Goal: Task Accomplishment & Management: Use online tool/utility

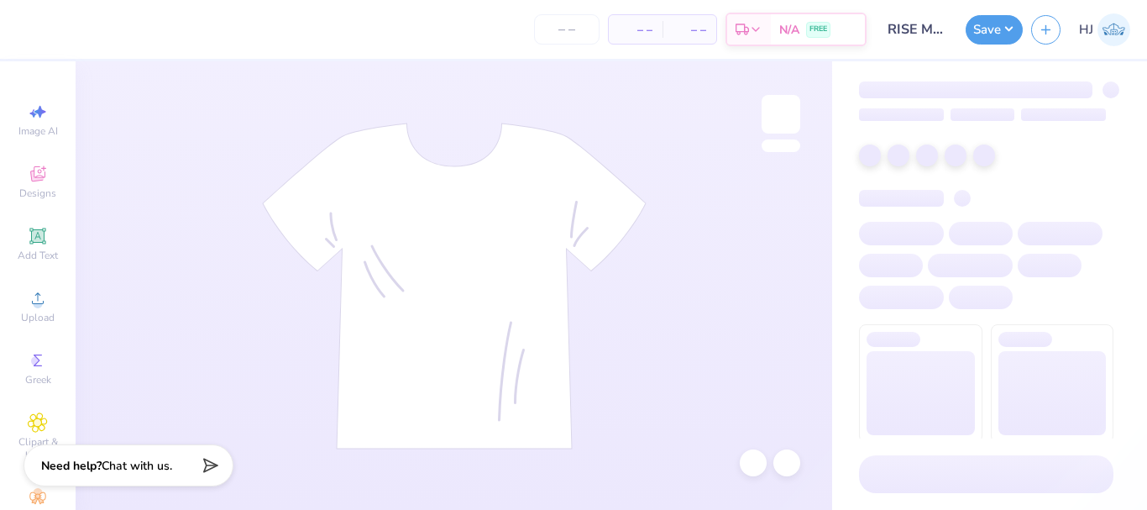
type input "RISE Malibu Waves F25"
type input "24"
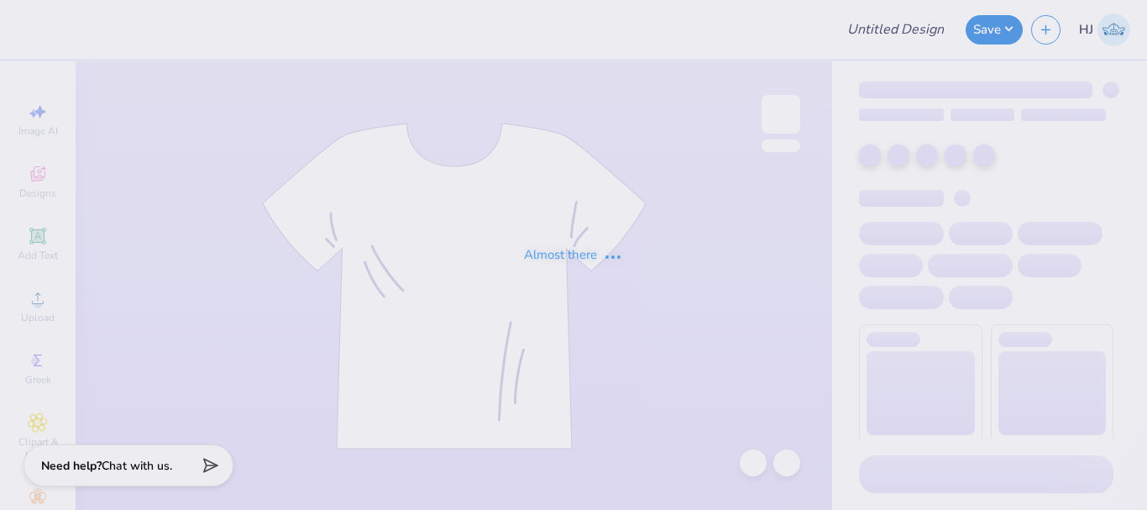
type input "MENS ONE"
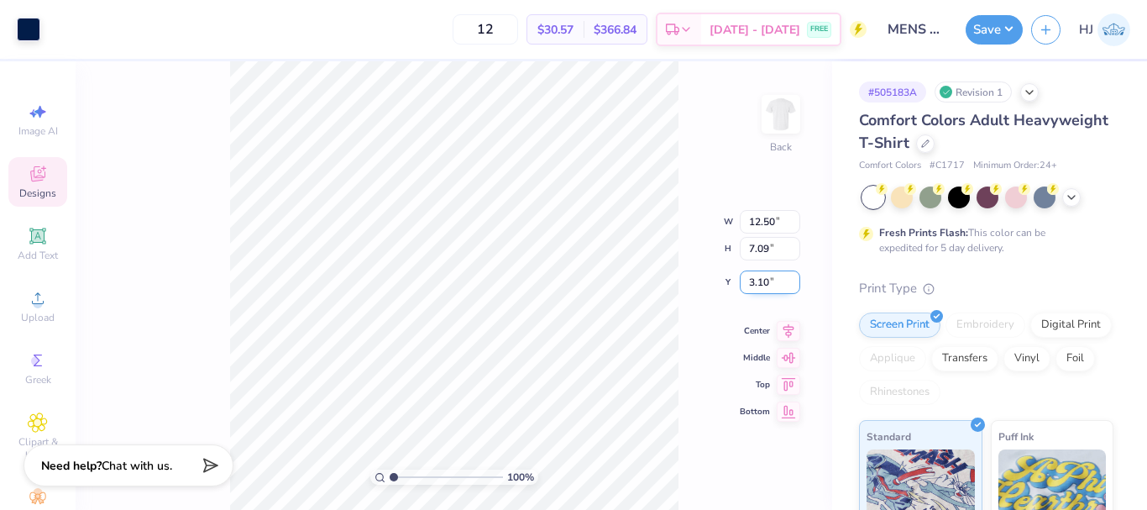
click at [761, 283] on input "3.10" at bounding box center [770, 282] width 60 height 24
type input "3.00"
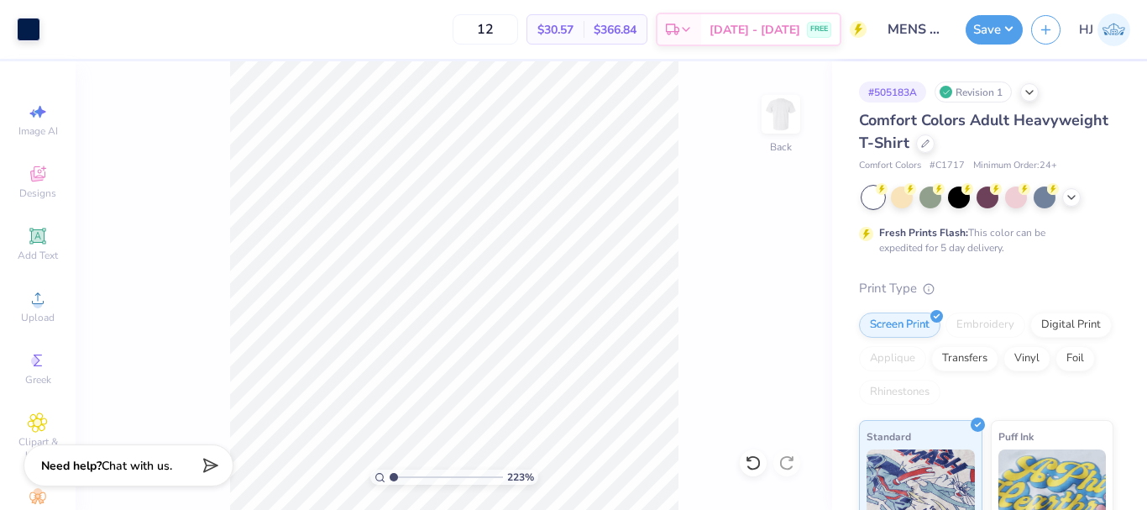
drag, startPoint x: 408, startPoint y: 475, endPoint x: 373, endPoint y: 479, distance: 35.5
click at [389, 479] on input "range" at bounding box center [445, 476] width 113 height 15
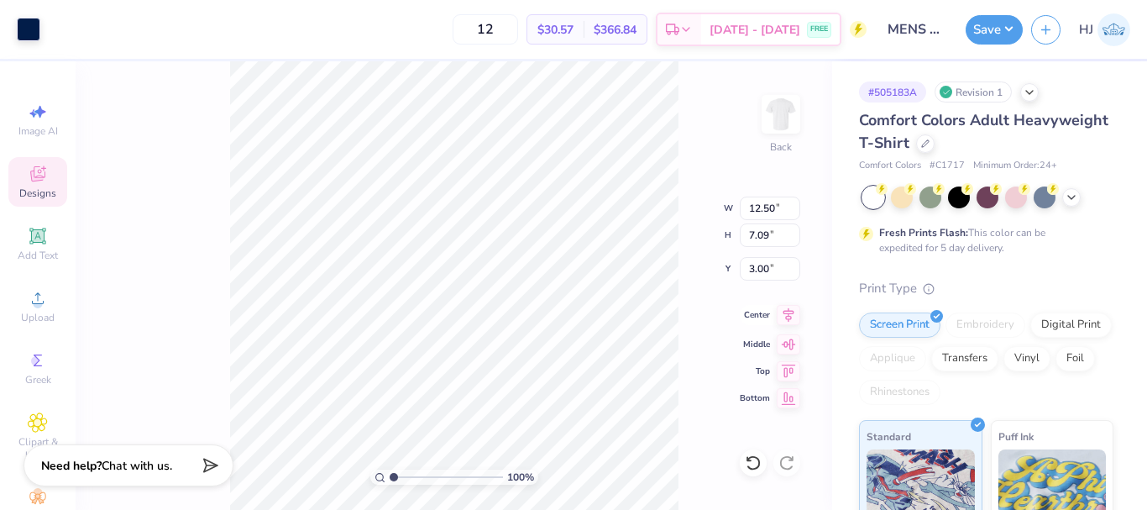
click at [788, 317] on icon at bounding box center [788, 315] width 24 height 20
click at [55, 25] on div "12 $30.57 Per Item $366.84 Total Est. Delivery Sep 12 - 15 FREE" at bounding box center [458, 29] width 818 height 59
click at [66, 33] on div "12 $30.57 Per Item $366.84 Total Est. Delivery Sep 12 - 15 FREE" at bounding box center [458, 29] width 818 height 59
click at [50, 26] on div "12 $30.57 Per Item $366.84 Total Est. Delivery Sep 12 - 15 FREE" at bounding box center [458, 29] width 818 height 59
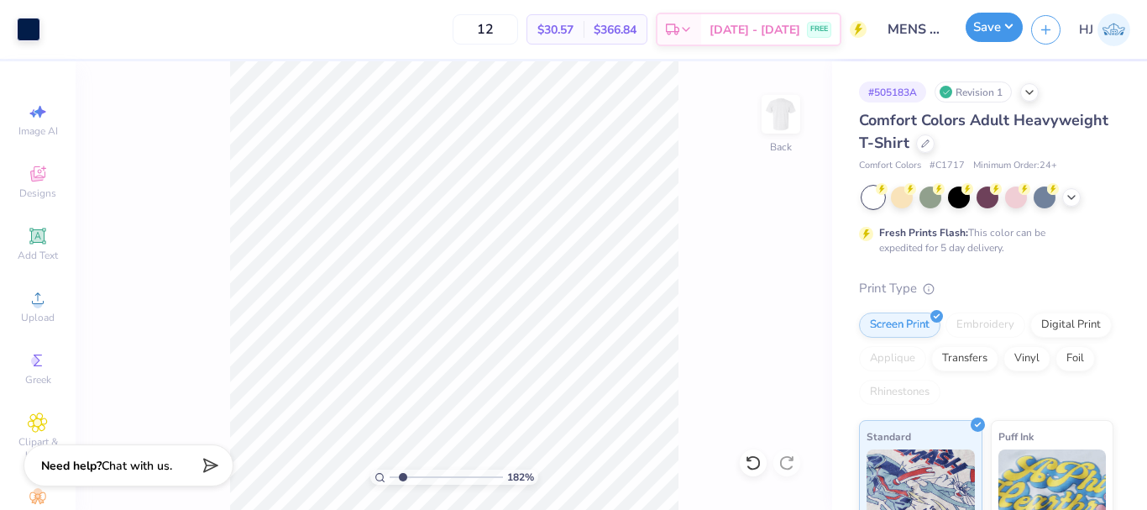
click at [1010, 31] on button "Save" at bounding box center [993, 27] width 57 height 29
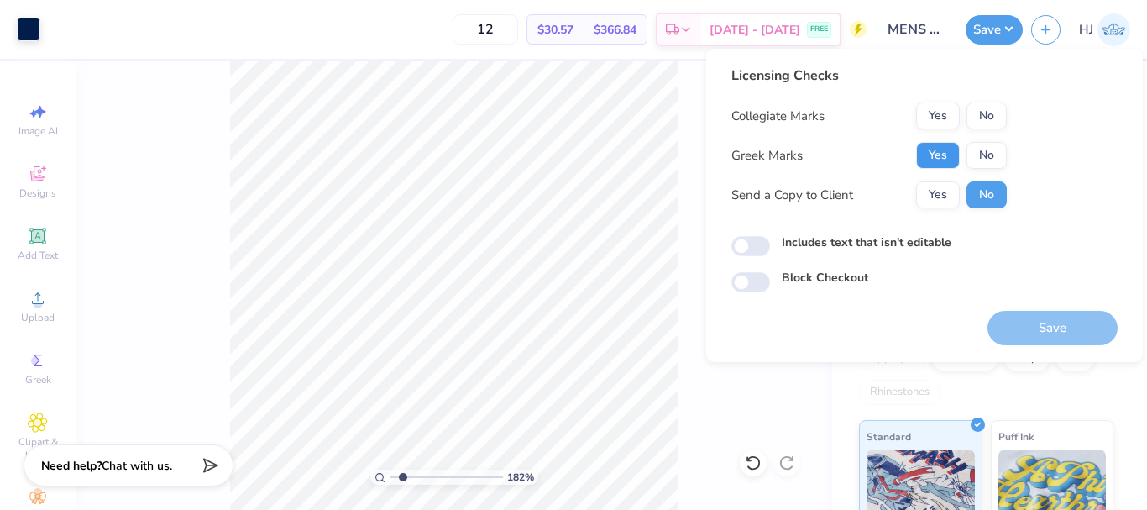
click at [939, 152] on button "Yes" at bounding box center [938, 155] width 44 height 27
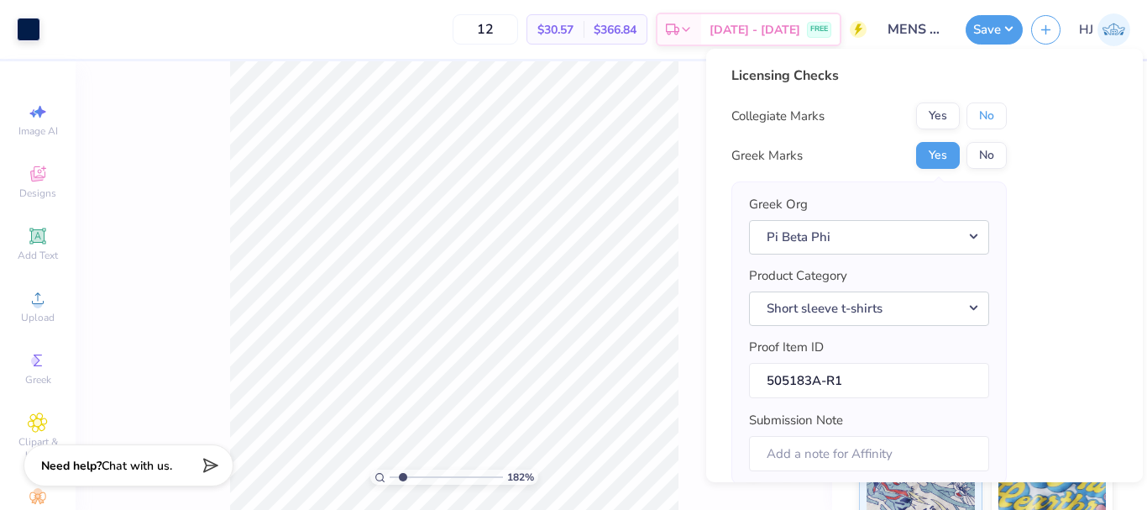
click at [991, 119] on button "No" at bounding box center [986, 115] width 40 height 27
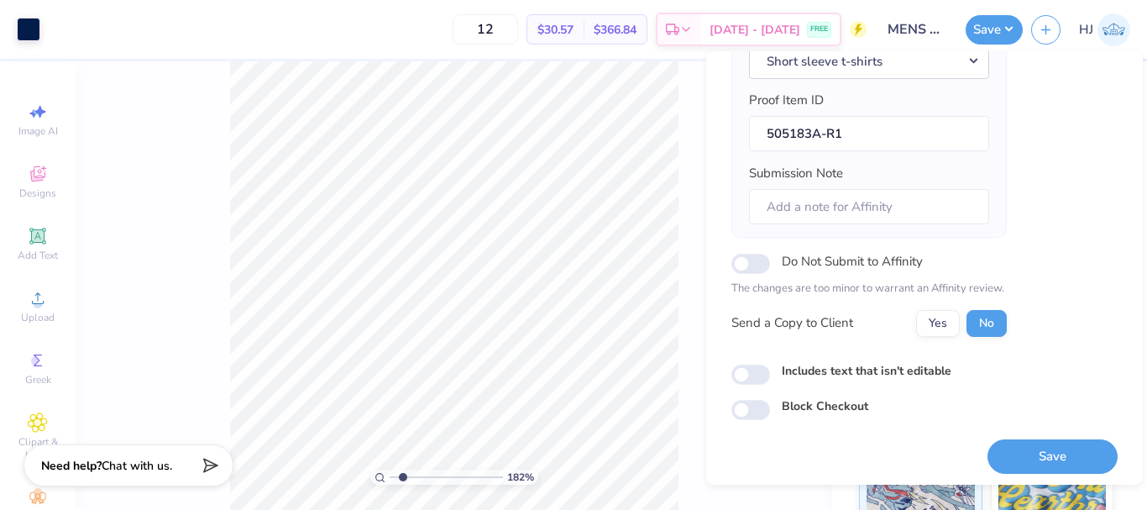
scroll to position [254, 0]
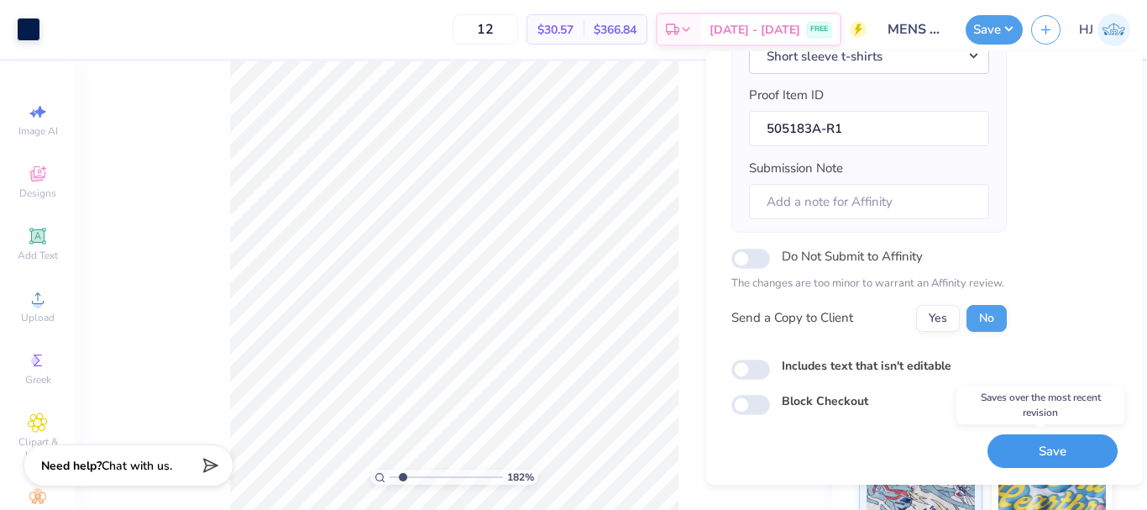
click at [1051, 447] on button "Save" at bounding box center [1052, 451] width 130 height 34
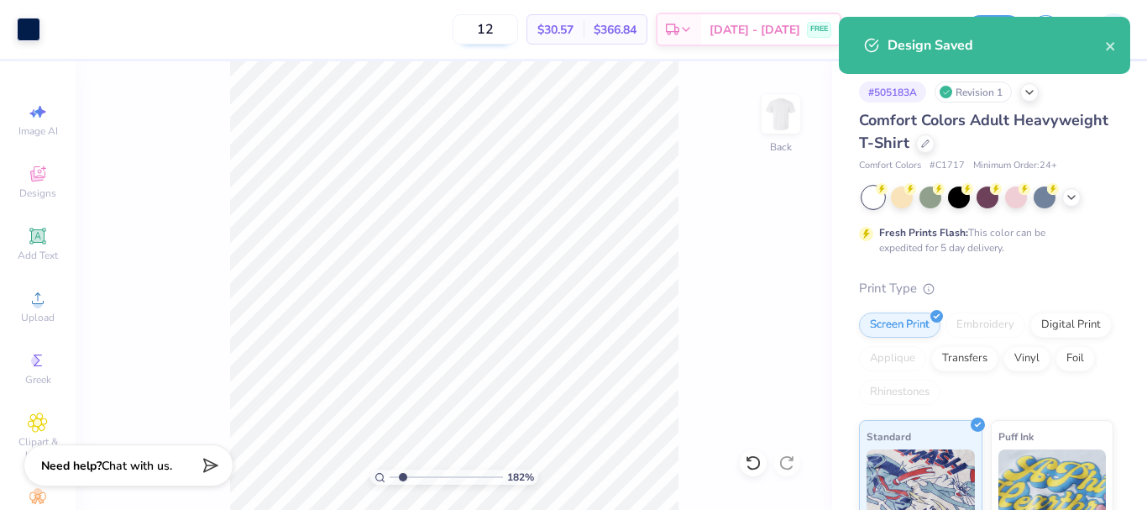
type input "1.82266588284093"
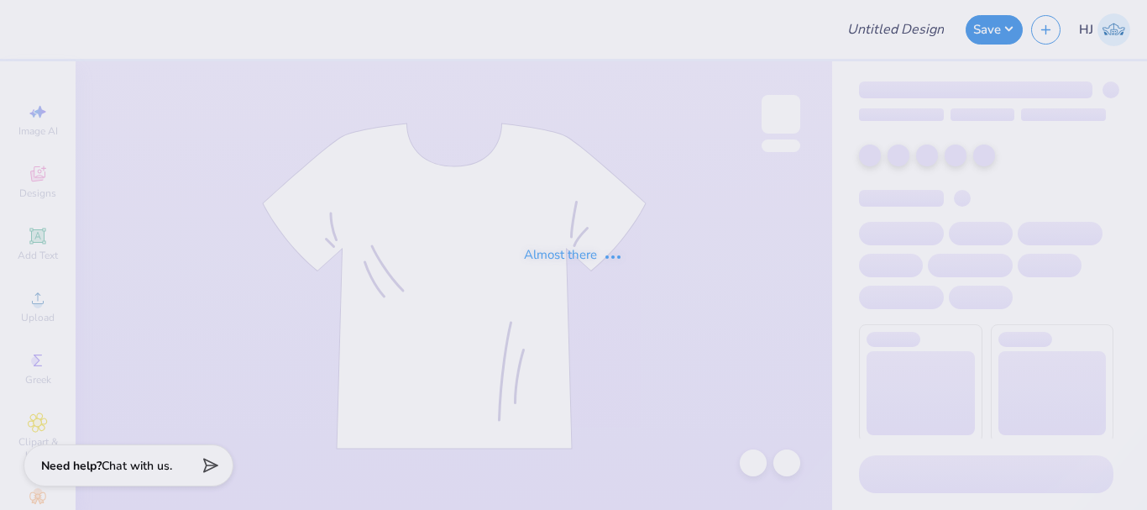
type input "MENS ONE"
type input "piphi day two"
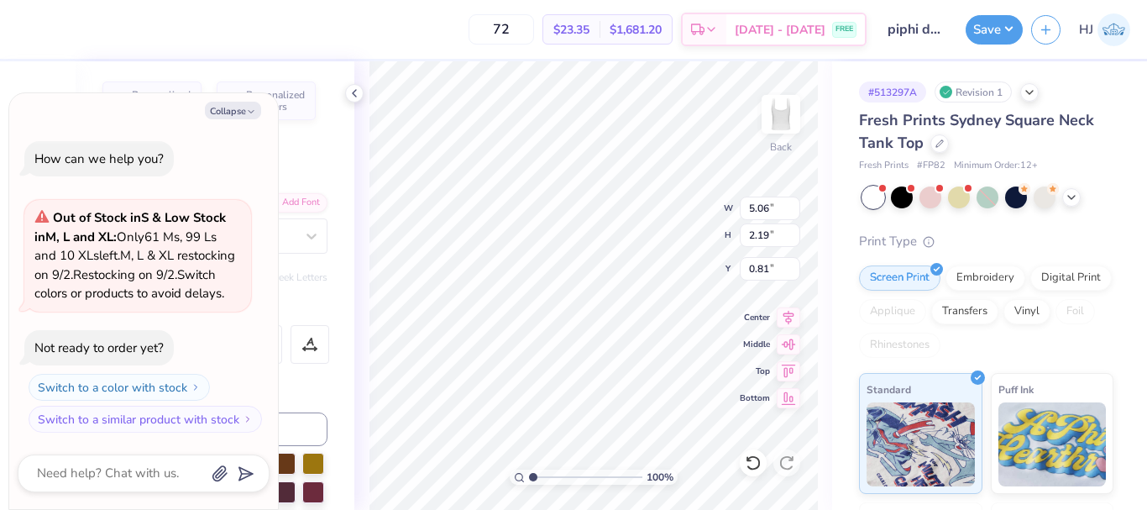
type textarea "x"
type input "1.14"
type input "2.50"
type input "1.04"
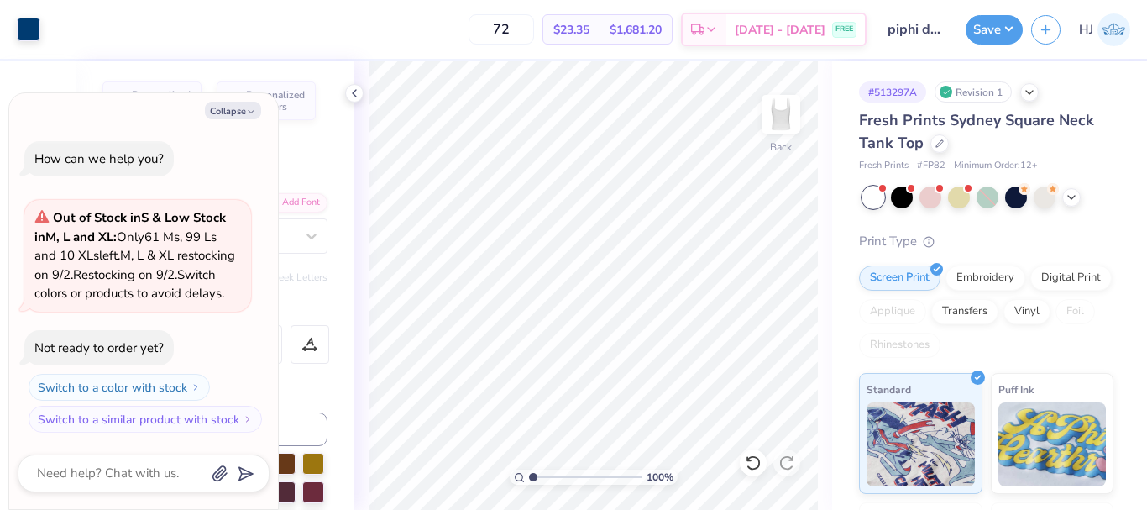
type textarea "x"
type input "1.35006143669128"
type textarea "x"
type input "1.35006143669128"
type textarea "x"
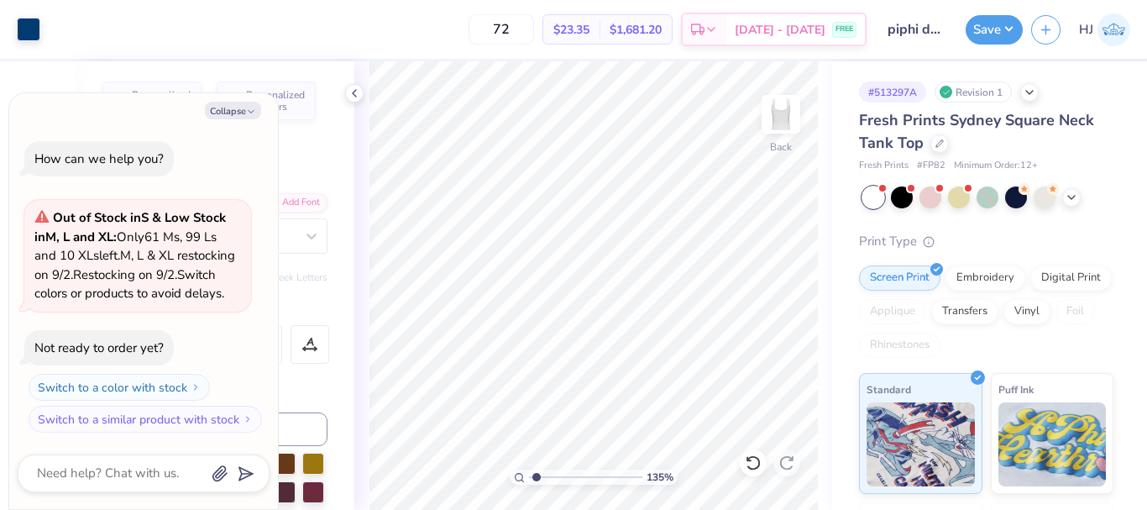
type input "1.35006143669128"
type textarea "x"
type input "1.35006143669128"
type textarea "x"
type input "1.35006143669128"
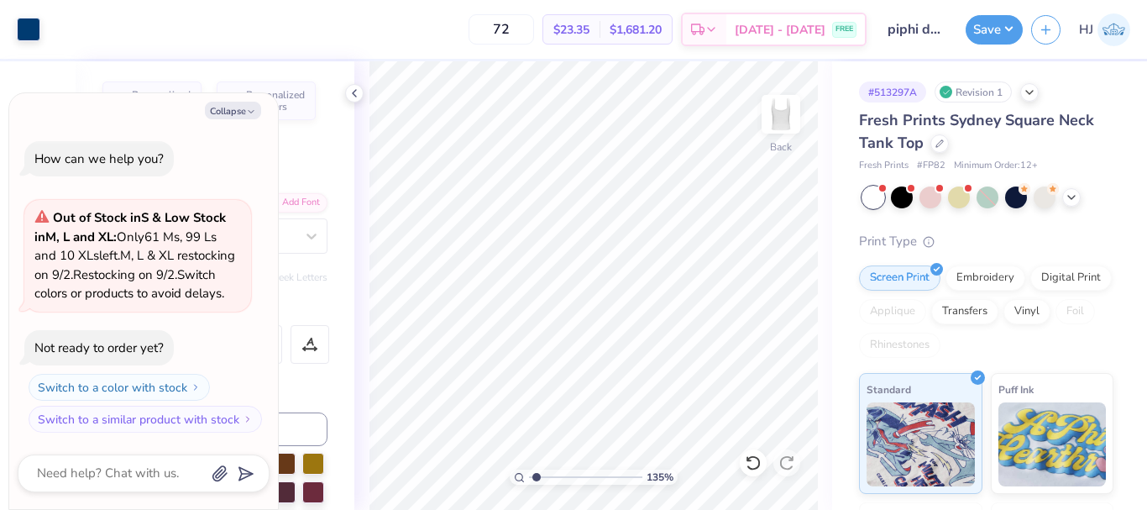
type textarea "x"
type input "1.35006143669128"
type textarea "x"
type input "1.35006143669128"
type textarea "x"
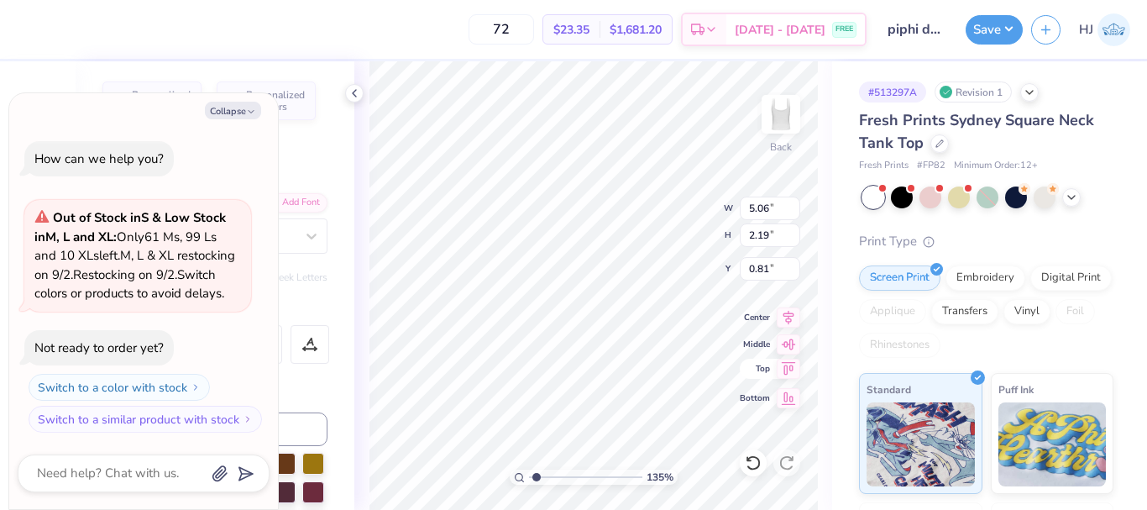
type input "1.35006143669128"
type textarea "x"
type input "1.35006143669128"
type textarea "x"
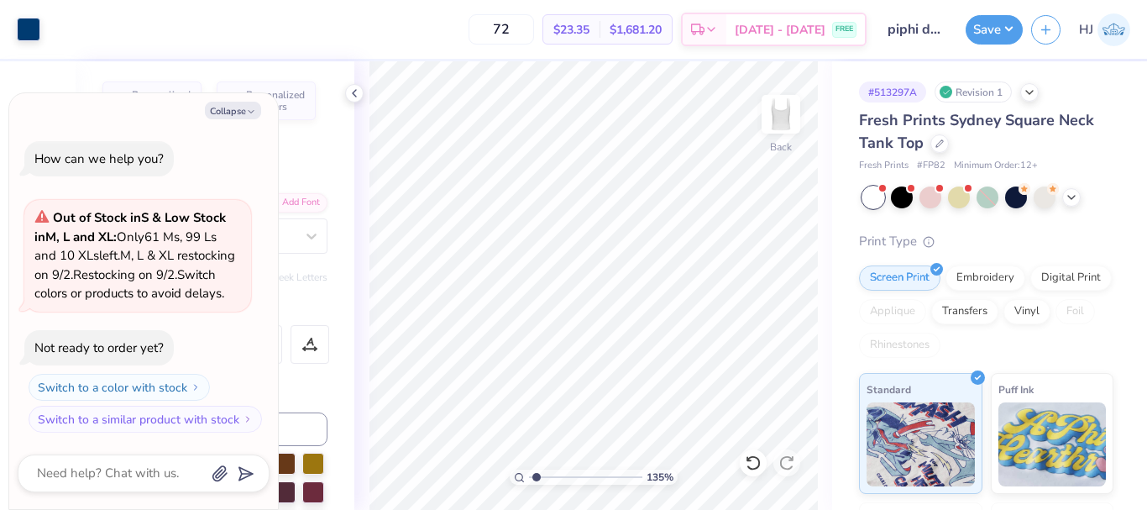
type input "1.35006143669128"
type textarea "x"
type input "1.35006143669128"
type textarea "x"
type input "1.35006143669128"
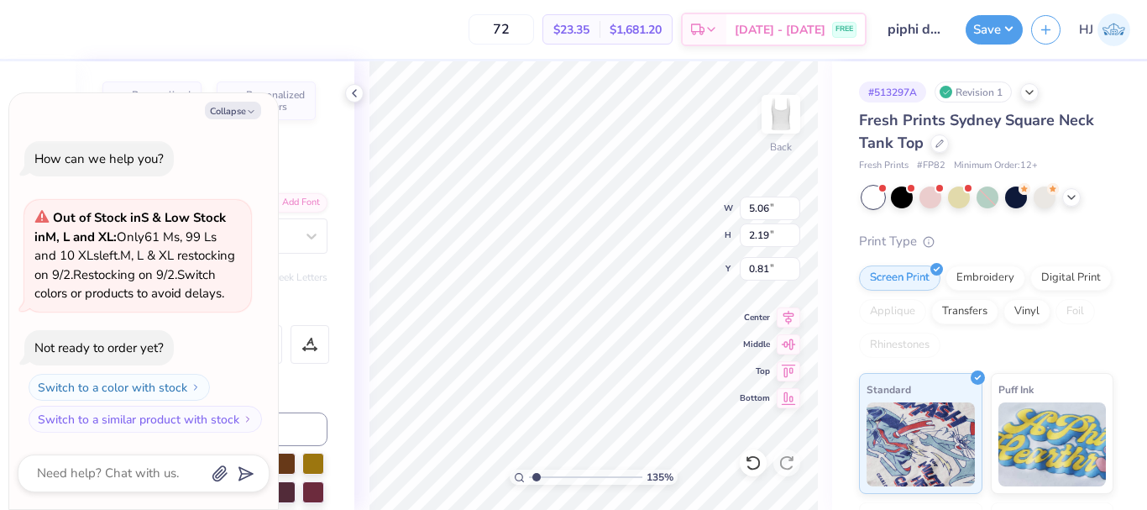
type textarea "x"
type input "4.48"
type input "1.94"
type input "1.06"
type input "1.35006143669128"
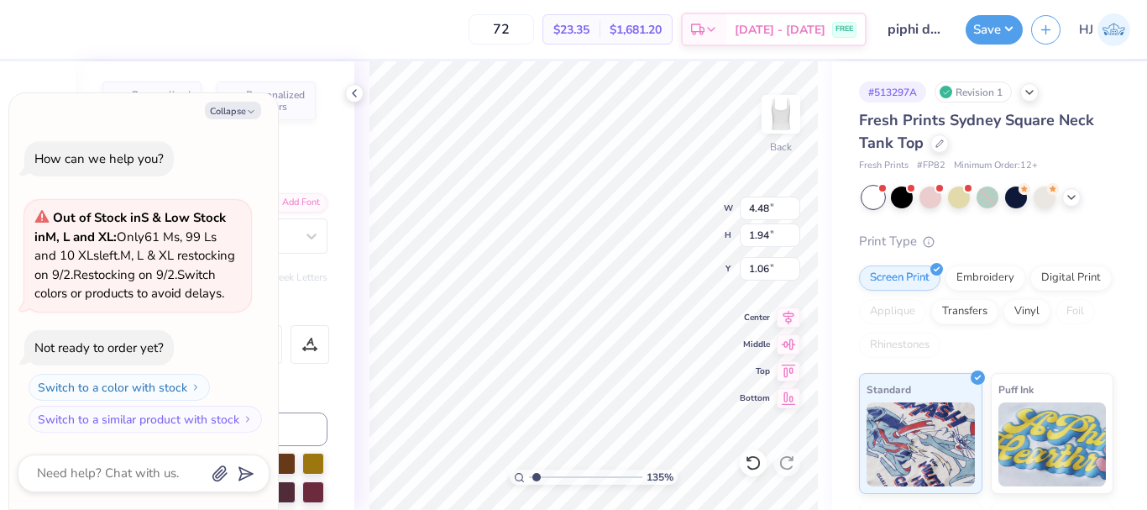
type textarea "x"
type input "1.35006143669128"
type textarea "x"
type input "1.35006143669128"
type textarea "x"
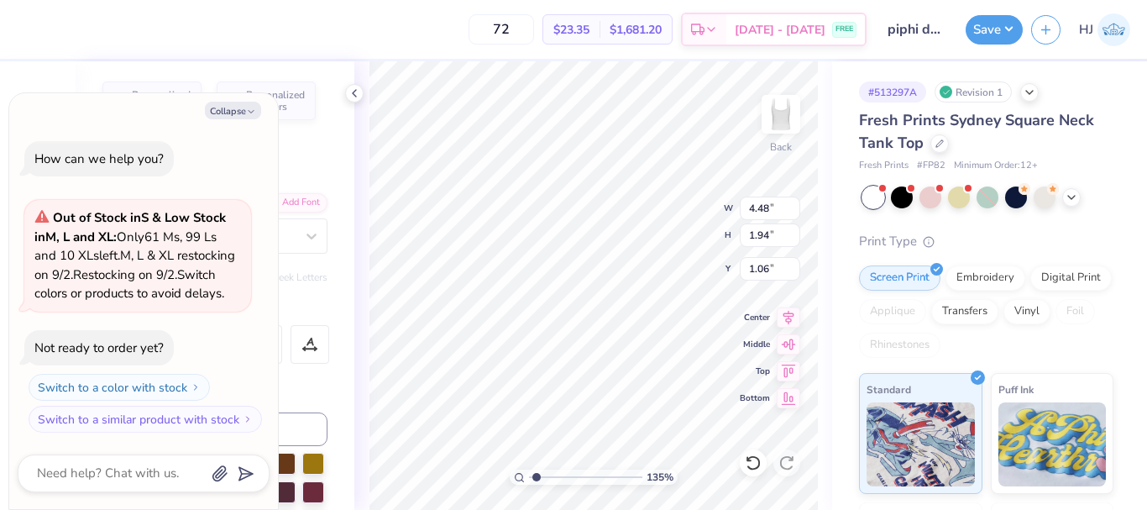
type input "1.35006143669128"
type textarea "x"
type input "1.35006143669128"
type textarea "x"
type input "1.35006143669128"
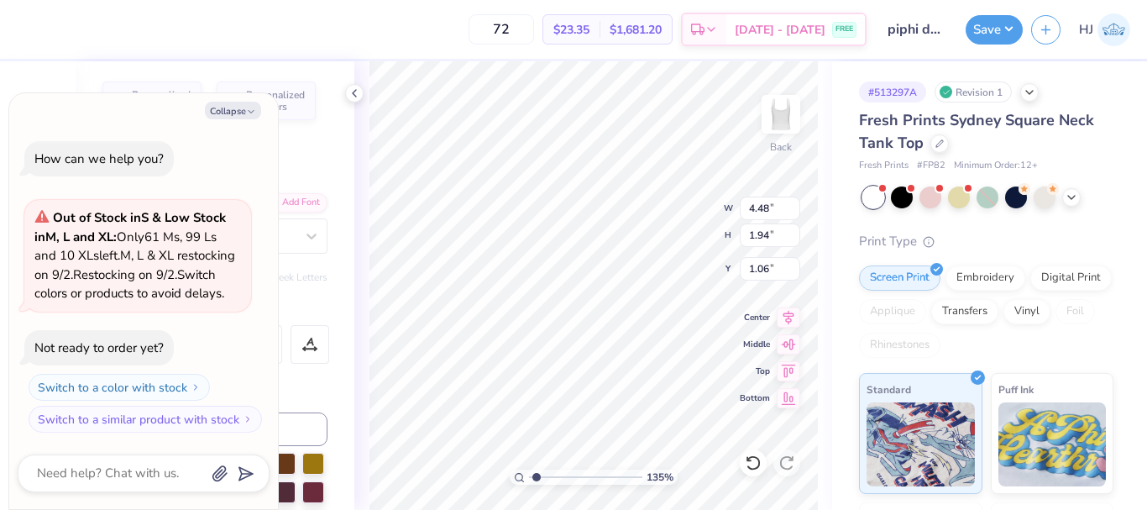
type textarea "x"
type textarea "Pi Phi"
type input "1.35006143669128"
type textarea "x"
type textarea "Pi Phi"
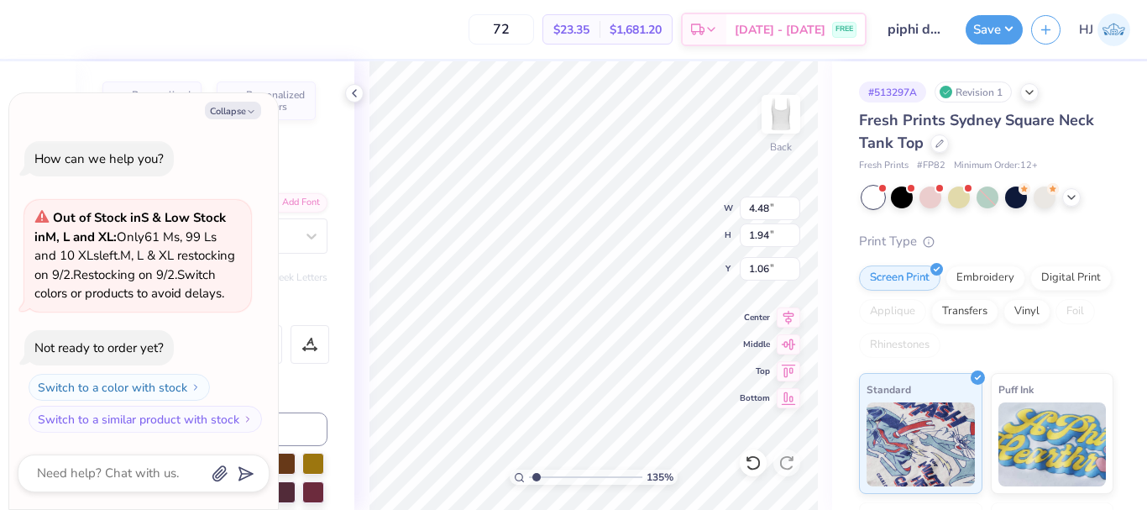
type input "1.35006143669128"
type textarea "x"
type input "5.56"
type input "2.04"
type input "1.00"
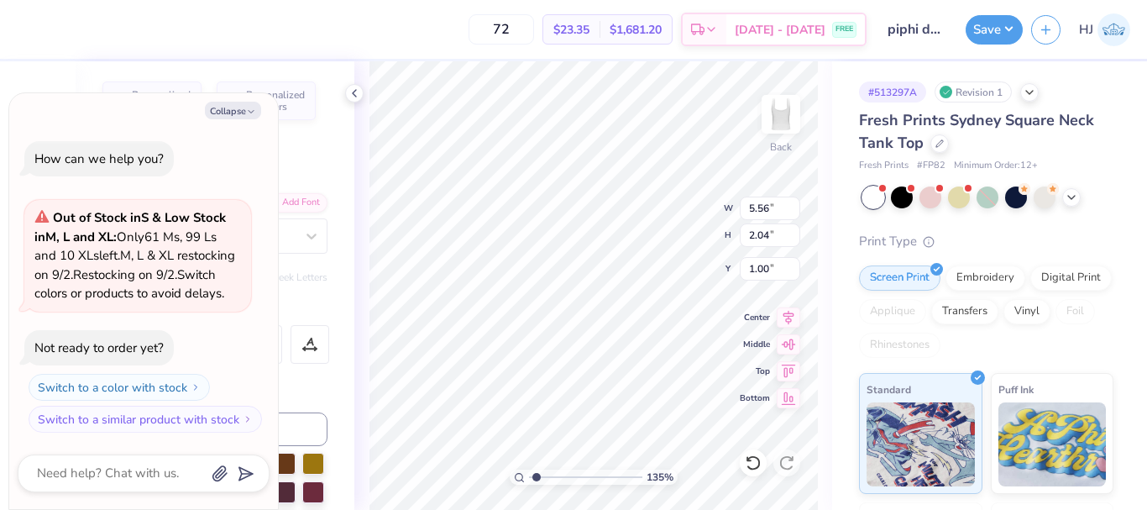
type input "1.35006143669128"
type textarea "x"
type input "1.35006143669128"
type textarea "x"
type input "1.35006143669128"
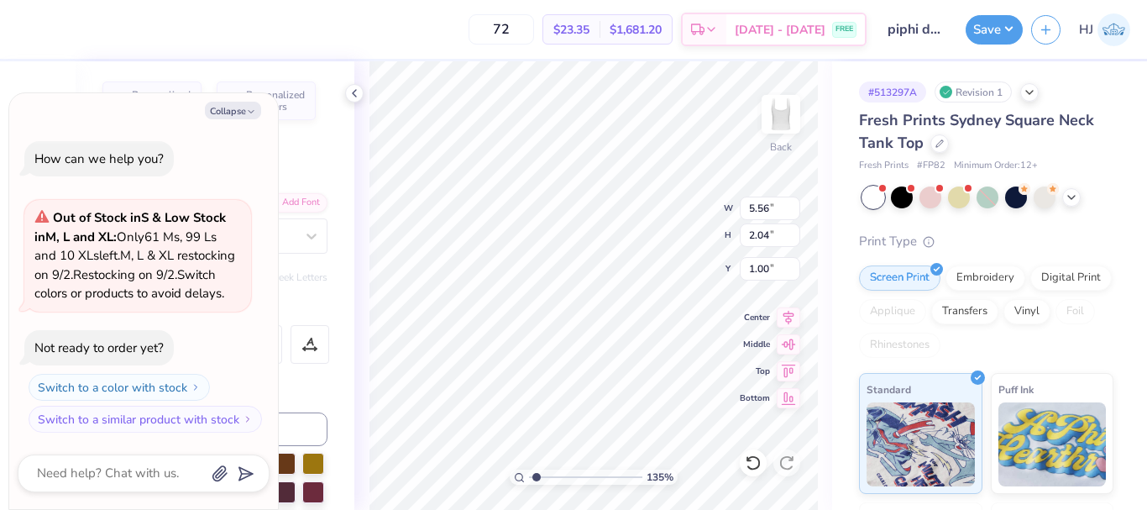
type textarea "x"
type input "1.35006143669128"
type textarea "x"
type textarea "Pi Phi"
type input "1.35006143669128"
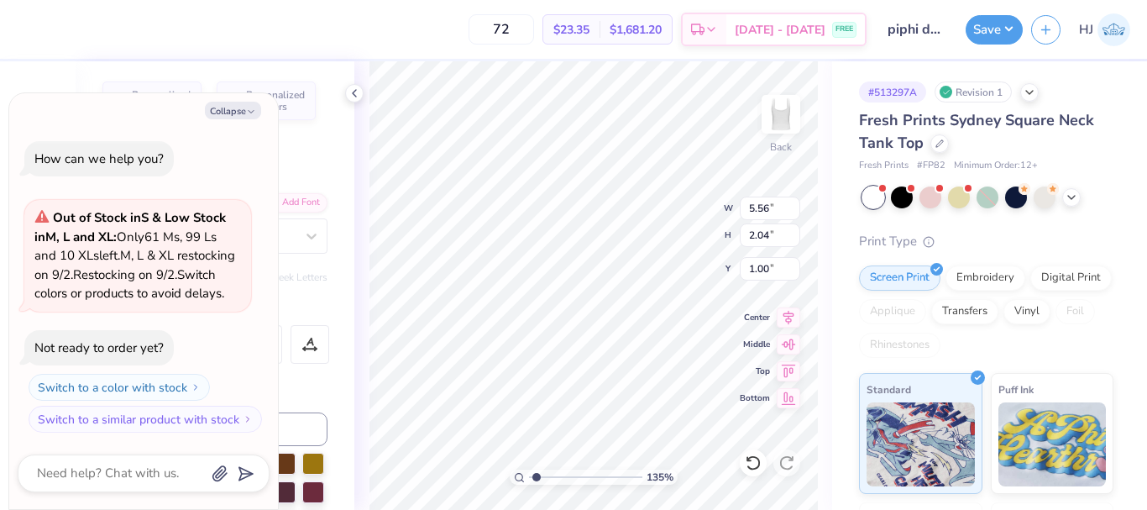
type textarea "x"
type input "5.02"
type input "1.99"
type input "1.03"
type input "1.35006143669128"
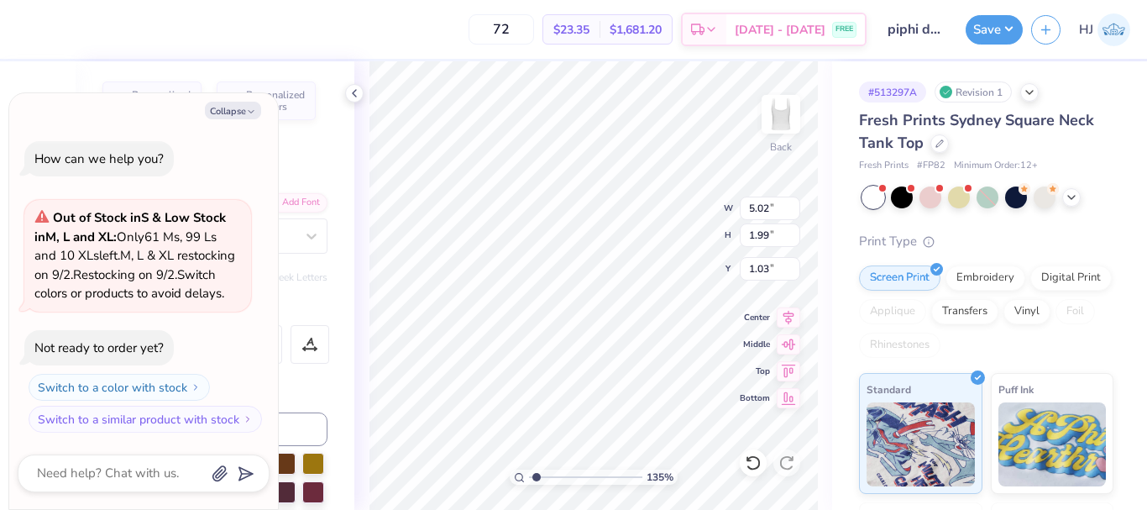
type textarea "x"
type input "1.35006143669128"
type textarea "x"
type input "2.71964221644285"
type textarea "x"
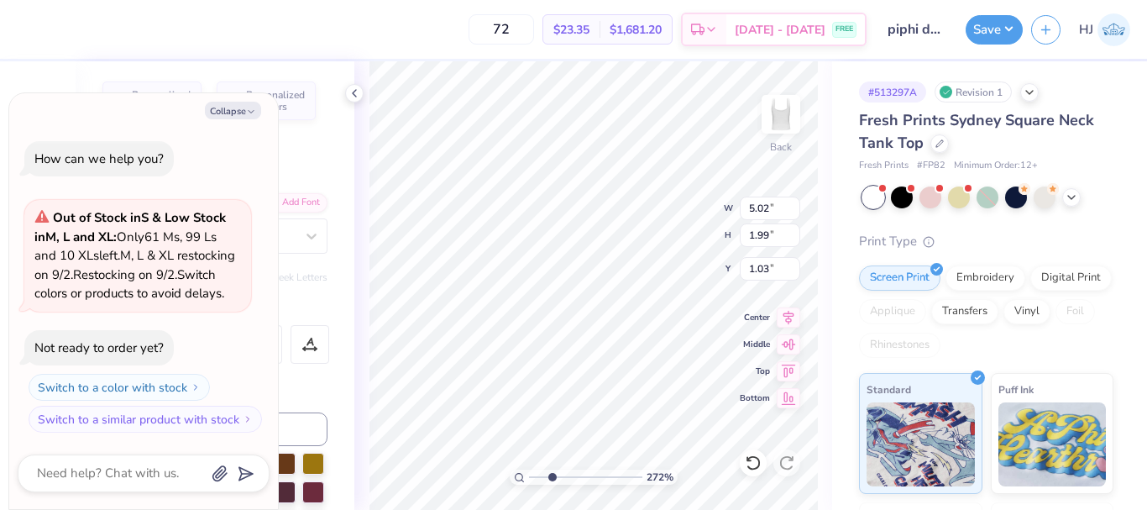
type input "2.71964221644285"
type textarea "x"
type input "2.71964221644285"
type textarea "x"
type input "1.01"
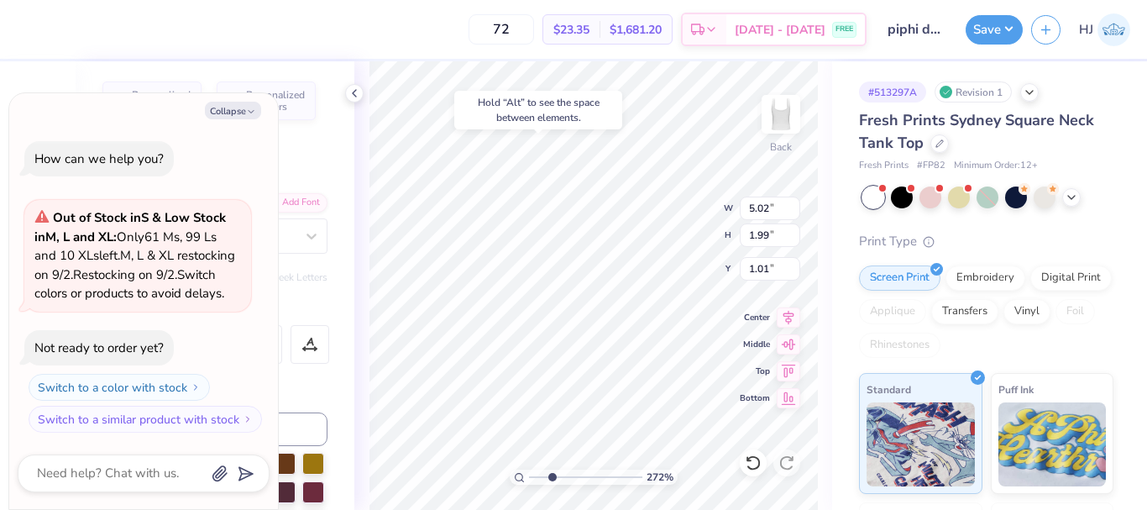
type input "2.71964221644285"
type textarea "x"
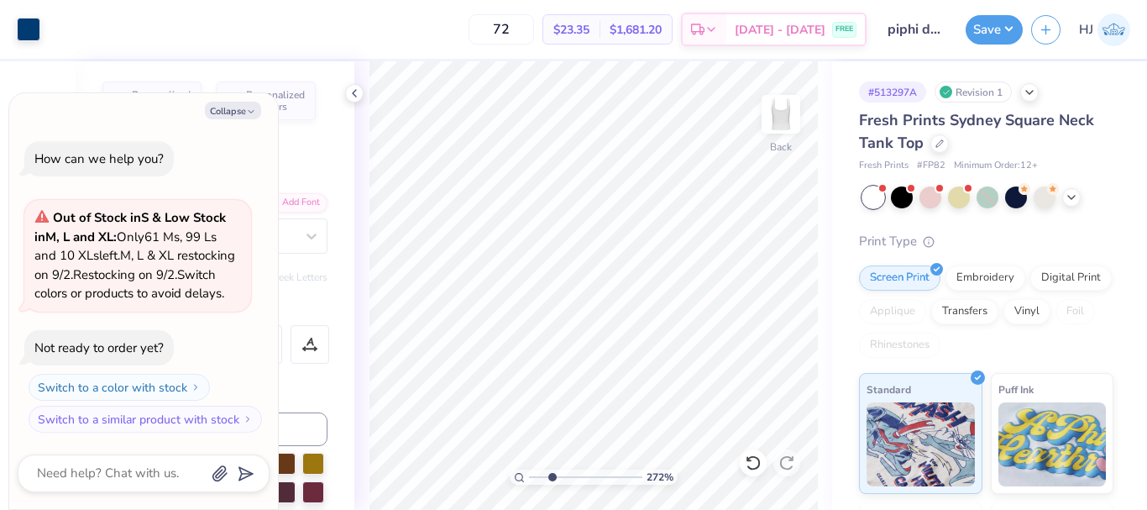
type input "2.71964221644285"
type textarea "x"
type input "2.71964221644285"
type textarea "x"
type input "2.71964221644285"
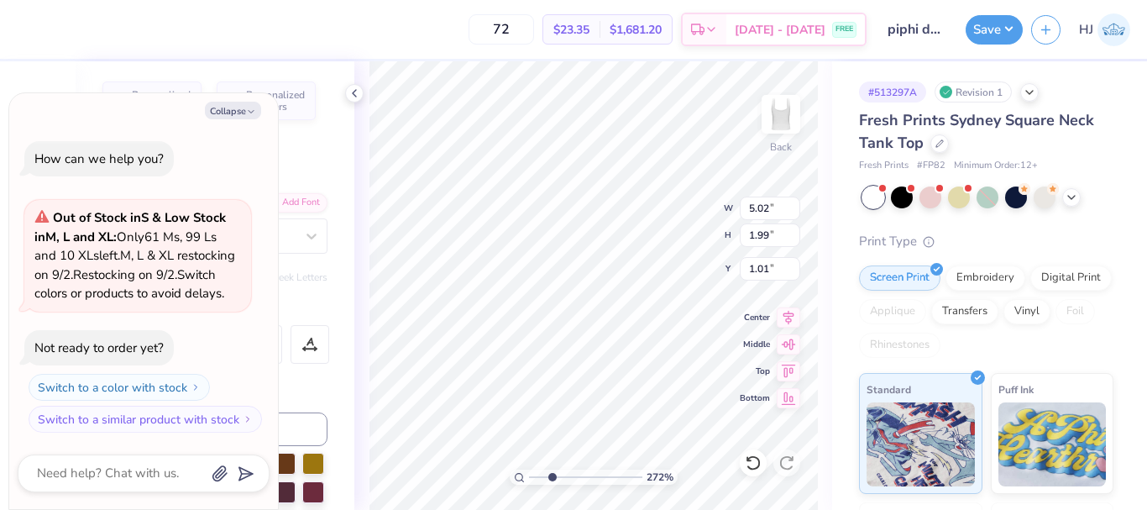
type textarea "x"
type input "2.71964221644285"
type textarea "x"
type input "2.71964221644285"
type textarea "x"
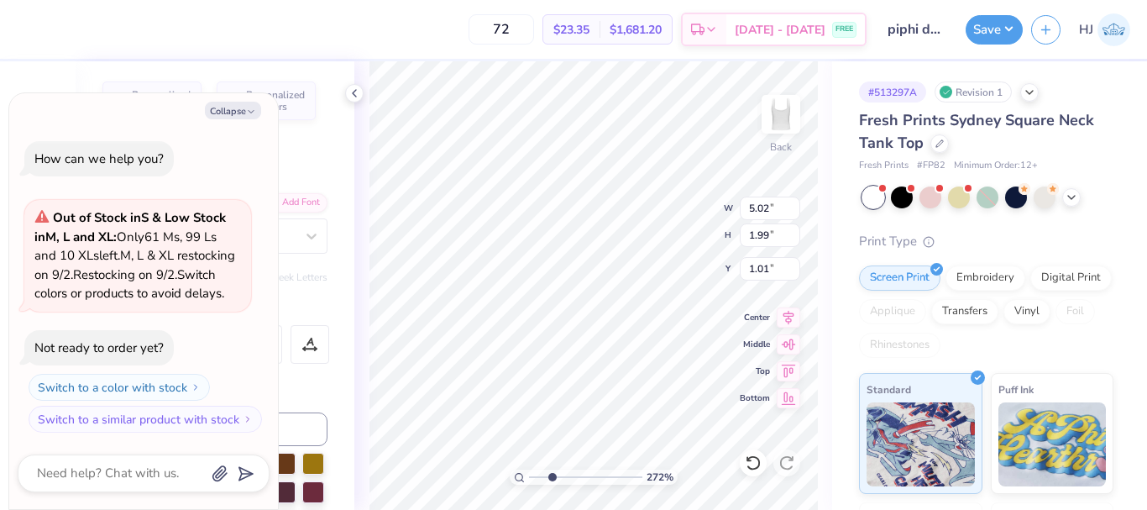
type input "2.71964221644285"
type textarea "x"
type textarea "Pi Phi"
type input "2.71964221644285"
type textarea "x"
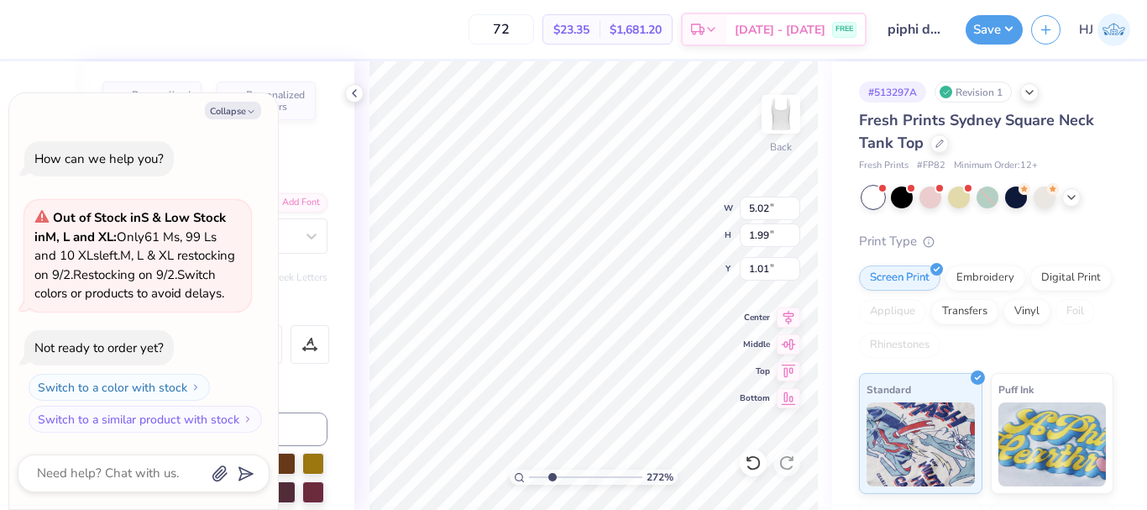
type input "5.56"
type input "2.04"
type input "0.98"
type input "2.71964221644285"
type textarea "x"
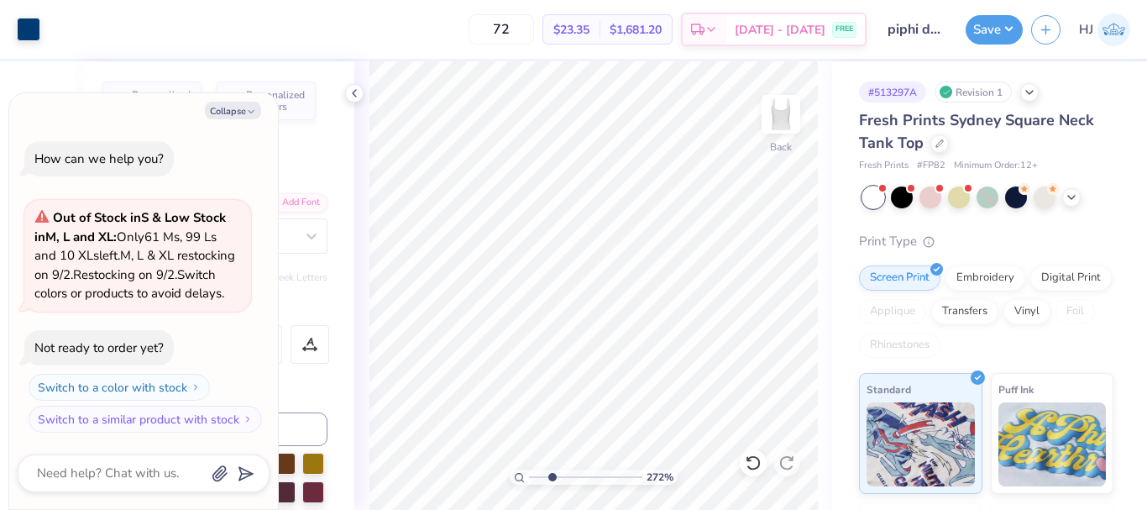
type input "2.71964221644285"
type textarea "x"
type input "2.71964221644285"
type textarea "x"
type input "2.71964221644285"
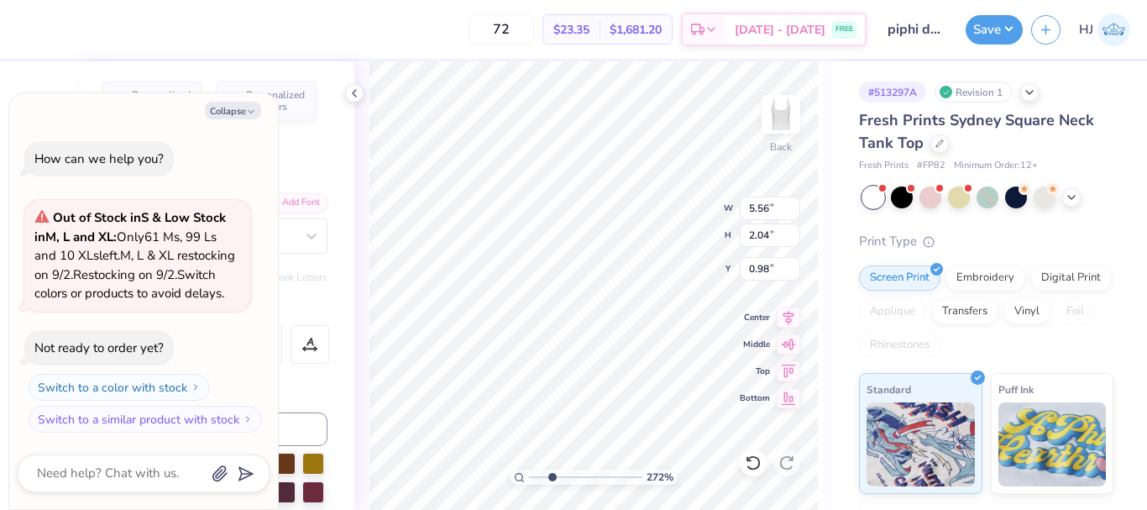
type textarea "x"
type input "5.26"
type input "1.93"
type input "1.09"
type input "2.71964221644285"
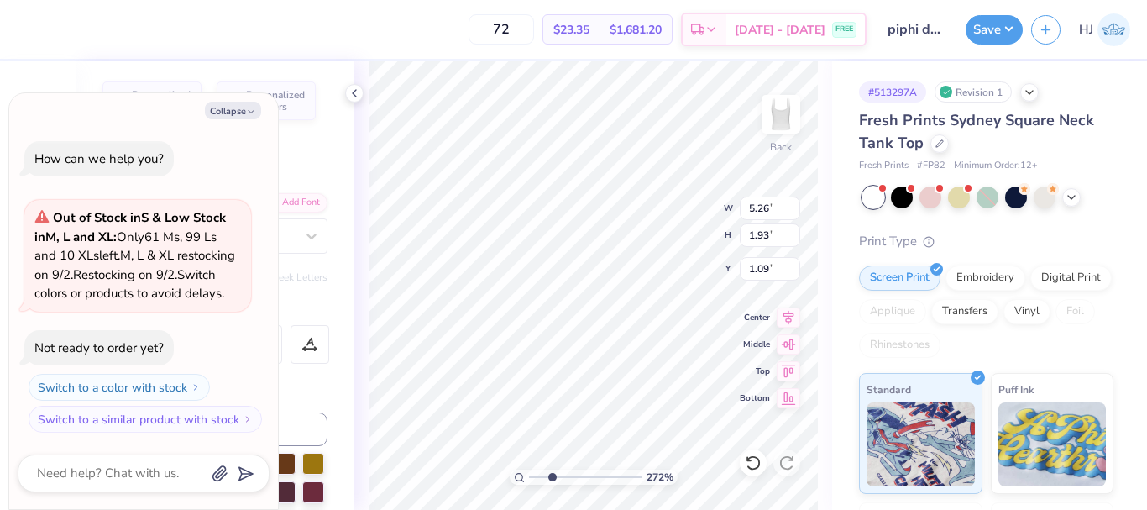
type textarea "x"
type input "2.71964221644285"
type textarea "x"
type input "1.07"
type input "2.71964221644285"
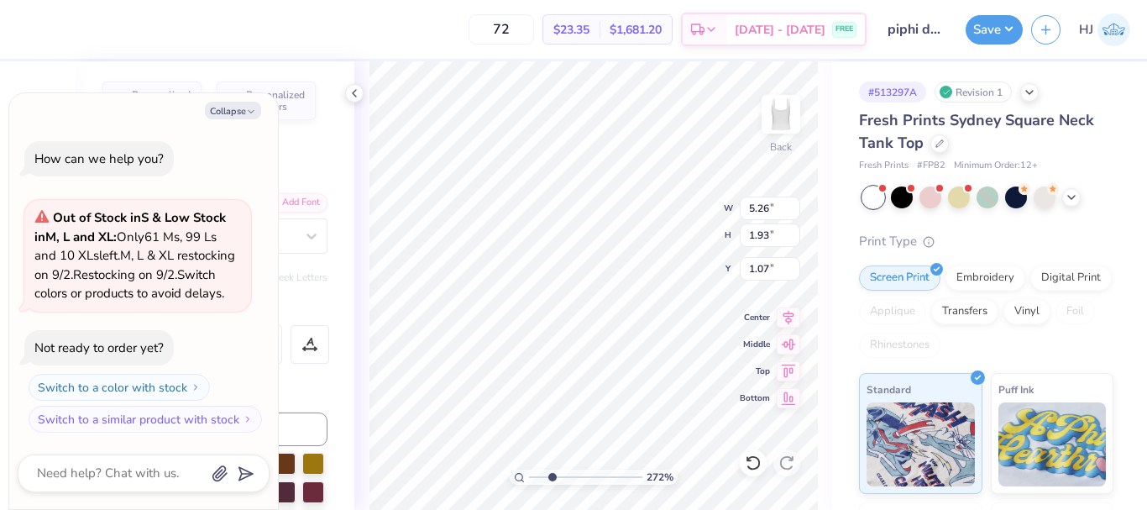
type textarea "x"
type input "2.71964221644285"
type textarea "x"
type input "2.71964221644285"
type textarea "x"
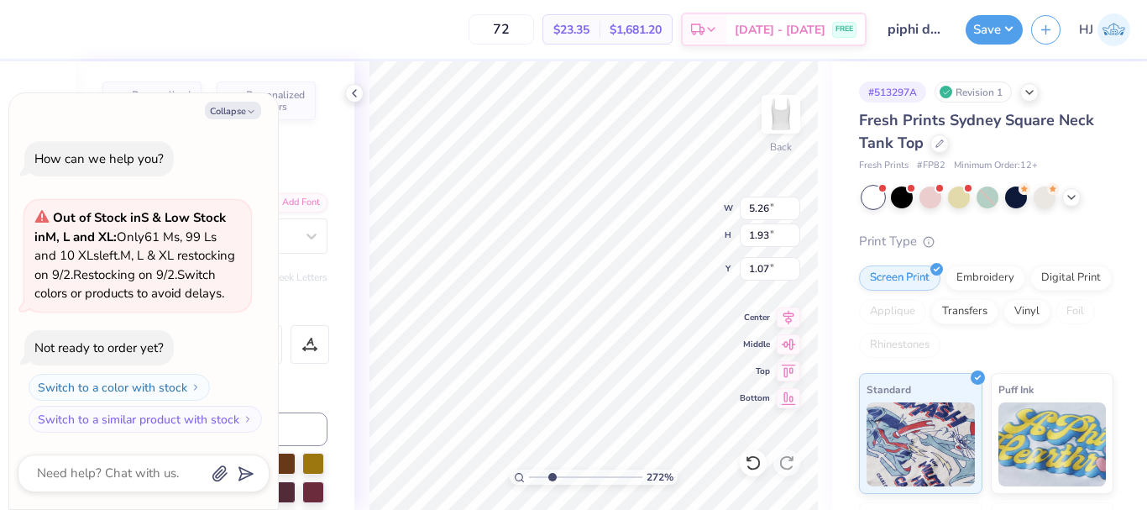
type input "2.71964221644285"
type textarea "x"
type textarea "Pi Phi"
type input "2.71964221644285"
type textarea "x"
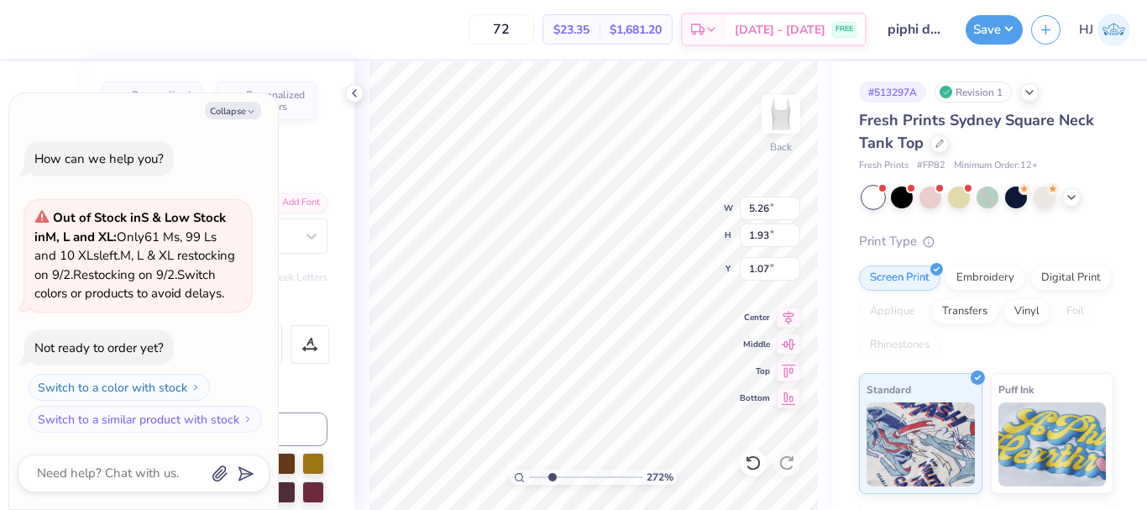
type input "4.75"
type input "1.88"
type input "1.10"
type input "2.71964221644285"
type textarea "x"
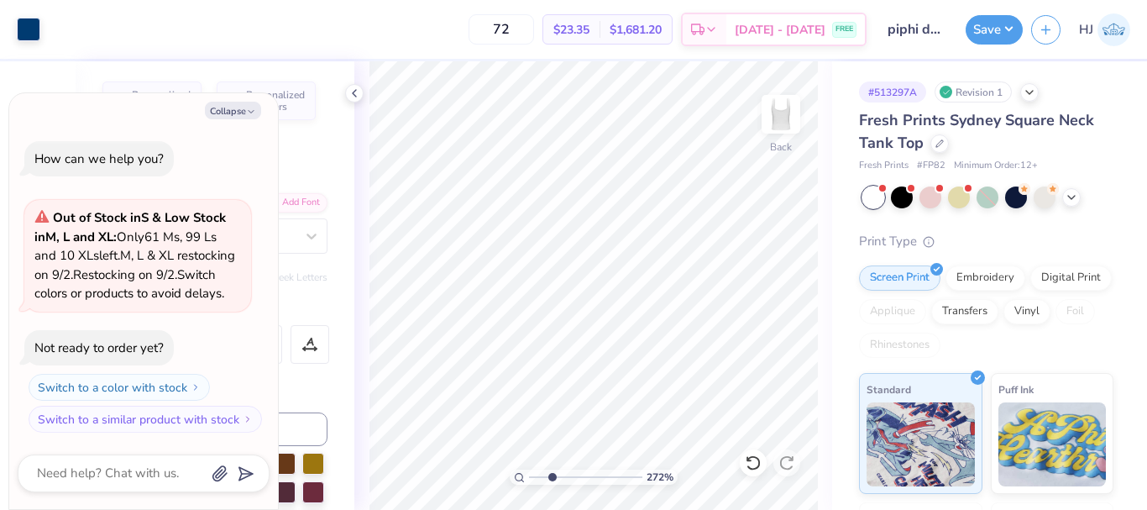
type input "2.71964221644285"
type textarea "x"
type input "2.71964221644285"
type textarea "x"
type input "2.71964221644285"
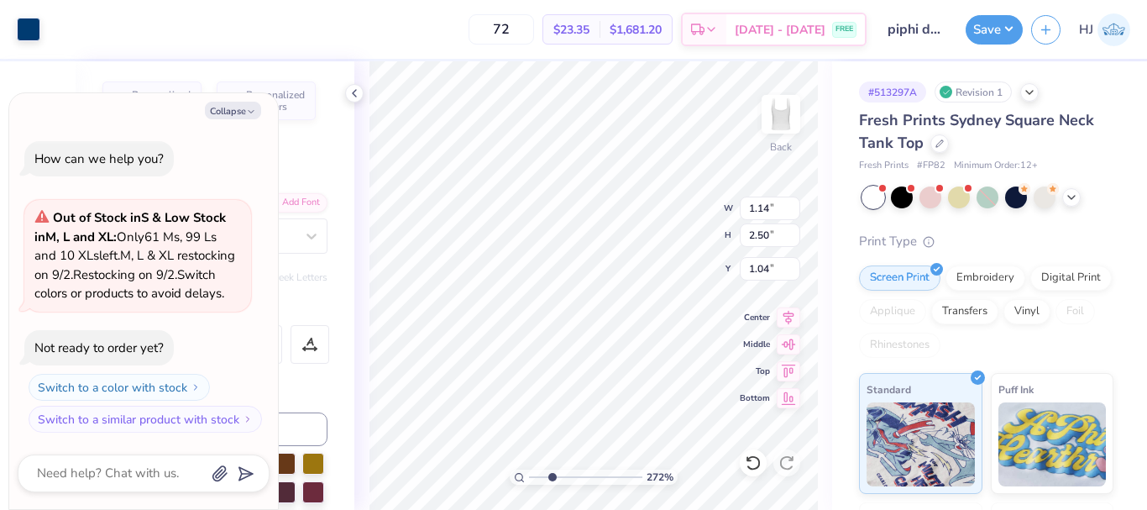
type textarea "x"
type input "7.00"
type input "2.71964221644285"
type textarea "x"
type input "2.01445811466782"
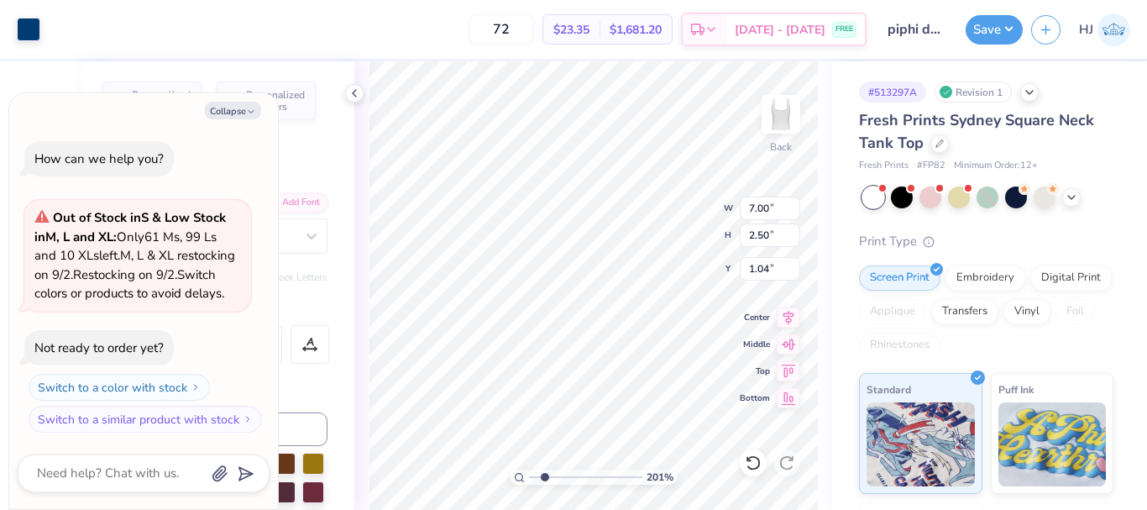
type textarea "x"
type input "2.01445811466782"
type textarea "x"
type input "6.77"
type input "2.42"
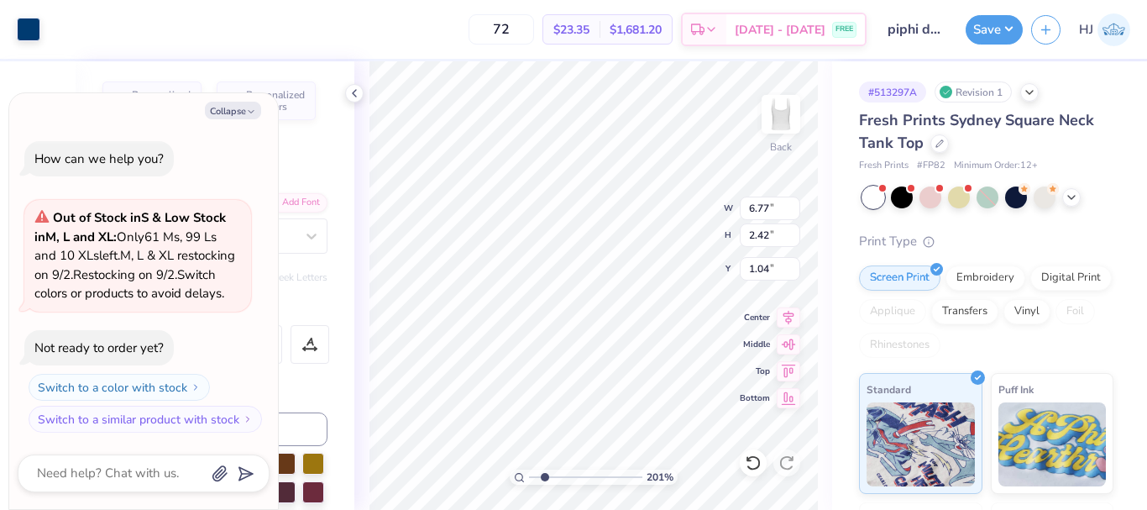
type input "2.01445811466782"
type textarea "x"
type input "2.01445811466782"
type textarea "x"
type input "0.98"
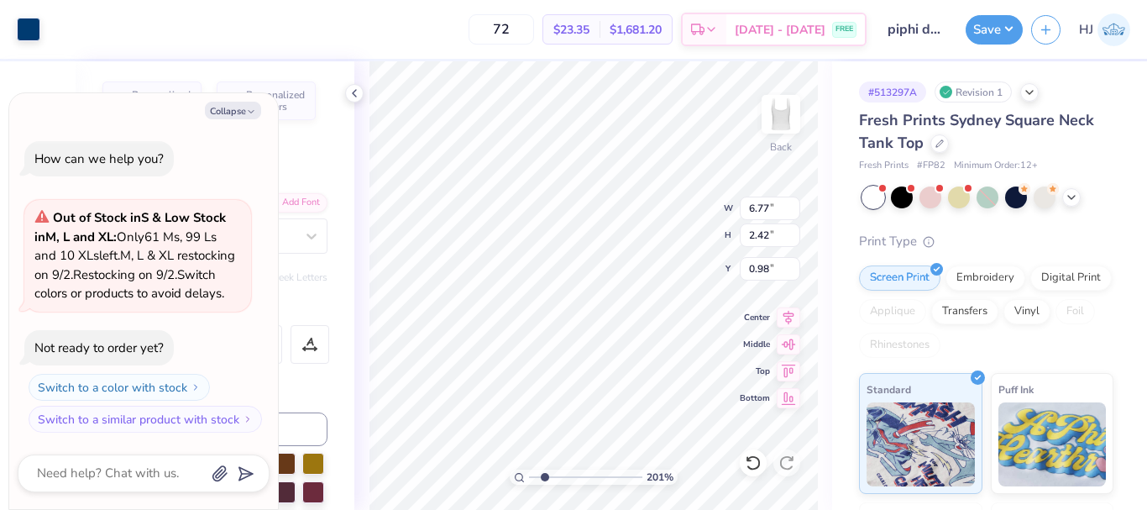
type input "2.01445811466782"
type textarea "x"
type input "2.01445811466782"
type textarea "x"
type input "2.46071092039641"
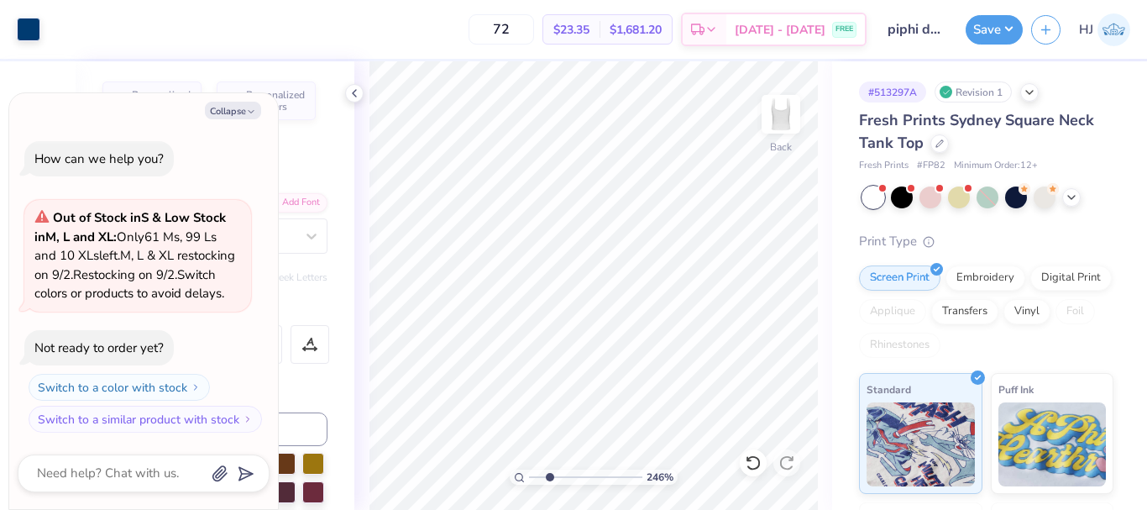
type textarea "x"
type input "2.46071092039641"
type textarea "x"
type input "2.46071092039641"
type textarea "x"
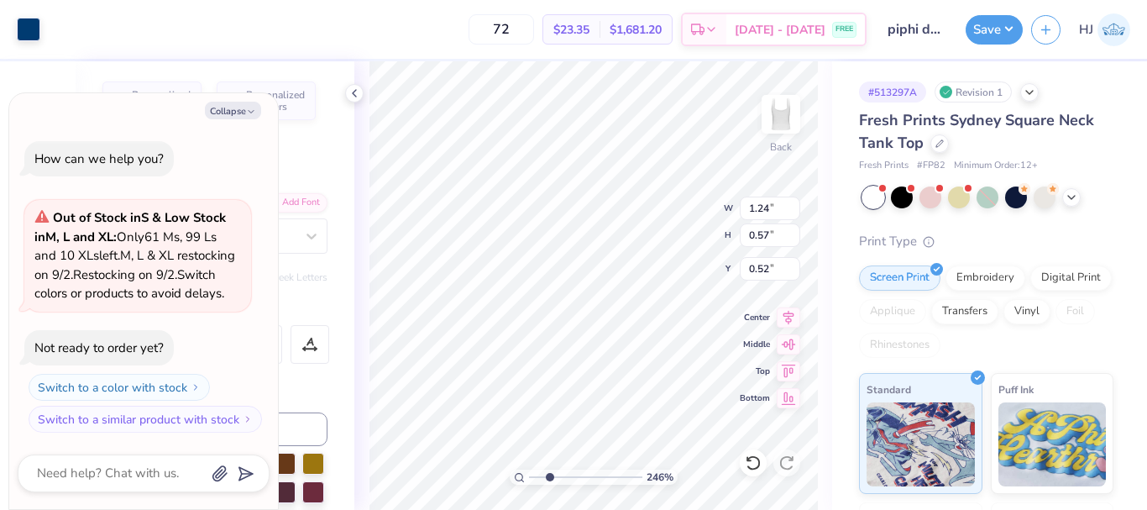
type input "0.61"
type input "2.46071092039641"
type textarea "x"
type input "2.46071092039641"
type textarea "x"
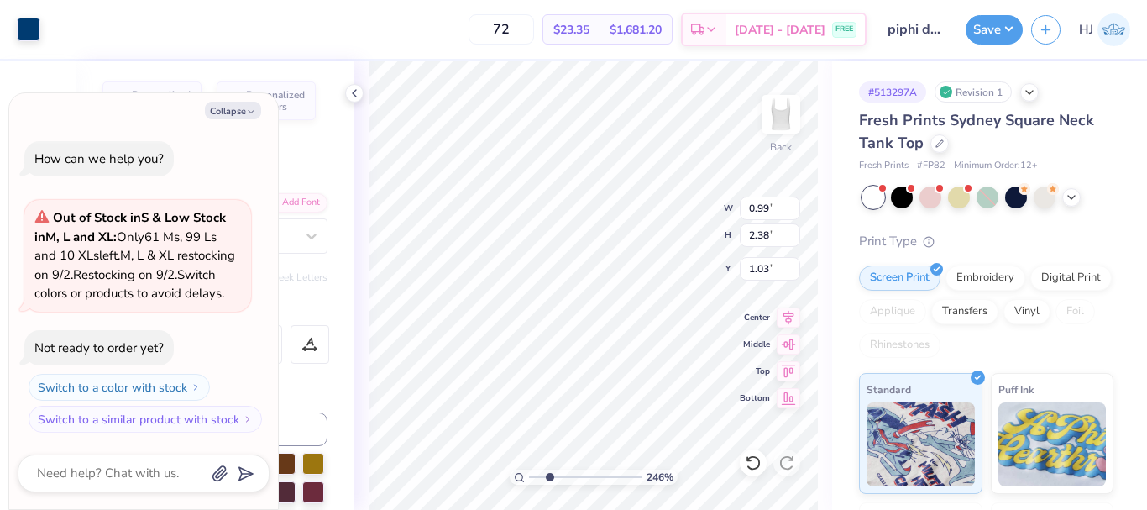
type input "2.46071092039641"
type textarea "x"
type input "2.46071092039641"
type textarea "x"
type input "2.46071092039641"
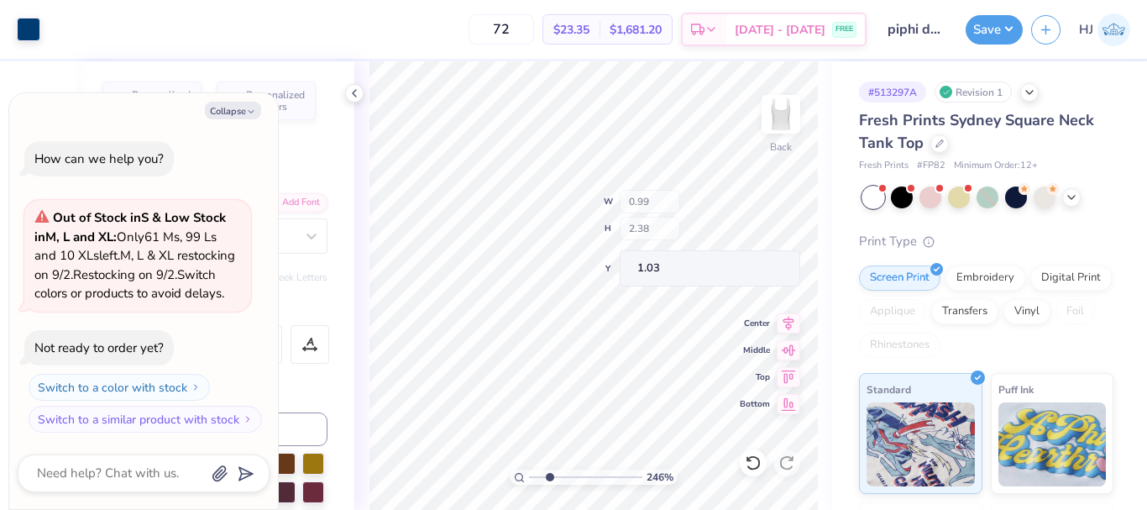
type textarea "x"
type input "2.46071092039641"
type textarea "x"
type input "6.77"
type input "2.46071092039641"
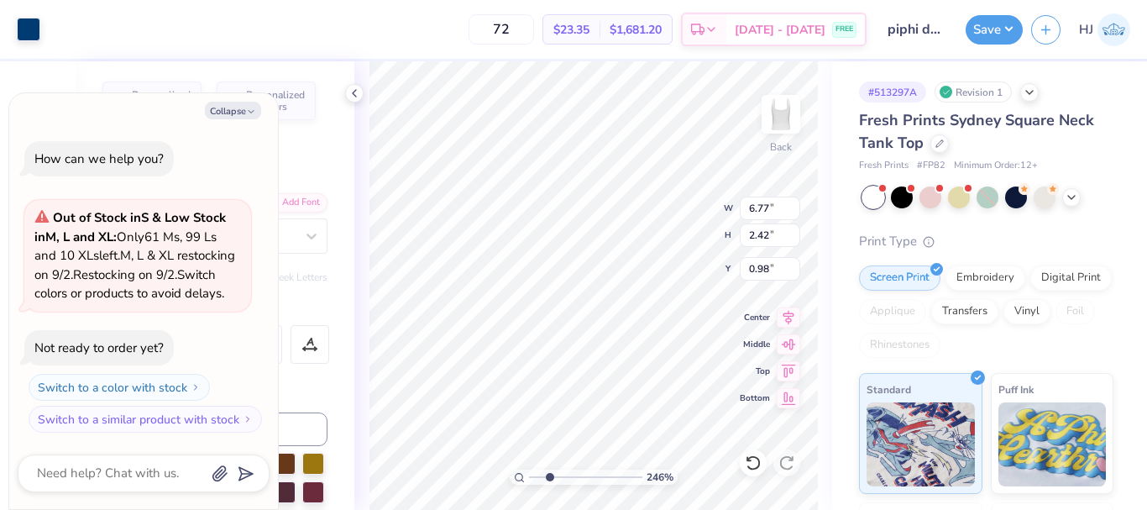
type textarea "x"
type input "2.46071092039641"
type textarea "x"
type input "2.46071092039641"
type textarea "x"
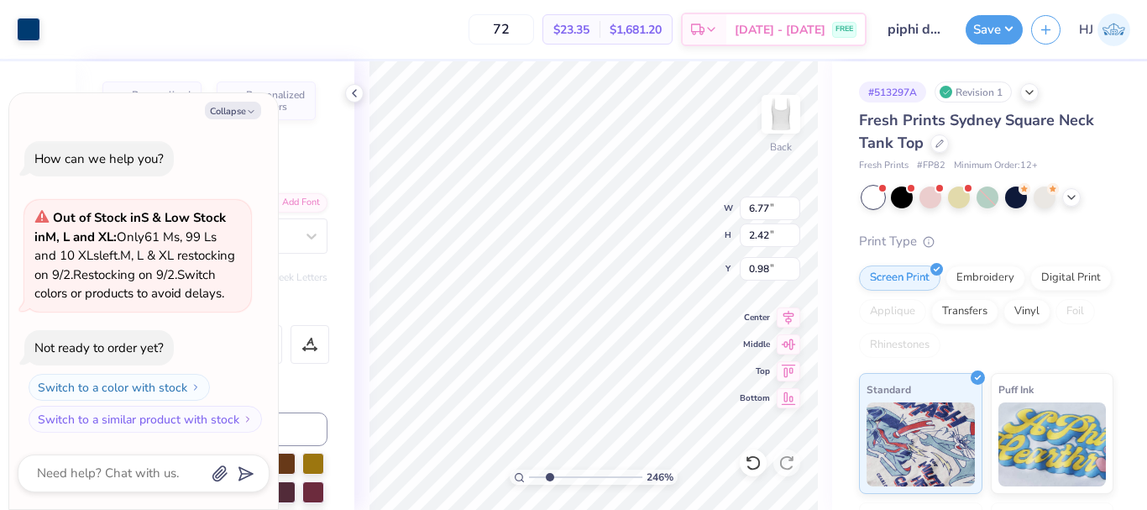
type input "2.46071092039641"
type textarea "x"
type input "2.22643191709162"
type textarea "x"
type input "2.22643191709162"
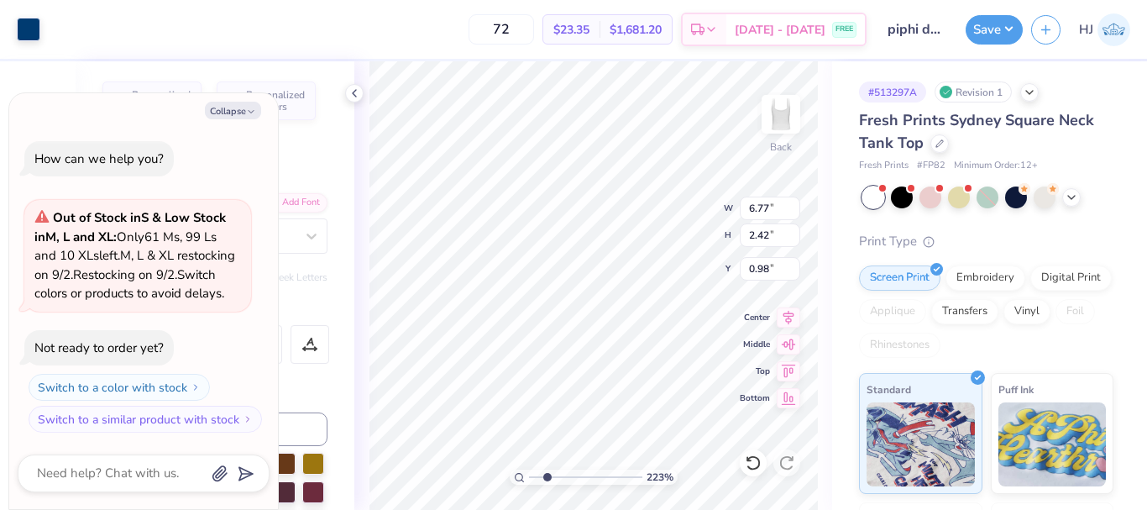
type textarea "x"
type input "1.28"
type input "2.22643191709162"
type textarea "x"
type input "2.22643191709162"
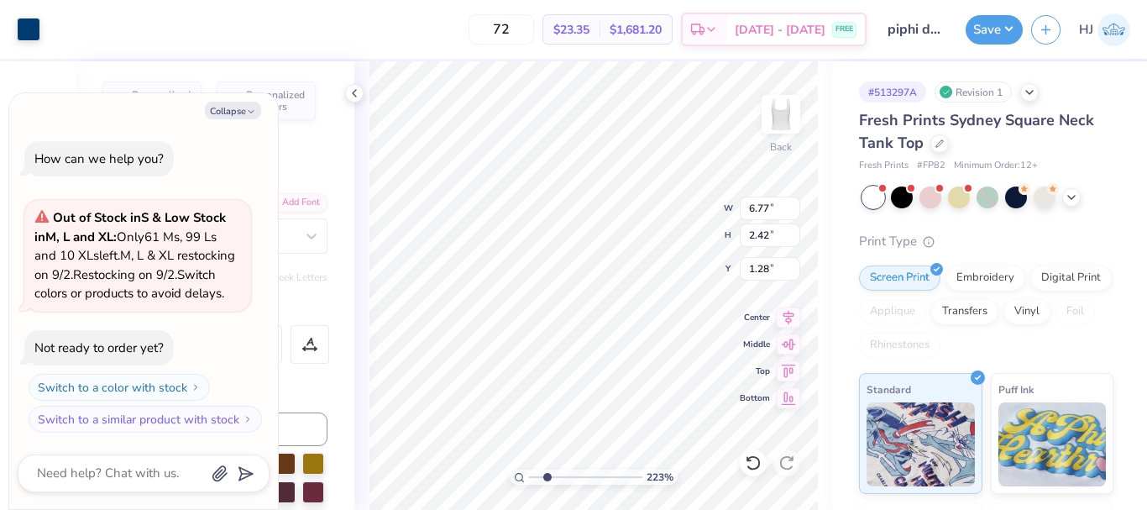
type textarea "x"
type input "1.18"
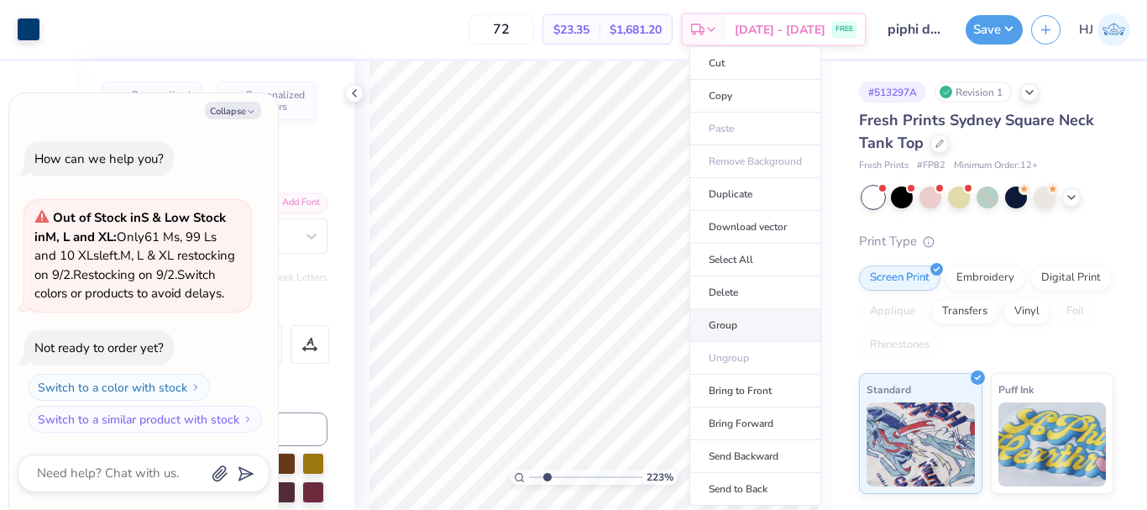
click at [721, 323] on li "Group" at bounding box center [755, 325] width 132 height 33
type input "2.22643191709162"
type textarea "x"
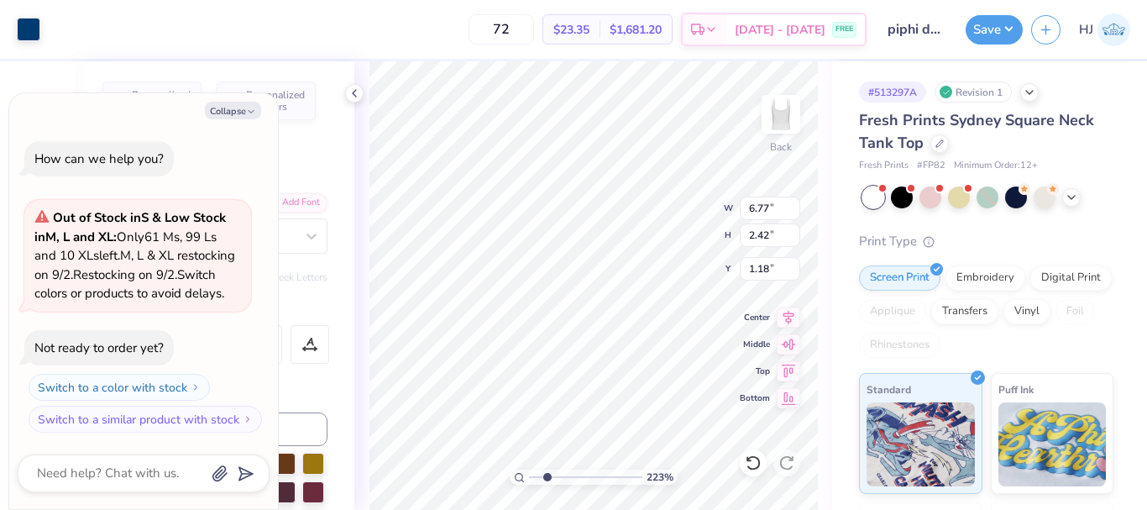
type input "2.22643191709162"
type textarea "x"
click at [776, 318] on div "Center" at bounding box center [770, 315] width 60 height 20
type input "2.22643191709162"
type textarea "x"
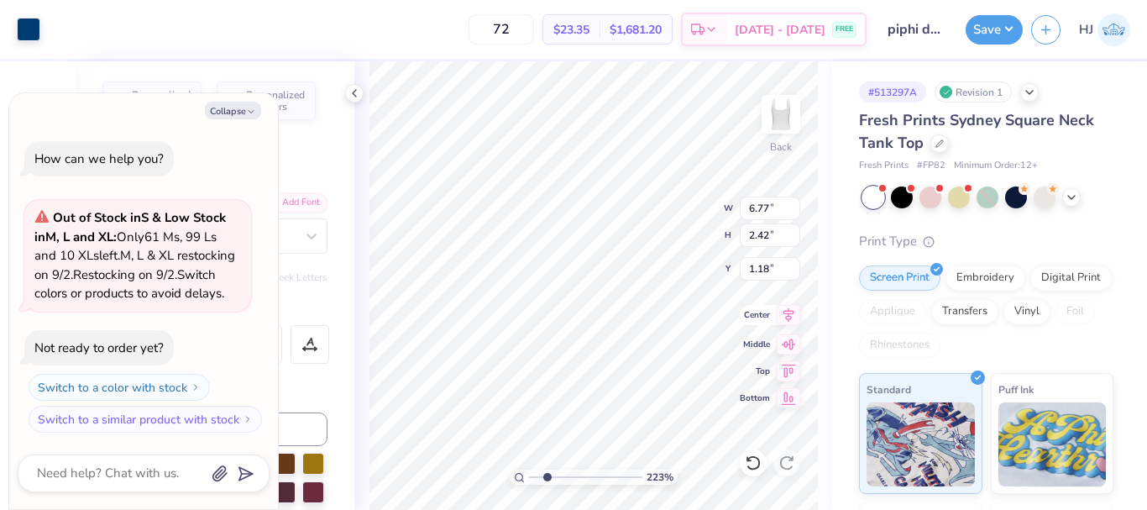
type input "2.22643191709162"
click at [762, 456] on div "149 % Back" at bounding box center [593, 285] width 478 height 448
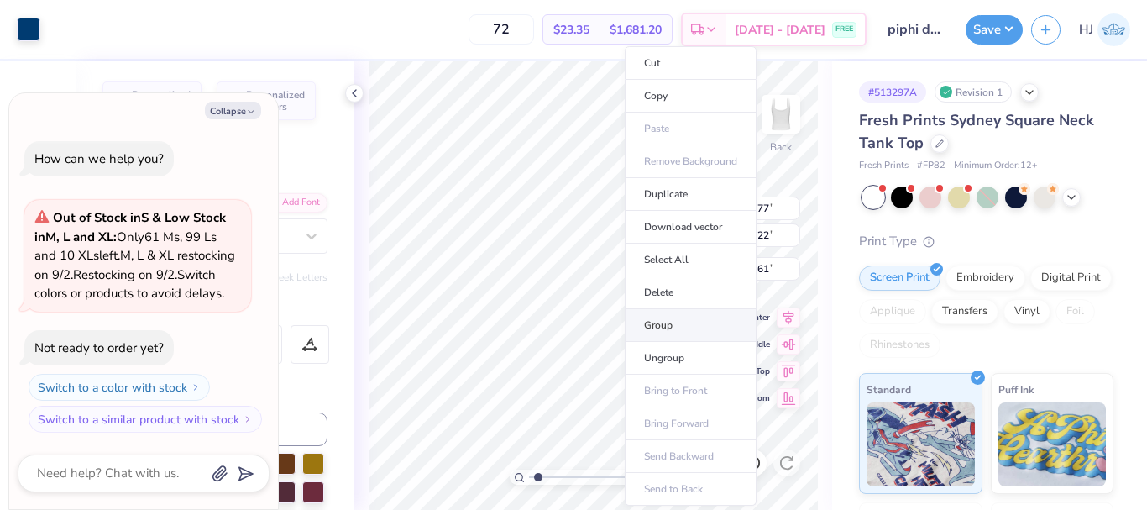
click at [664, 324] on li "Group" at bounding box center [691, 325] width 132 height 33
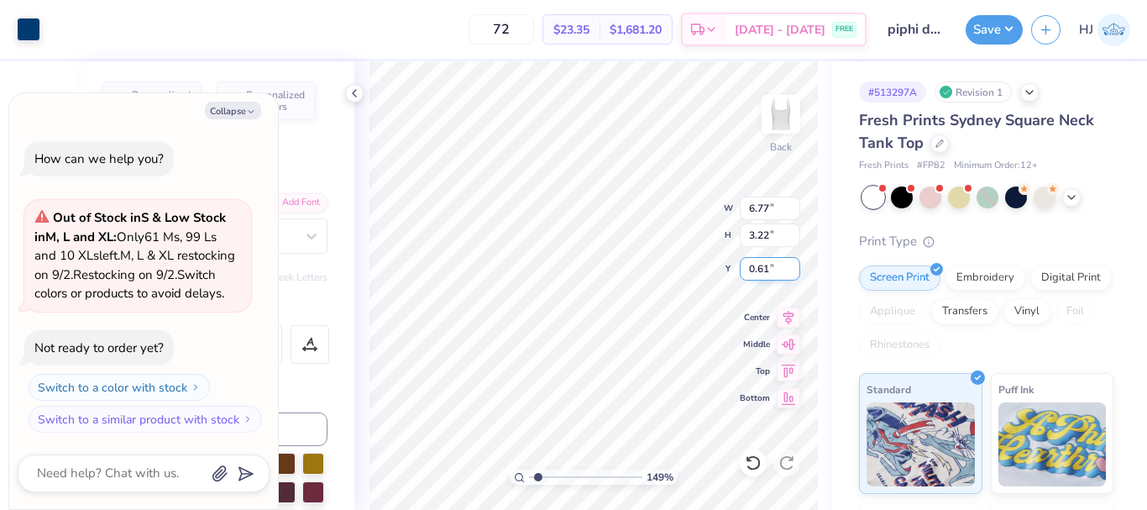
click at [774, 264] on input "0.61" at bounding box center [770, 269] width 60 height 24
click at [656, 226] on div "149 % Back W 6.77 H 3.22 Y 0.50 Center Middle Top Bottom" at bounding box center [593, 285] width 478 height 448
click at [776, 324] on div "Center" at bounding box center [770, 315] width 60 height 20
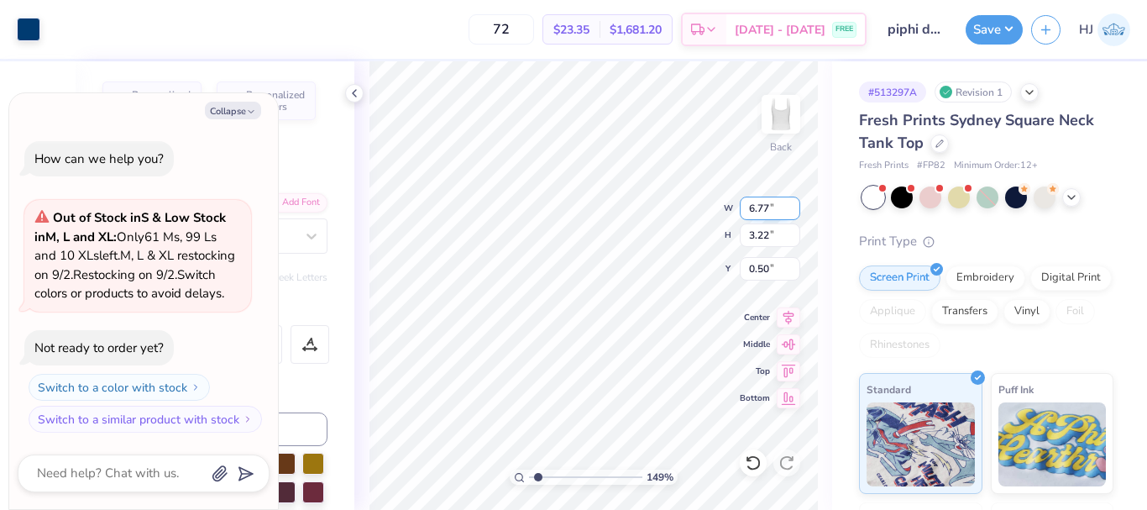
click at [765, 206] on input "6.77" at bounding box center [770, 208] width 60 height 24
click at [353, 89] on icon at bounding box center [354, 92] width 13 height 13
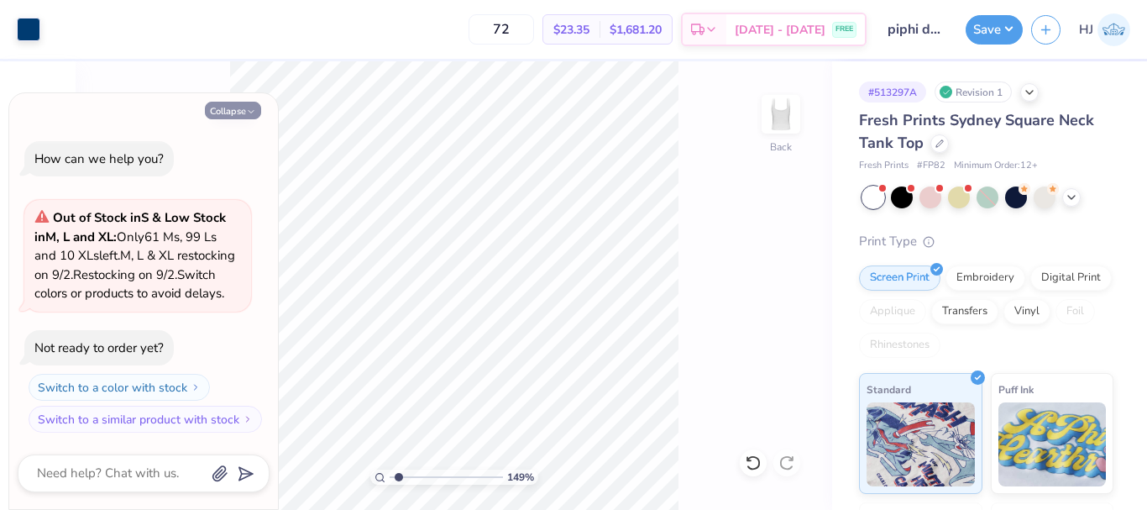
click at [247, 107] on icon "button" at bounding box center [251, 112] width 10 height 10
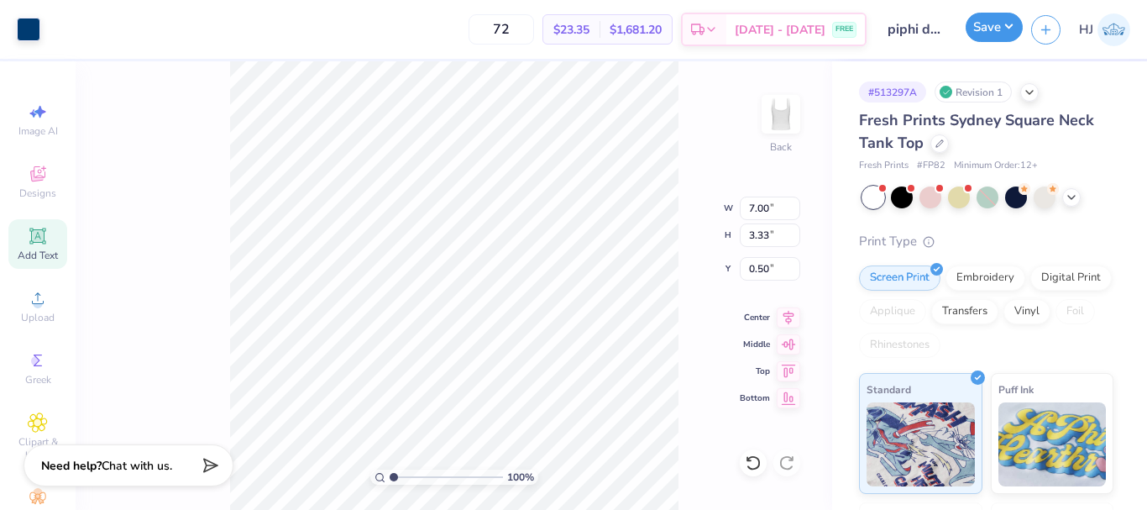
click at [1011, 27] on button "Save" at bounding box center [993, 27] width 57 height 29
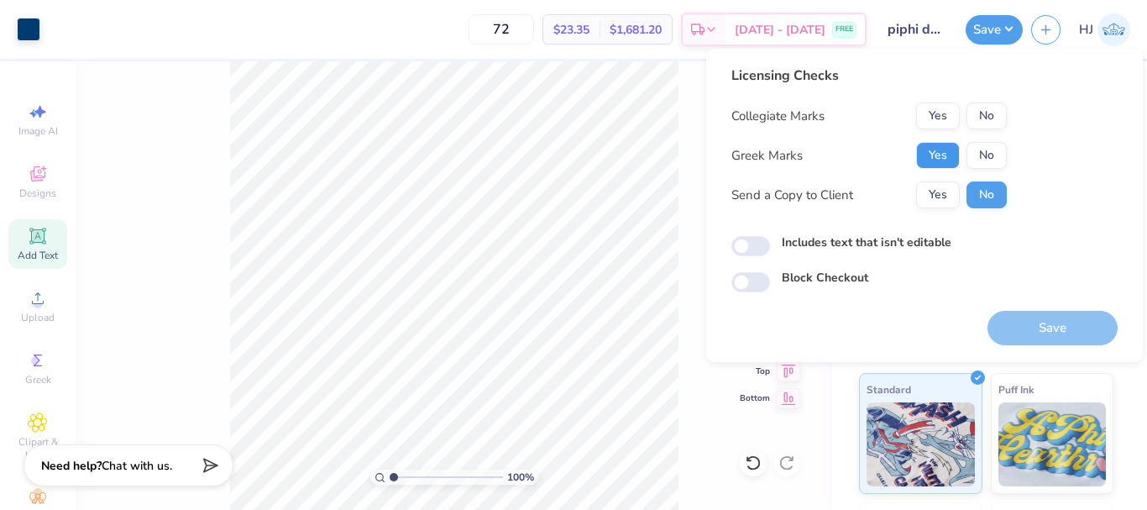
click at [951, 143] on button "Yes" at bounding box center [938, 155] width 44 height 27
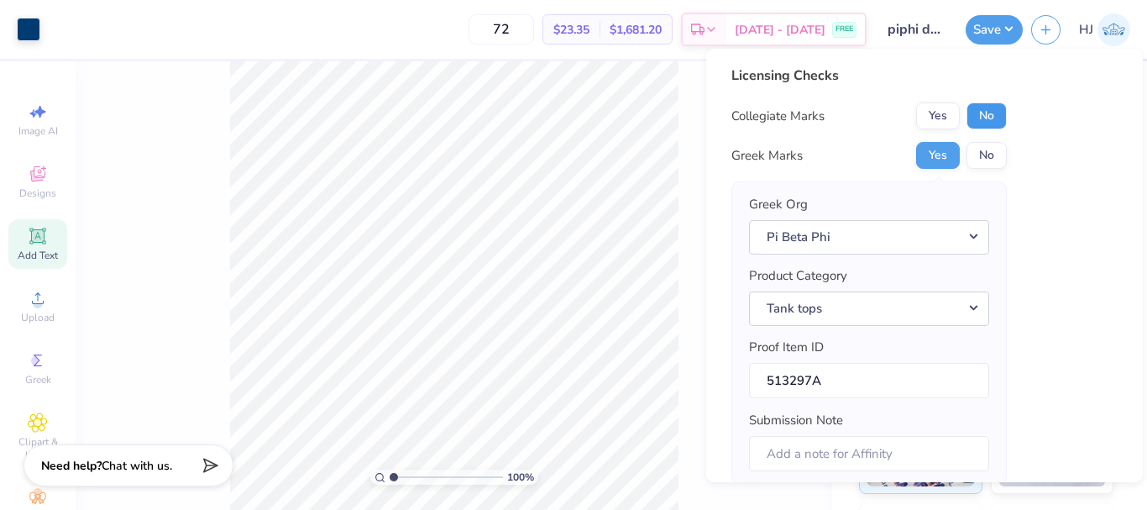
click at [1002, 112] on button "No" at bounding box center [986, 115] width 40 height 27
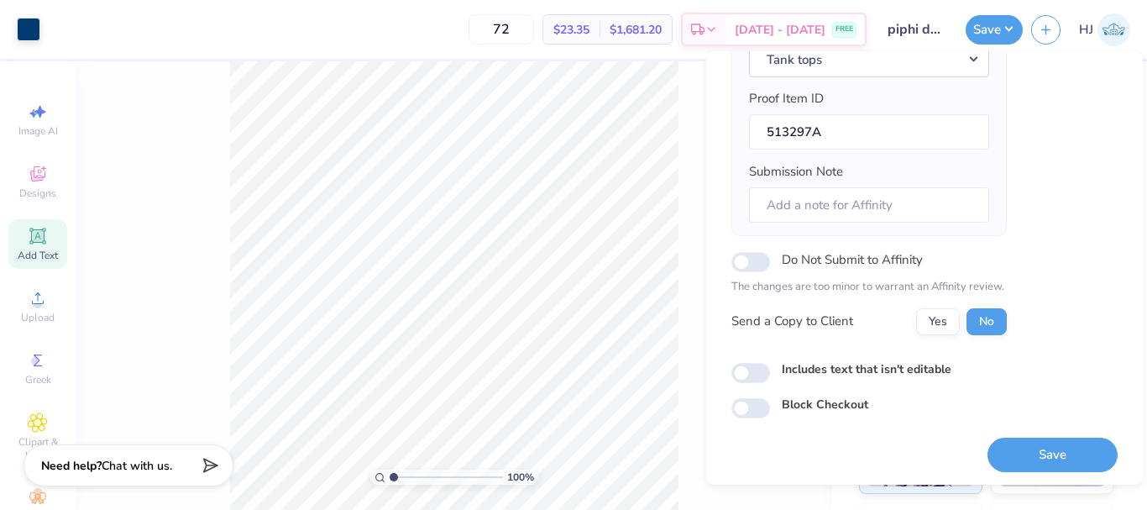
scroll to position [254, 0]
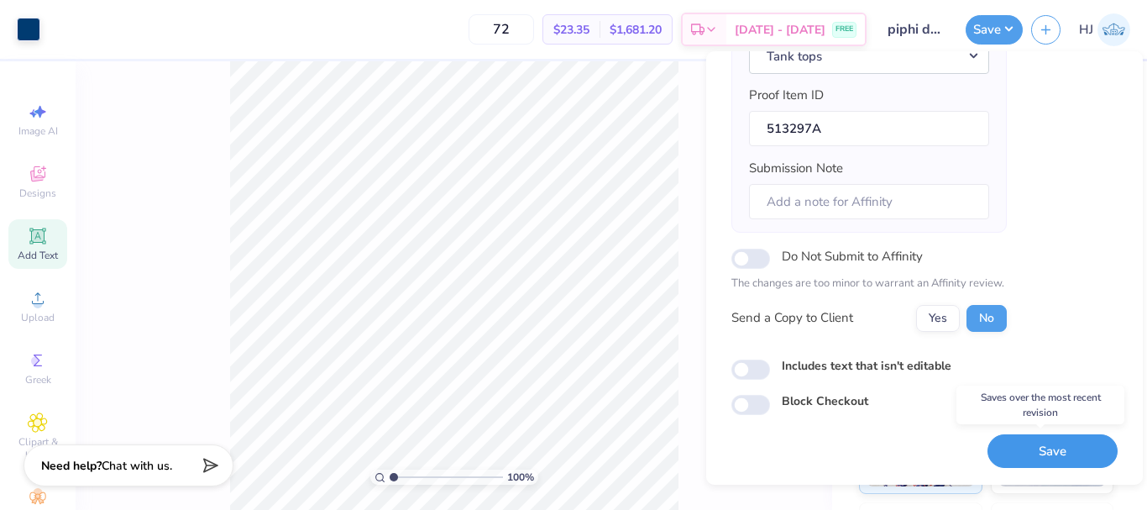
click at [1056, 455] on button "Save" at bounding box center [1052, 451] width 130 height 34
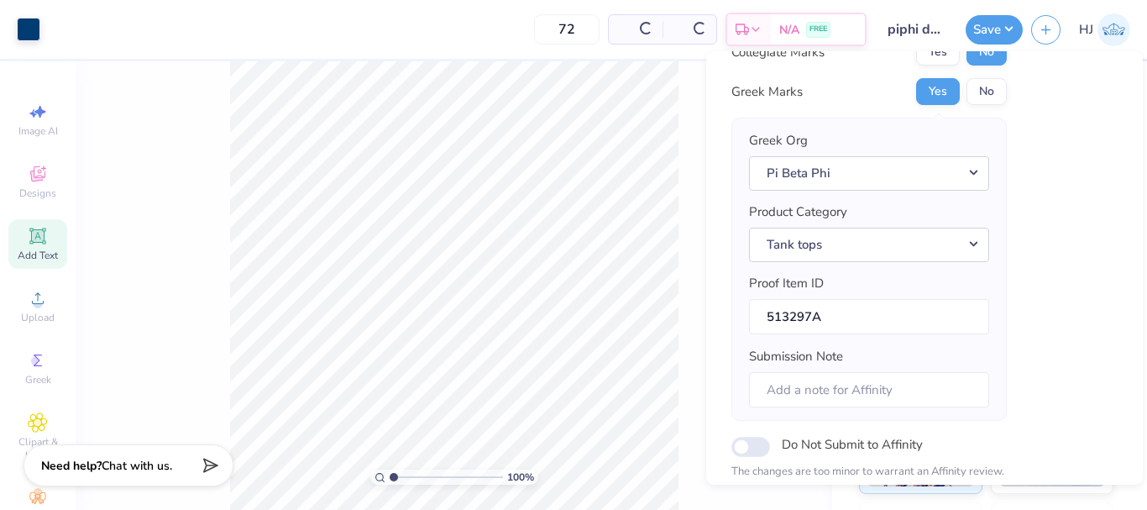
scroll to position [0, 0]
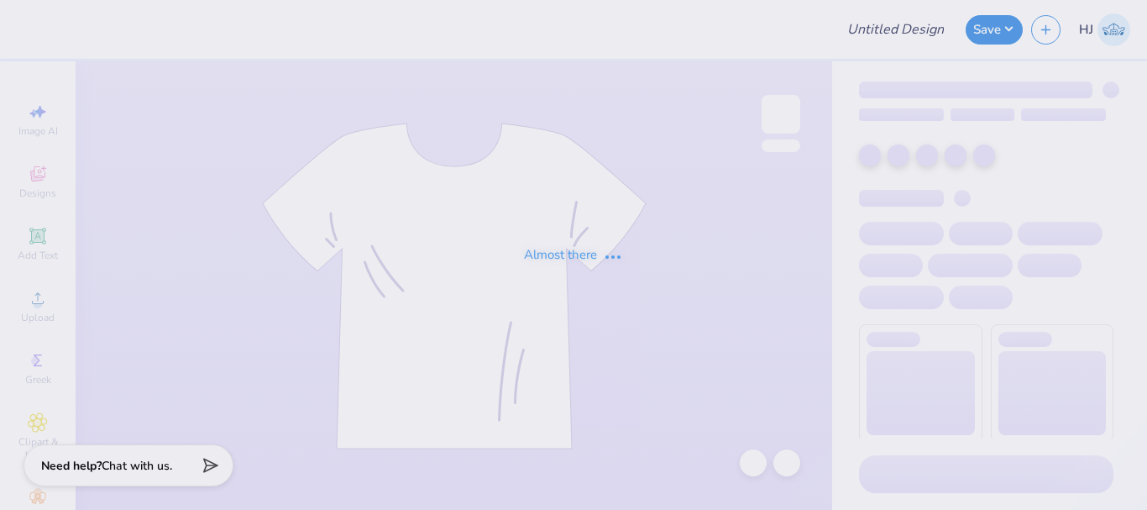
type input "Football Schedule"
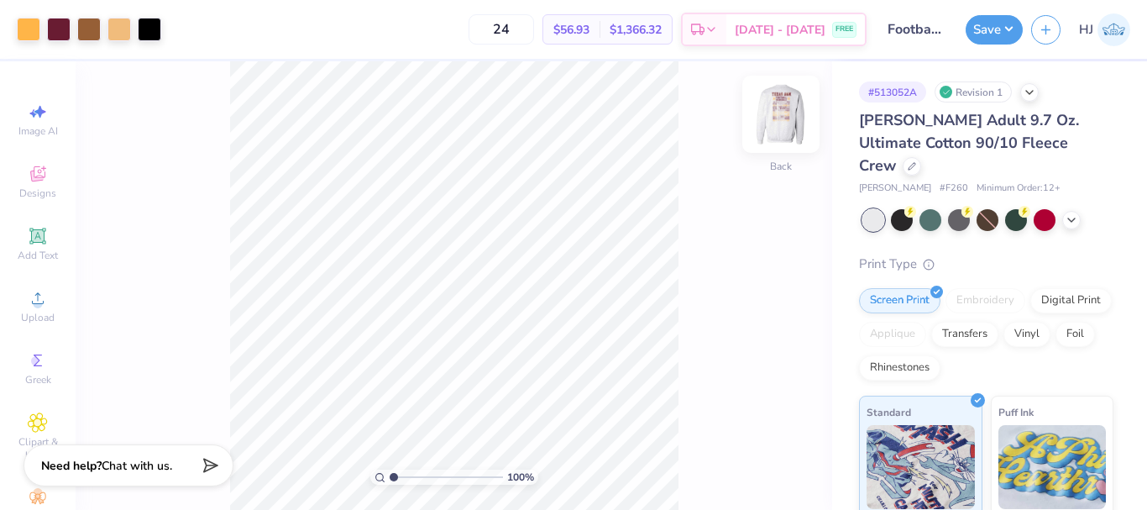
click at [782, 118] on img at bounding box center [780, 114] width 67 height 67
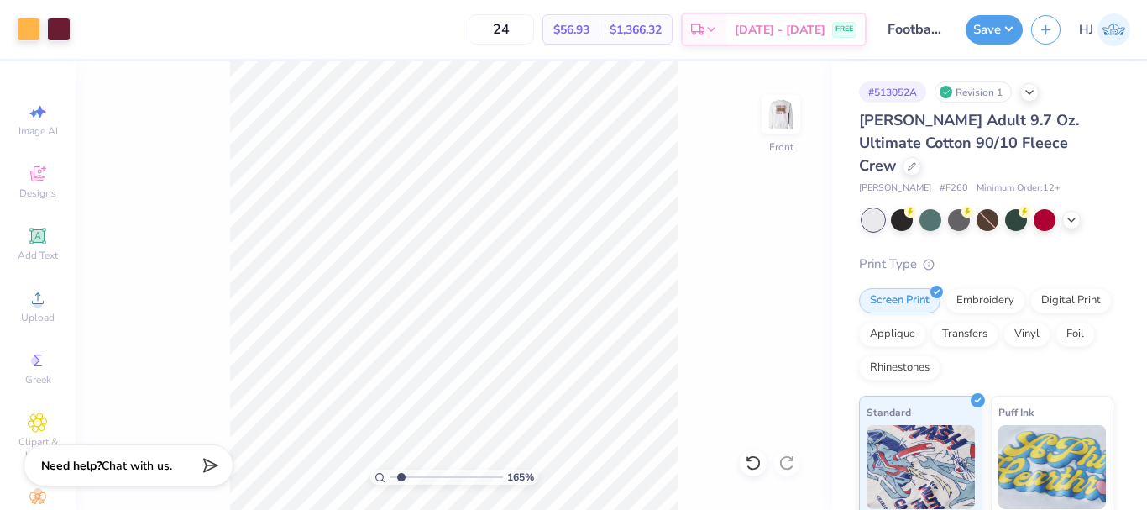
type input "1.49212329151837"
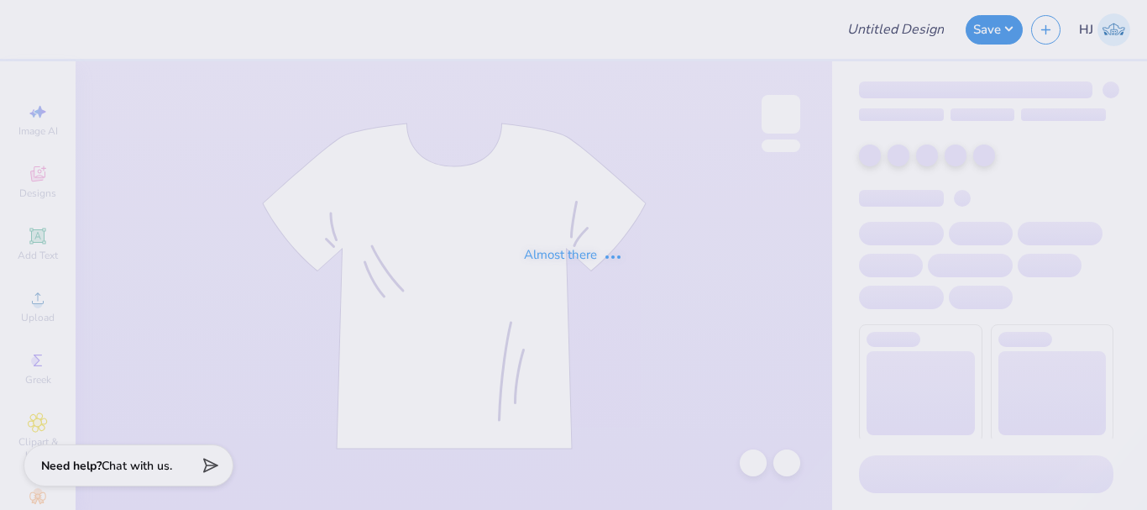
type input "Football Schedule"
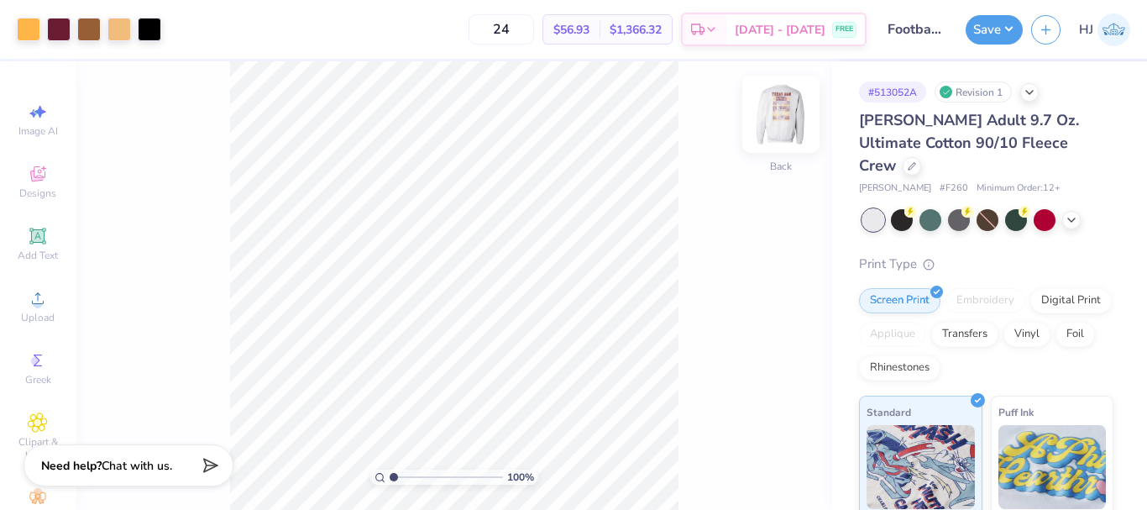
click at [783, 114] on img at bounding box center [780, 114] width 67 height 67
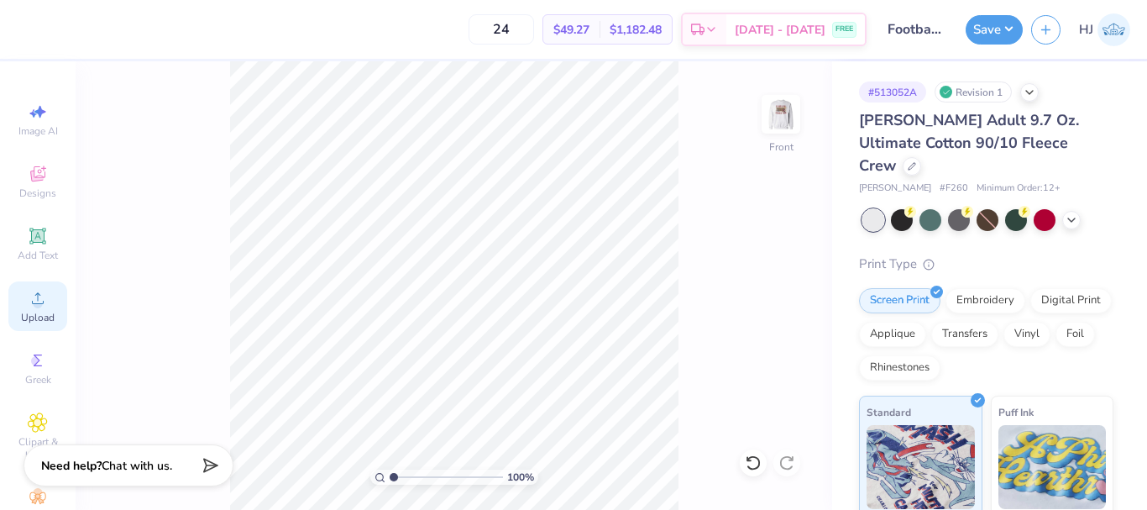
click at [33, 306] on circle at bounding box center [37, 303] width 9 height 9
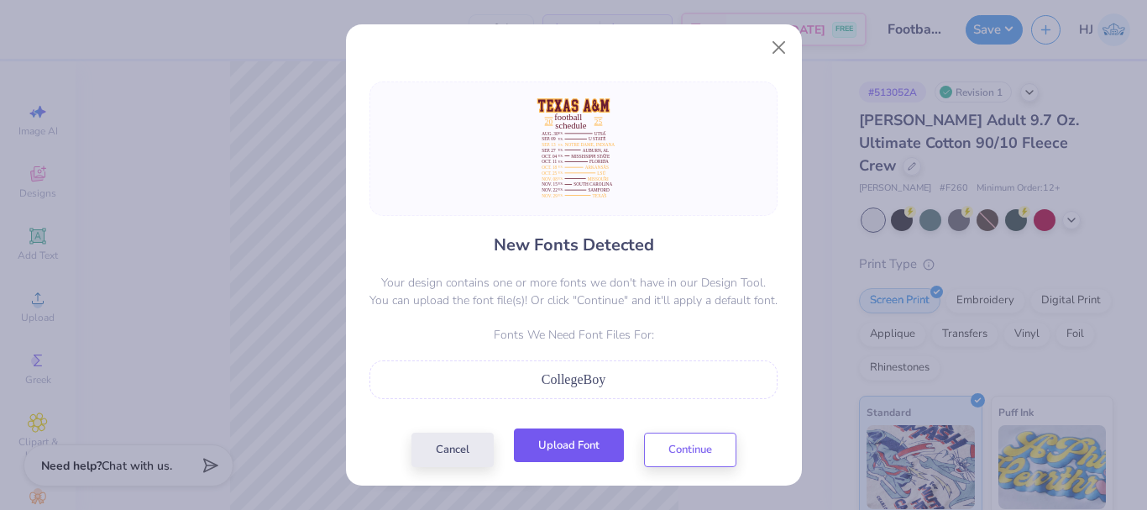
click at [586, 460] on button "Upload Font" at bounding box center [569, 445] width 110 height 34
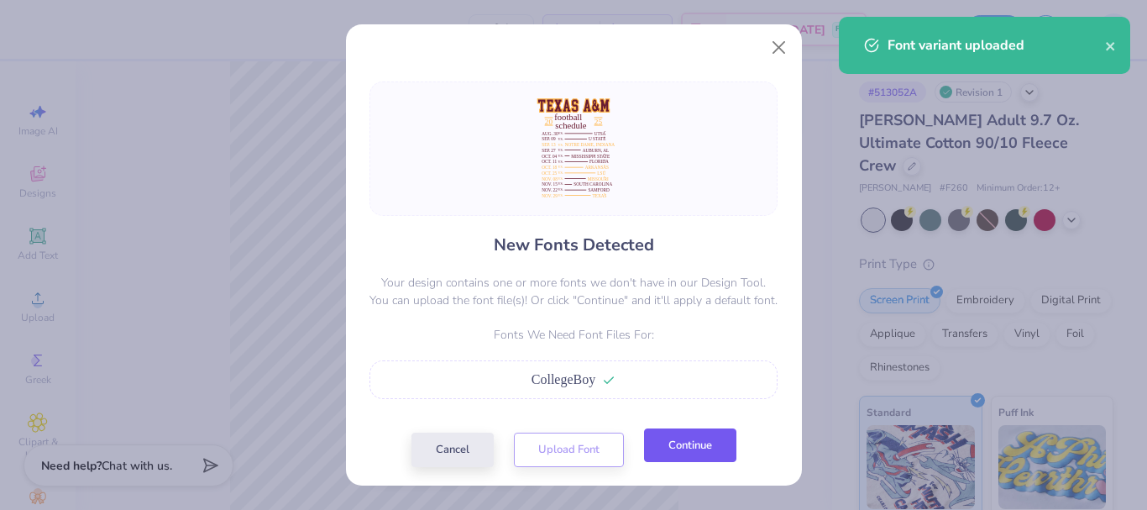
click at [677, 453] on button "Continue" at bounding box center [690, 445] width 92 height 34
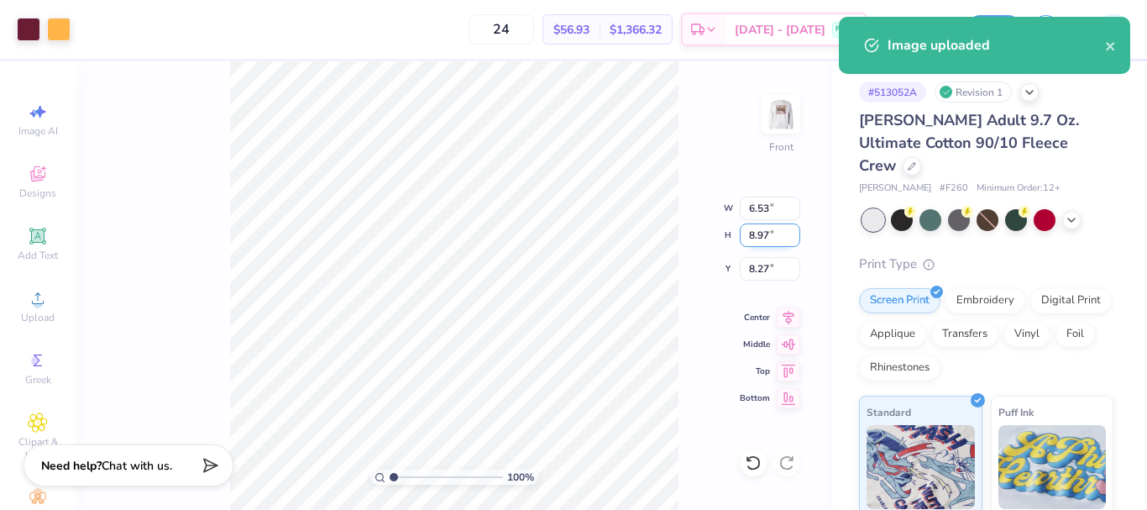
click at [779, 238] on input "8.97" at bounding box center [770, 235] width 60 height 24
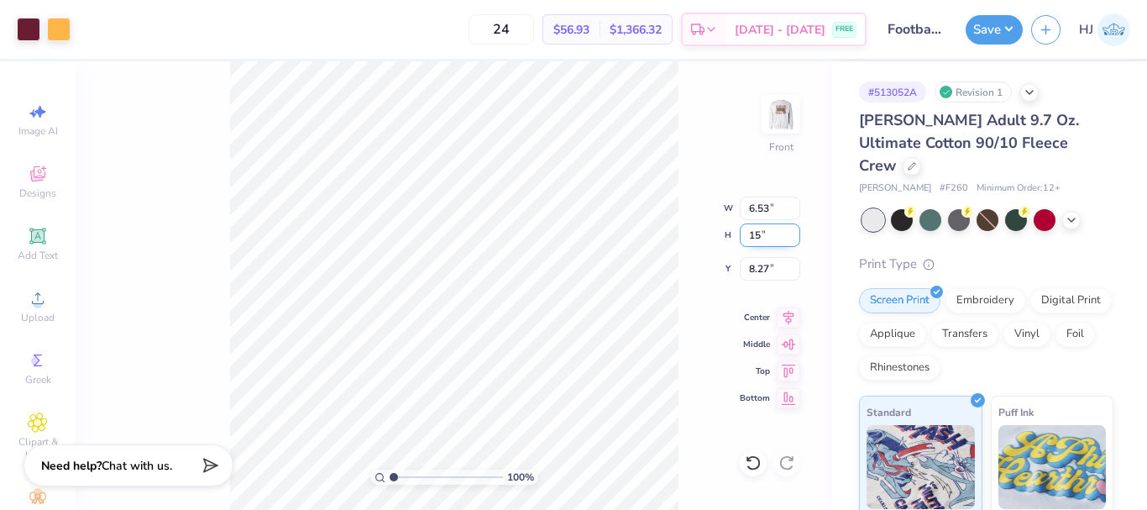
type input "15"
type input "10.92"
type input "15.00"
click at [766, 273] on input "5.25" at bounding box center [770, 269] width 60 height 24
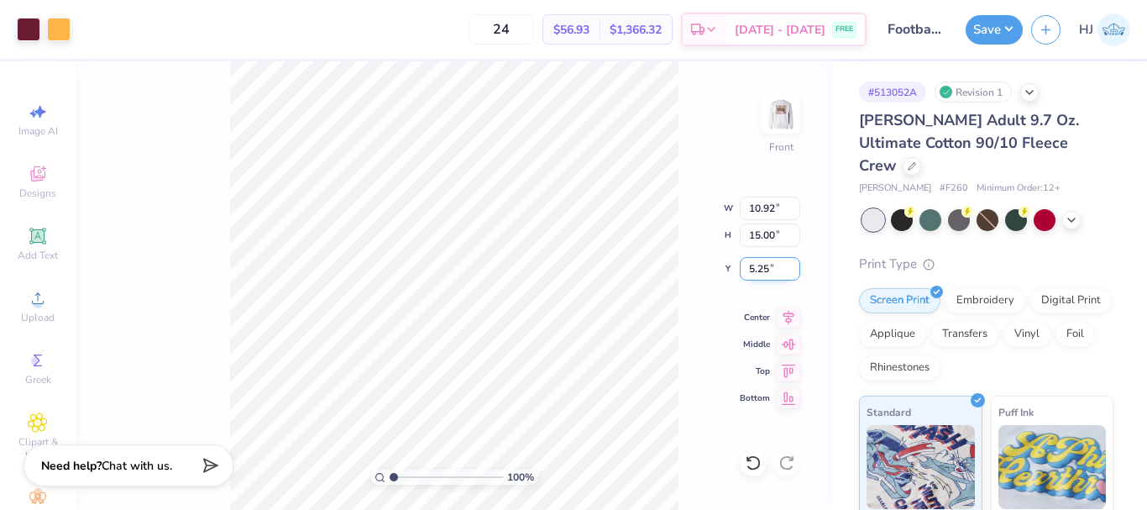
click at [766, 273] on input "5.25" at bounding box center [770, 269] width 60 height 24
type input "3.00"
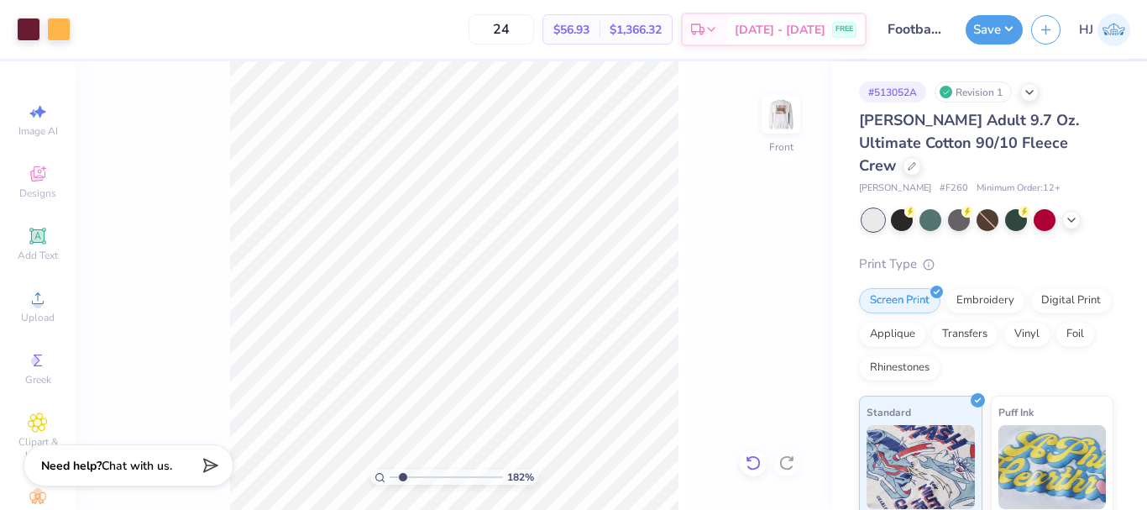
click at [751, 458] on icon at bounding box center [753, 462] width 17 height 17
click at [754, 459] on icon at bounding box center [753, 462] width 17 height 17
click at [759, 460] on icon at bounding box center [752, 462] width 14 height 15
click at [20, 302] on div "Upload" at bounding box center [37, 306] width 59 height 50
click at [25, 310] on div "Upload" at bounding box center [37, 306] width 59 height 50
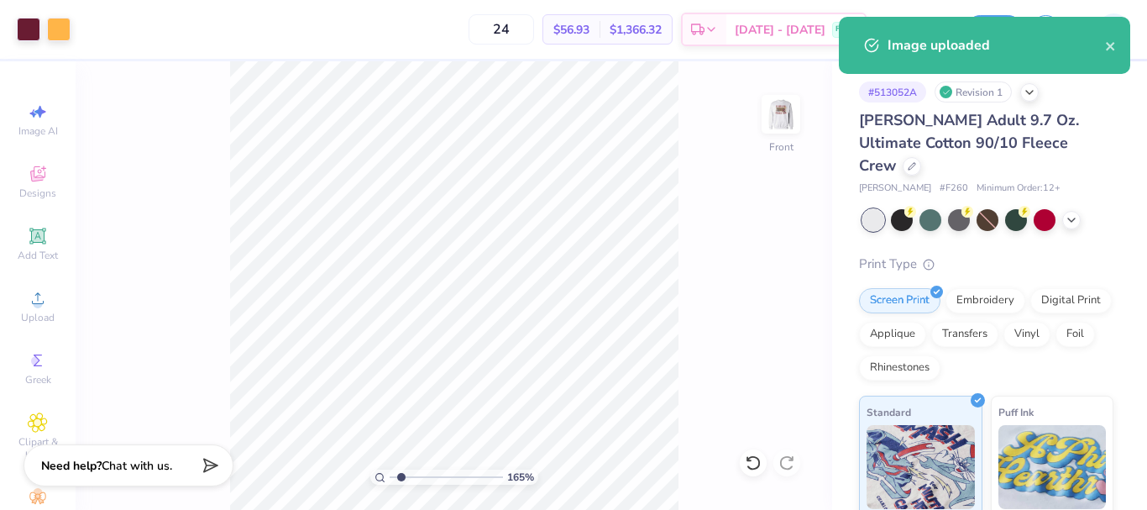
type input "1.64913377760655"
click at [765, 237] on input "8.90" at bounding box center [770, 235] width 60 height 24
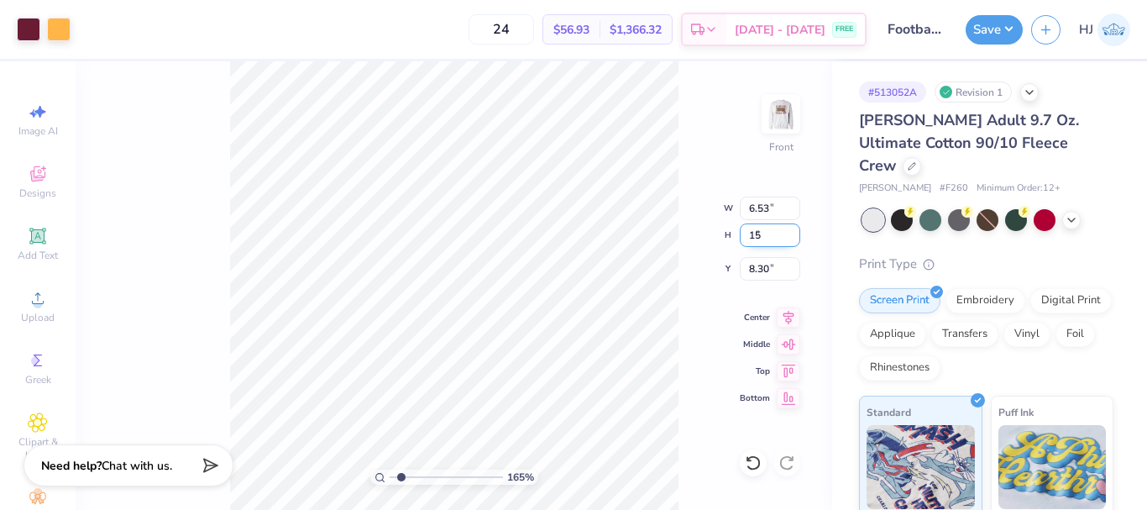
type input "15"
type input "1.64913377760655"
type input "11.00"
type input "15.00"
click at [773, 267] on input "5.25" at bounding box center [770, 269] width 60 height 24
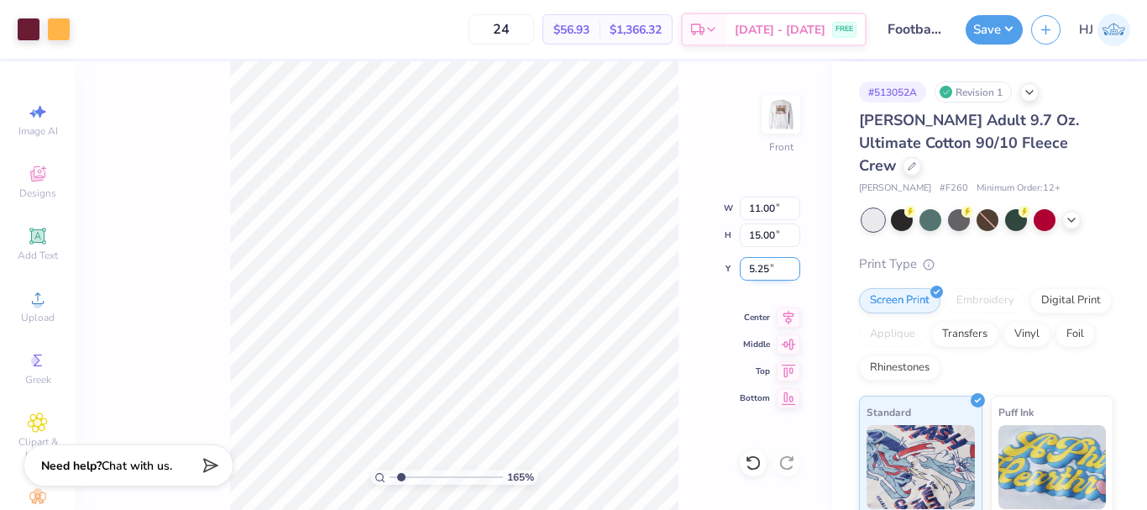
click at [773, 267] on input "5.25" at bounding box center [770, 269] width 60 height 24
type input "3"
type input "1.64913377760655"
type input "3.00"
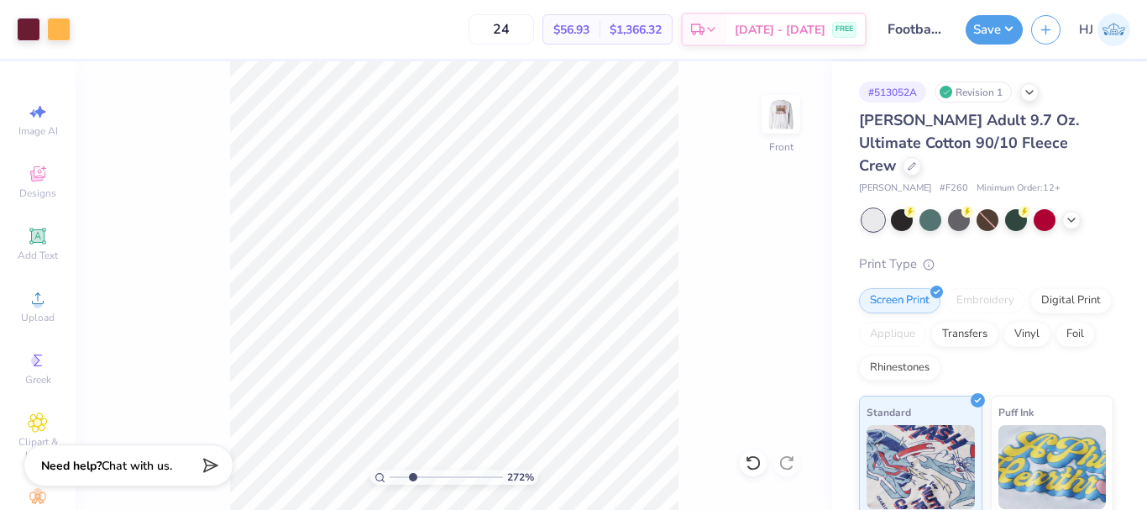
click at [681, 190] on div "272 % Front" at bounding box center [454, 285] width 756 height 448
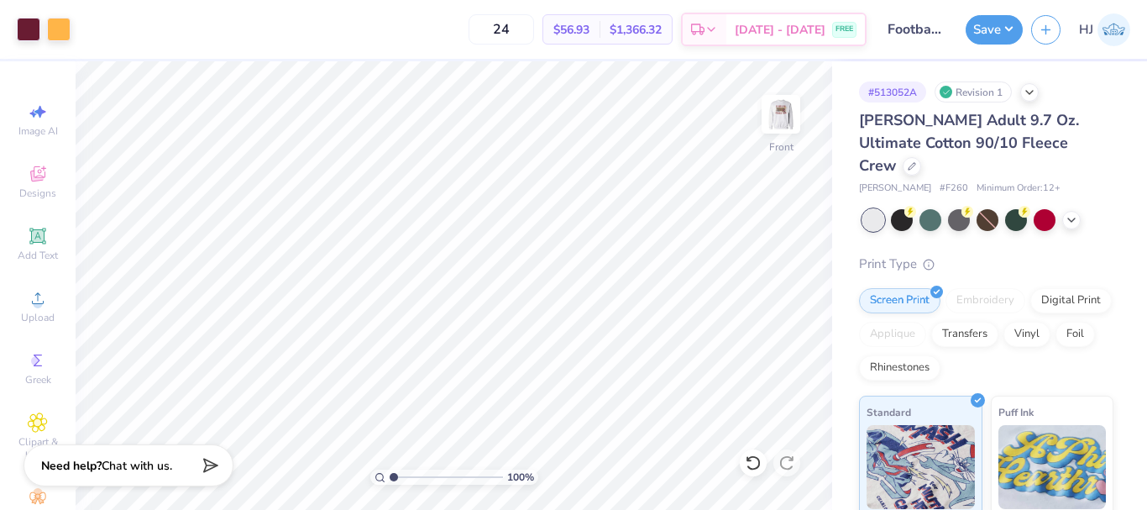
click at [712, 201] on div "100 % Front" at bounding box center [454, 285] width 756 height 448
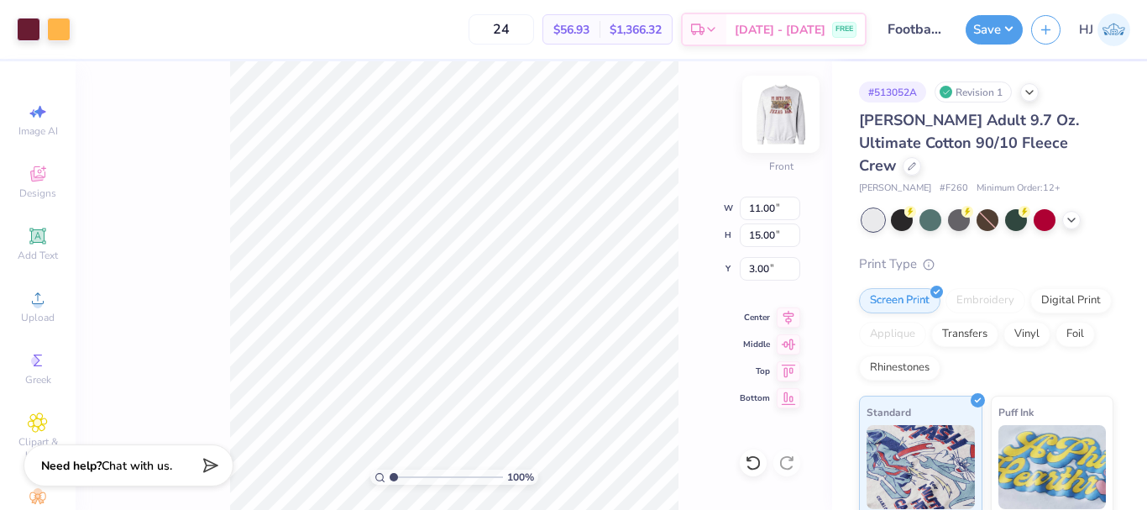
click at [798, 124] on img at bounding box center [780, 114] width 67 height 67
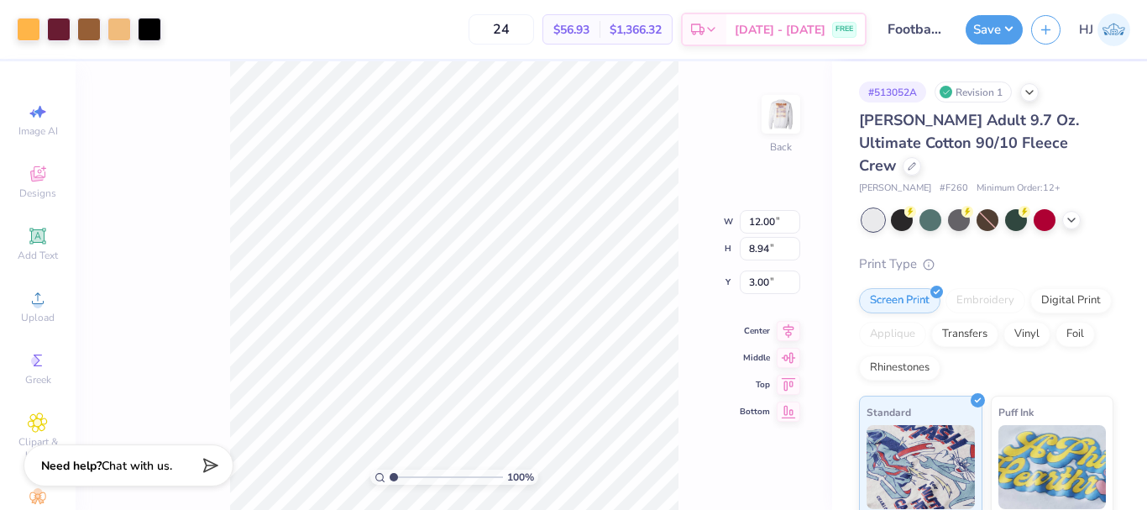
click at [786, 109] on img at bounding box center [781, 114] width 34 height 34
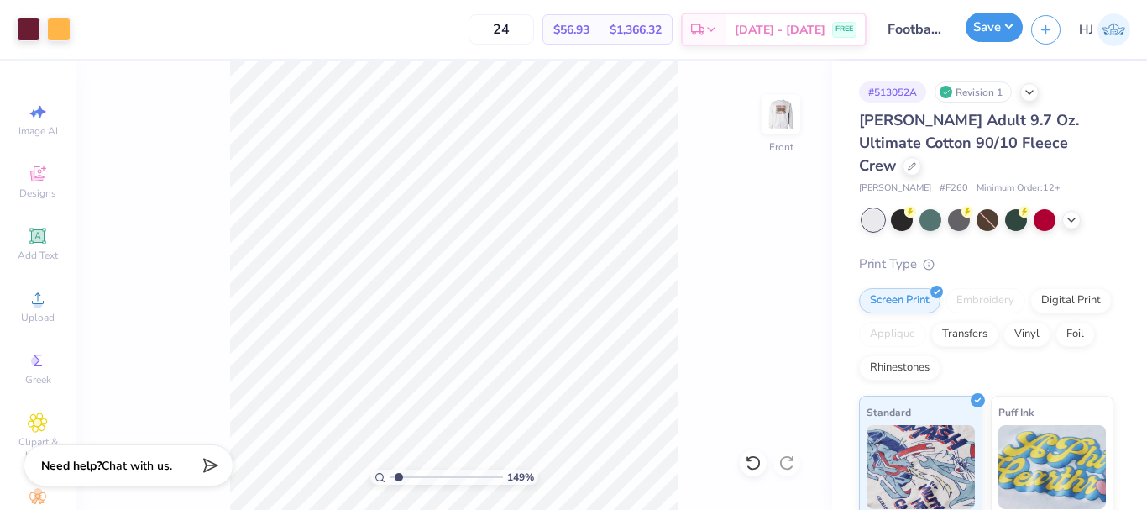
click at [993, 36] on button "Save" at bounding box center [993, 27] width 57 height 29
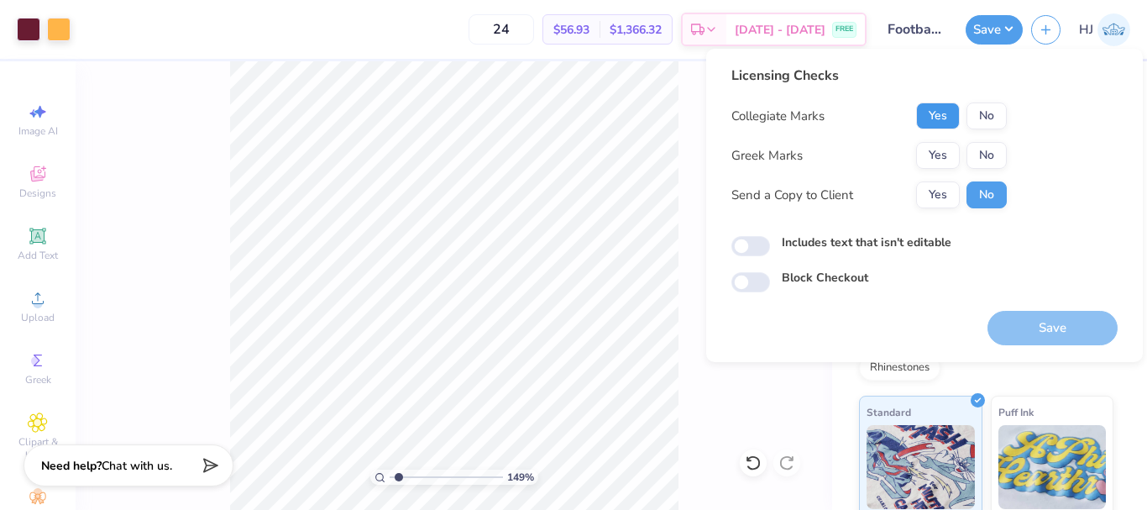
click at [948, 106] on button "Yes" at bounding box center [938, 115] width 44 height 27
click at [941, 144] on button "Yes" at bounding box center [938, 155] width 44 height 27
type input "1.49212329151837"
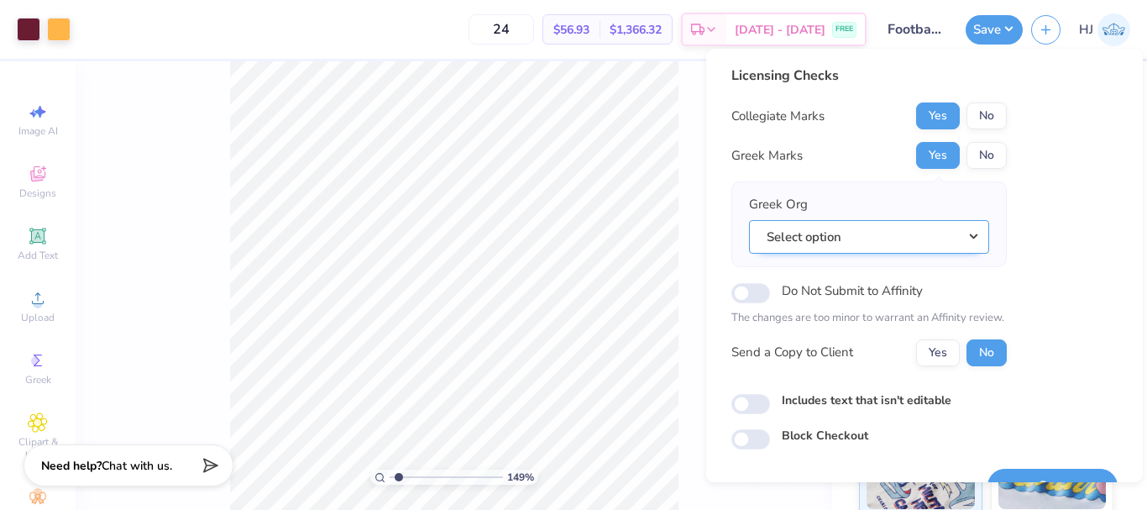
click at [865, 238] on button "Select option" at bounding box center [869, 237] width 240 height 34
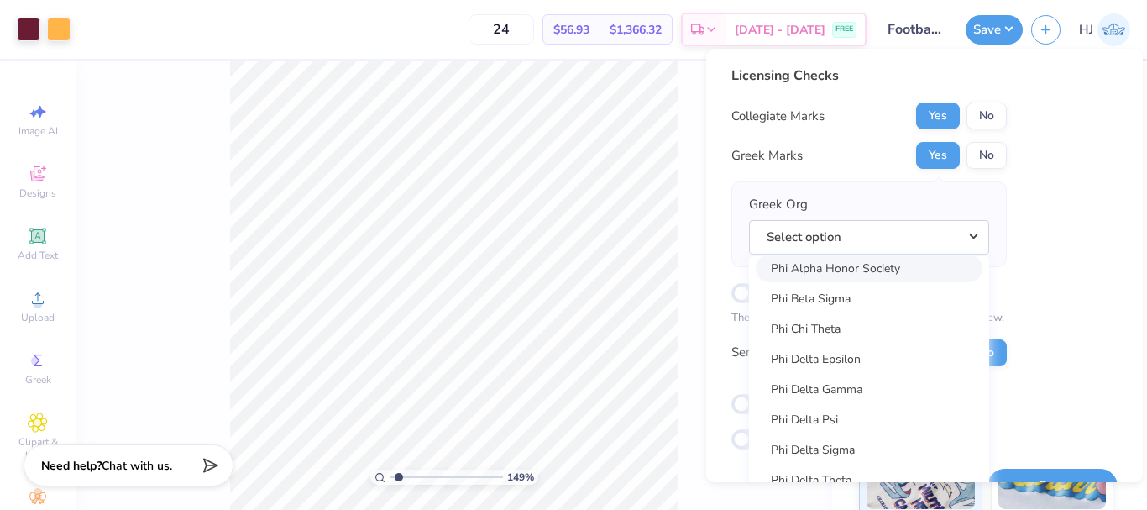
scroll to position [8528, 0]
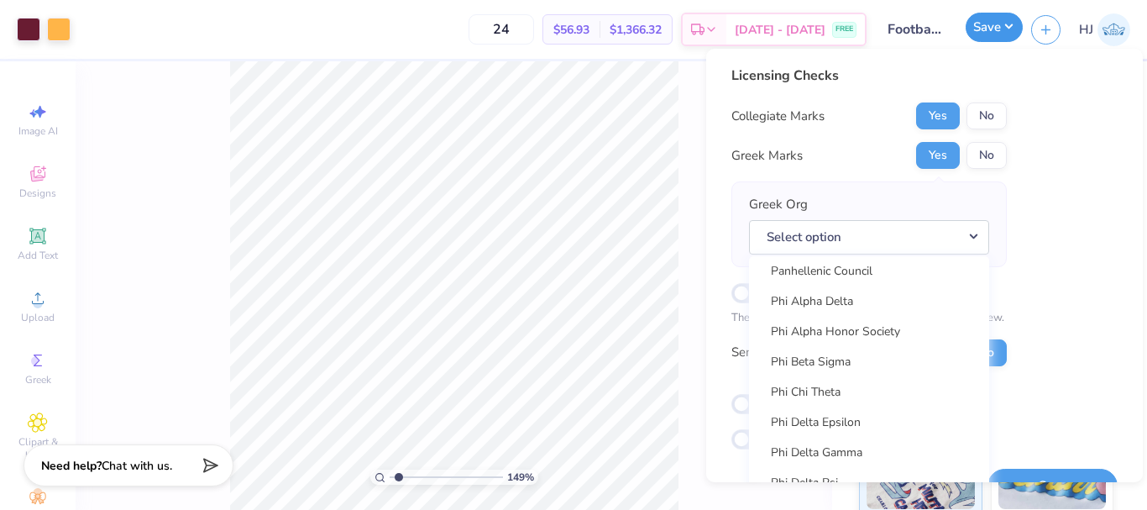
click at [1017, 34] on button "Save" at bounding box center [993, 27] width 57 height 29
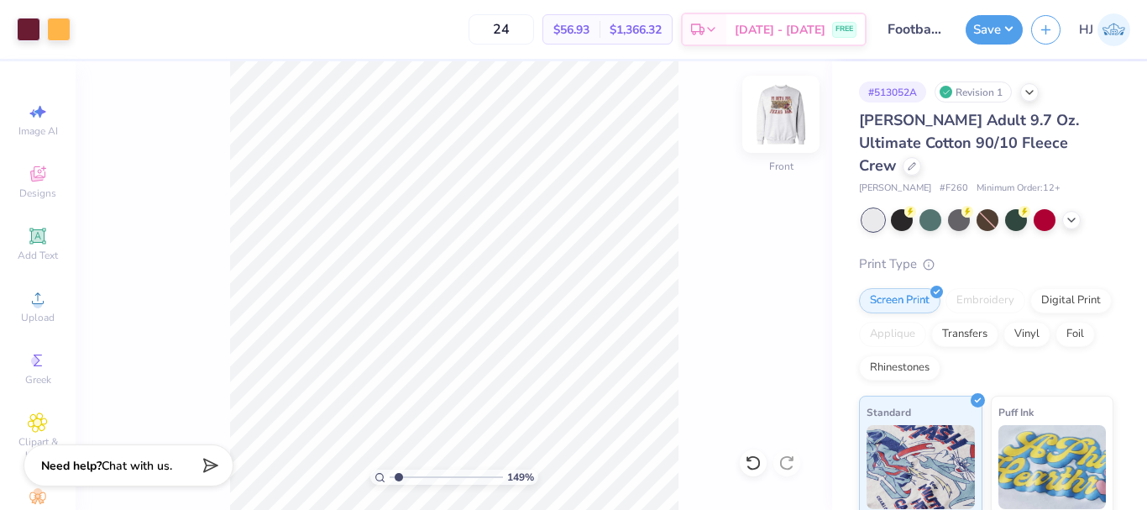
click at [780, 111] on img at bounding box center [780, 114] width 67 height 67
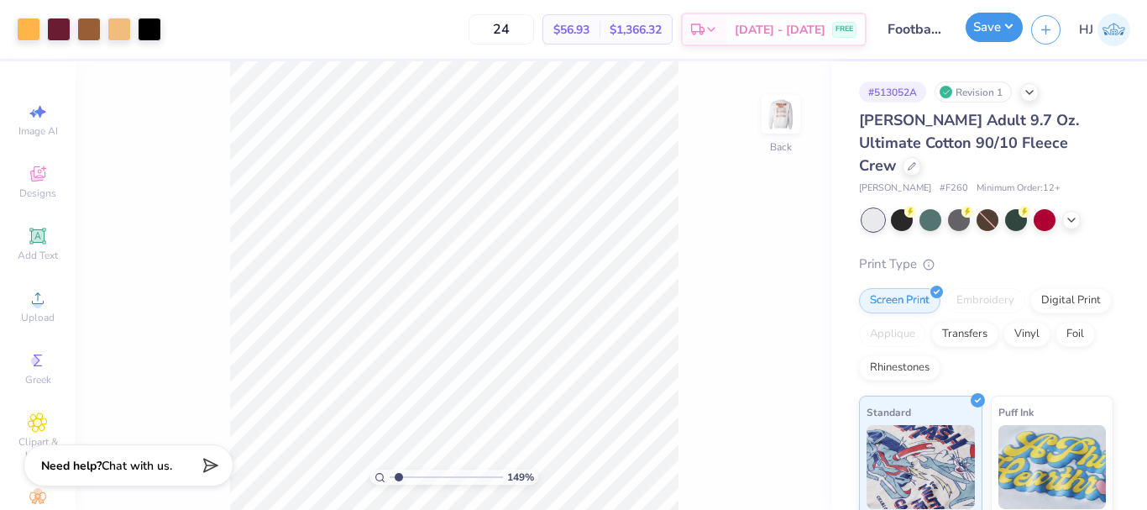
click at [1006, 29] on button "Save" at bounding box center [993, 27] width 57 height 29
click at [1013, 29] on button "Save" at bounding box center [993, 27] width 57 height 29
type input "1.49212329151837"
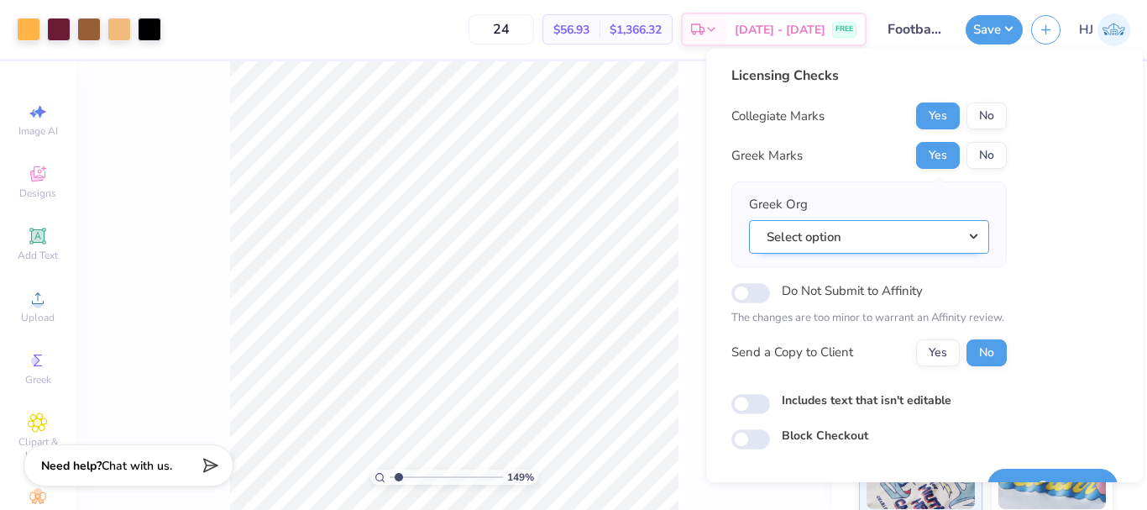
click at [958, 236] on button "Select option" at bounding box center [869, 237] width 240 height 34
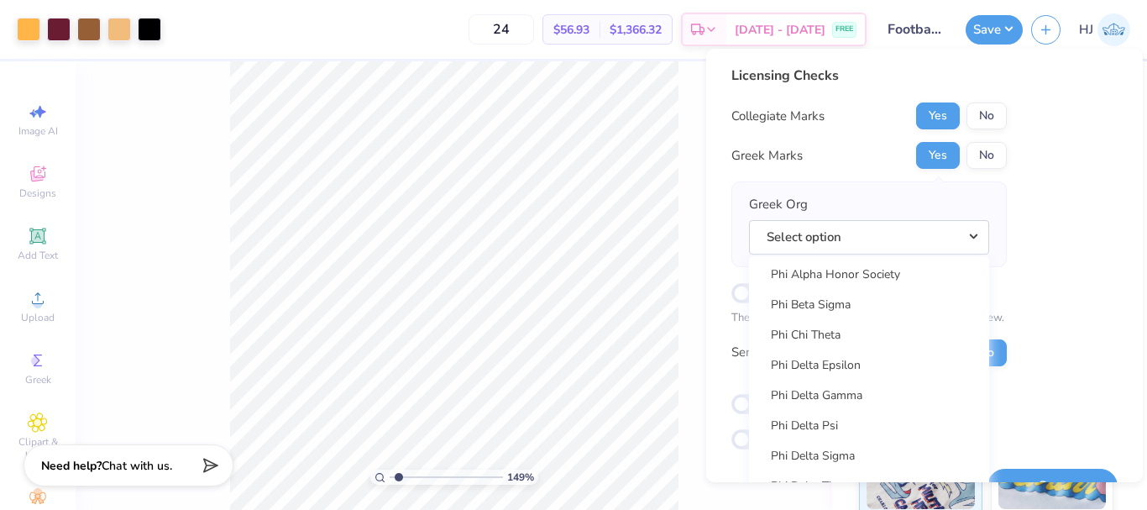
scroll to position [8543, 0]
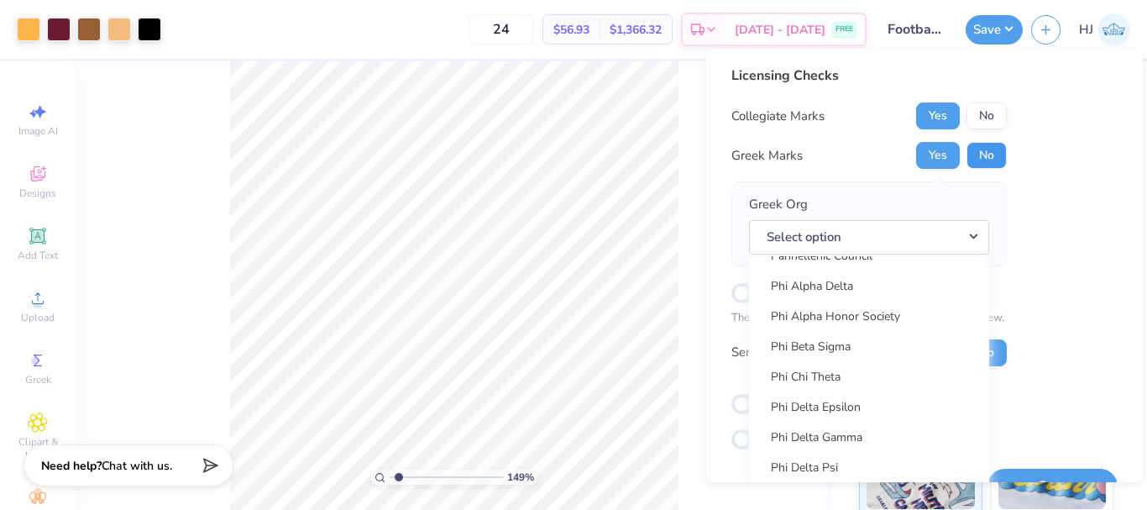
click at [1000, 154] on button "No" at bounding box center [986, 155] width 40 height 27
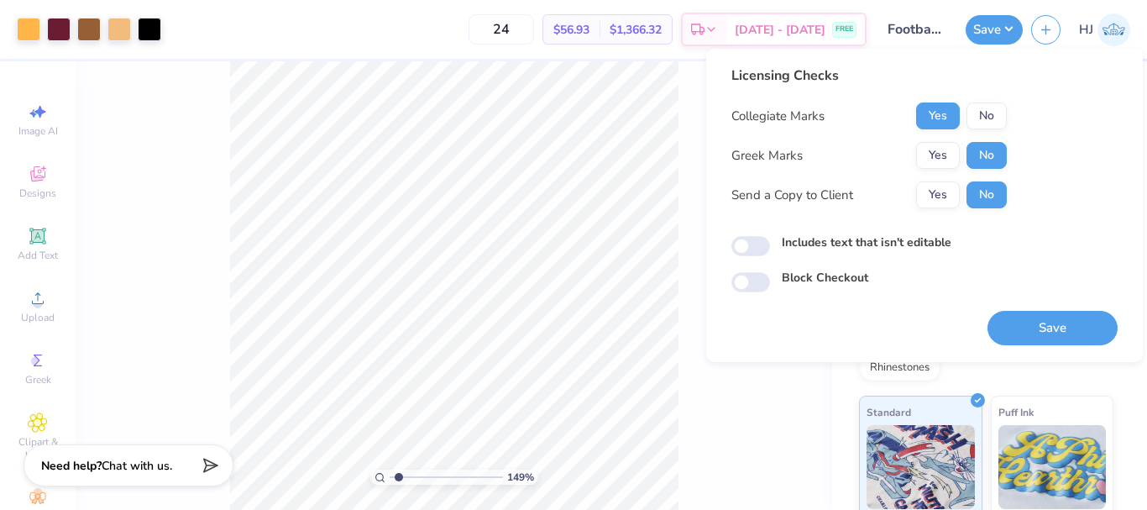
click at [1033, 176] on div "Licensing Checks Collegiate Marks Yes No Greek Marks Yes No Send a Copy to Clie…" at bounding box center [924, 178] width 386 height 227
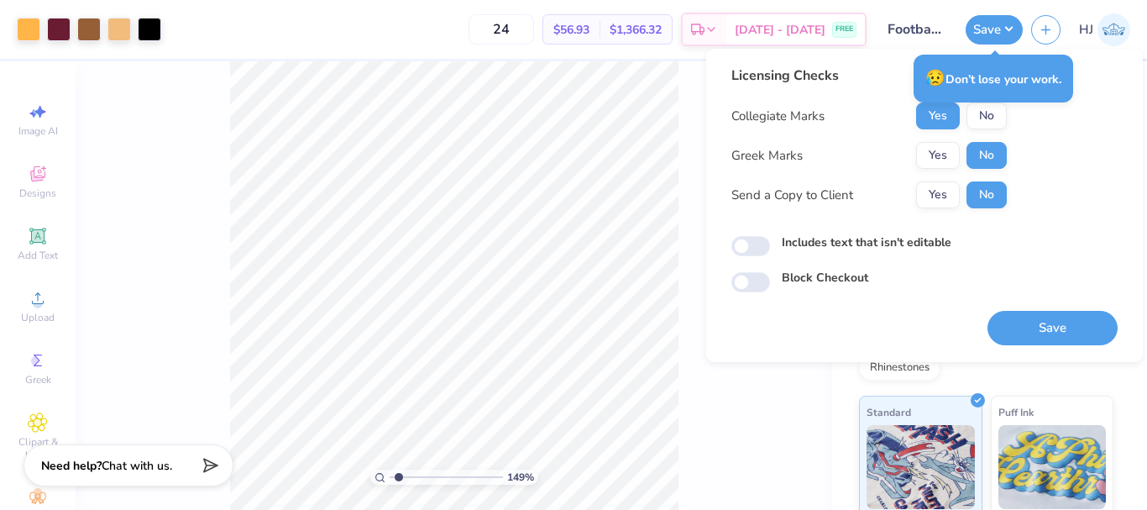
type input "1.49212329151837"
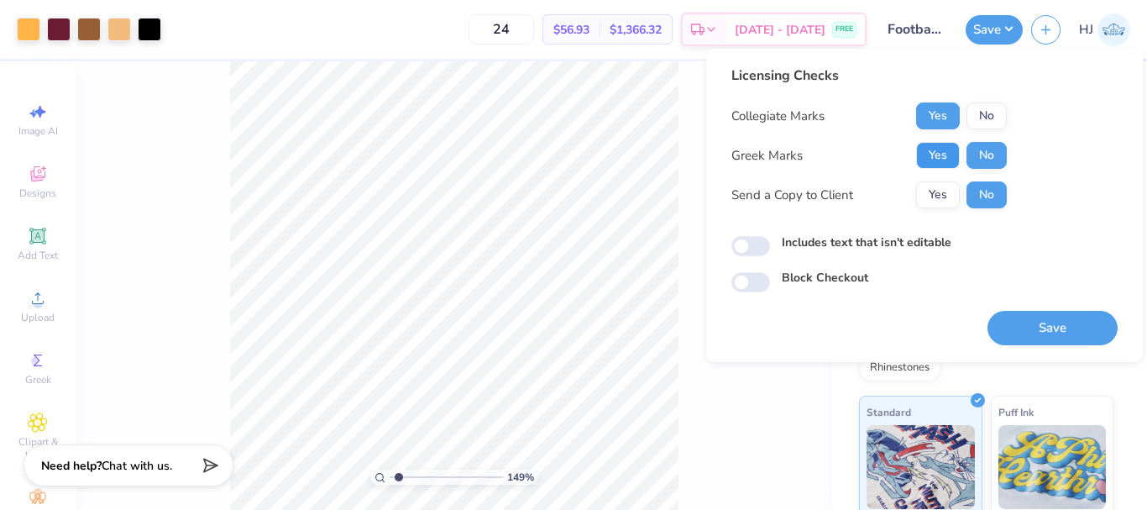
click at [938, 164] on button "Yes" at bounding box center [938, 155] width 44 height 27
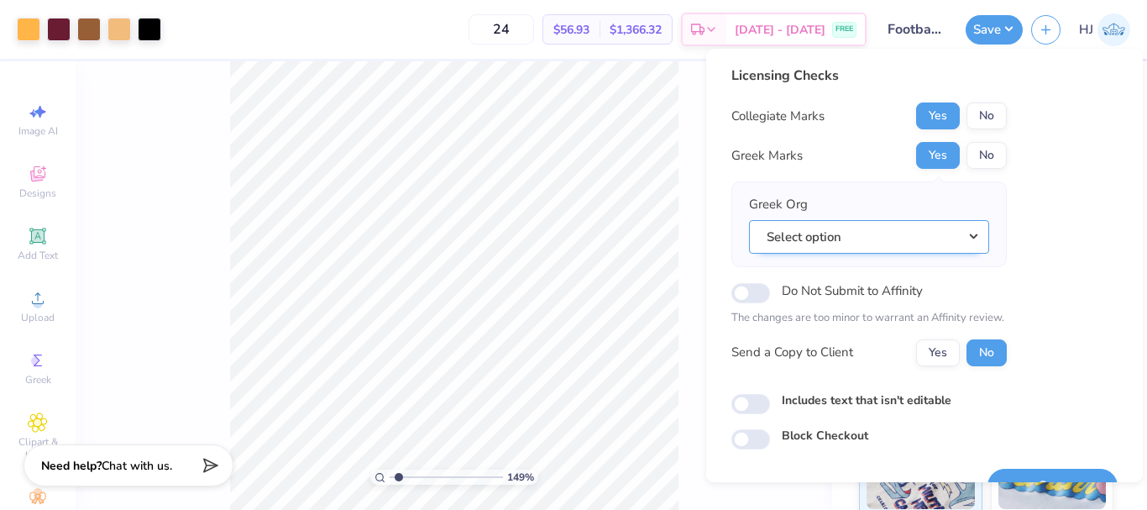
click at [954, 232] on button "Select option" at bounding box center [869, 237] width 240 height 34
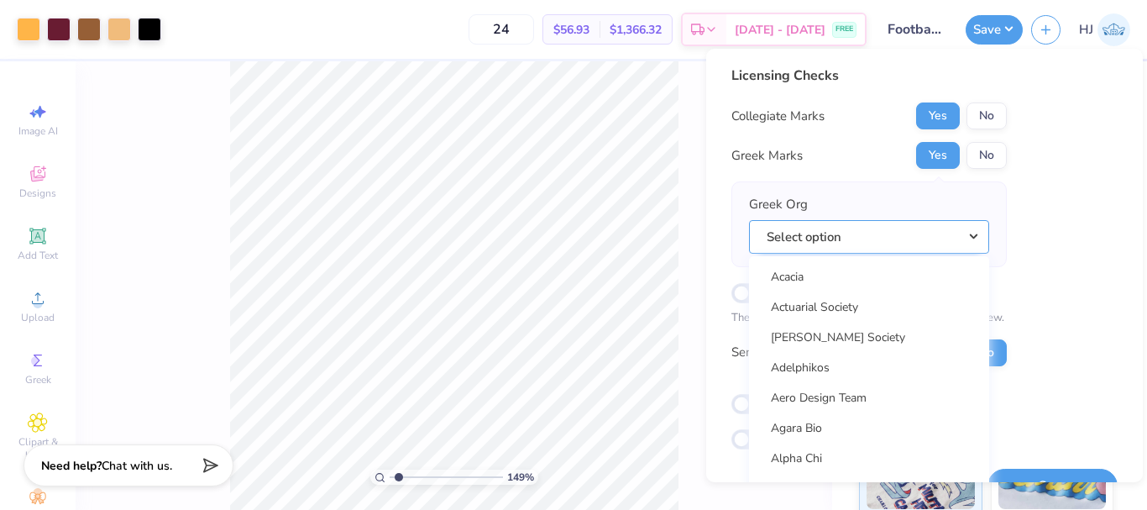
click at [954, 232] on button "Select option" at bounding box center [869, 237] width 240 height 34
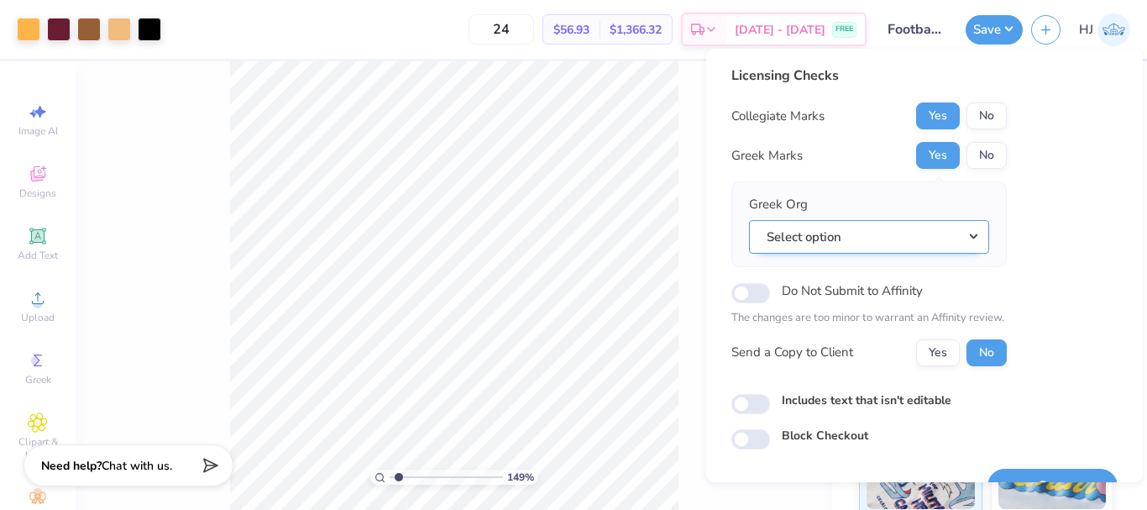
click at [928, 235] on button "Select option" at bounding box center [869, 237] width 240 height 34
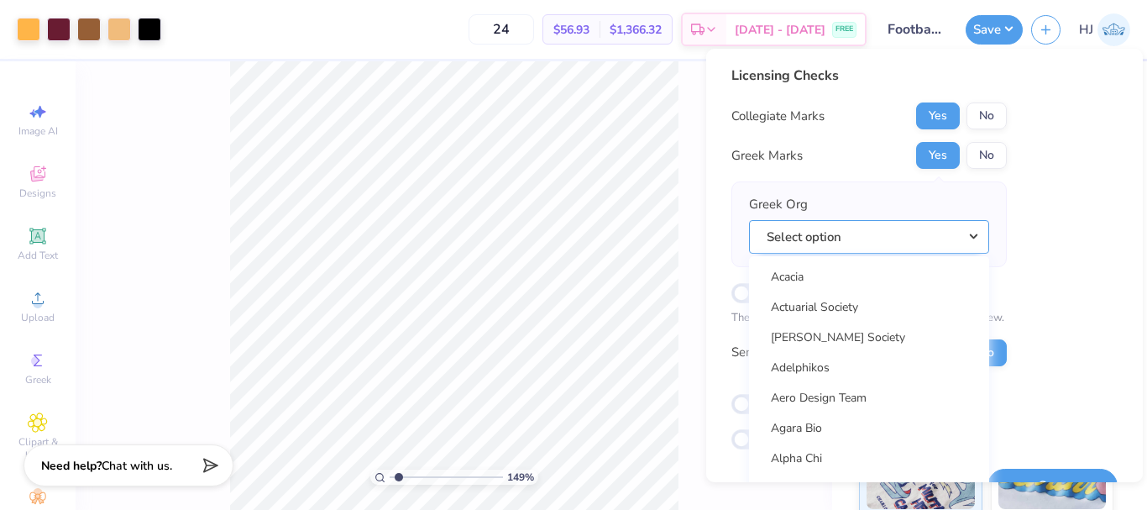
click at [827, 238] on button "Select option" at bounding box center [869, 237] width 240 height 34
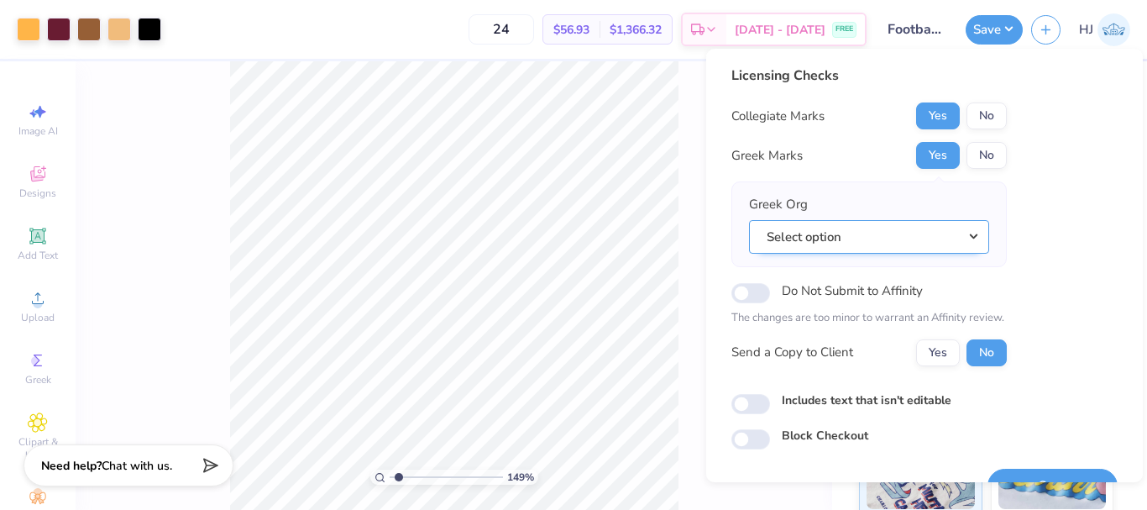
click at [827, 238] on button "Select option" at bounding box center [869, 237] width 240 height 34
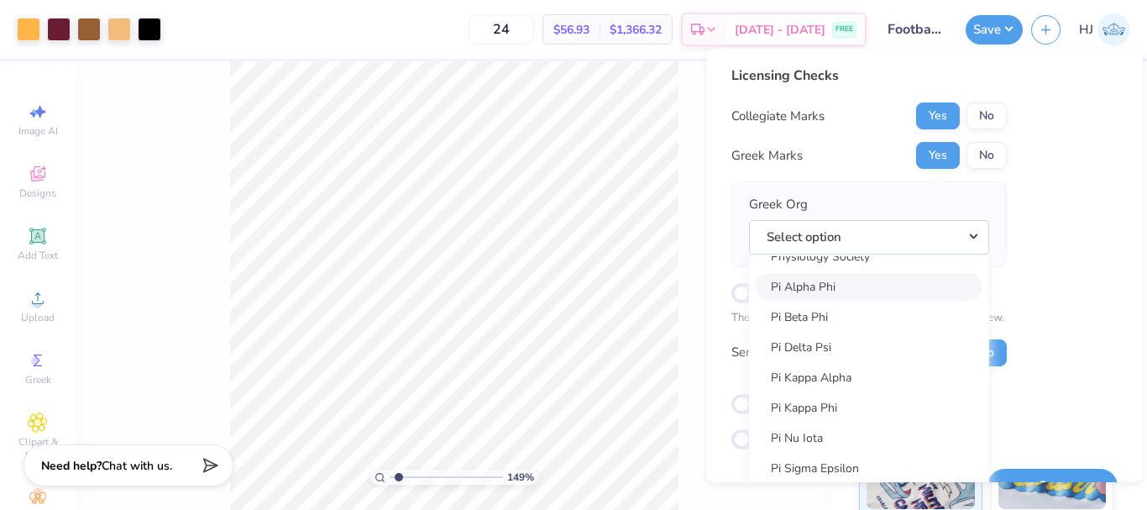
scroll to position [9572, 0]
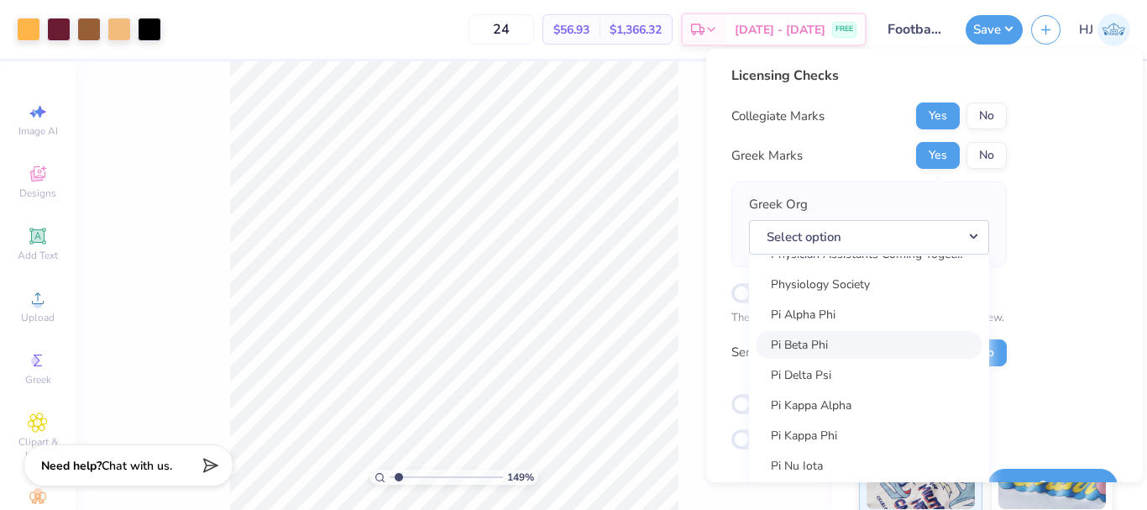
click at [827, 350] on link "Pi Beta Phi" at bounding box center [868, 345] width 227 height 28
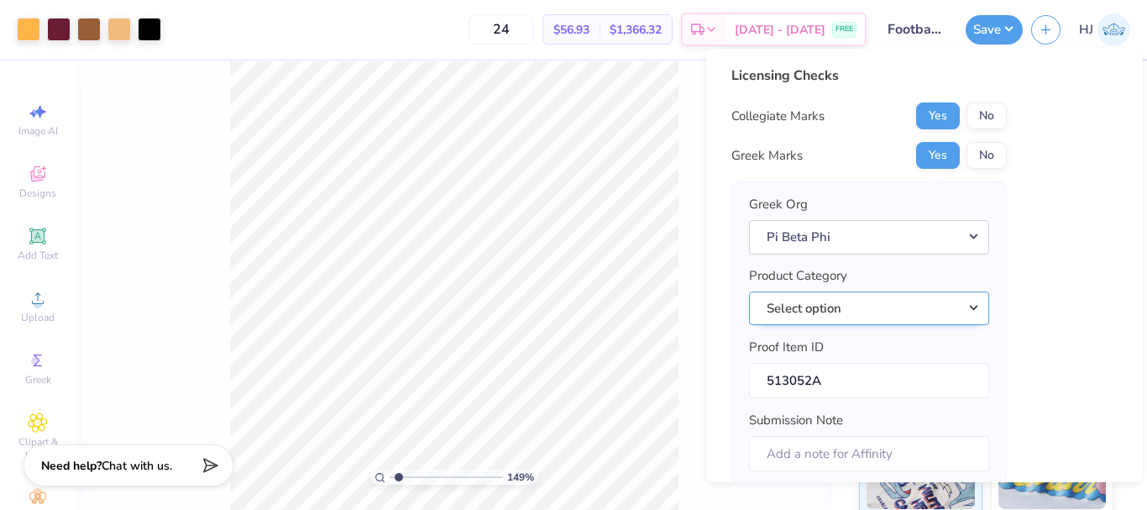
click at [839, 307] on button "Select option" at bounding box center [869, 308] width 240 height 34
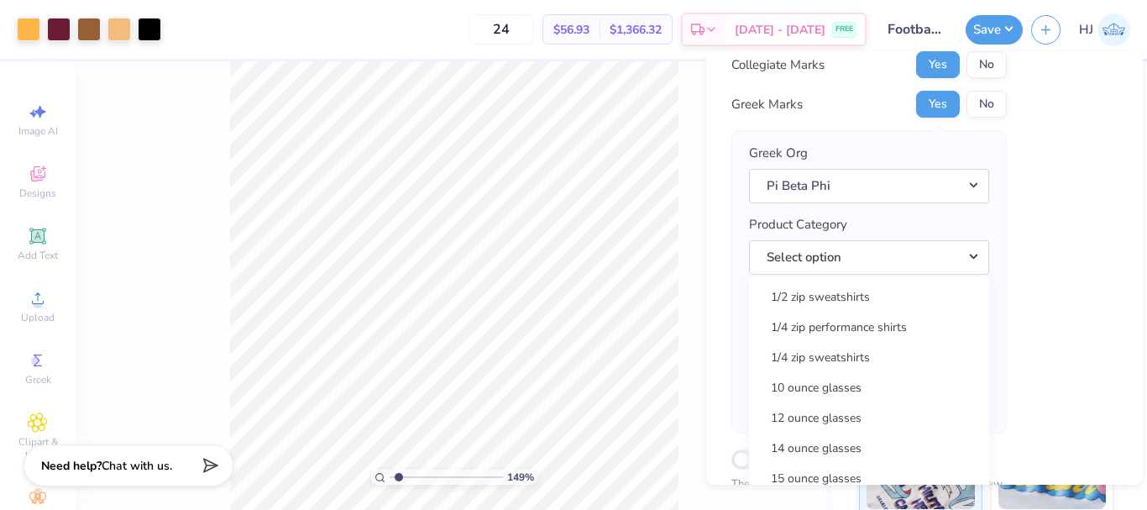
scroll to position [84, 0]
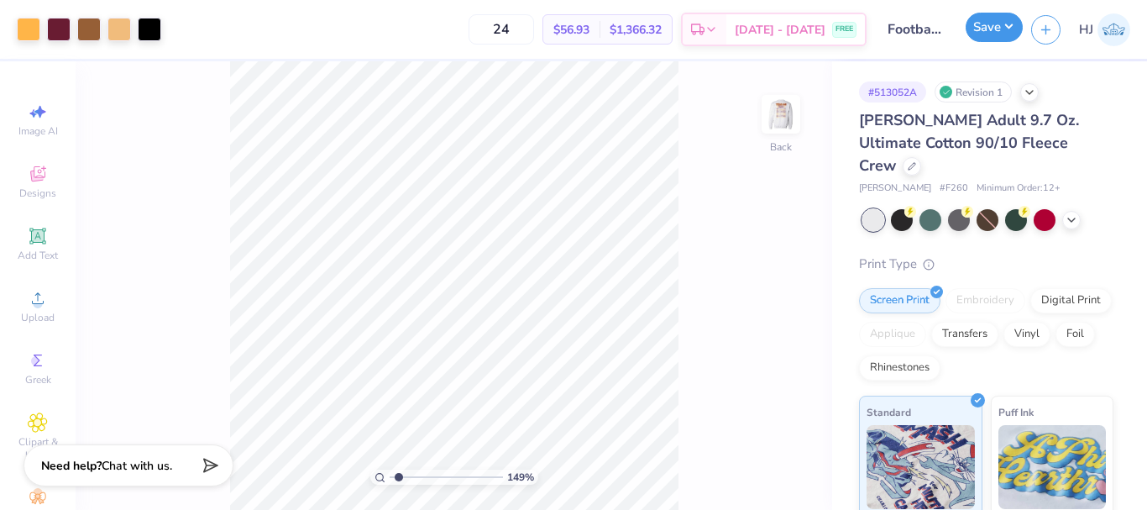
click at [1012, 31] on button "Save" at bounding box center [993, 27] width 57 height 29
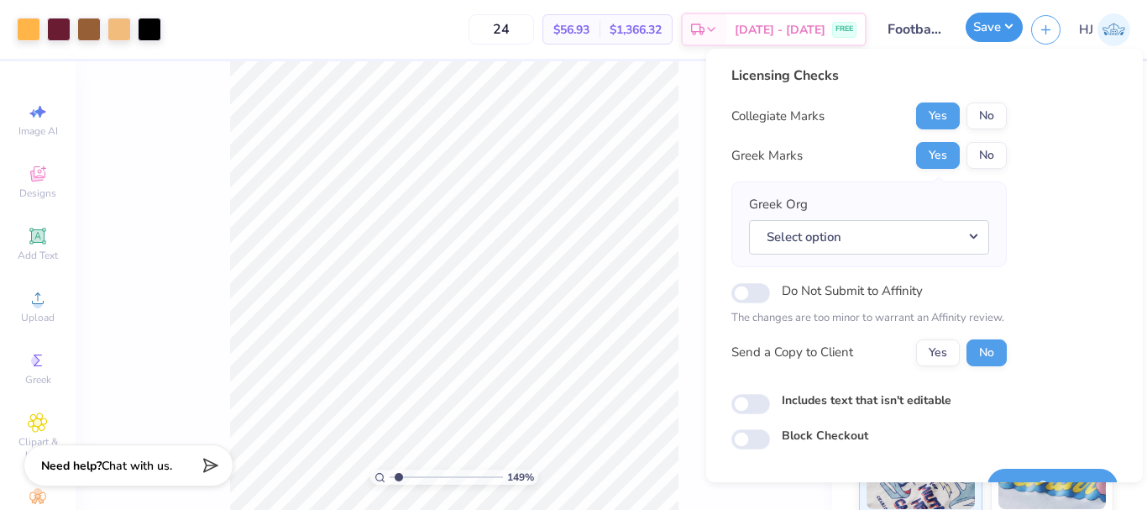
click at [1012, 31] on button "Save" at bounding box center [993, 27] width 57 height 29
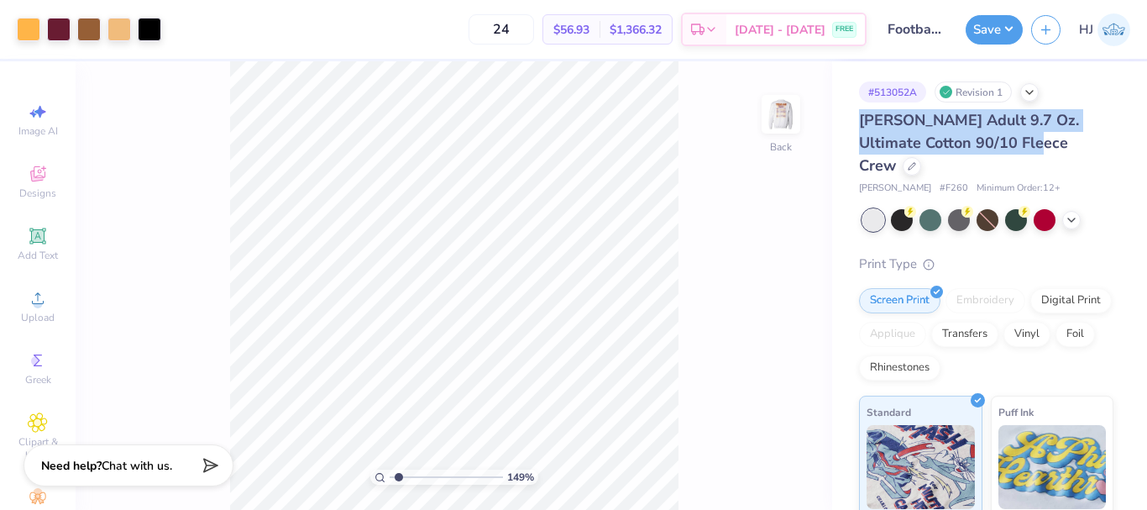
drag, startPoint x: 855, startPoint y: 122, endPoint x: 1038, endPoint y: 139, distance: 182.9
click at [1038, 139] on div "# 513052A Revision 1 Hanes Adult 9.7 Oz. Ultimate Cotton 90/10 Fleece Crew Hane…" at bounding box center [989, 418] width 315 height 714
copy span "Hanes Adult 9.7 Oz. Ultimate Cotton 90/10 Fleece Crew"
click at [954, 124] on span "Hanes Adult 9.7 Oz. Ultimate Cotton 90/10 Fleece Crew" at bounding box center [969, 142] width 220 height 65
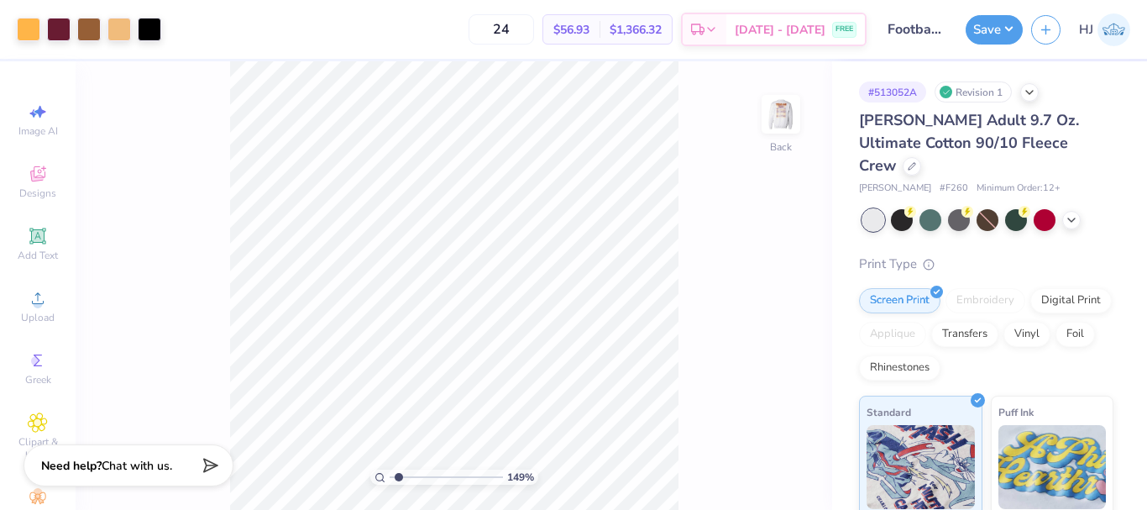
click at [1018, 15] on div "Save" at bounding box center [993, 29] width 57 height 29
click at [1015, 29] on button "Save" at bounding box center [993, 27] width 57 height 29
type input "1.49212329151837"
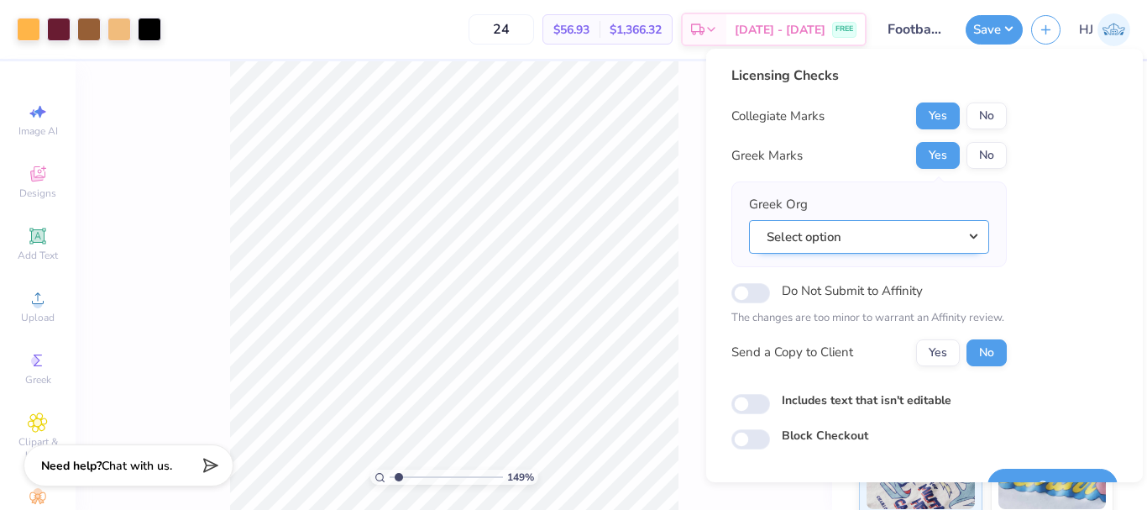
click at [901, 238] on button "Select option" at bounding box center [869, 237] width 240 height 34
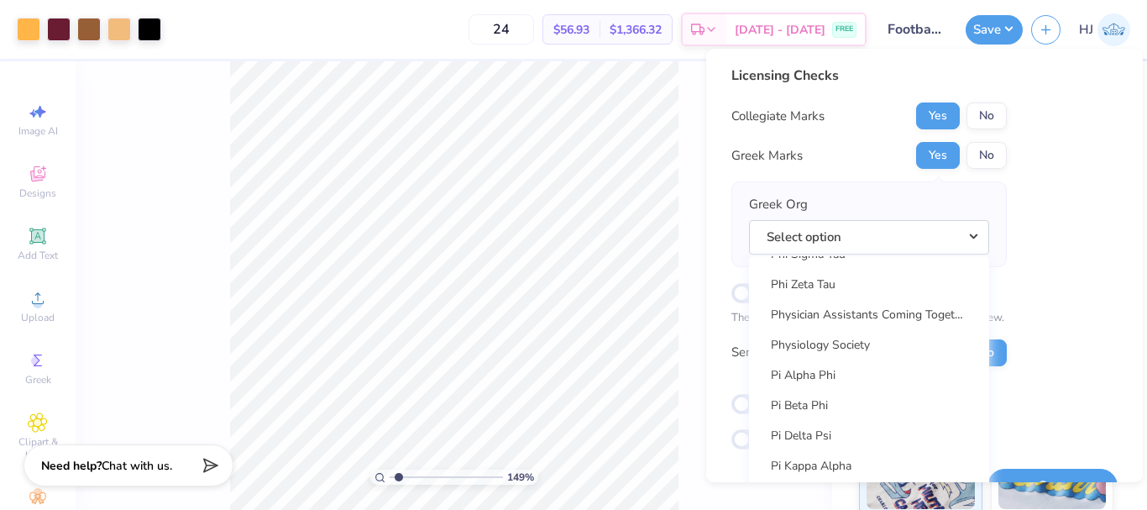
scroll to position [9564, 0]
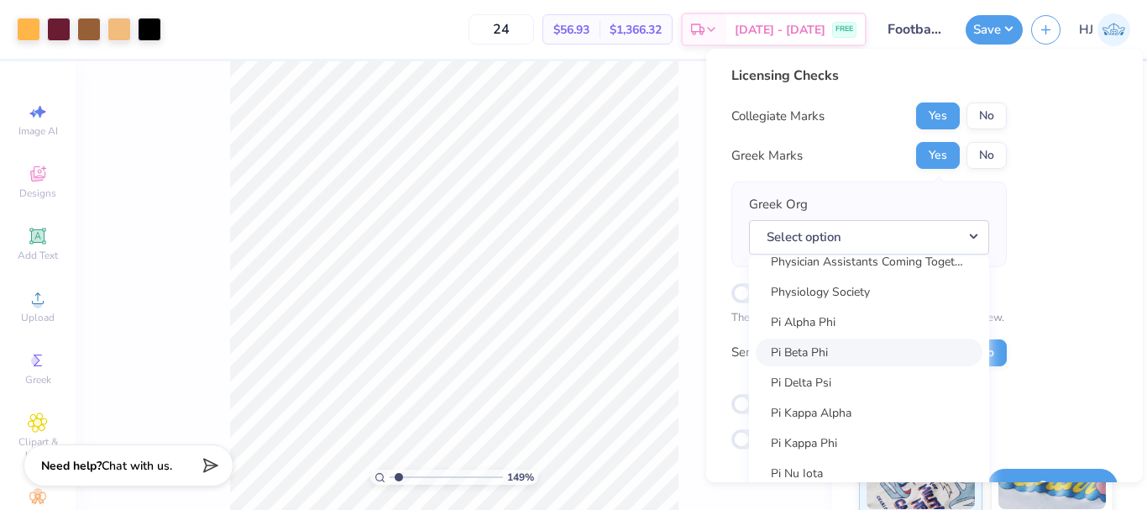
click at [824, 351] on link "Pi Beta Phi" at bounding box center [868, 352] width 227 height 28
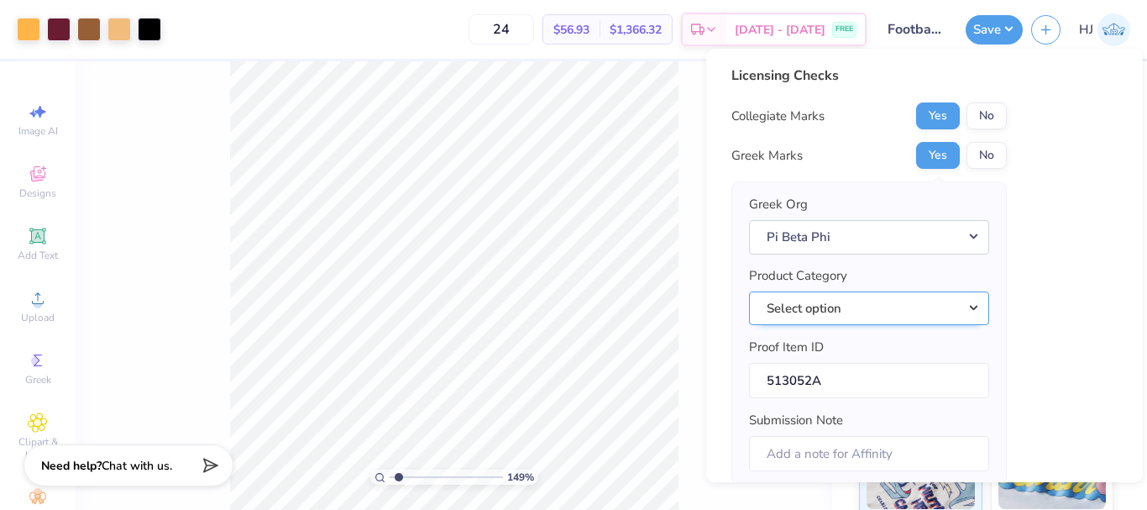
click at [906, 314] on button "Select option" at bounding box center [869, 308] width 240 height 34
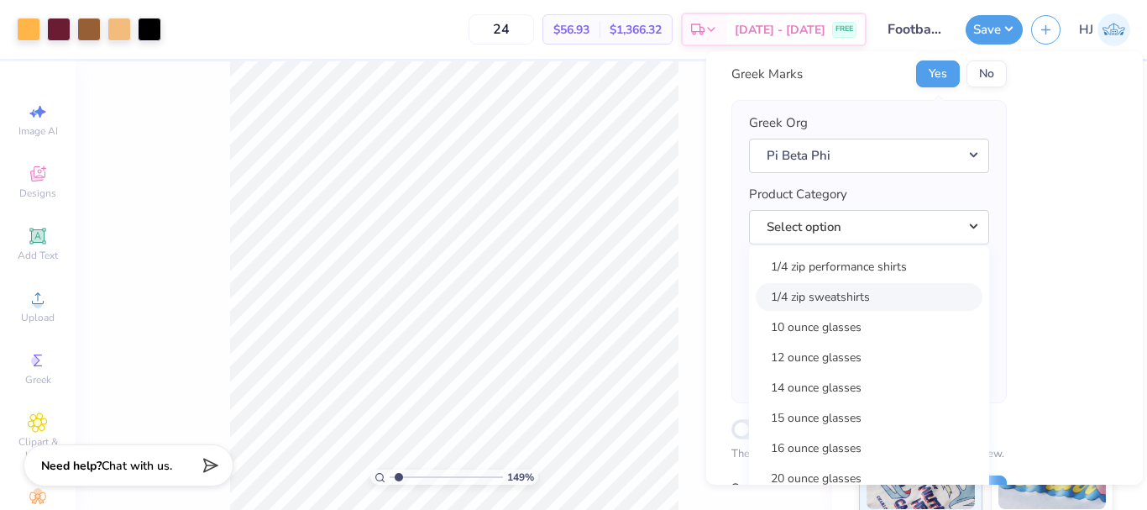
scroll to position [0, 0]
click at [867, 222] on button "Select option" at bounding box center [869, 227] width 240 height 34
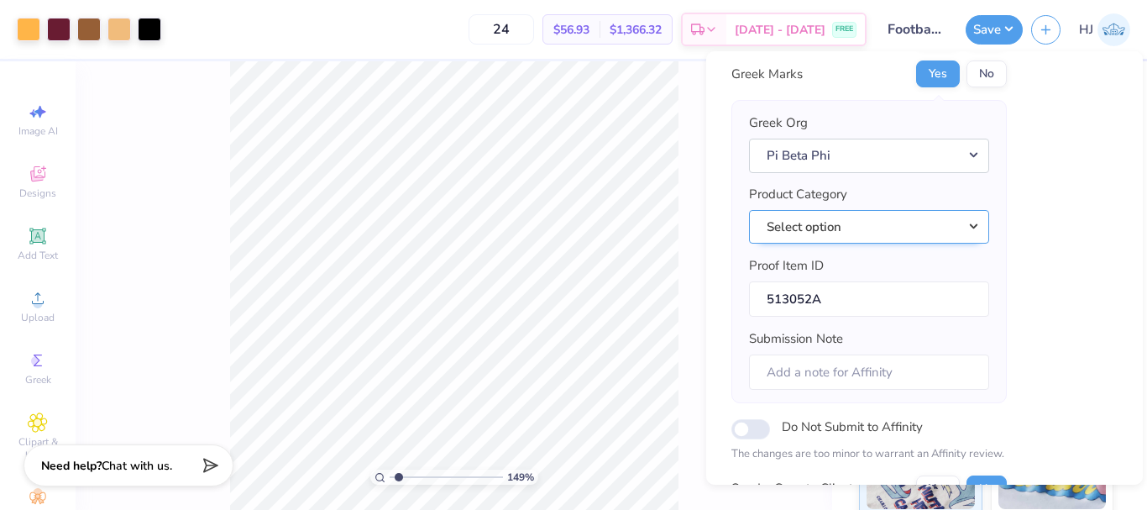
click at [823, 227] on button "Select option" at bounding box center [869, 227] width 240 height 34
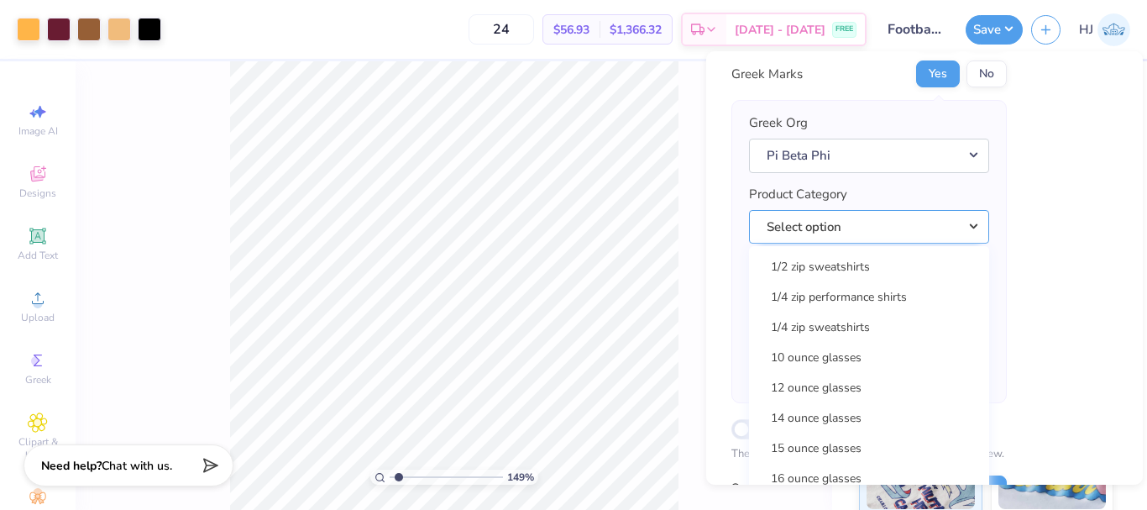
type input "1.49212329151837"
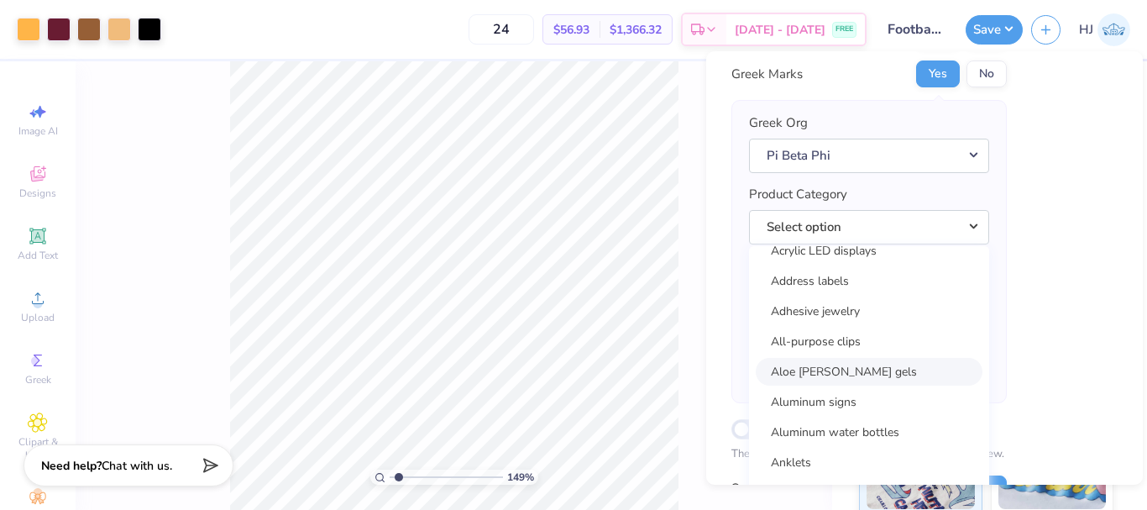
scroll to position [588, 0]
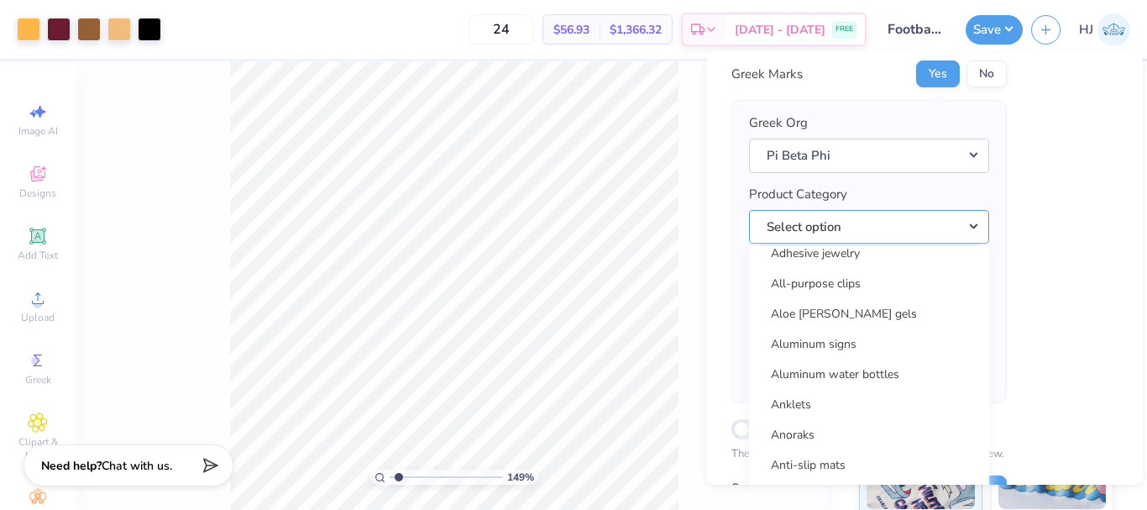
click at [863, 218] on button "Select option" at bounding box center [869, 227] width 240 height 34
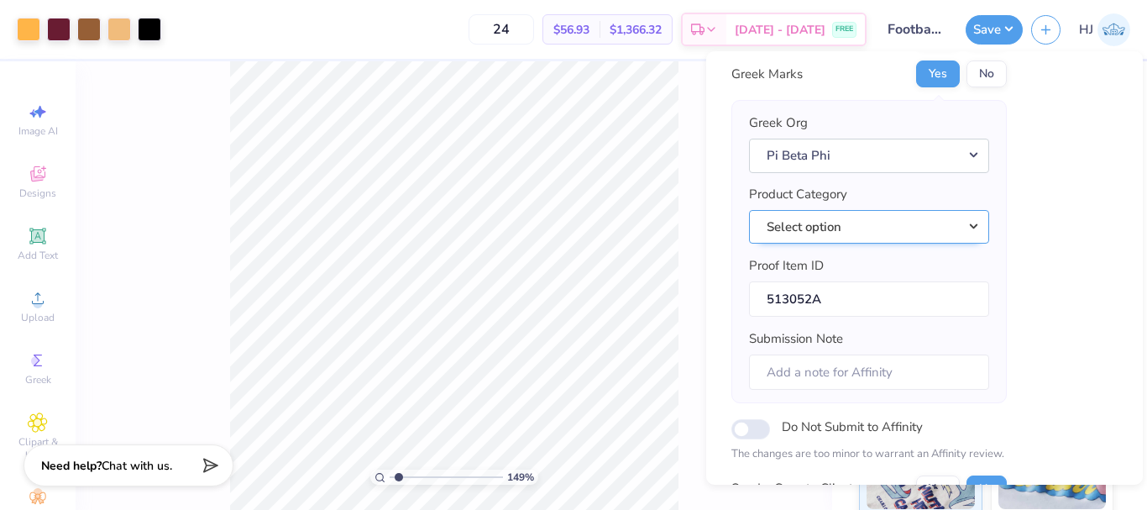
click at [863, 218] on button "Select option" at bounding box center [869, 227] width 240 height 34
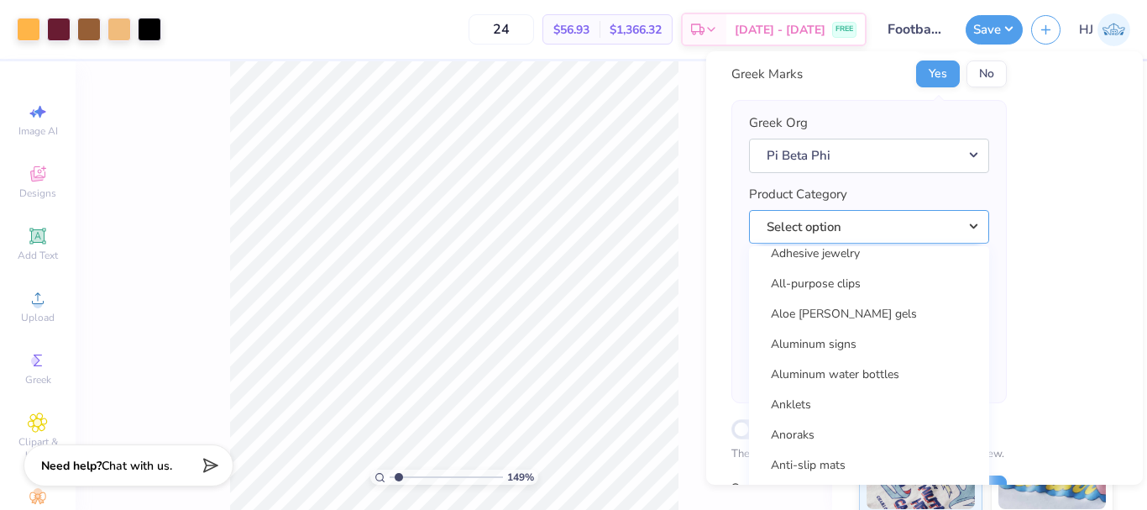
click at [797, 221] on button "Select option" at bounding box center [869, 227] width 240 height 34
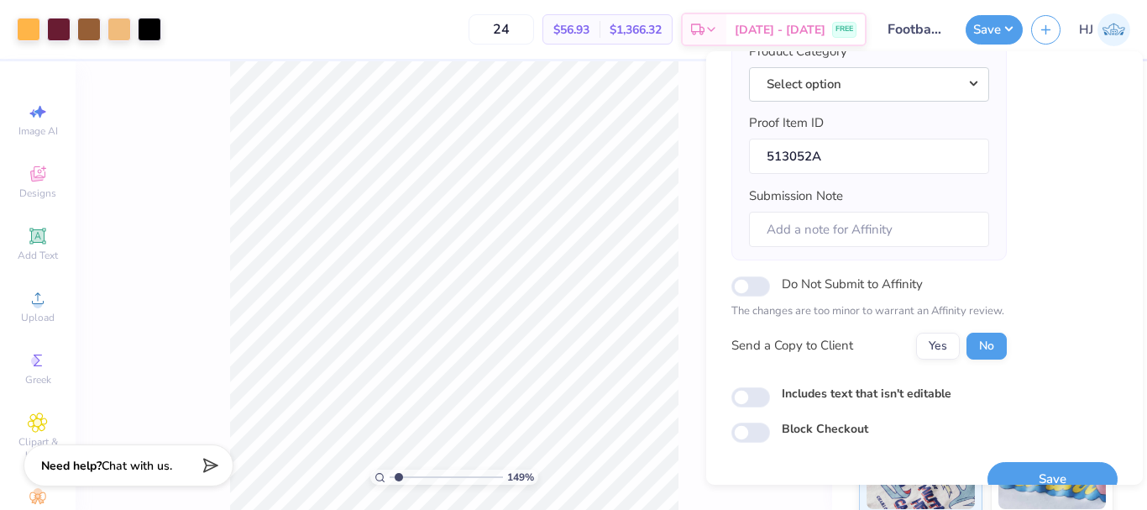
scroll to position [254, 0]
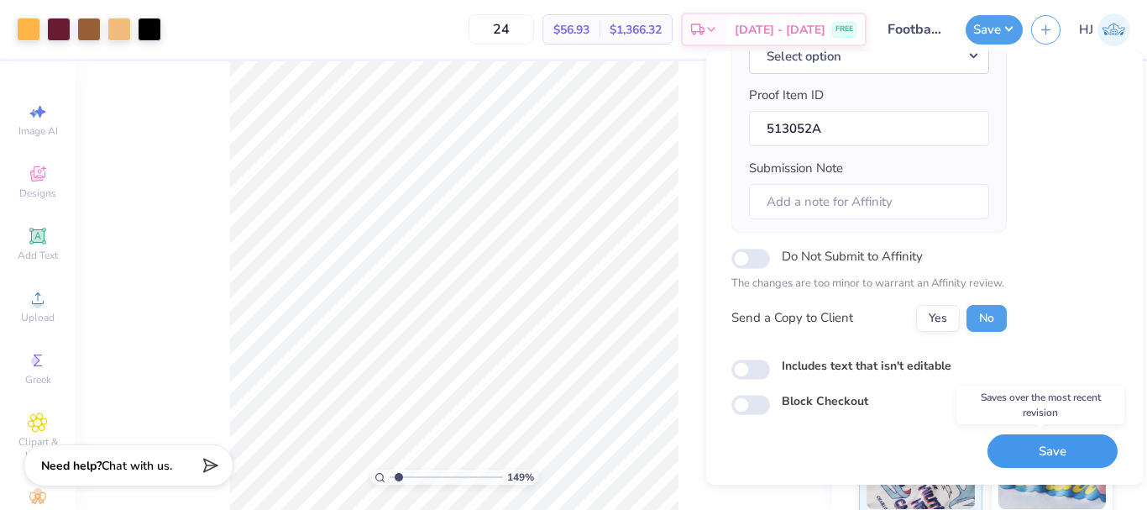
click at [1047, 446] on button "Save" at bounding box center [1052, 451] width 130 height 34
click at [1032, 452] on div "Saving..." at bounding box center [1052, 451] width 130 height 34
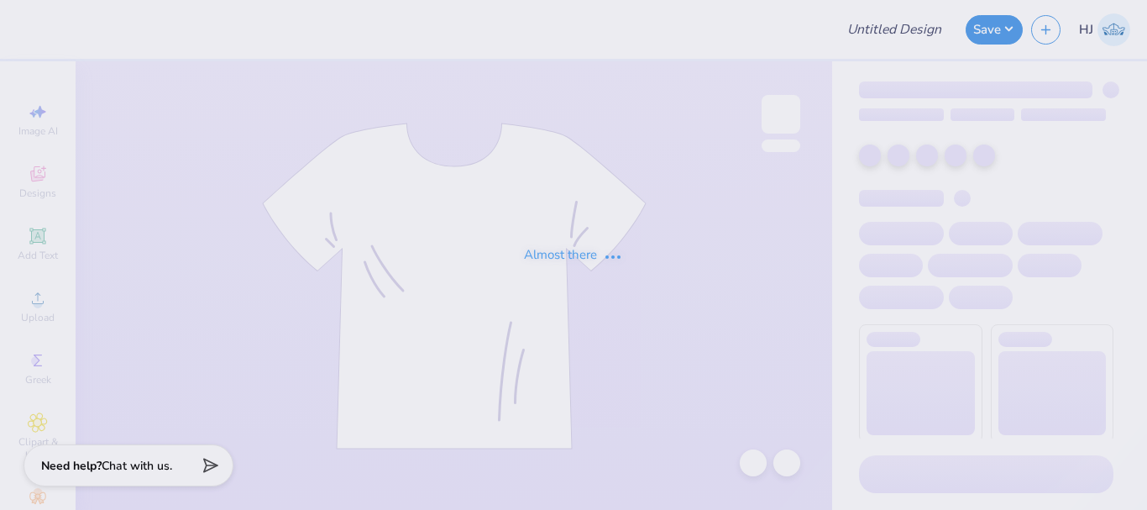
type input "Football Schedule"
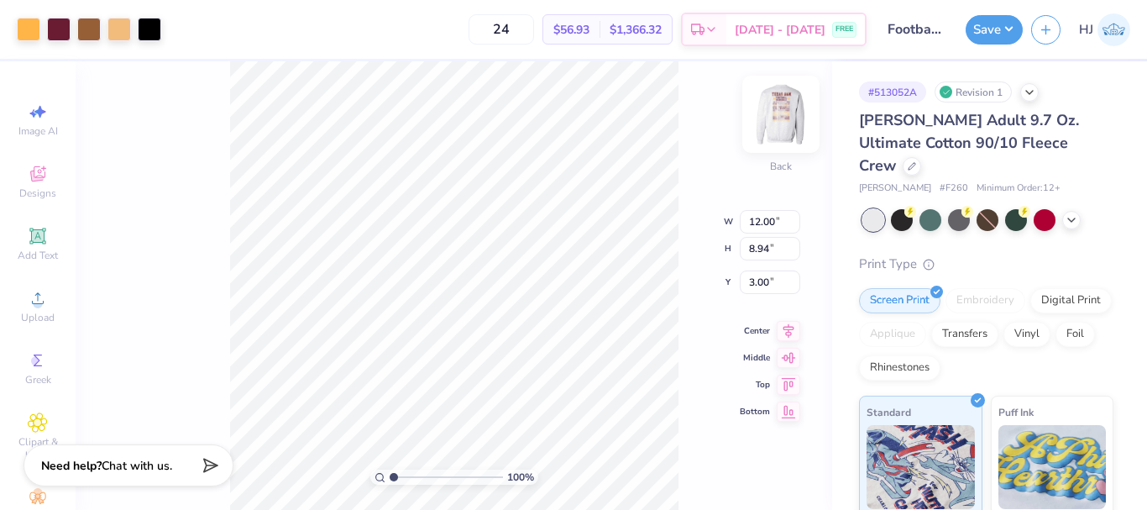
click at [796, 114] on img at bounding box center [780, 114] width 67 height 67
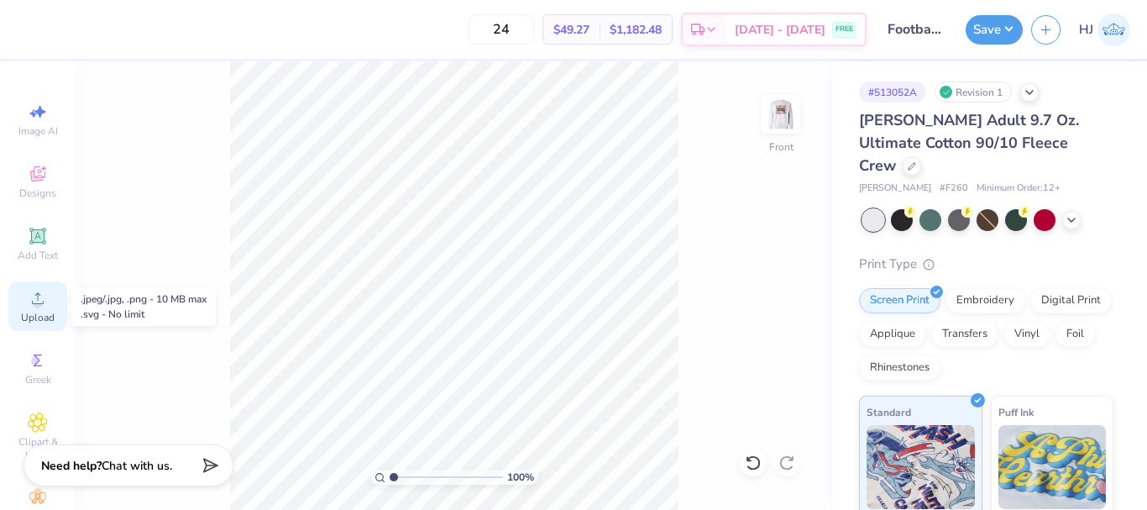
click at [33, 317] on span "Upload" at bounding box center [38, 317] width 34 height 13
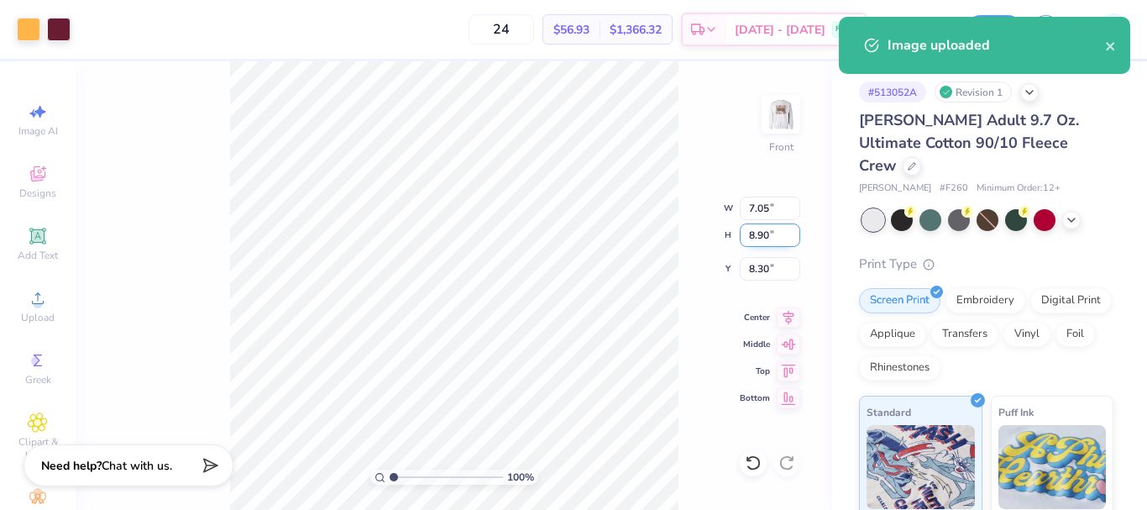
click at [765, 238] on input "8.90" at bounding box center [770, 235] width 60 height 24
type input "15"
type input "11.87"
type input "15.00"
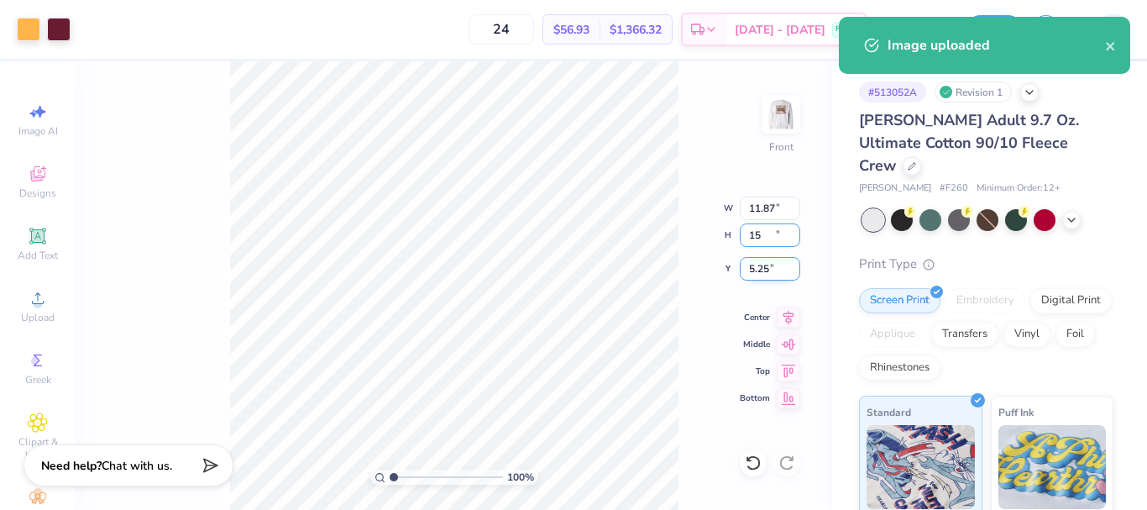
type input "5.25"
click at [776, 268] on input "5.25" at bounding box center [770, 269] width 60 height 24
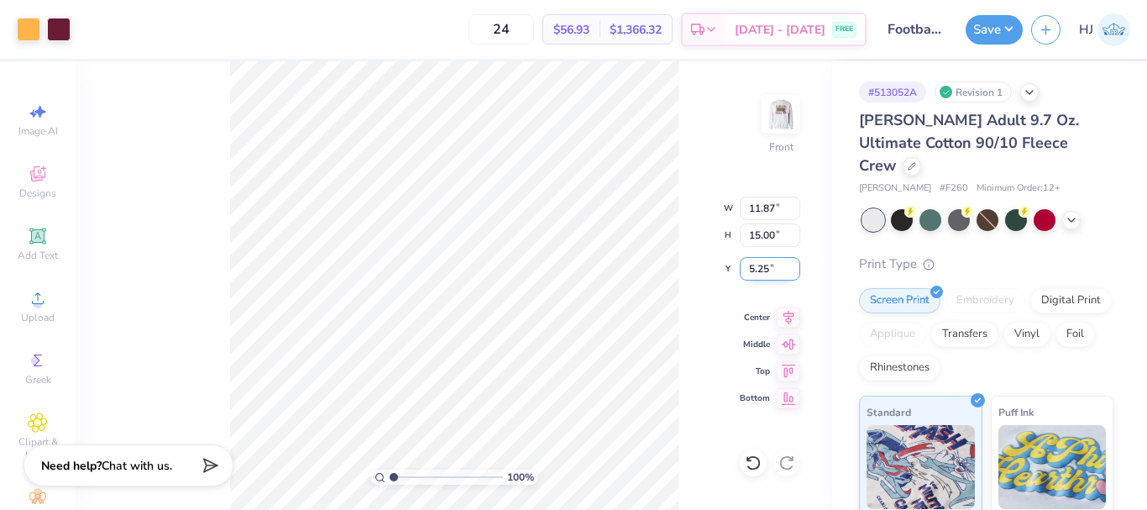
click at [776, 268] on input "5.25" at bounding box center [770, 269] width 60 height 24
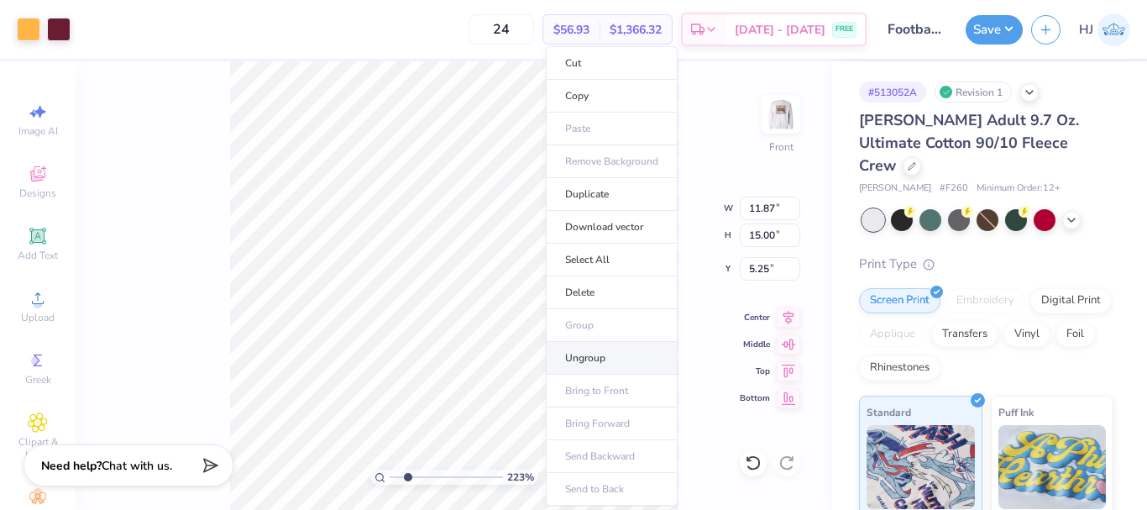
click at [597, 356] on li "Ungroup" at bounding box center [612, 358] width 132 height 33
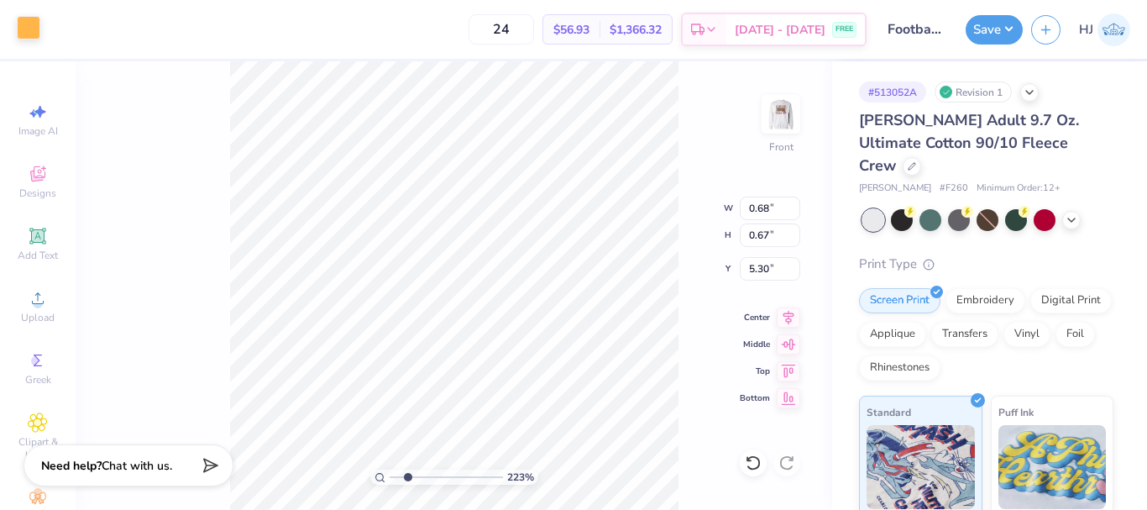
click at [33, 31] on div at bounding box center [29, 28] width 24 height 24
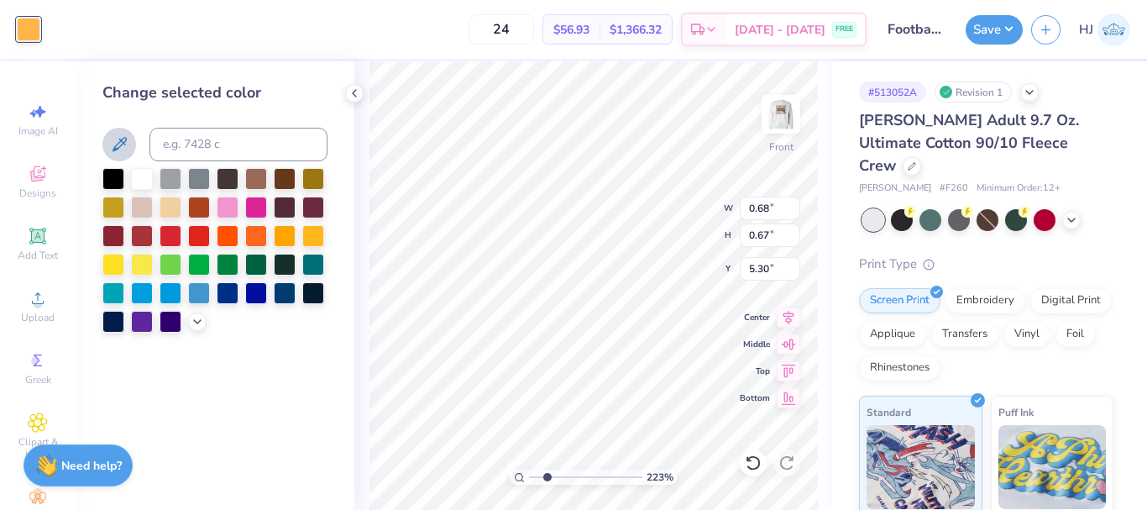
click at [123, 147] on icon at bounding box center [119, 144] width 20 height 20
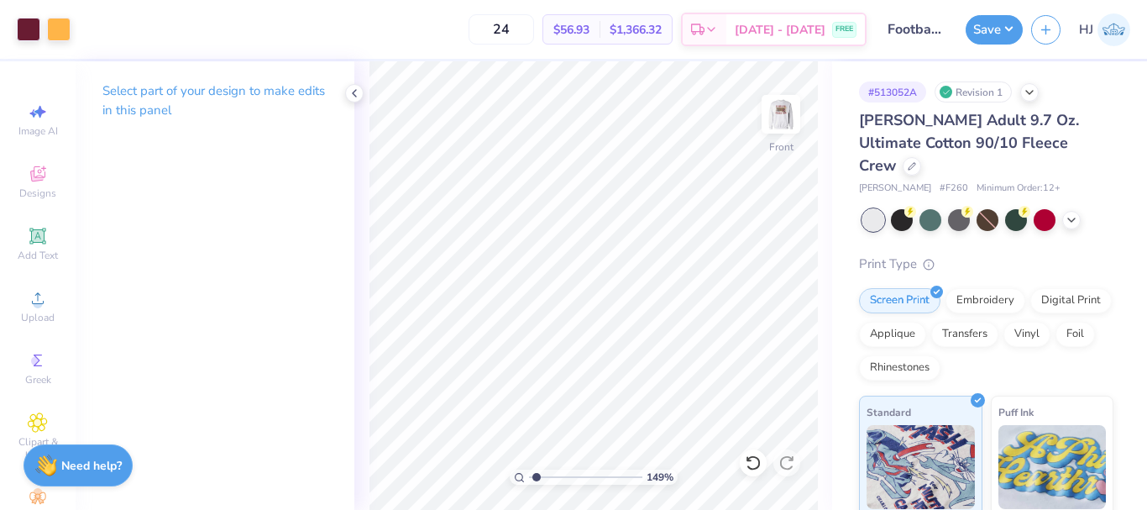
type input "1"
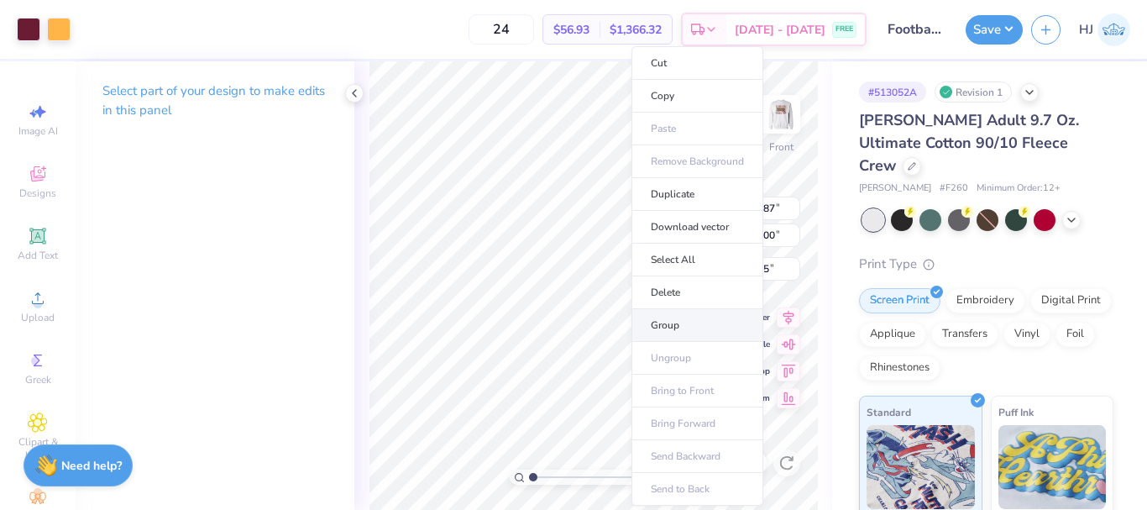
click at [677, 321] on li "Group" at bounding box center [697, 325] width 132 height 33
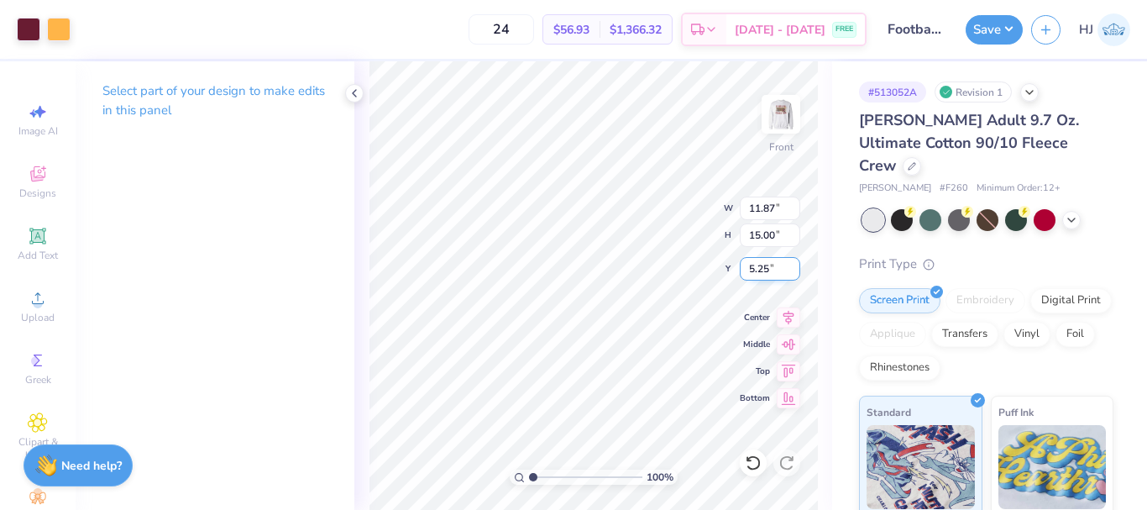
click at [761, 269] on input "5.25" at bounding box center [770, 269] width 60 height 24
type input "3.00"
click at [1017, 26] on button "Save" at bounding box center [993, 27] width 57 height 29
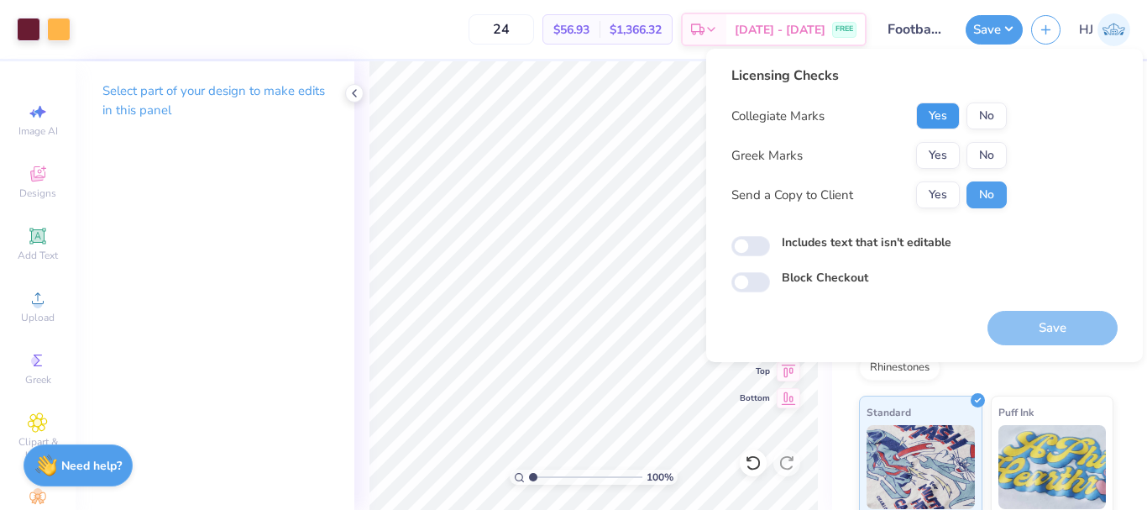
click at [934, 111] on button "Yes" at bounding box center [938, 115] width 44 height 27
click at [944, 152] on button "Yes" at bounding box center [938, 155] width 44 height 27
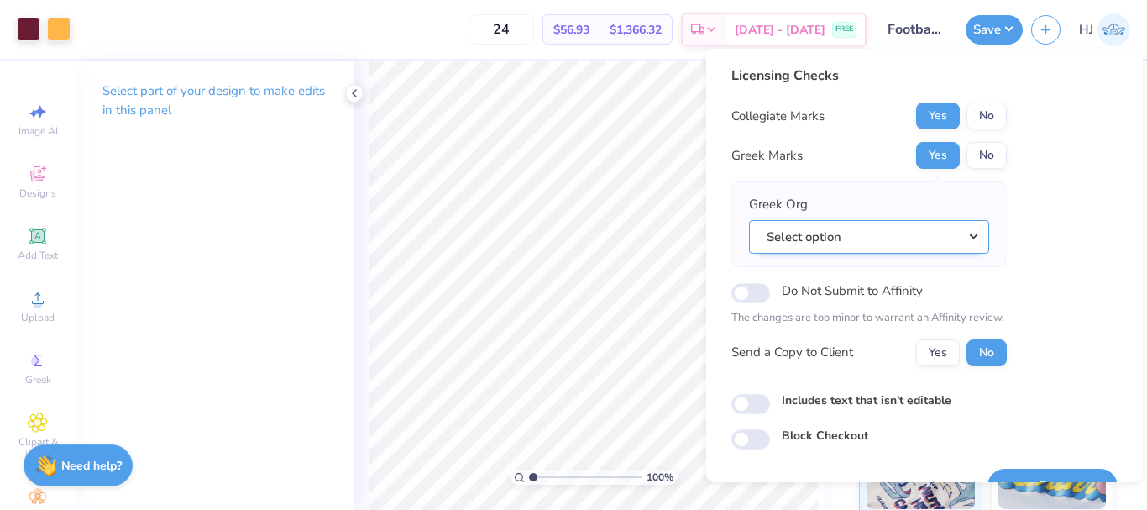
click at [971, 232] on button "Select option" at bounding box center [869, 237] width 240 height 34
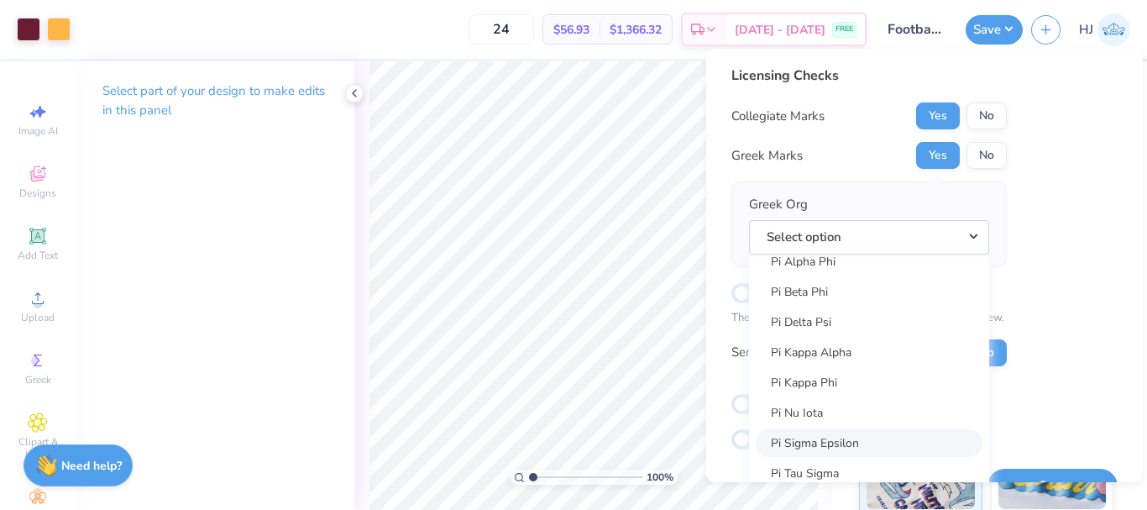
scroll to position [9541, 0]
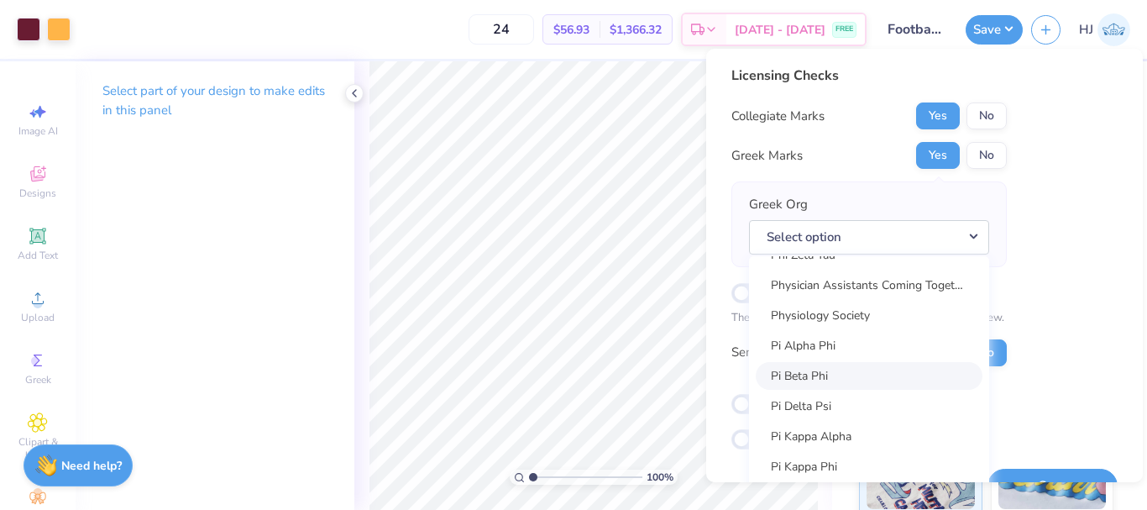
click at [795, 376] on link "Pi Beta Phi" at bounding box center [868, 376] width 227 height 28
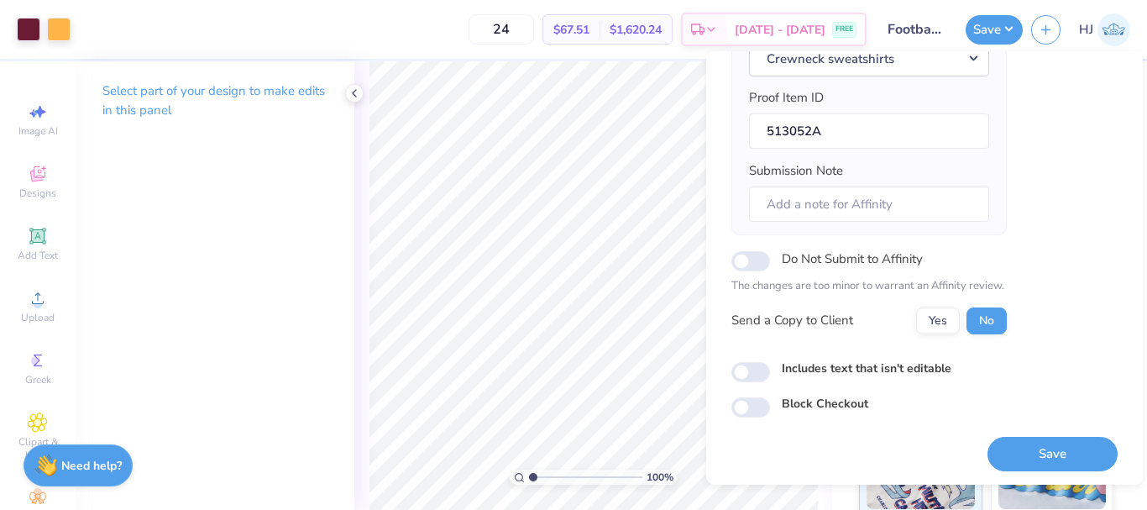
scroll to position [254, 0]
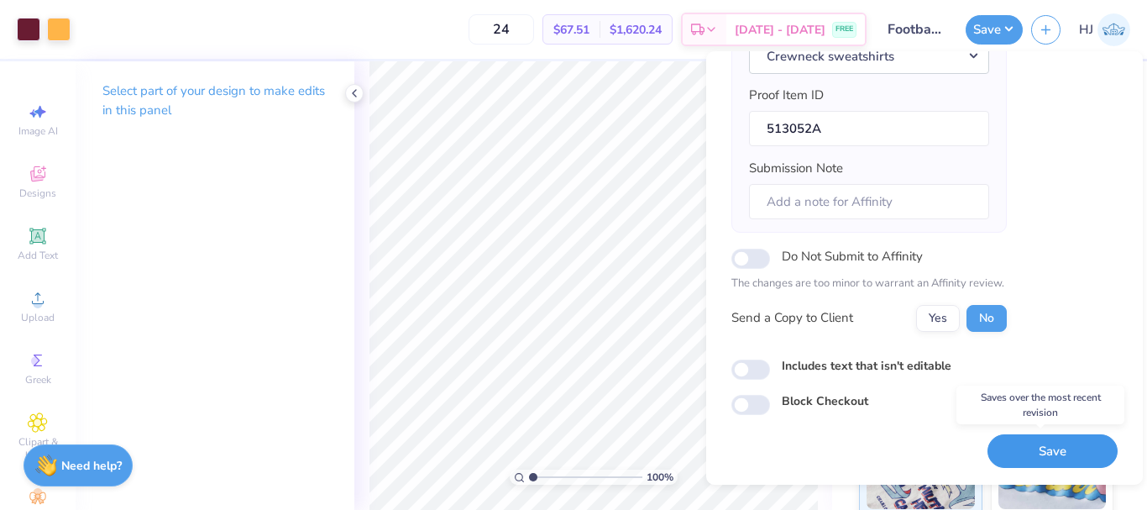
click at [1075, 448] on button "Save" at bounding box center [1052, 451] width 130 height 34
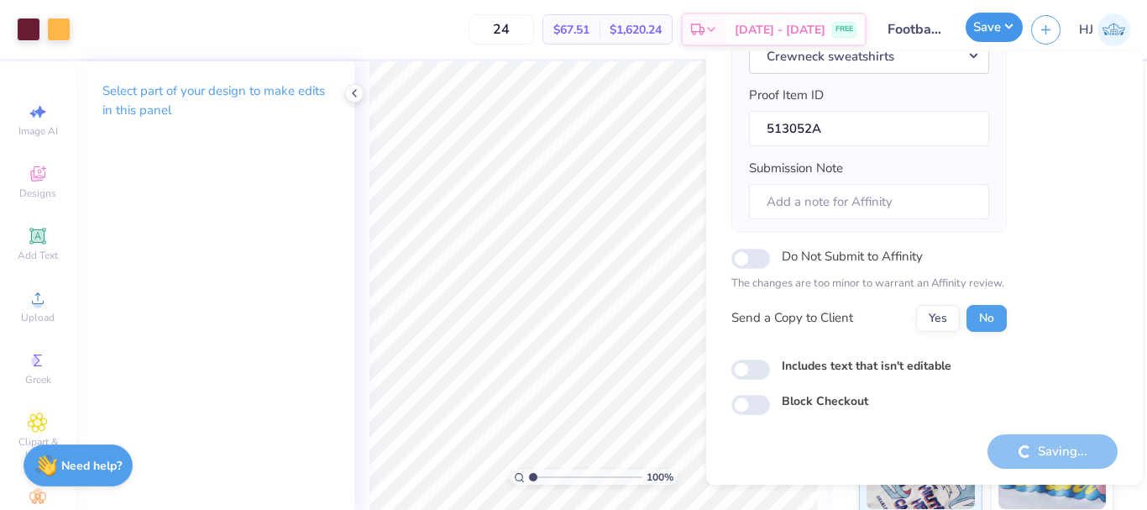
click at [1011, 29] on button "Save" at bounding box center [993, 27] width 57 height 29
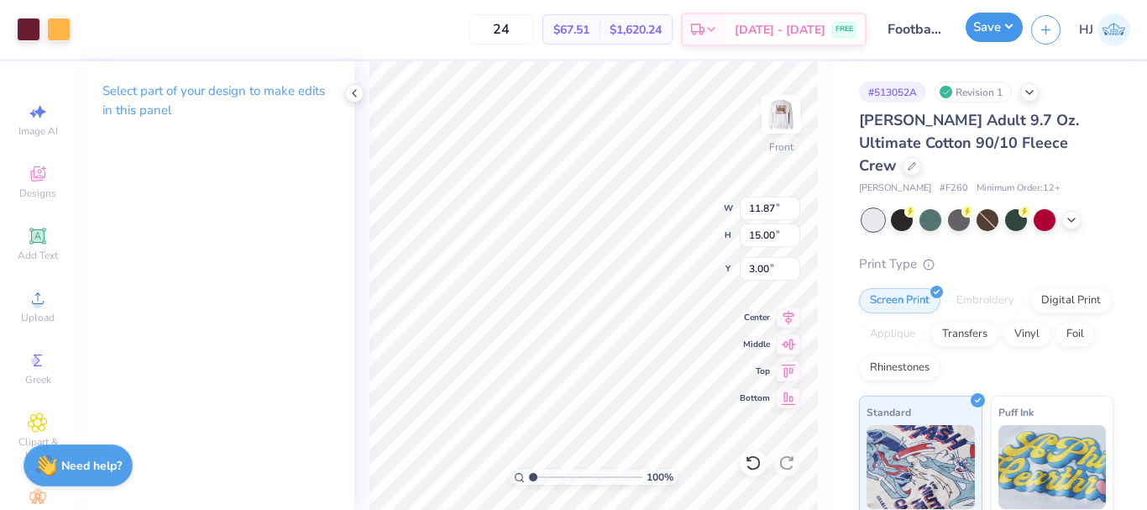
click at [1001, 29] on button "Save" at bounding box center [993, 27] width 57 height 29
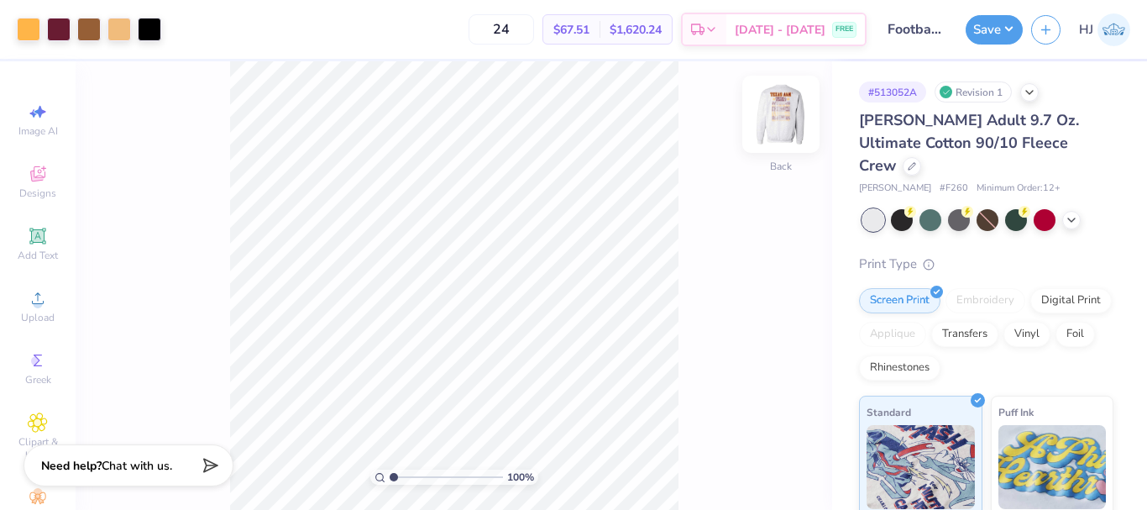
click at [781, 118] on img at bounding box center [780, 114] width 67 height 67
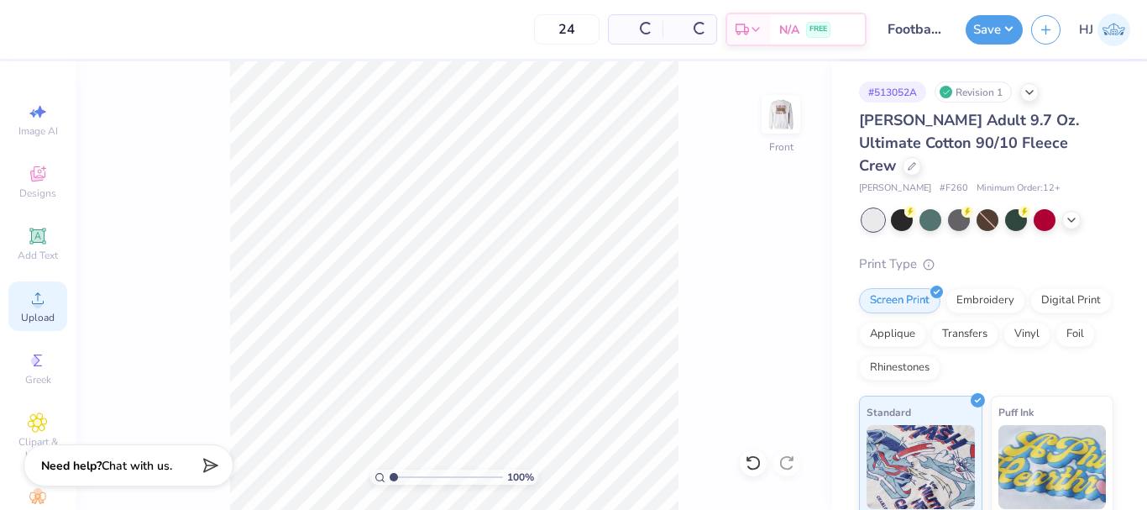
click at [42, 309] on div "Upload" at bounding box center [37, 306] width 59 height 50
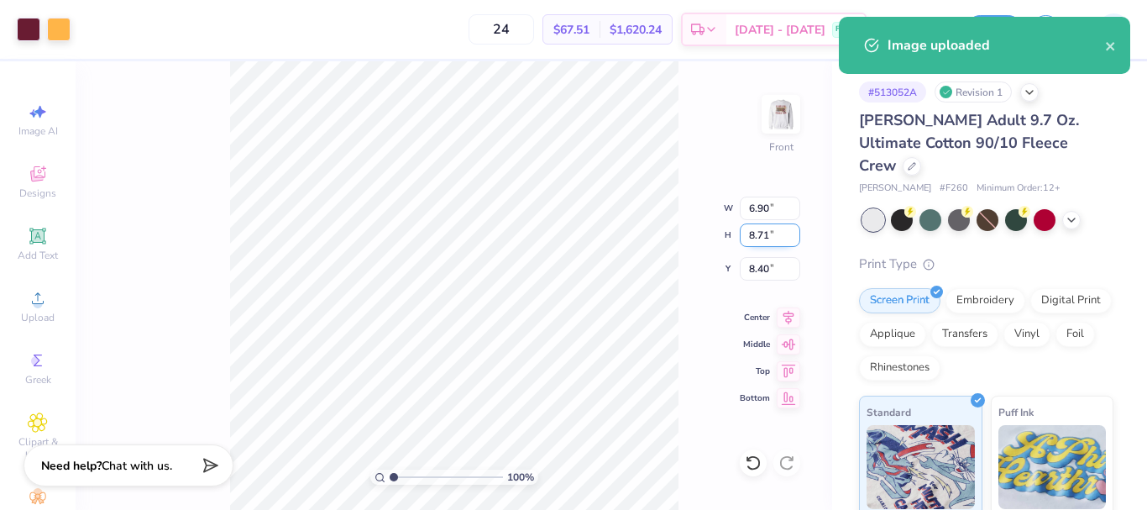
click at [768, 233] on input "8.71" at bounding box center [770, 235] width 60 height 24
type input "15"
type input "11.88"
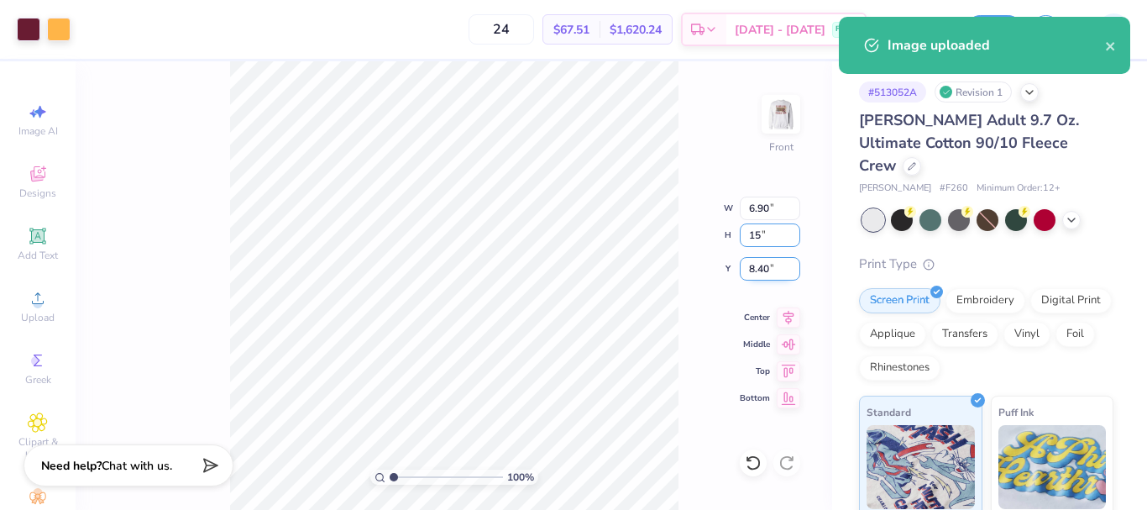
type input "15.00"
click at [778, 271] on input "5.25" at bounding box center [770, 269] width 60 height 24
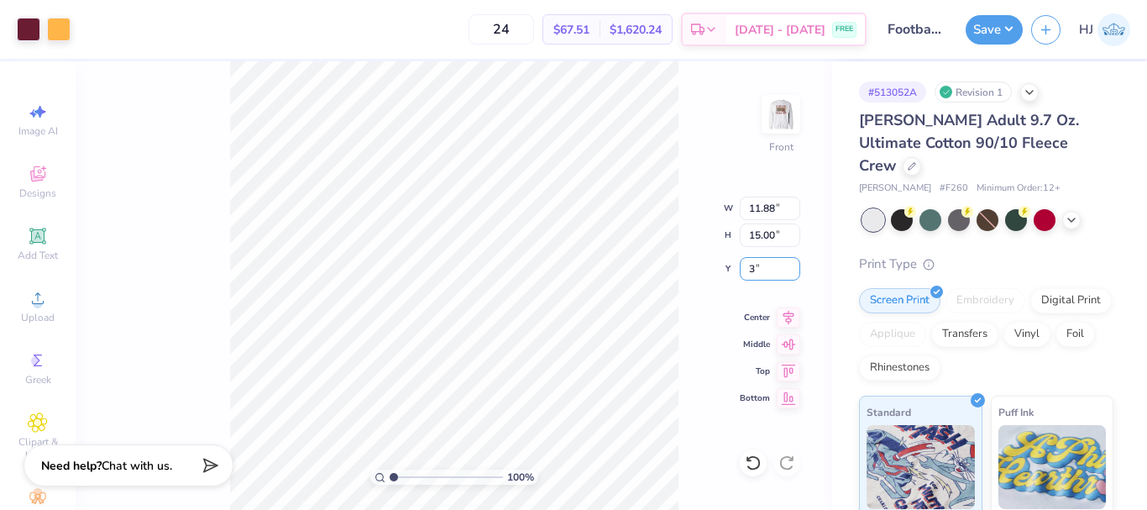
type input "3.00"
click at [1013, 33] on button "Save" at bounding box center [993, 27] width 57 height 29
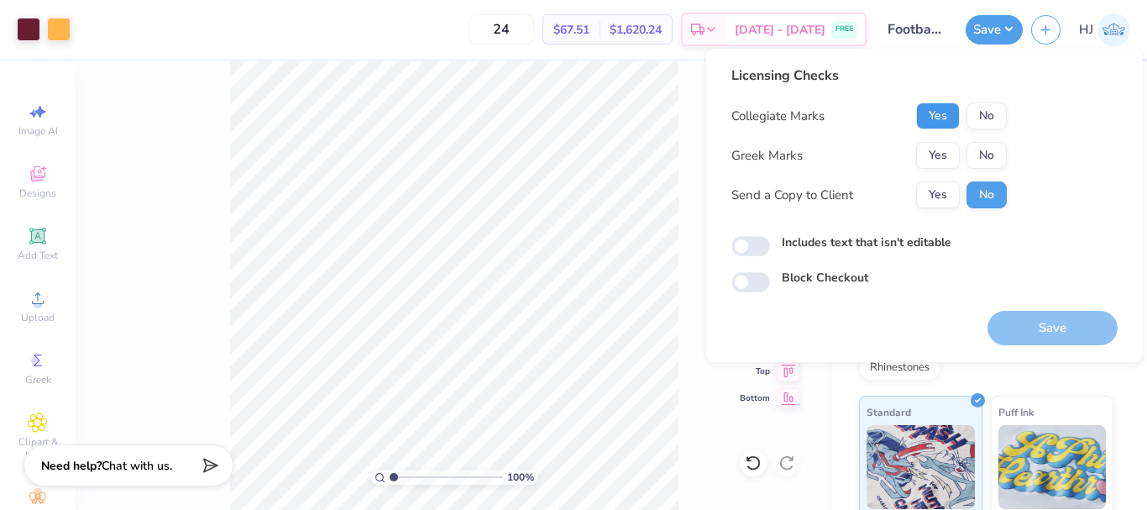
click at [944, 113] on button "Yes" at bounding box center [938, 115] width 44 height 27
click at [954, 157] on button "Yes" at bounding box center [938, 155] width 44 height 27
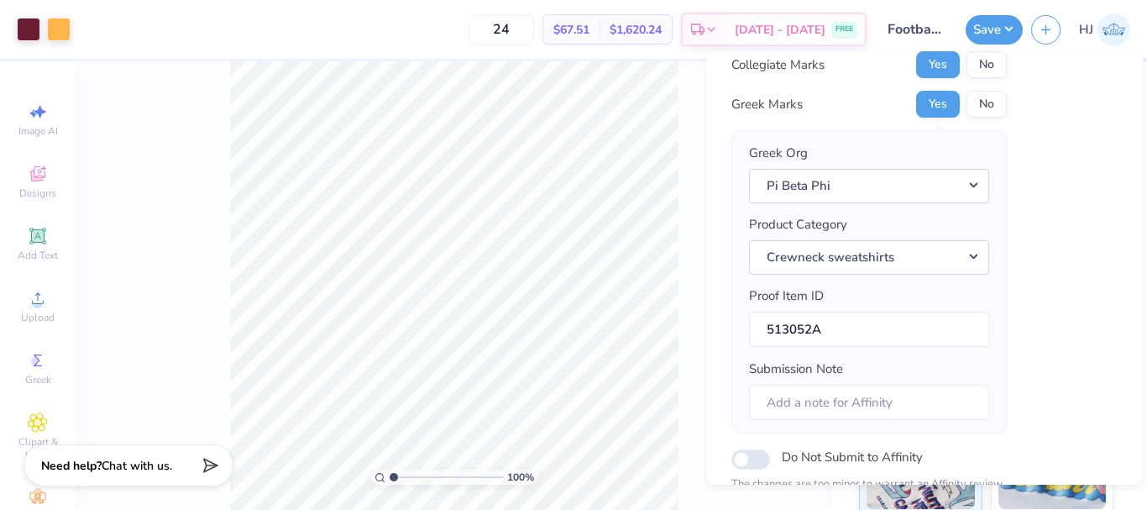
scroll to position [254, 0]
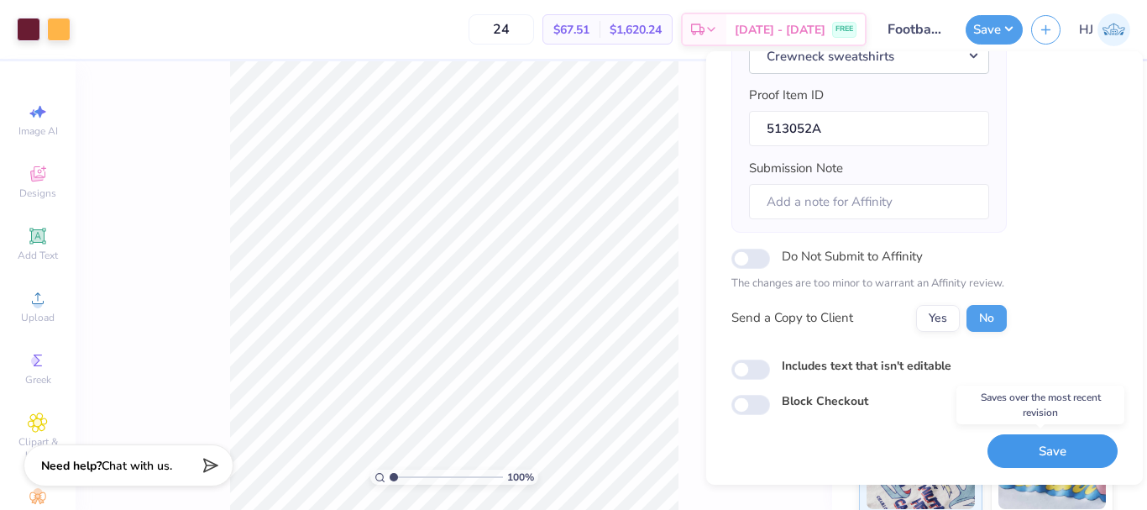
click at [1048, 444] on button "Save" at bounding box center [1052, 451] width 130 height 34
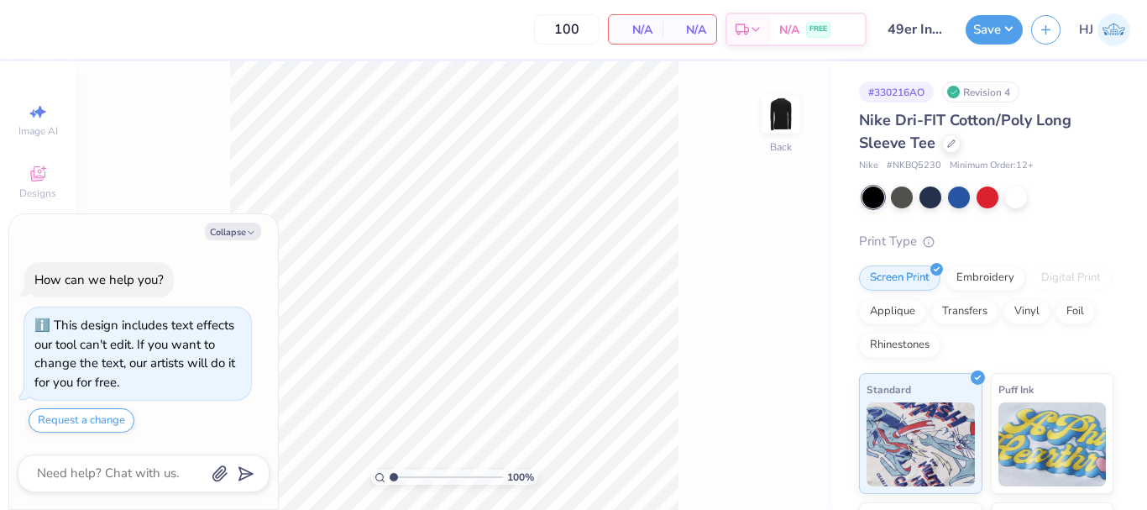
type textarea "x"
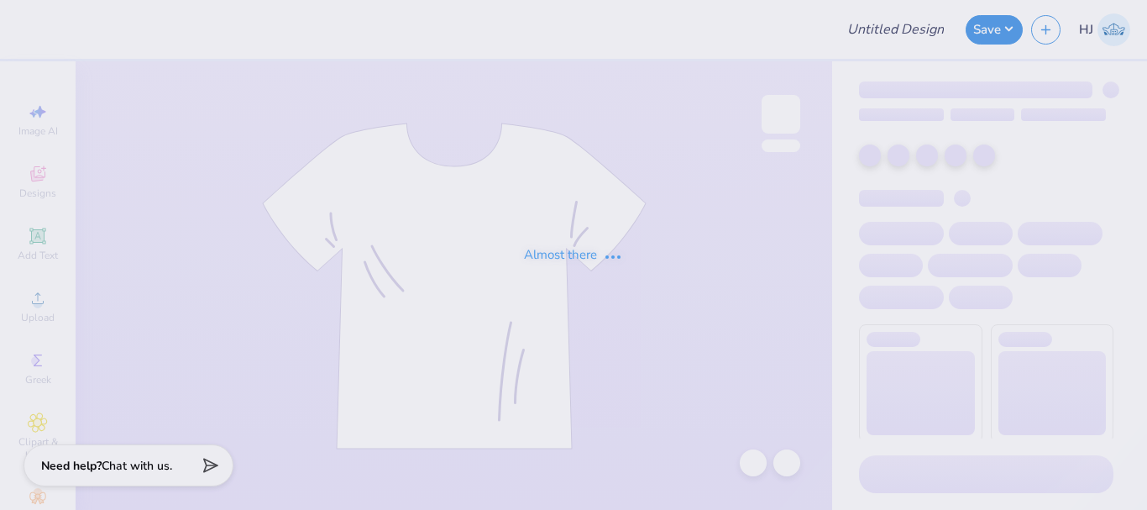
type input "Merch for Computing Catalyst"
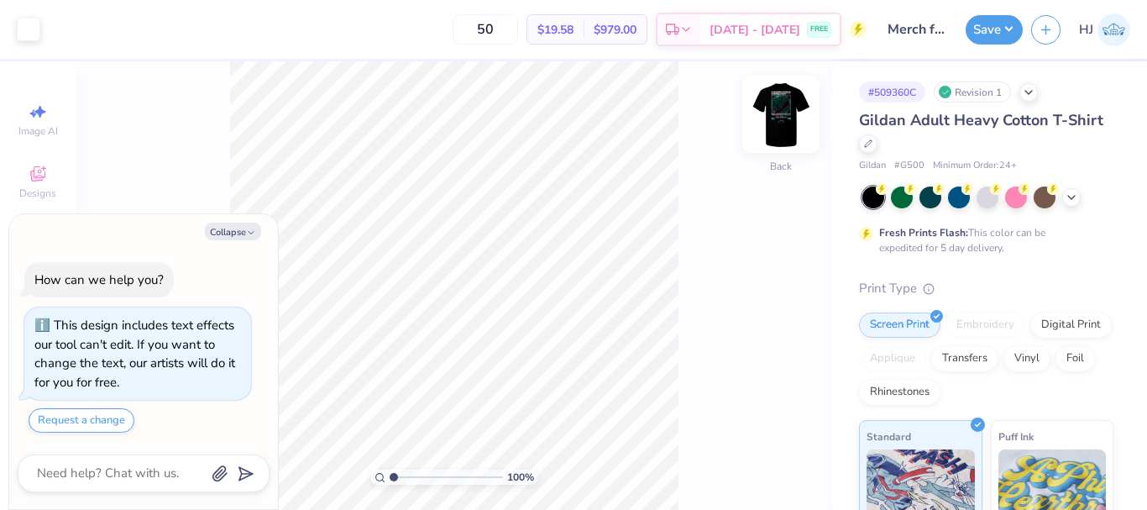
click at [777, 112] on img at bounding box center [780, 114] width 67 height 67
type textarea "x"
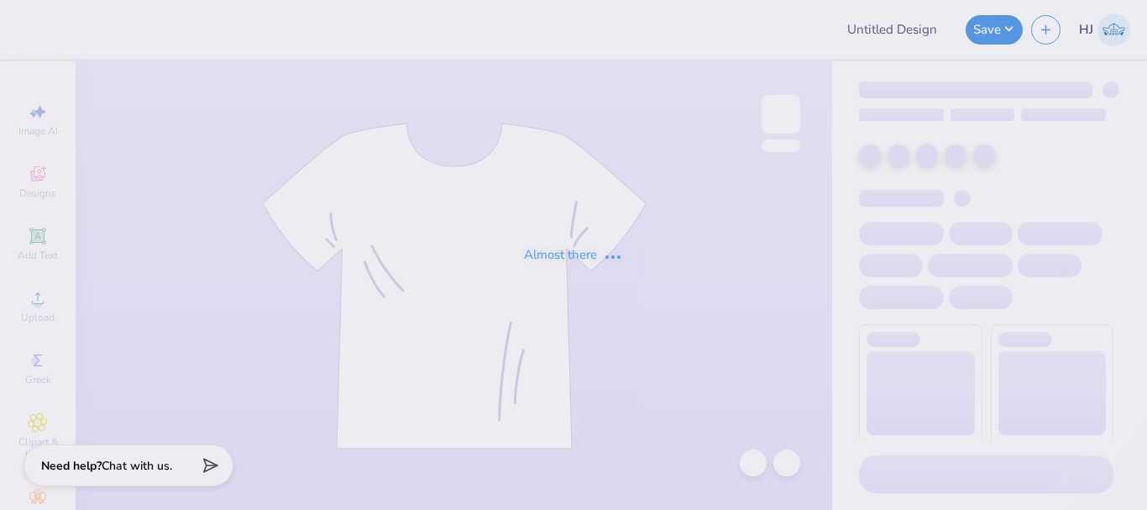
type input "[GEOGRAPHIC_DATA]"
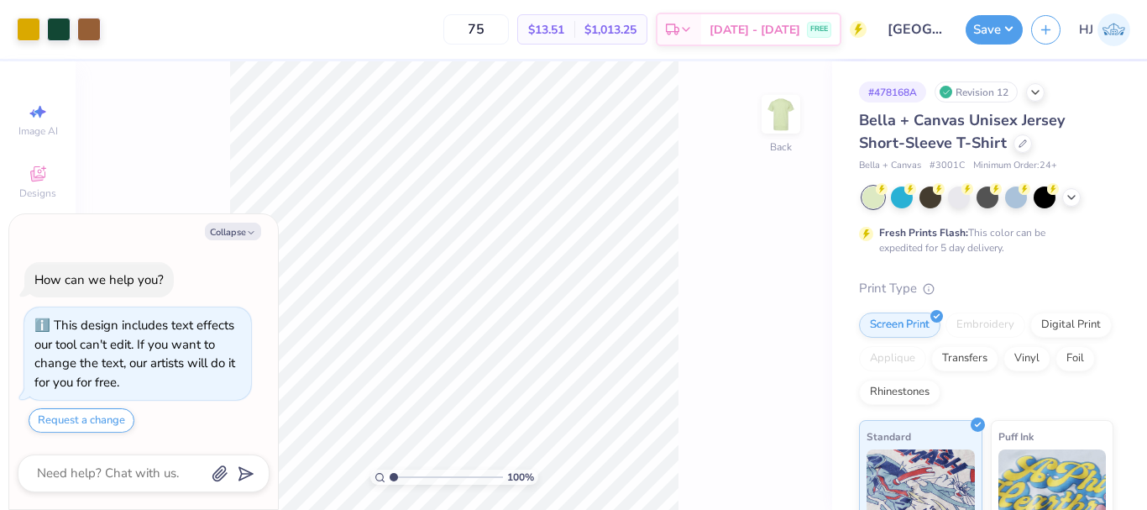
type textarea "x"
click at [773, 243] on input "13.70" at bounding box center [770, 249] width 60 height 24
type input "13"
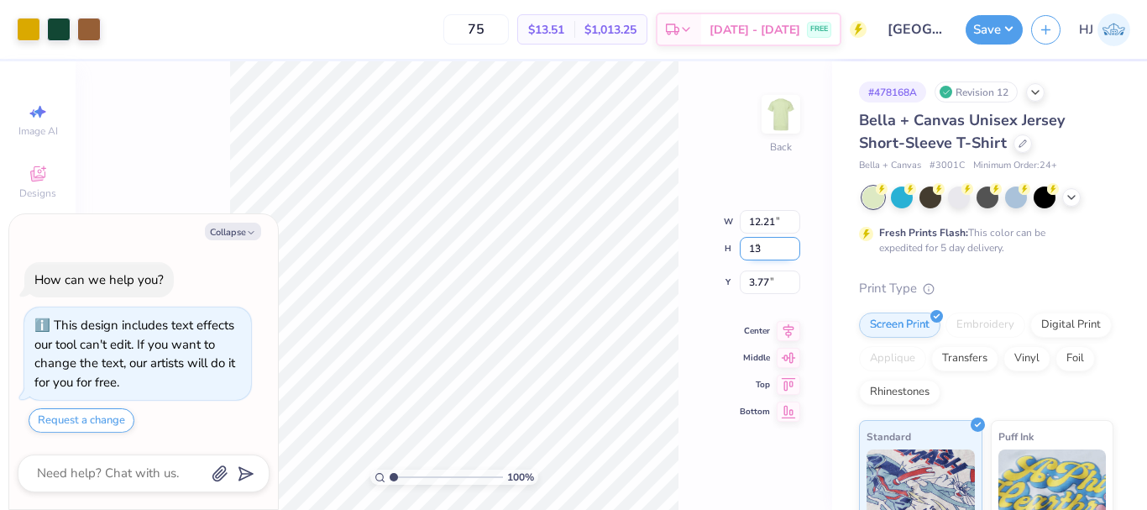
type textarea "x"
type input "11.58"
type input "13.00"
click at [769, 273] on input "4.12" at bounding box center [770, 269] width 60 height 24
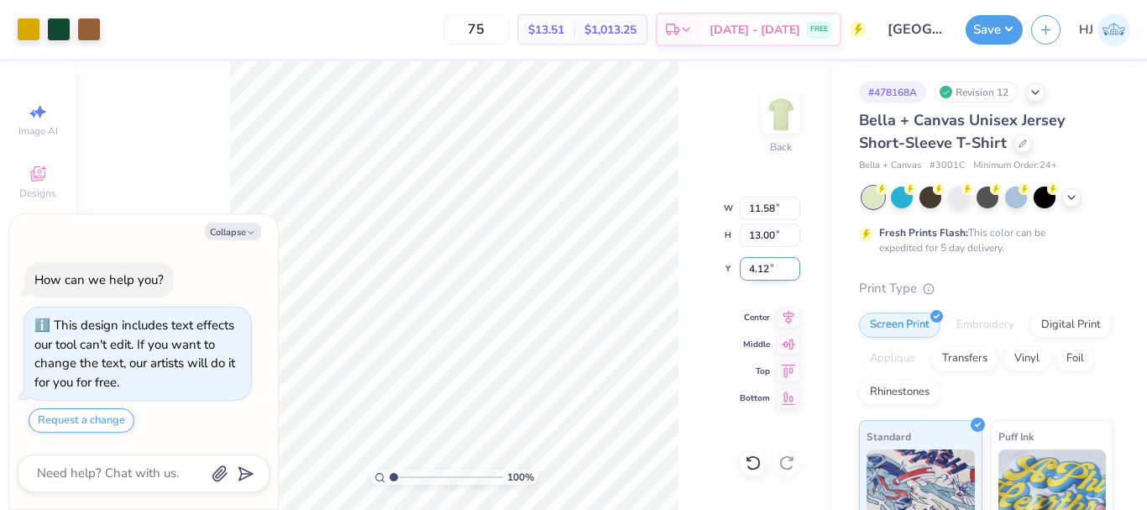
click at [769, 273] on input "4.12" at bounding box center [770, 269] width 60 height 24
type input "3"
type textarea "x"
type input "3.00"
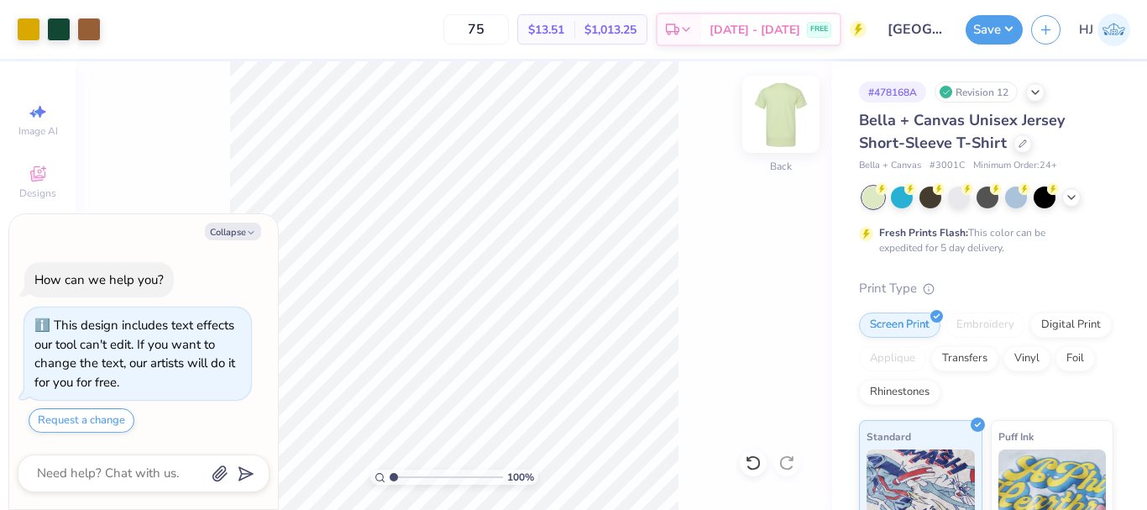
click at [802, 115] on div "100 % Back" at bounding box center [454, 285] width 756 height 448
type textarea "x"
type input "1.64913377760655"
click at [233, 228] on button "Collapse" at bounding box center [233, 231] width 56 height 18
type textarea "x"
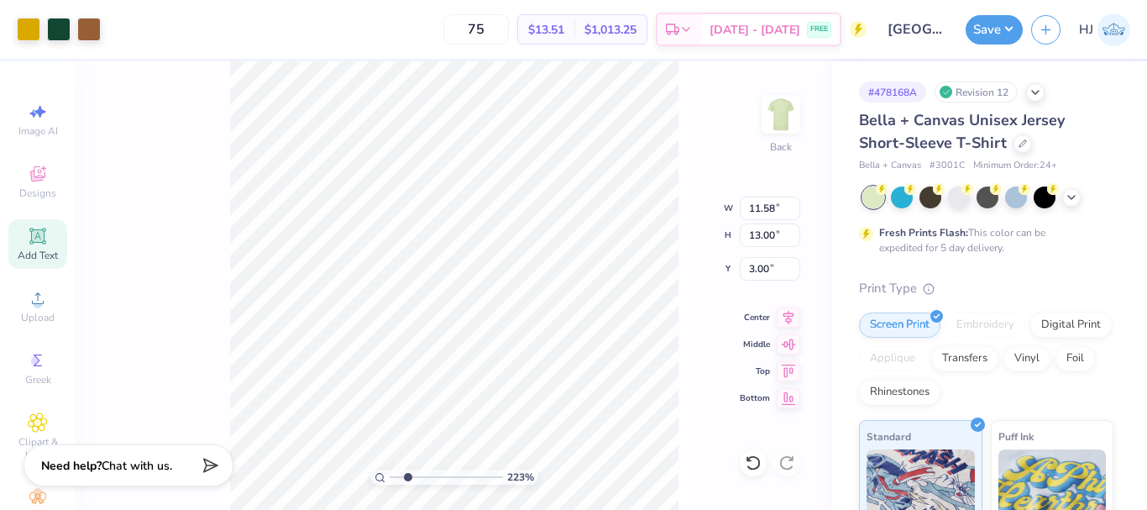
click at [32, 237] on icon at bounding box center [37, 235] width 16 height 16
type input "2.22643191709162"
type input "6.04"
type input "1.75"
type input "12.38"
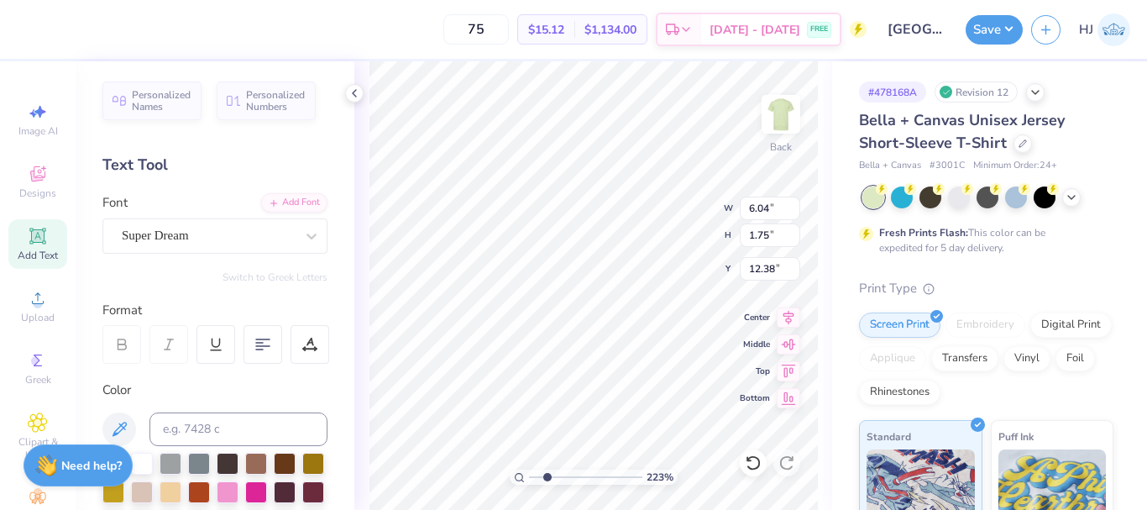
scroll to position [14, 3]
type input "2.22643191709162"
type textarea "B"
type input "2.22643191709162"
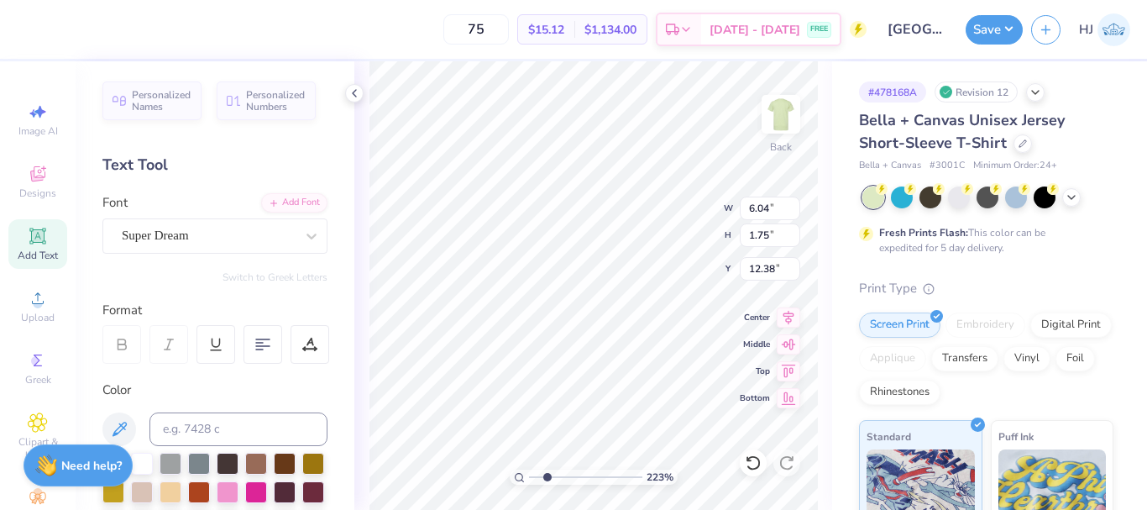
type textarea "Br"
type input "2.22643191709162"
type textarea "Bro"
type input "2.22643191709162"
type textarea "Brot"
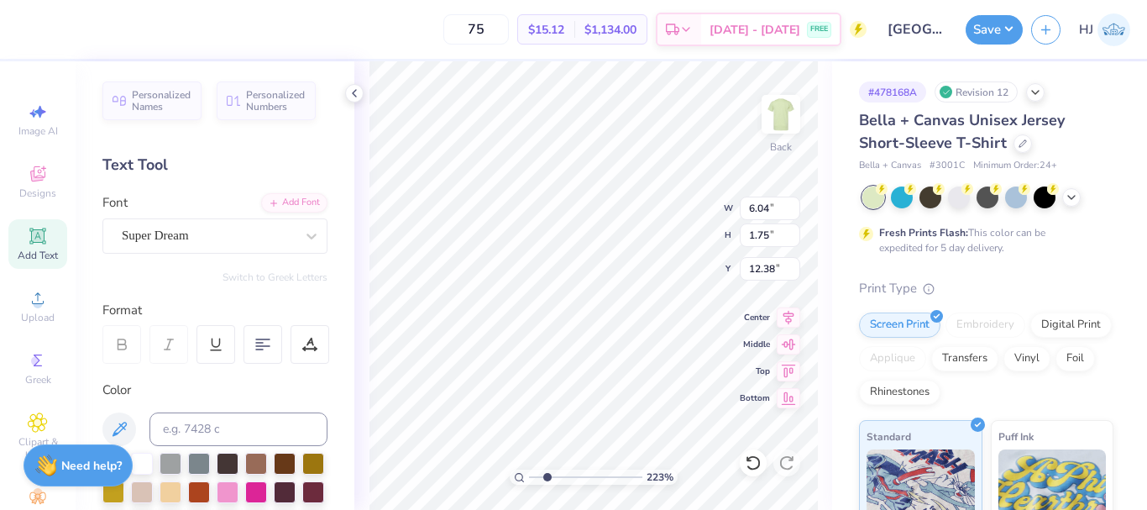
type input "2.22643191709162"
type textarea "Broth"
type input "2.22643191709162"
type textarea "Brothe"
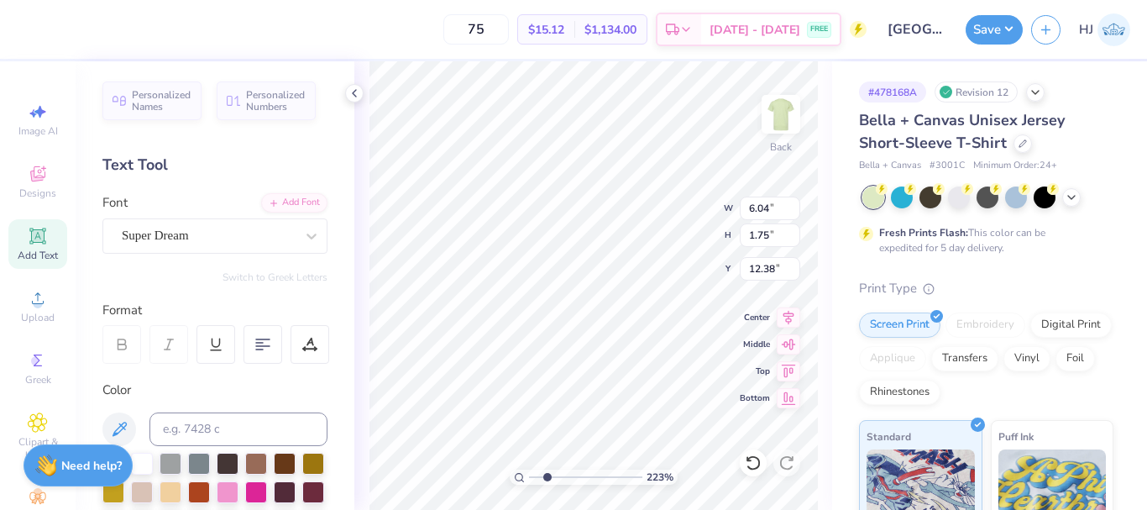
type input "2.22643191709162"
type textarea "Brother"
type input "2.22643191709162"
type textarea "Brothers"
type input "2.22643191709162"
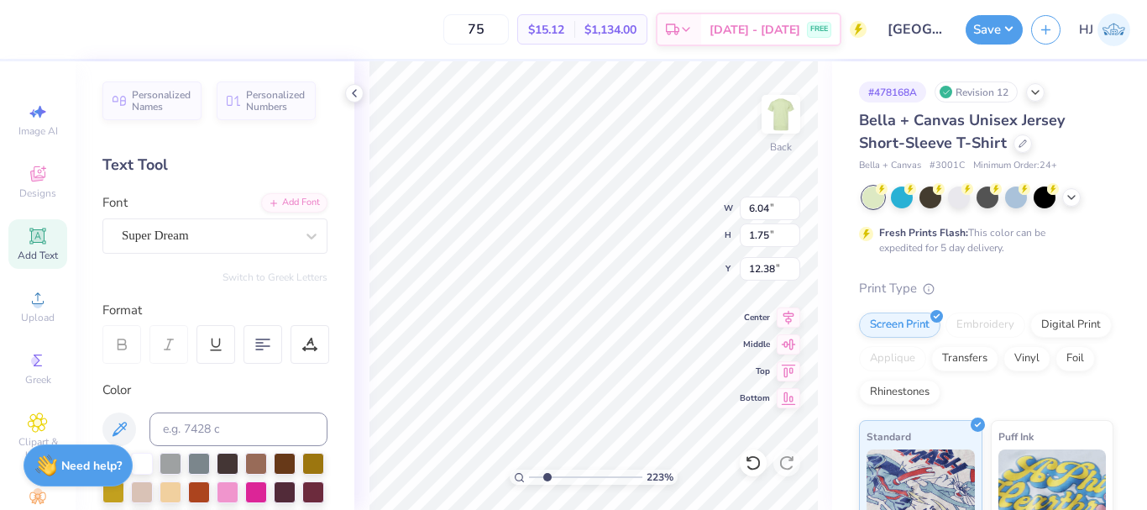
type textarea "Brothers"
type input "2.22643191709162"
type textarea "Brothers U"
type input "2.22643191709162"
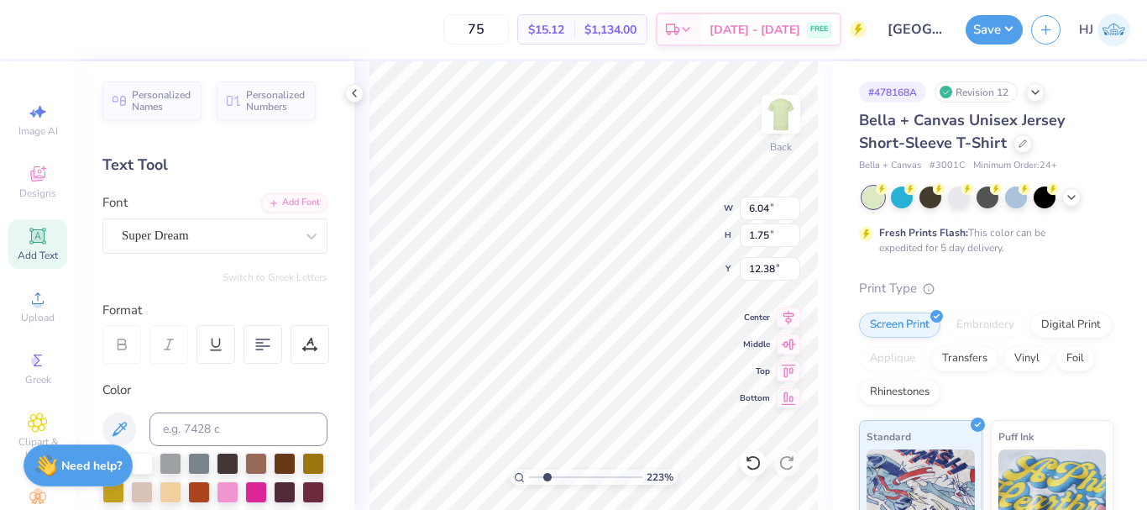
type textarea "Brothers Un"
type input "2.22643191709162"
type textarea "Brothers Und"
type input "2.22643191709162"
type textarea "Brothers Unde"
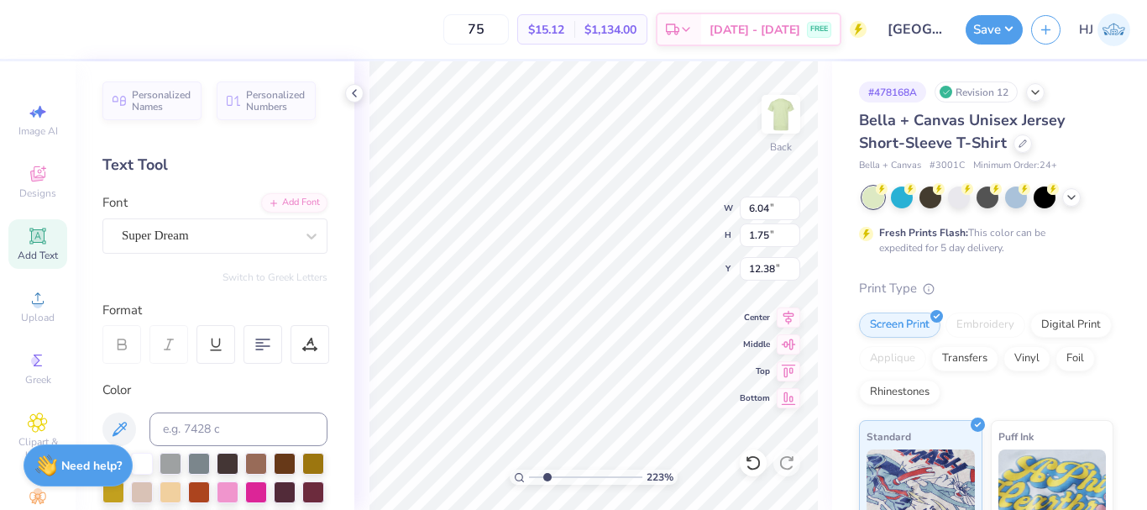
type input "2.22643191709162"
type textarea "Brothers Under"
type input "2.22643191709162"
type textarea "Brothers Under"
type input "2.22643191709162"
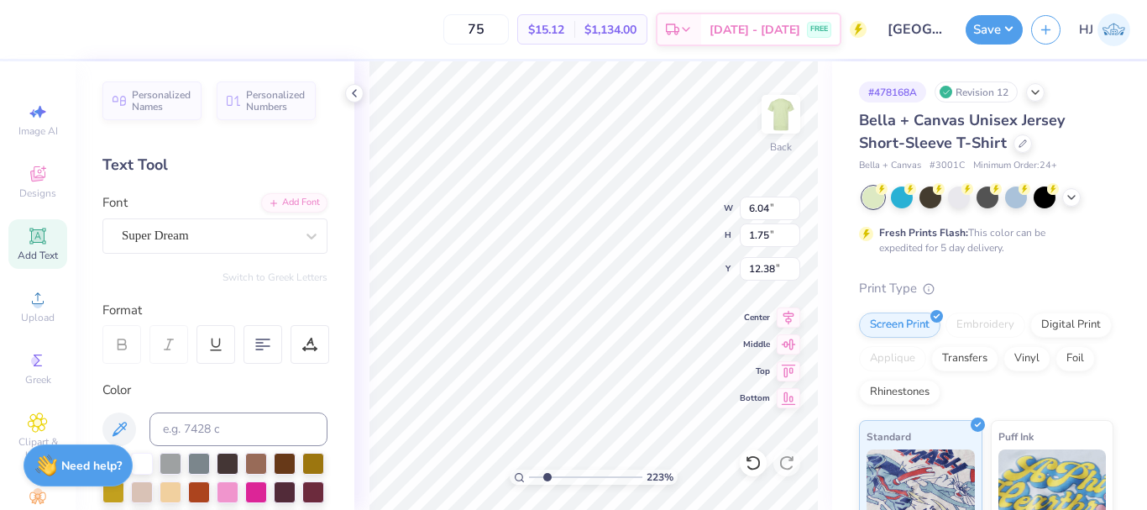
type textarea "Brothers Under C"
type input "2.22643191709162"
type textarea "Brothers Under Ch"
type input "2.22643191709162"
type textarea "Brothers Under Chr"
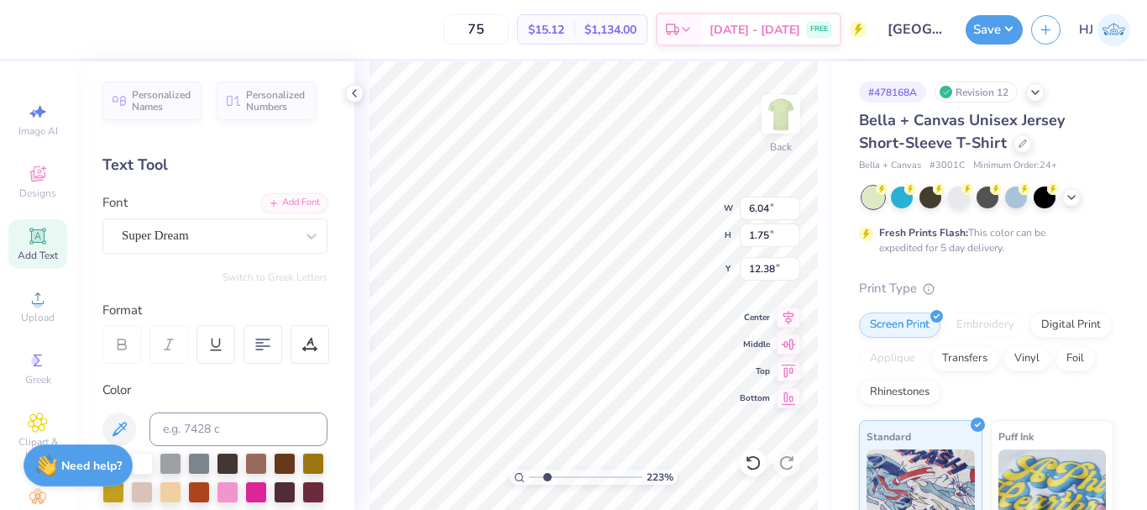
type input "2.22643191709162"
type textarea "Brothers Under Chri"
type input "2.22643191709162"
type textarea "Brothers Under Chris"
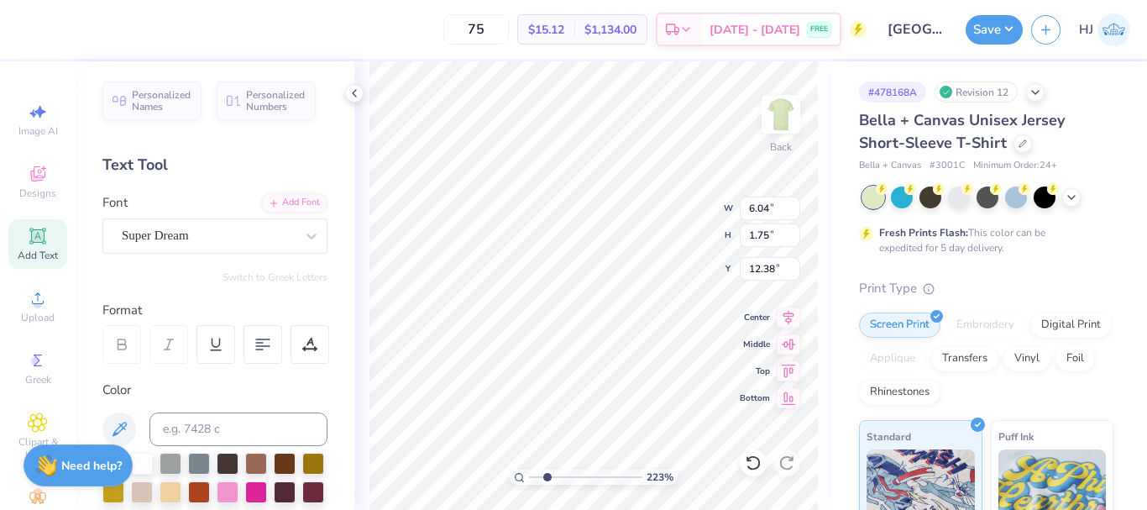
type input "2.22643191709162"
type textarea "Brothers Under Christ"
click at [254, 344] on div at bounding box center [262, 344] width 39 height 39
type input "2.22643191709162"
type input "14.20"
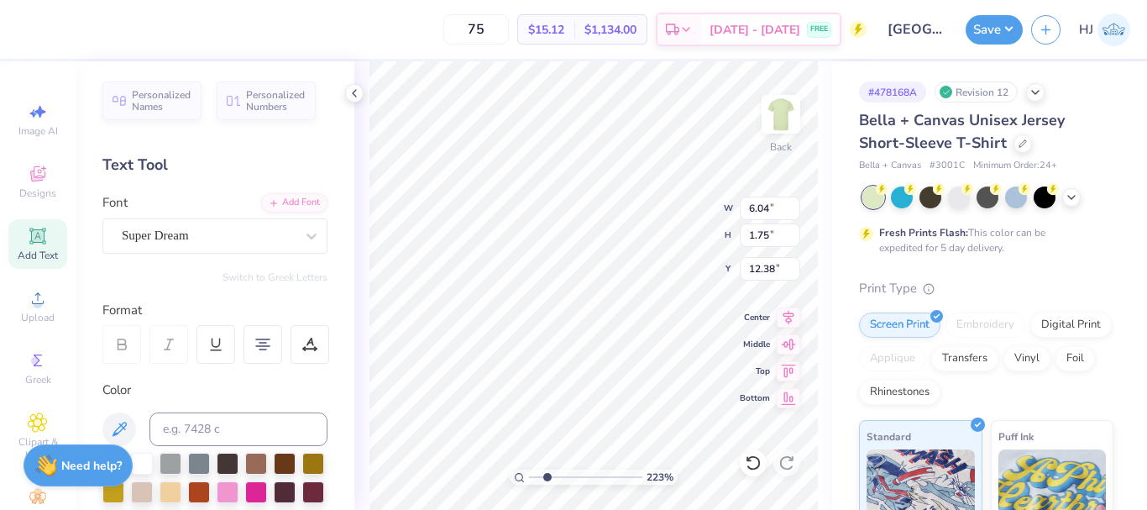
type input "4.44"
type input "11.03"
type input "2.22643191709162"
type input "6.14"
type input "1.92"
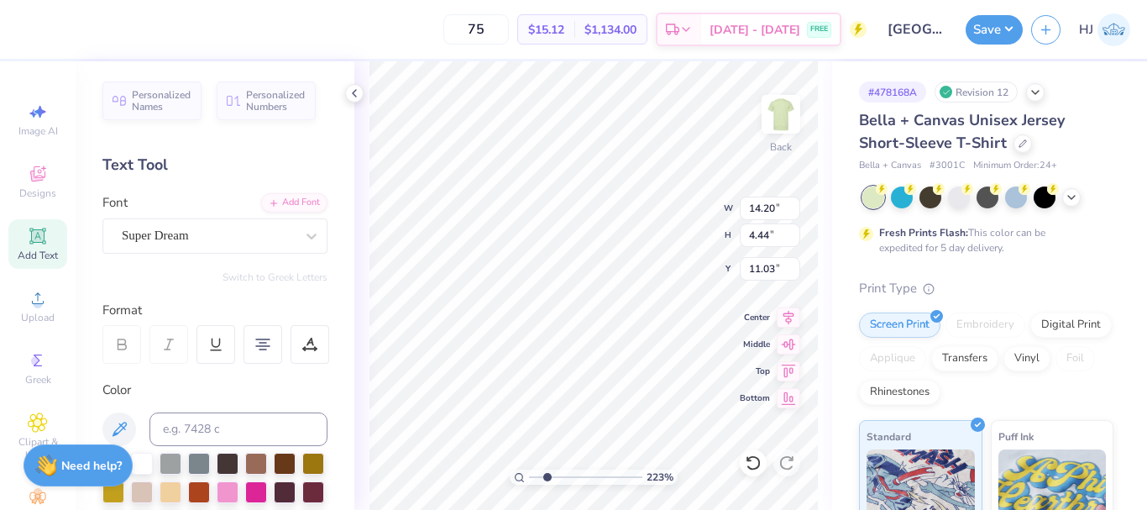
type input "13.55"
type input "2.22643191709162"
type input "11.33"
type input "2.22643191709162"
type input "3.06"
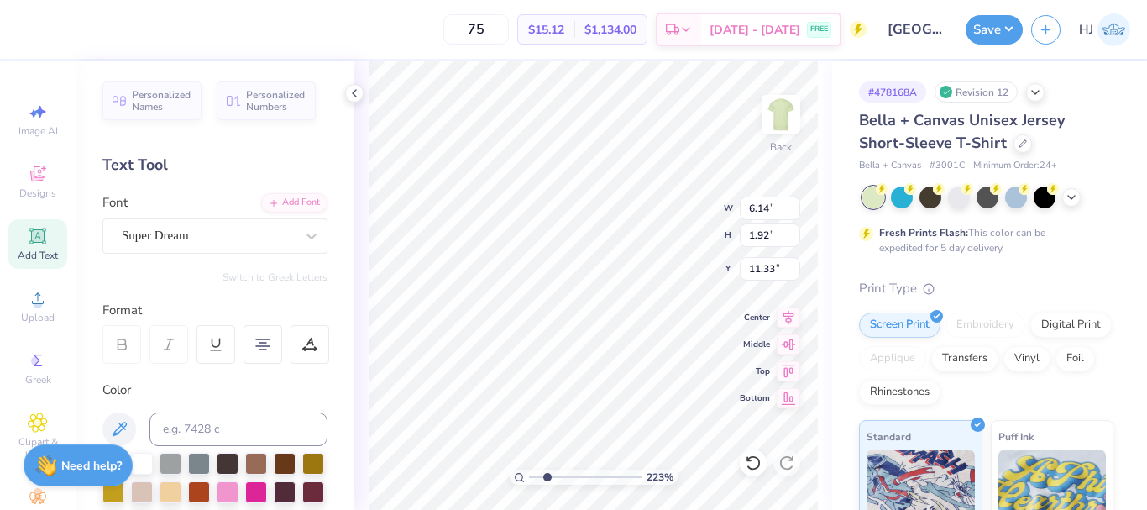
type input "0.96"
type input "2.22643191709162"
type input "10.72"
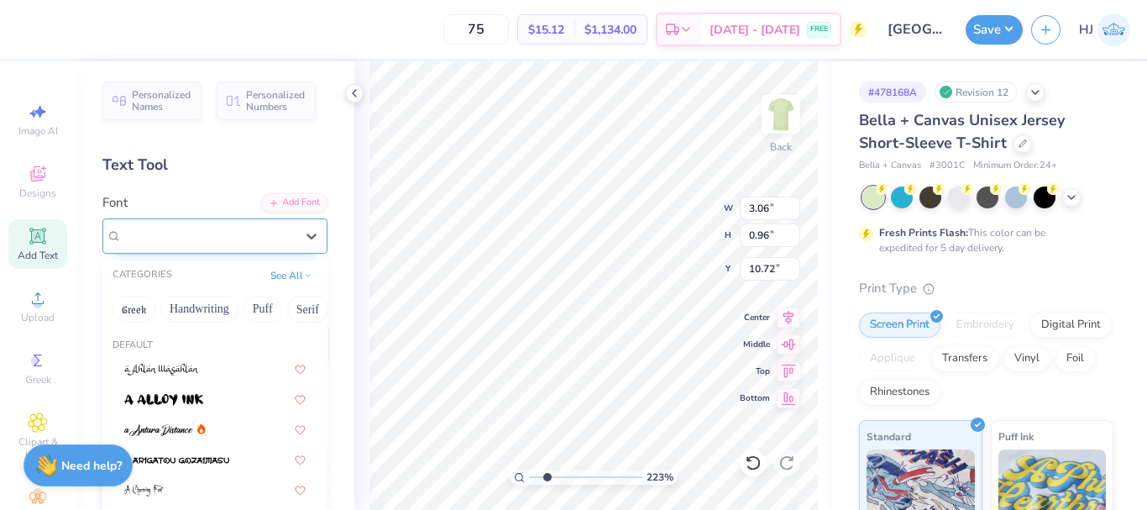
click at [281, 239] on div "Super Dream" at bounding box center [208, 235] width 176 height 26
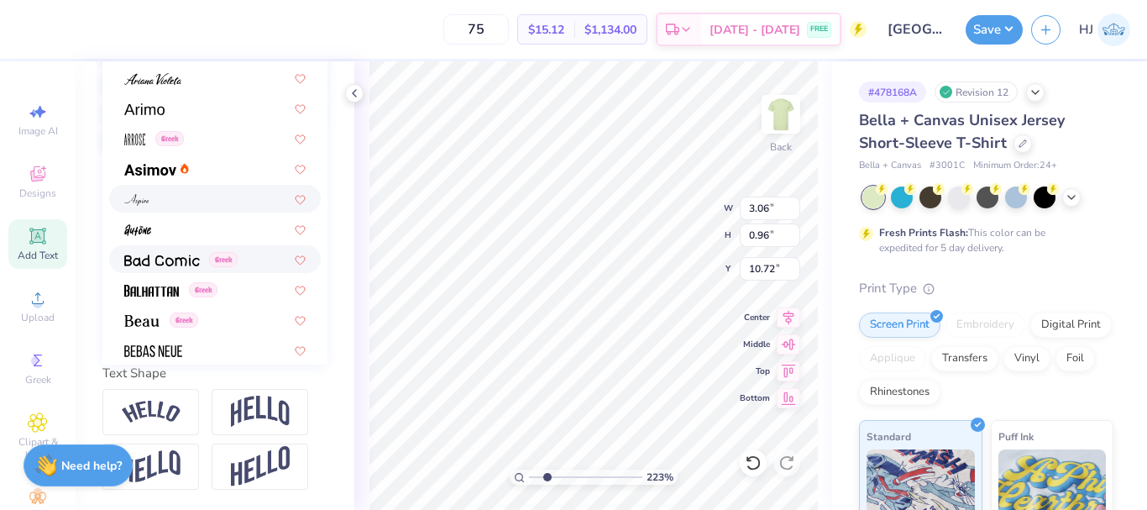
scroll to position [336, 0]
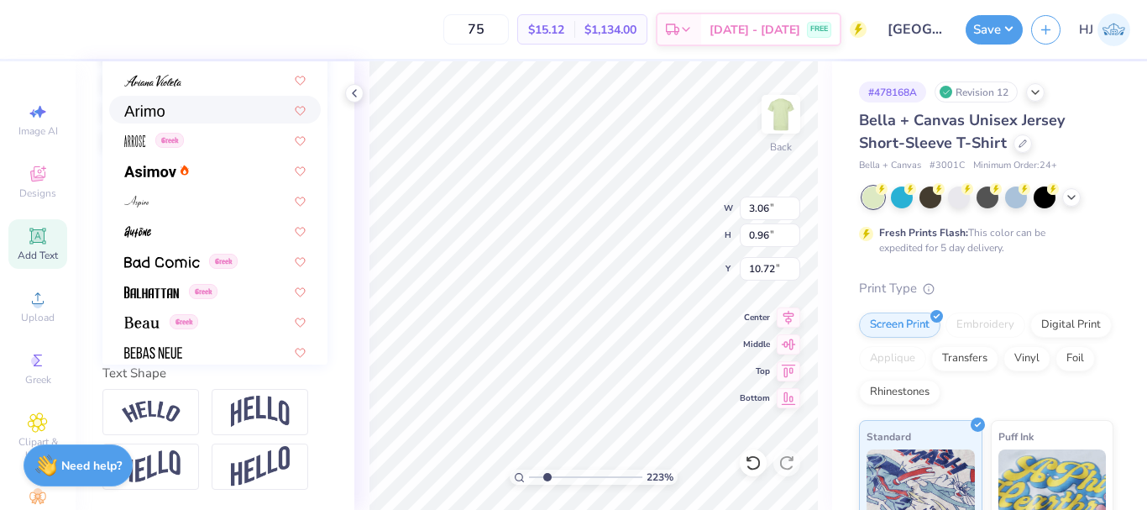
click at [139, 105] on img at bounding box center [144, 111] width 40 height 12
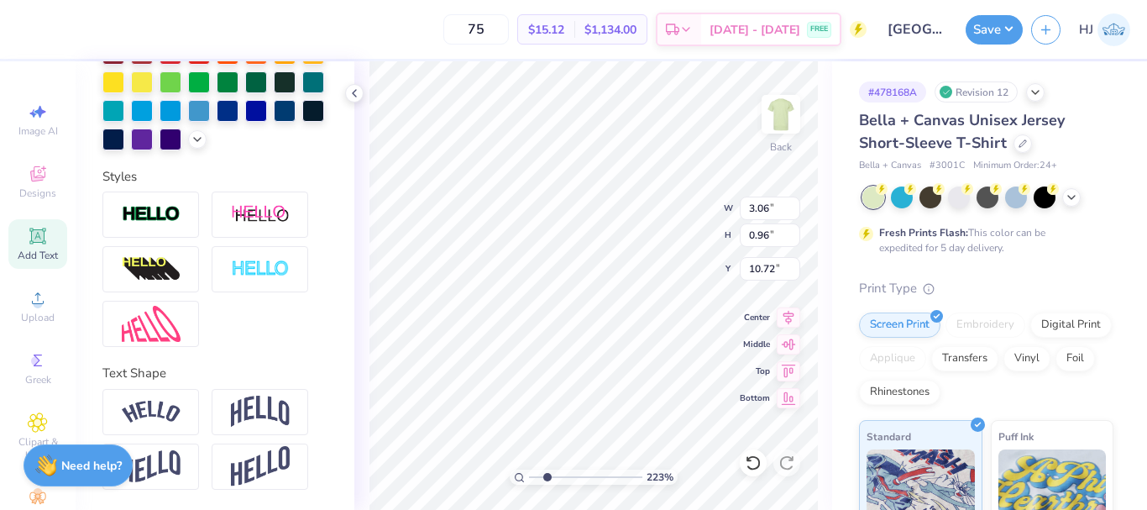
type input "2.22643191709162"
type input "2.78"
type input "0.97"
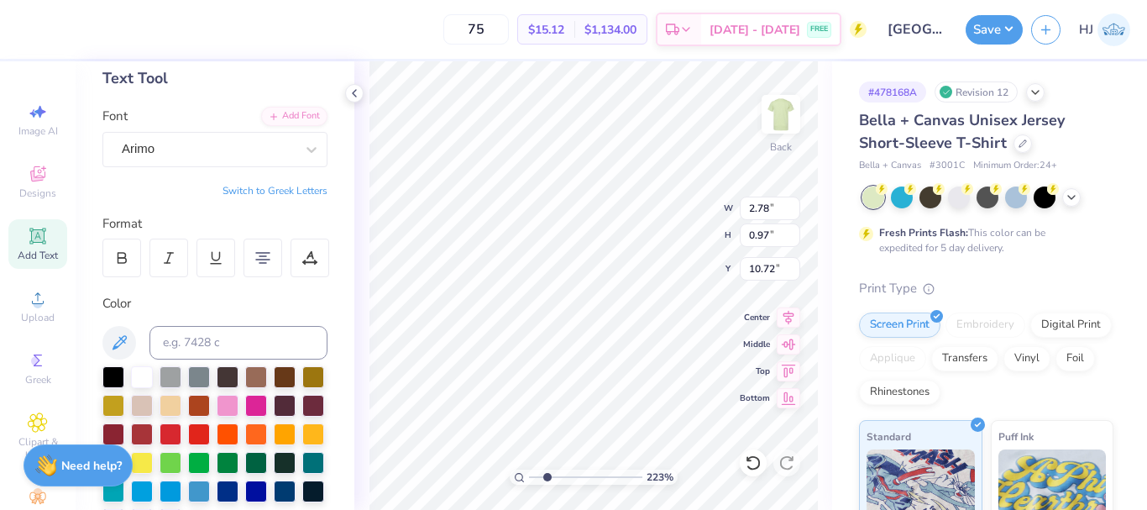
scroll to position [168, 0]
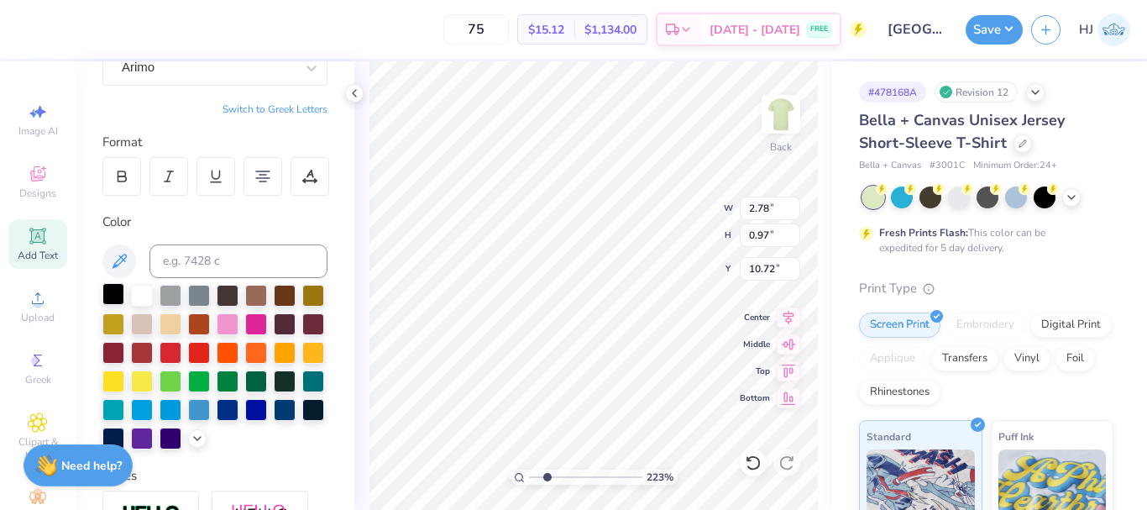
click at [116, 293] on div at bounding box center [113, 294] width 22 height 22
click at [121, 254] on icon at bounding box center [119, 261] width 20 height 20
click at [128, 169] on icon at bounding box center [121, 176] width 15 height 15
type input "2.22643191709162"
type input "3.01"
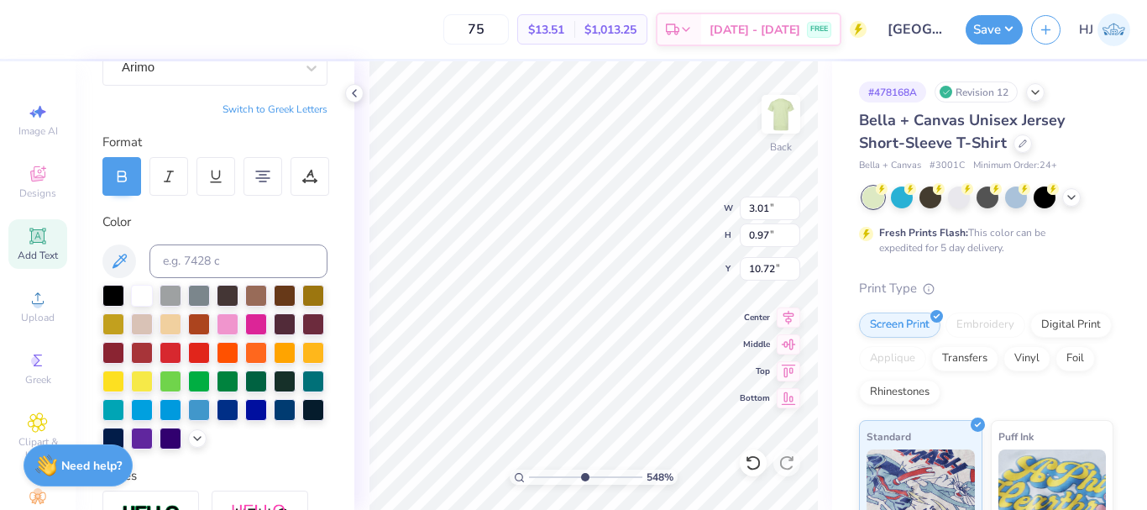
type input "5.47860533190648"
type input "2.76"
type input "0.89"
type input "5.47860533190648"
type input "11.58"
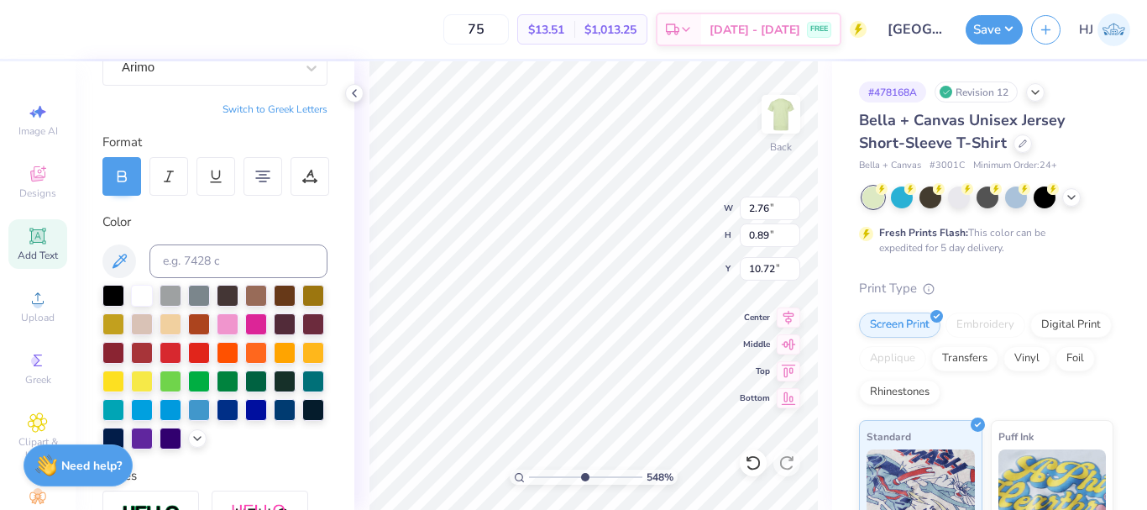
type input "13.00"
type input "3.00"
type input "5.47860533190648"
type input "2.76"
type input "0.89"
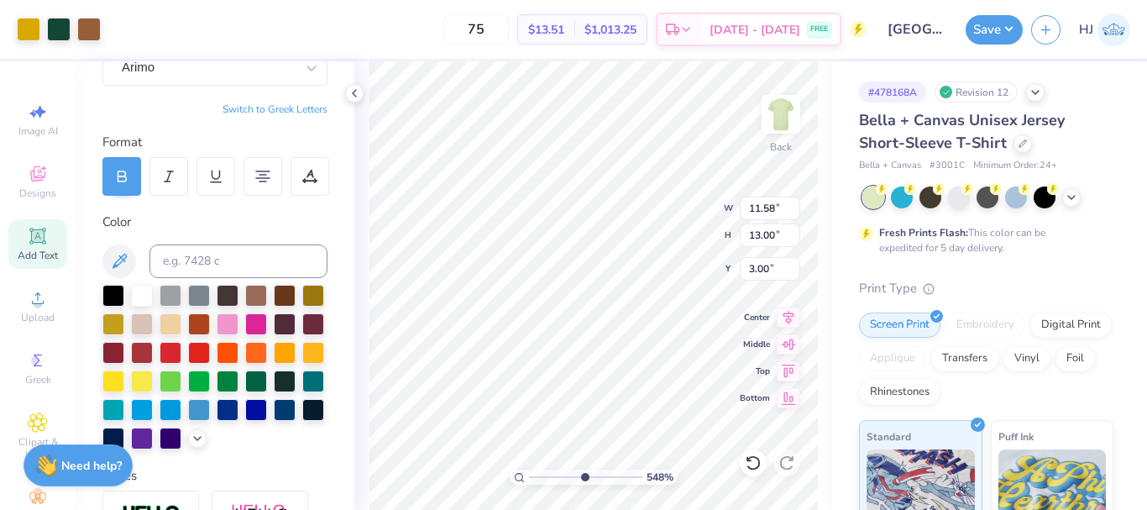
type input "10.72"
type input "5.47860533190648"
type input "10.68"
type input "5.47860533190648"
type input "11.58"
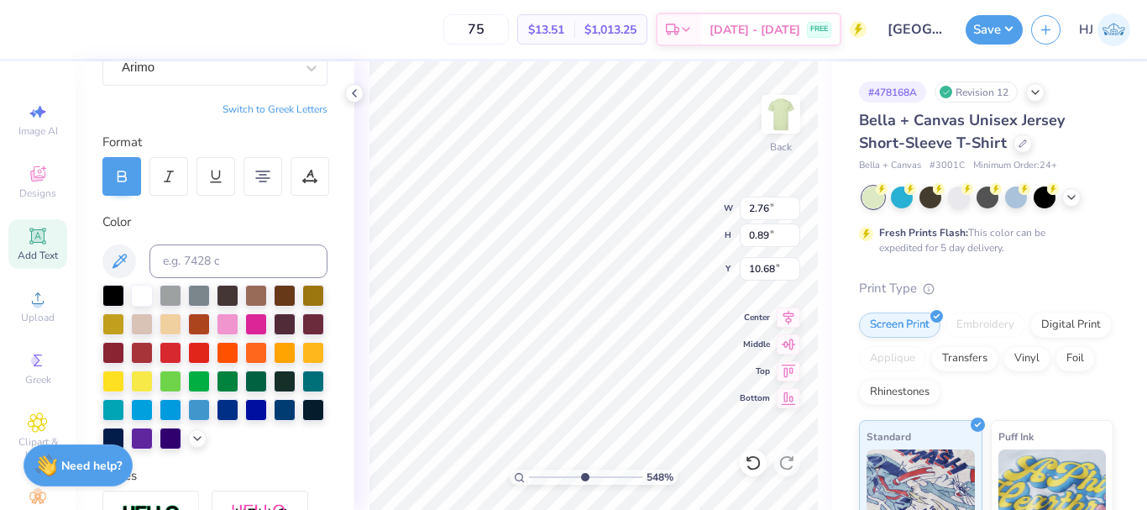
type input "13.00"
type input "3.00"
type input "5.47860533190648"
type input "10.59"
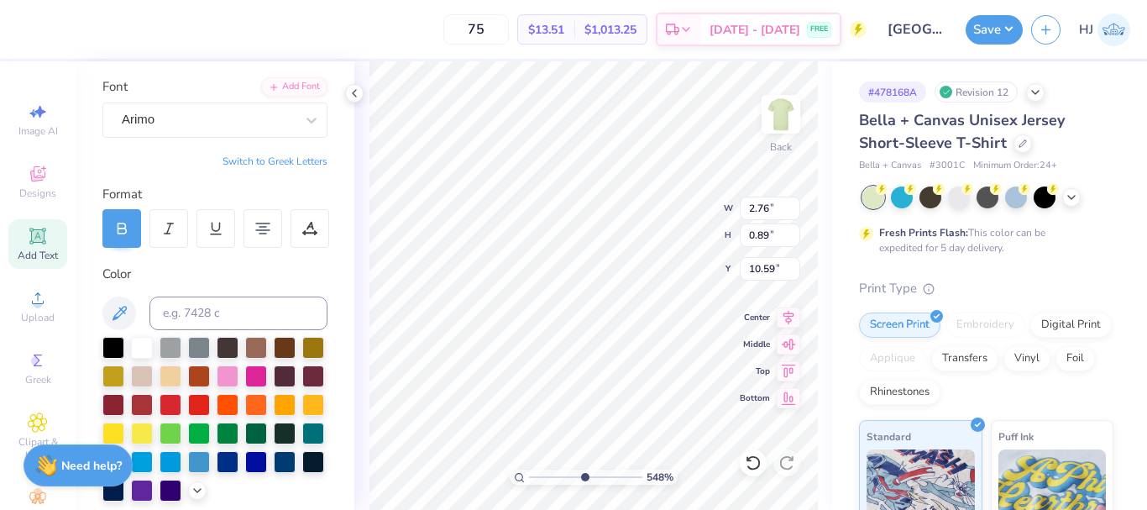
scroll to position [0, 0]
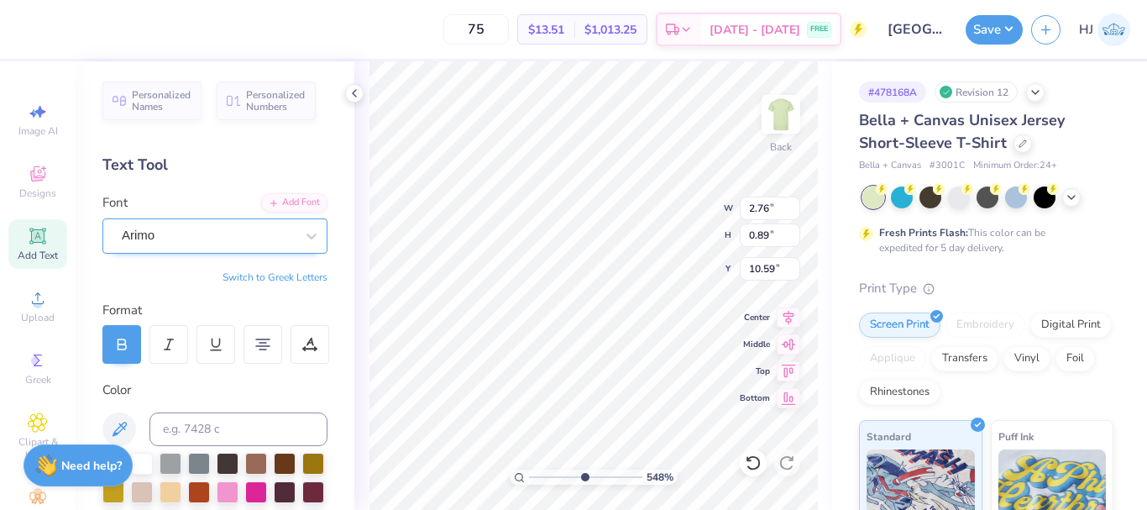
click at [187, 227] on div "Arimo" at bounding box center [208, 235] width 176 height 26
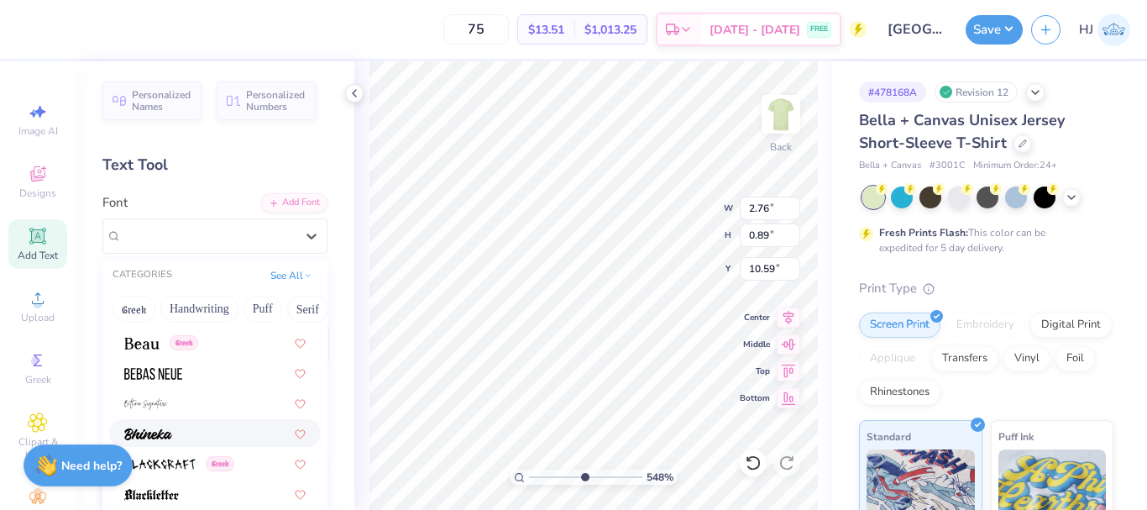
scroll to position [755, 0]
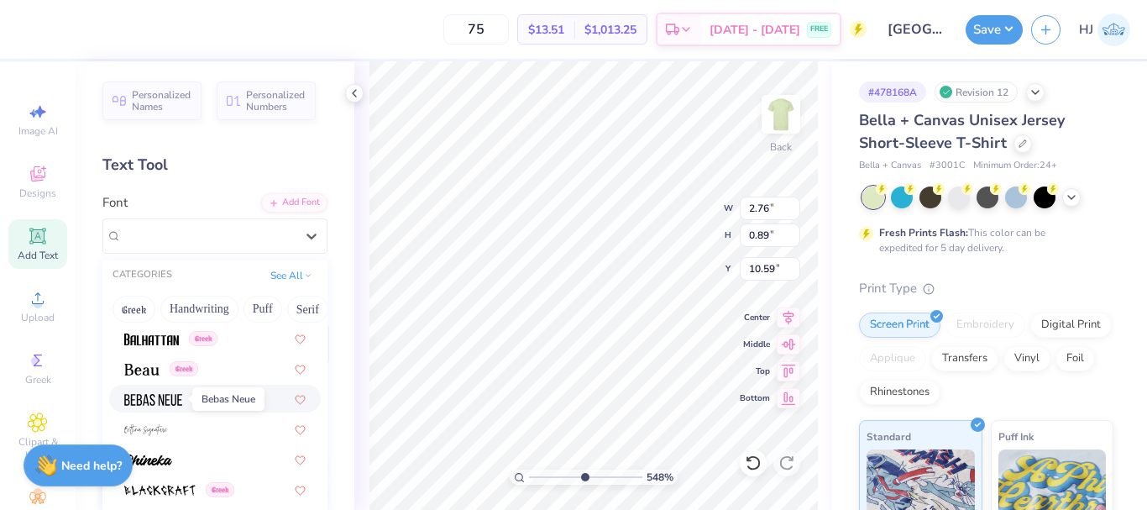
click at [135, 399] on img at bounding box center [153, 400] width 58 height 12
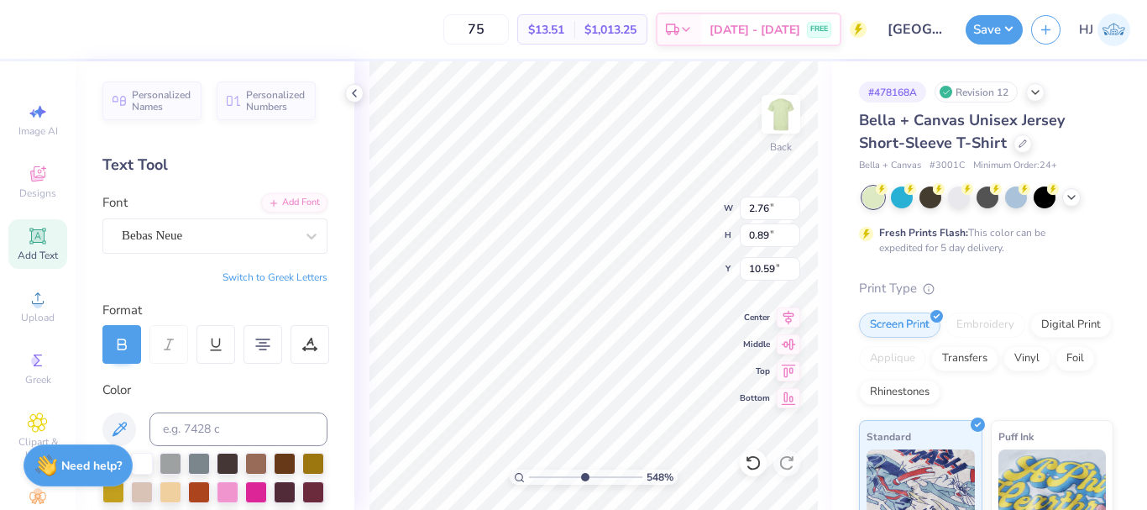
type input "5.47860533190648"
type input "1.96"
type input "0.88"
type input "10.60"
type input "5.47860533190648"
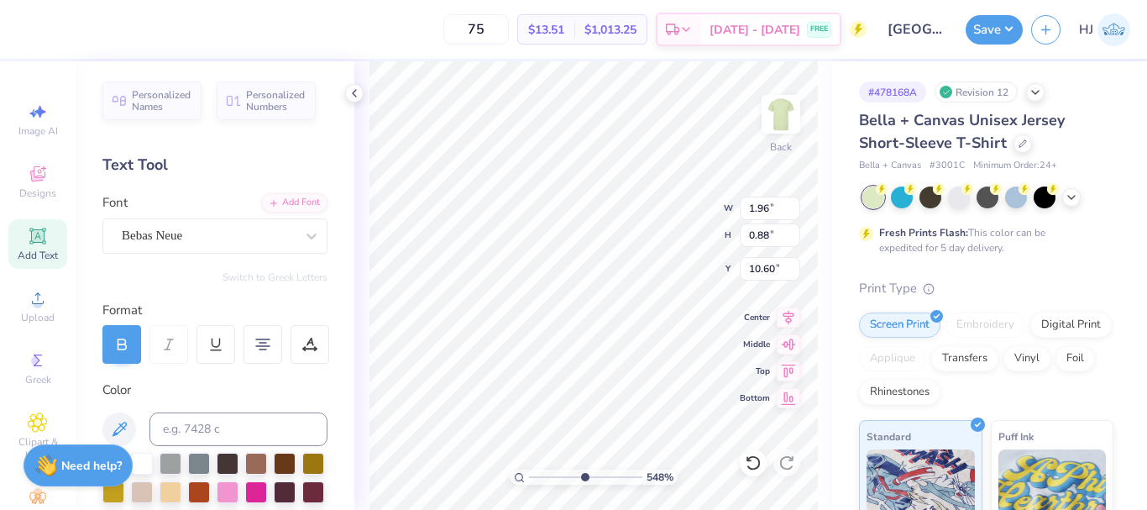
type input "11.58"
type input "13.00"
type input "3.00"
type input "5.47860533190648"
type input "0.54"
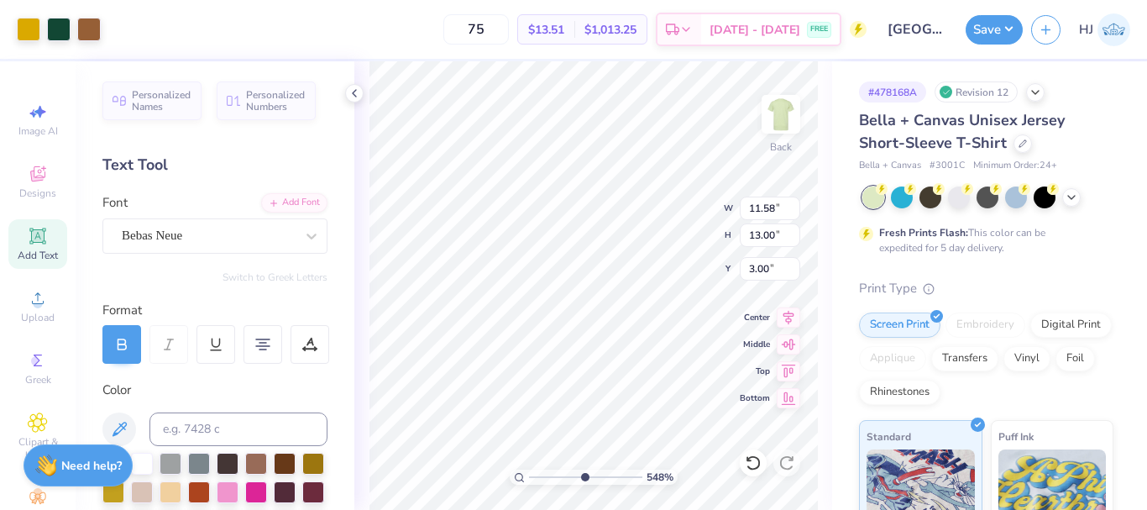
type input "0.66"
type input "14.19"
type input "5.47860533190648"
type input "1.96"
type input "0.88"
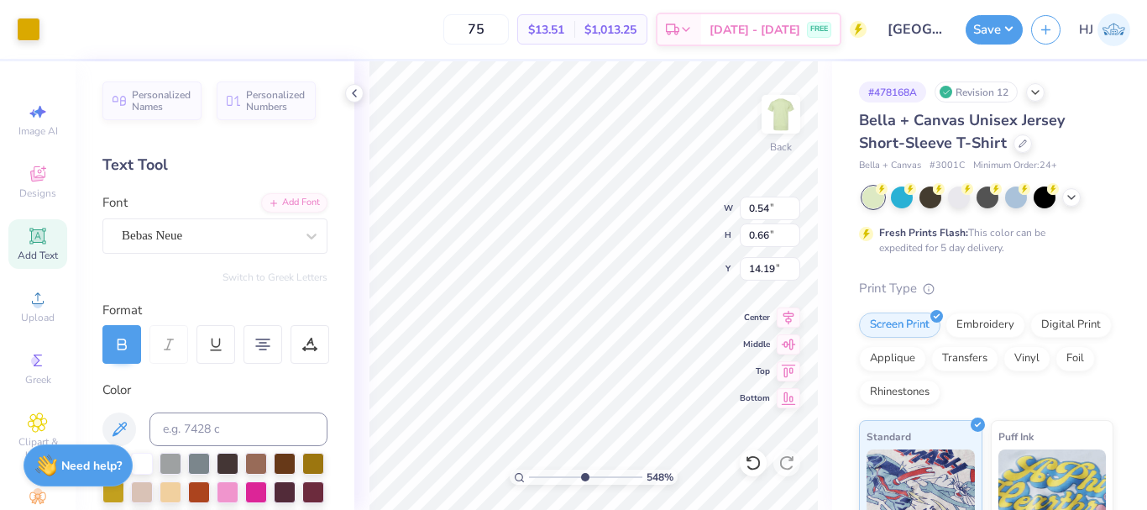
type input "10.60"
click at [227, 235] on div "Bebas Neue" at bounding box center [208, 235] width 176 height 26
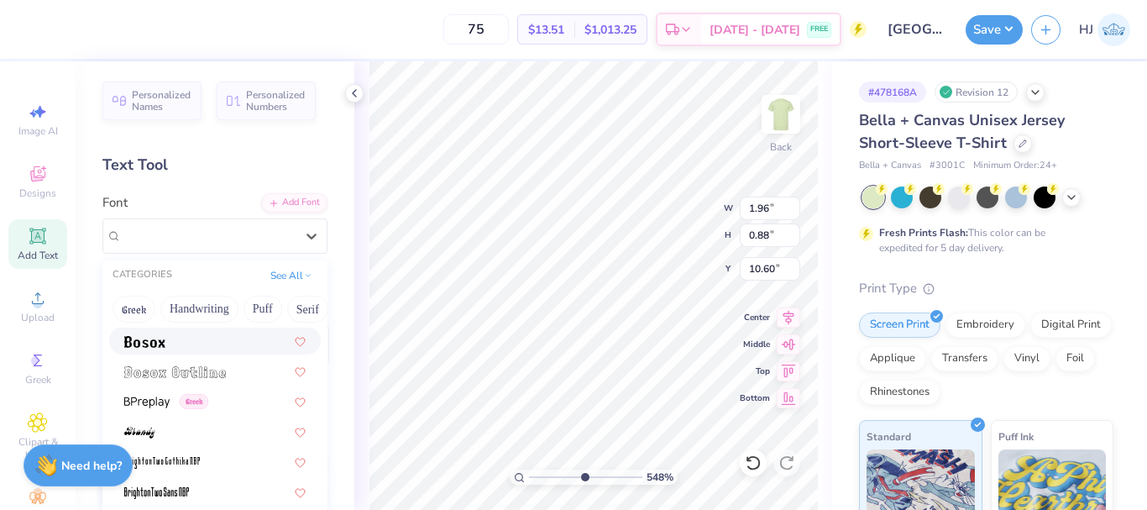
scroll to position [1175, 0]
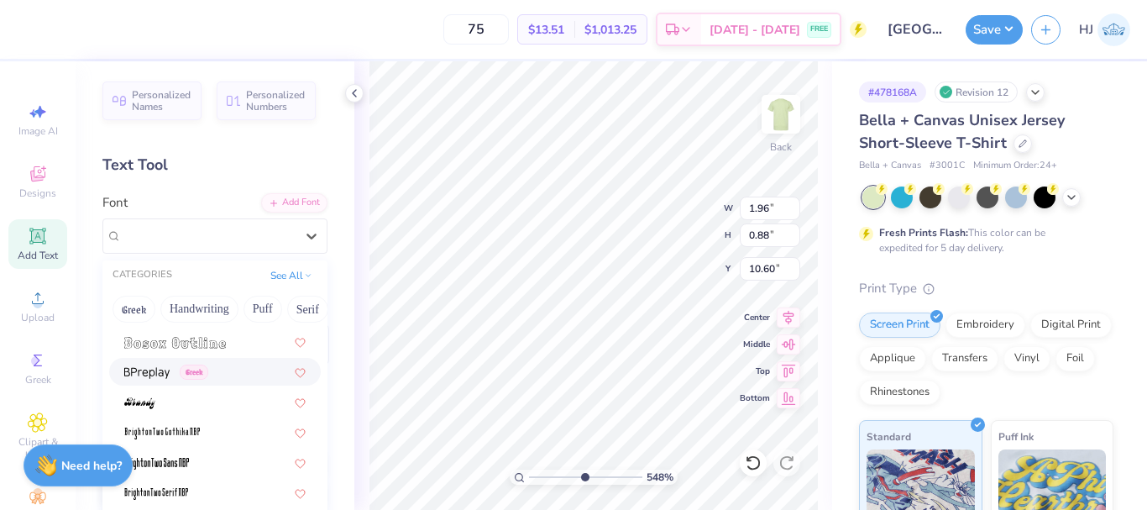
click at [144, 369] on img at bounding box center [146, 373] width 45 height 12
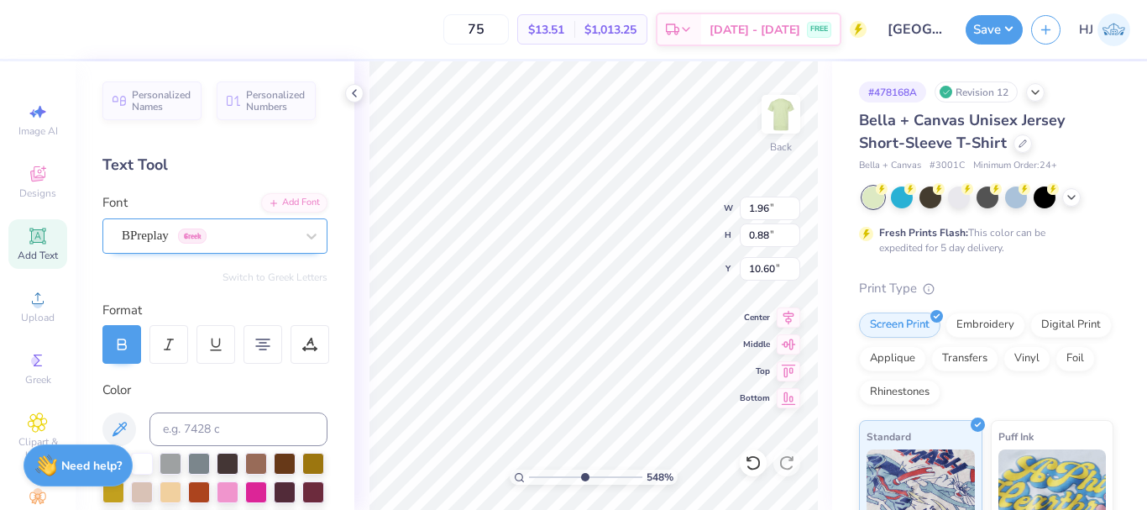
type input "5.47860533190648"
type input "2.70"
type input "0.93"
type input "10.57"
click at [269, 234] on div "BPreplay Greek" at bounding box center [208, 235] width 176 height 26
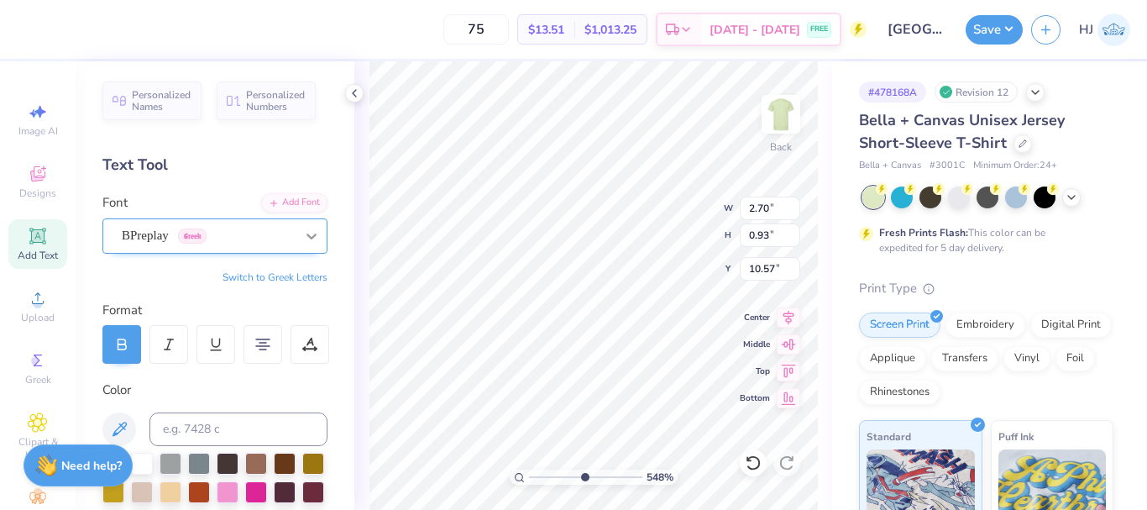
click at [296, 239] on div at bounding box center [311, 236] width 30 height 30
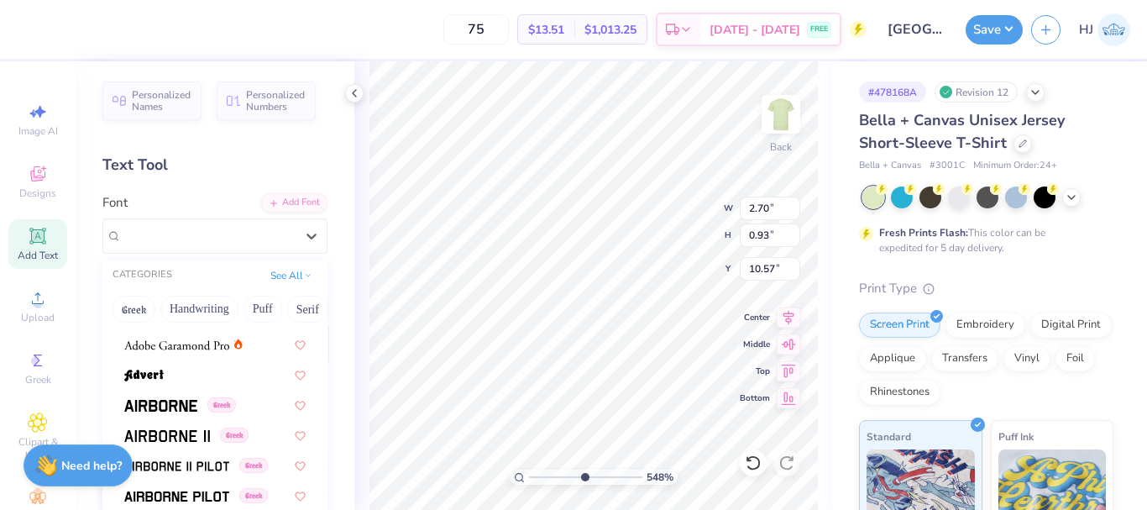
scroll to position [252, 0]
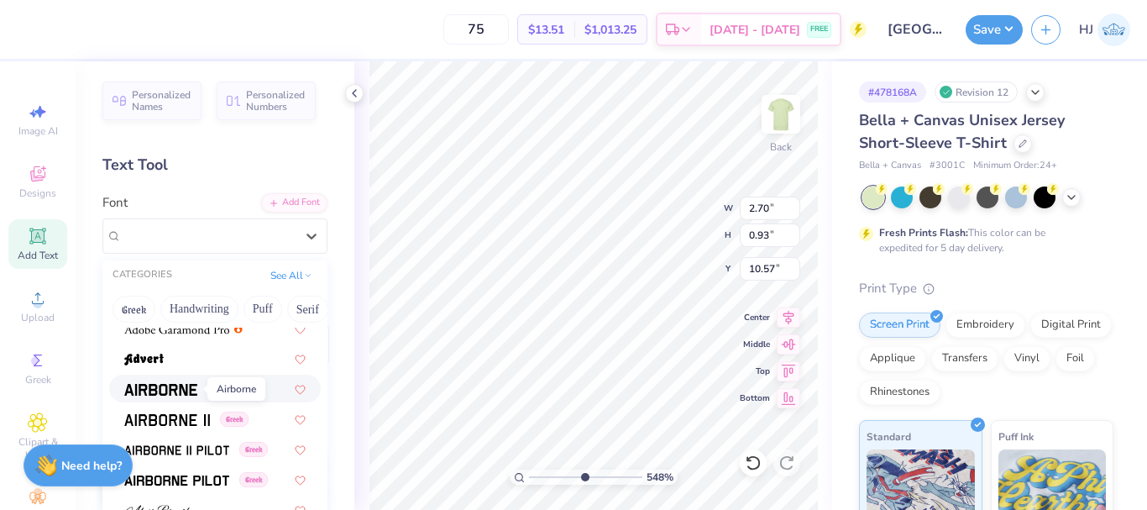
click at [163, 389] on img at bounding box center [160, 390] width 73 height 12
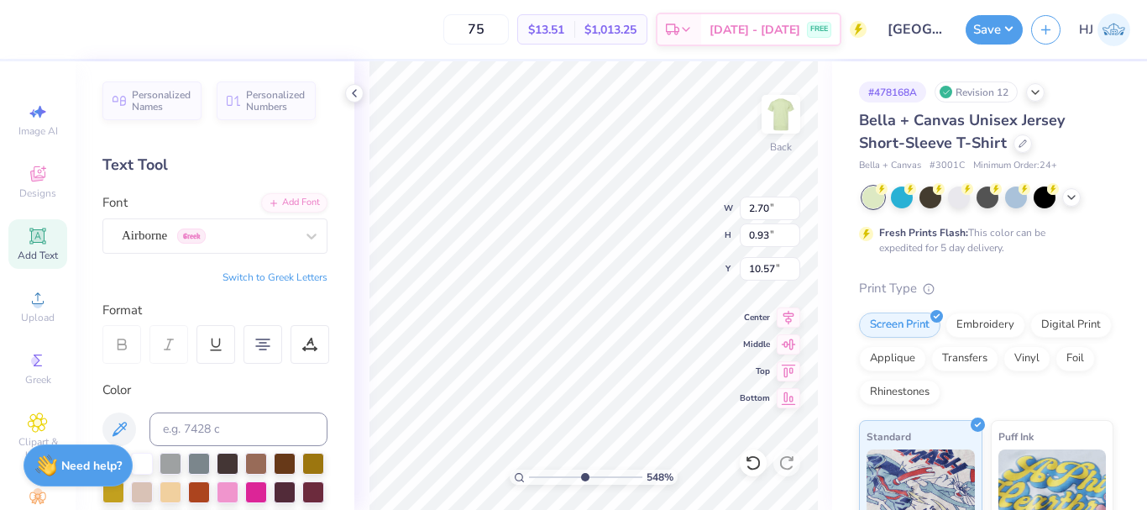
type input "5.47860533190648"
type input "3.09"
type input "0.89"
type input "10.59"
click at [296, 234] on div at bounding box center [311, 236] width 30 height 30
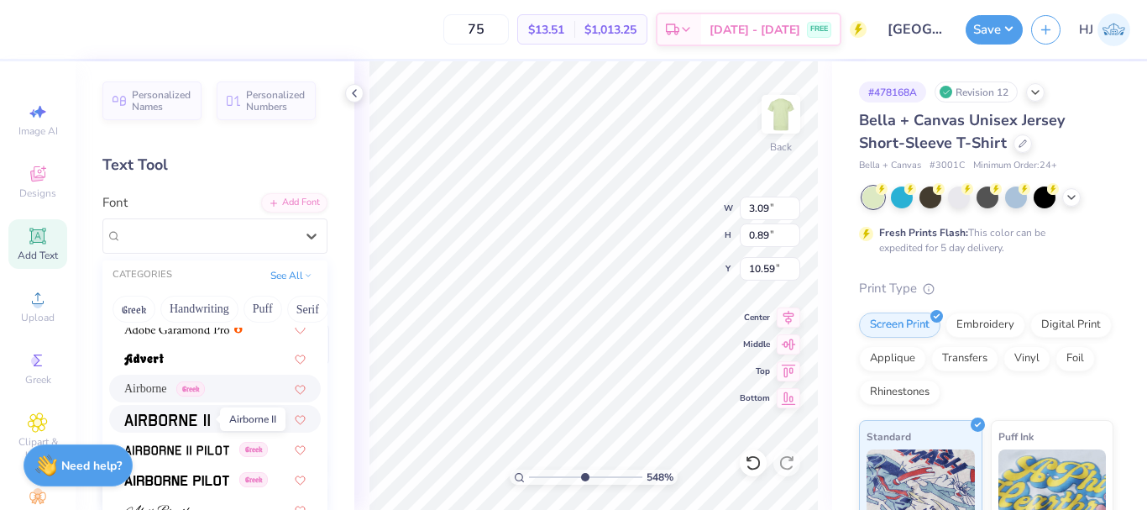
click at [158, 416] on img at bounding box center [167, 420] width 86 height 12
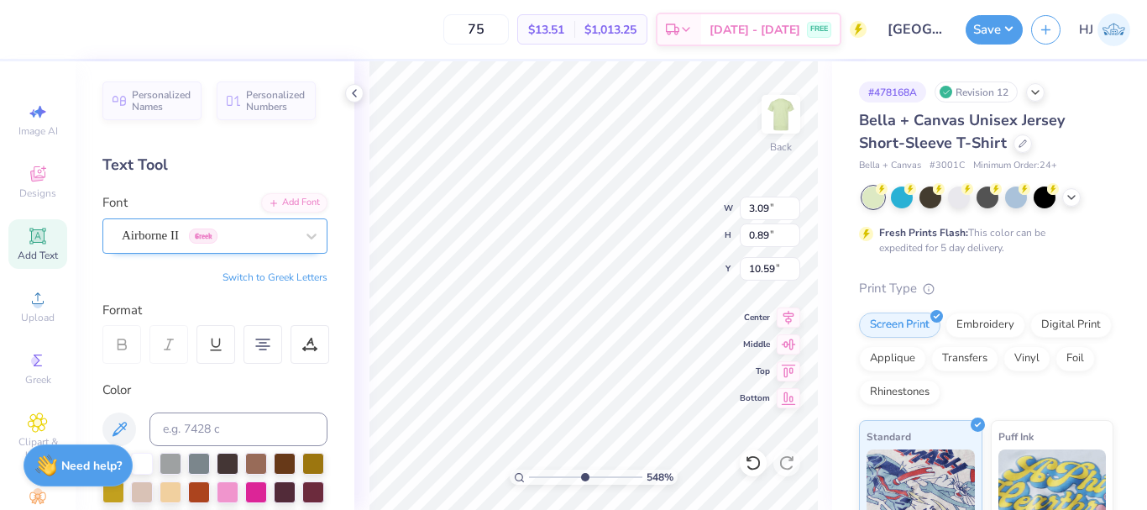
click at [274, 241] on div "Airborne II Greek" at bounding box center [208, 235] width 176 height 26
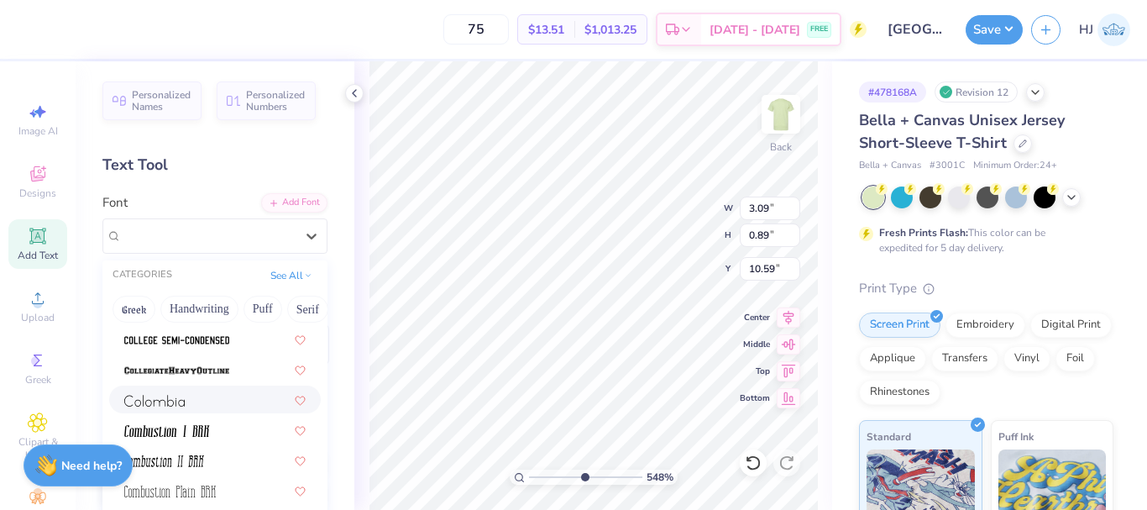
scroll to position [2266, 0]
click at [195, 395] on div at bounding box center [214, 398] width 181 height 18
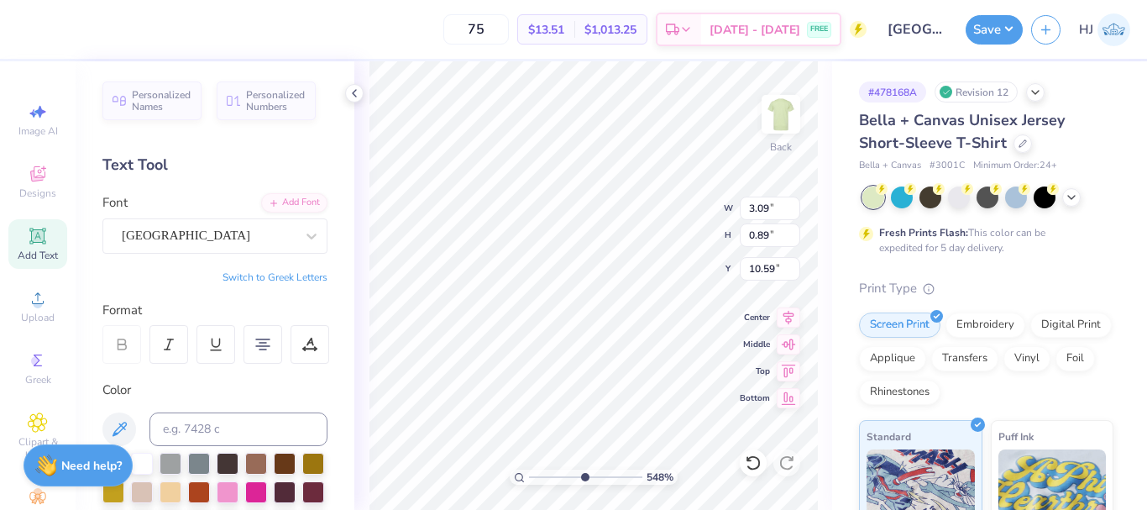
type input "5.47860533190648"
type input "1.70"
type input "0.81"
type input "10.63"
click at [262, 238] on div "Colombia" at bounding box center [208, 235] width 176 height 26
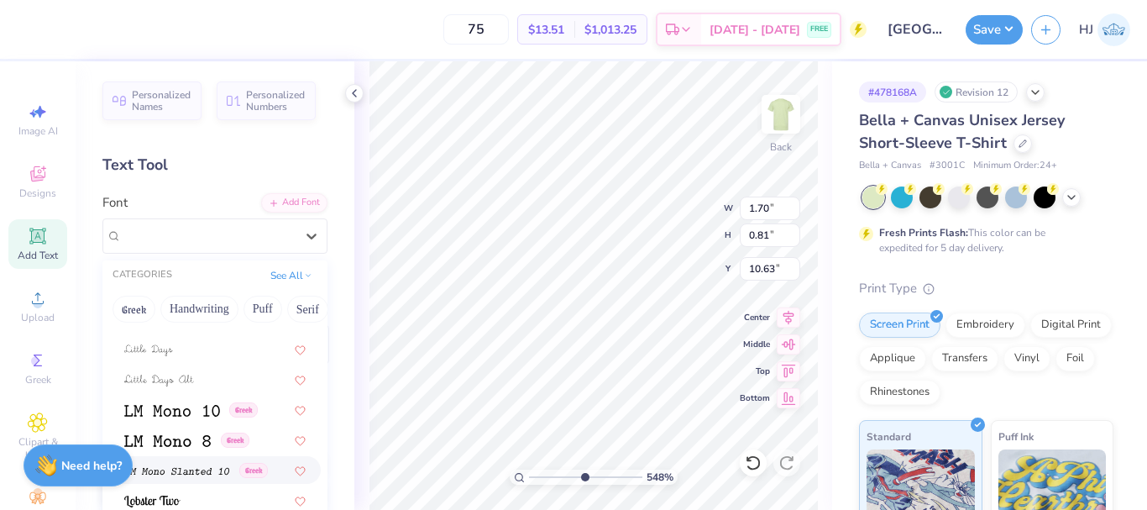
scroll to position [5714, 0]
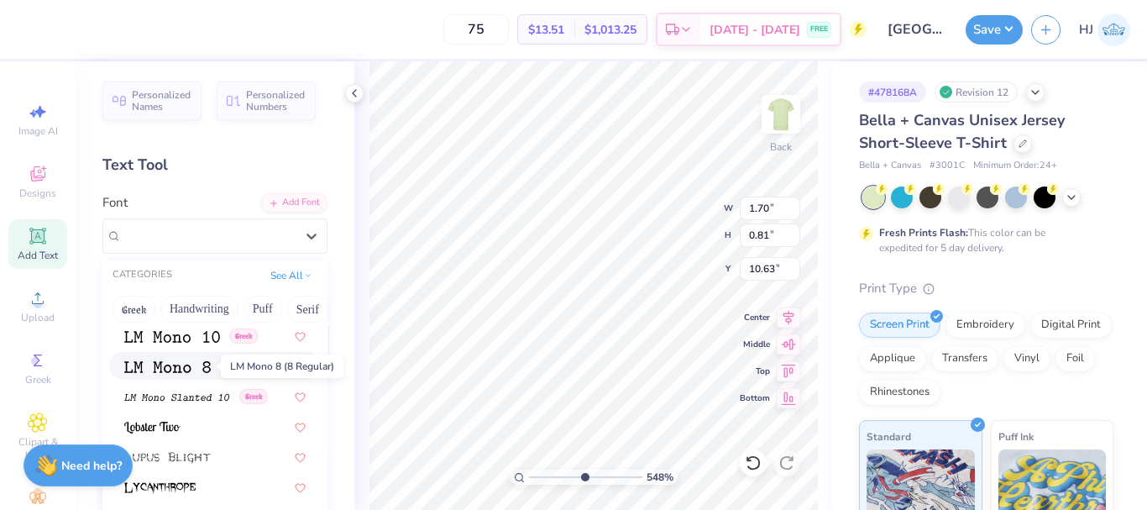
click at [176, 364] on img at bounding box center [167, 367] width 86 height 12
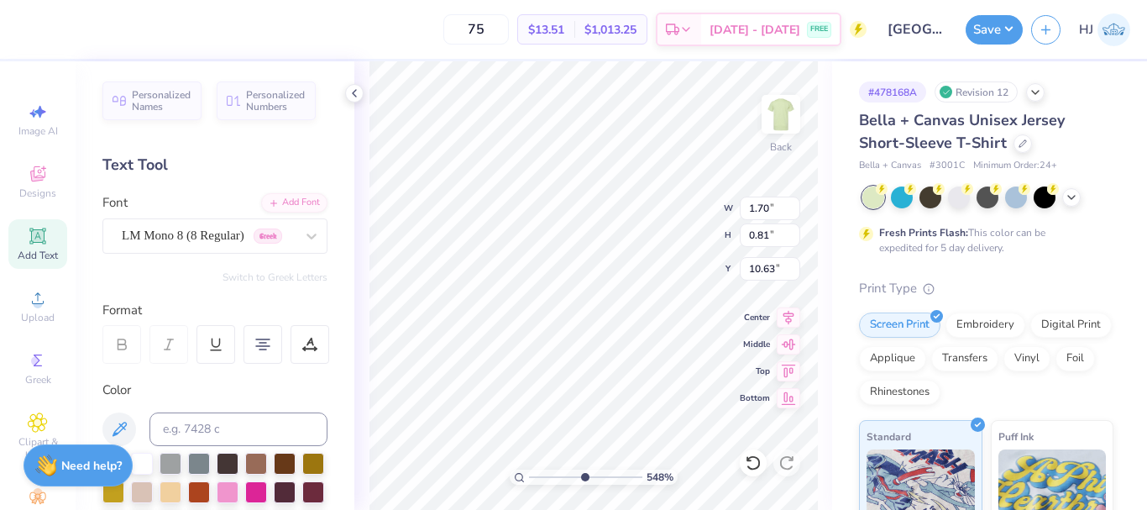
type input "5.47860533190648"
type input "2.90"
type input "0.84"
type input "10.62"
click at [230, 235] on div "LM Mono 8 (8 Regular) Greek" at bounding box center [208, 235] width 176 height 26
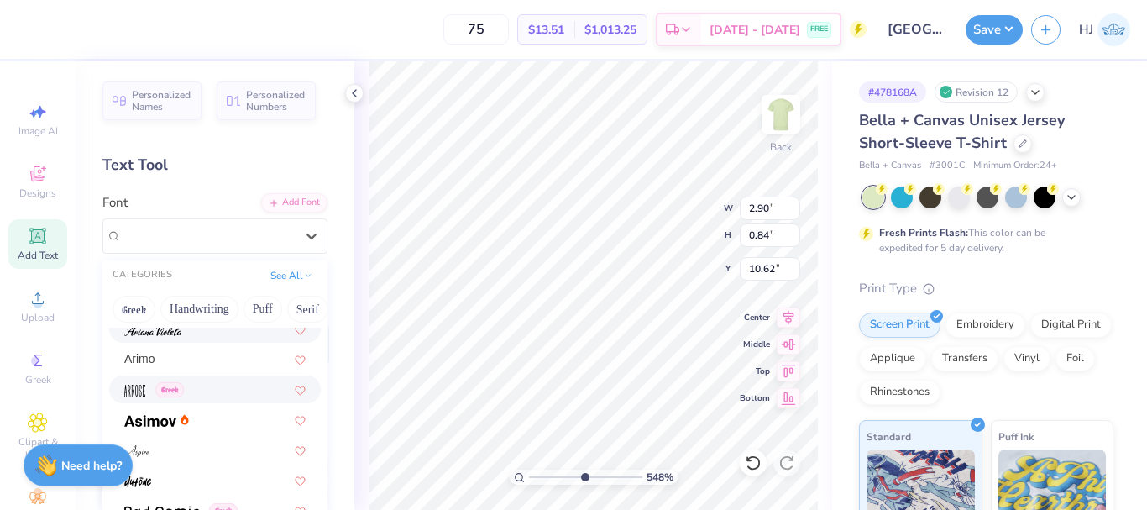
scroll to position [504, 0]
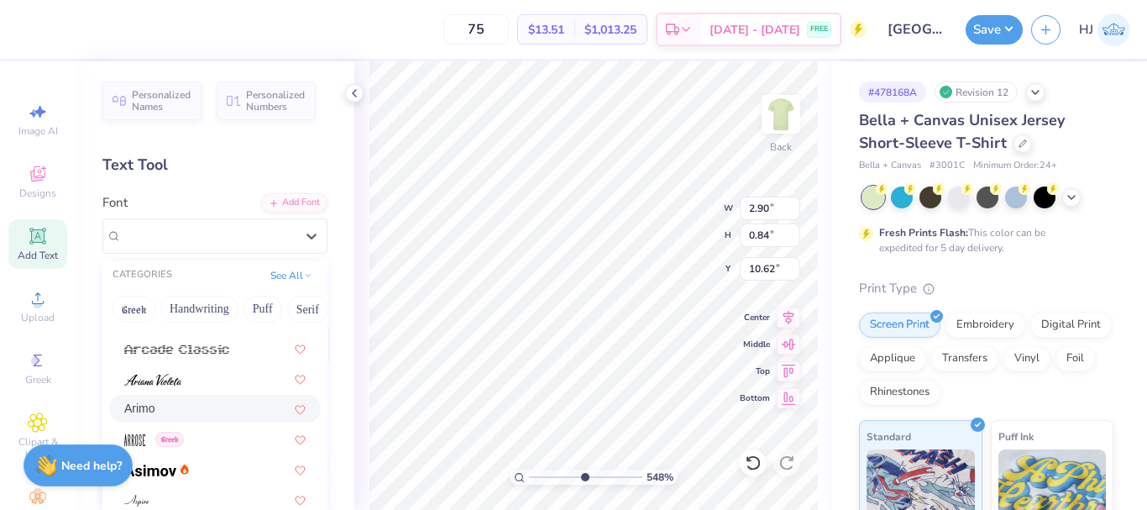
click at [151, 405] on span "Arimo" at bounding box center [139, 409] width 31 height 18
type input "5.47860533190648"
type input "2.55"
type input "0.89"
type input "10.59"
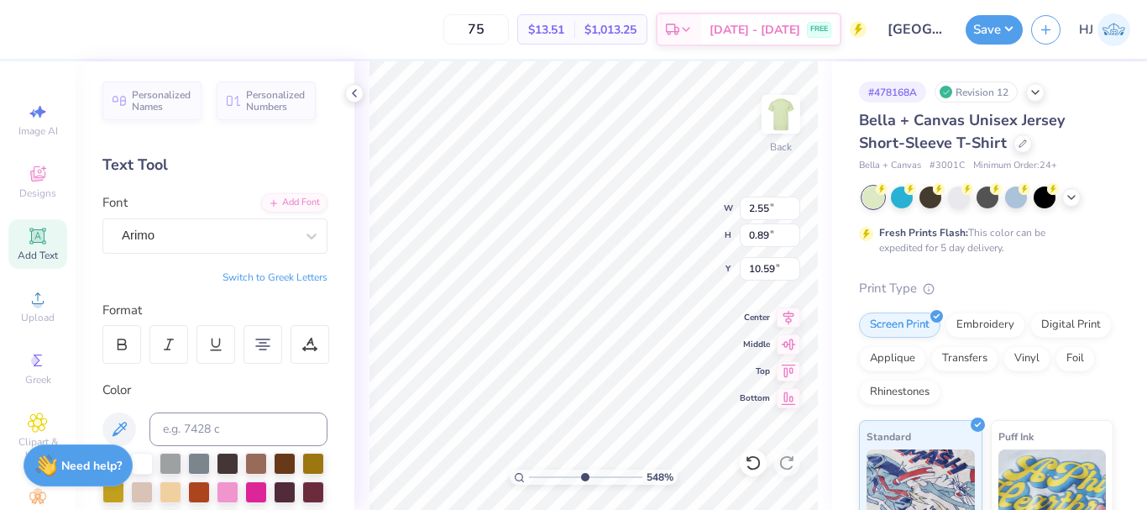
scroll to position [14, 3]
type input "5.47860533190648"
type textarea "B"
type input "5.47860533190648"
type textarea "BR"
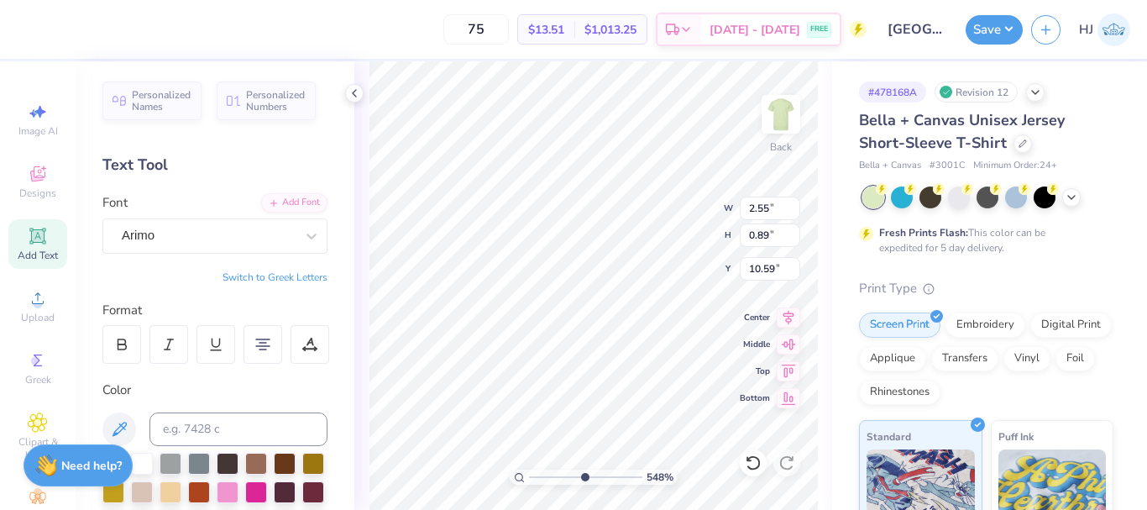
type input "5.47860533190648"
type textarea "BRO"
type input "5.47860533190648"
type textarea "BROT"
type input "5.47860533190648"
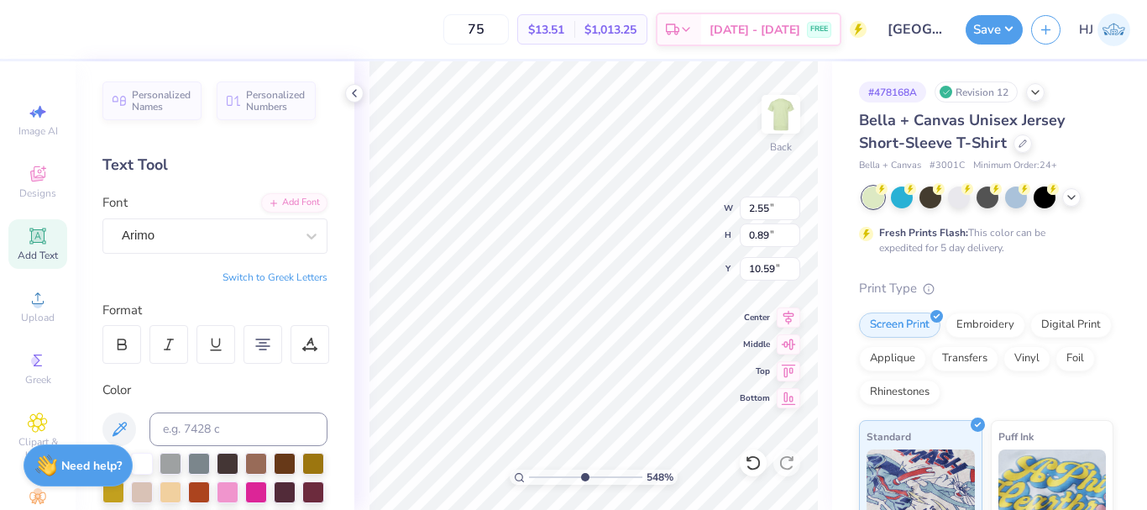
type textarea "BROTH"
type input "5.47860533190648"
type textarea "BROTHE"
type input "5.47860533190648"
type textarea "BROTHER"
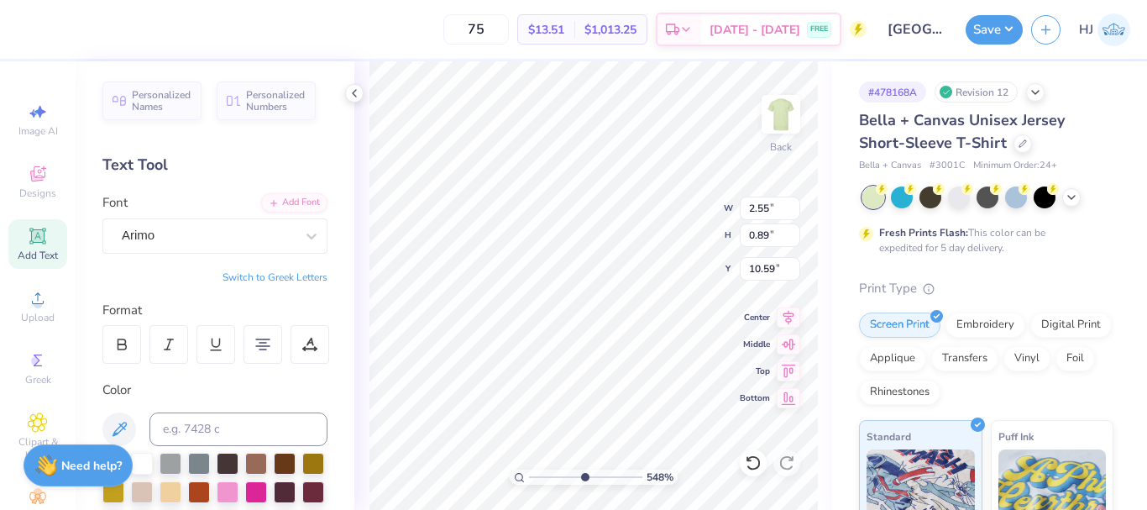
type input "5.47860533190648"
type textarea "BROTHERS"
type input "5.47860533190648"
type textarea "BROTHERS"
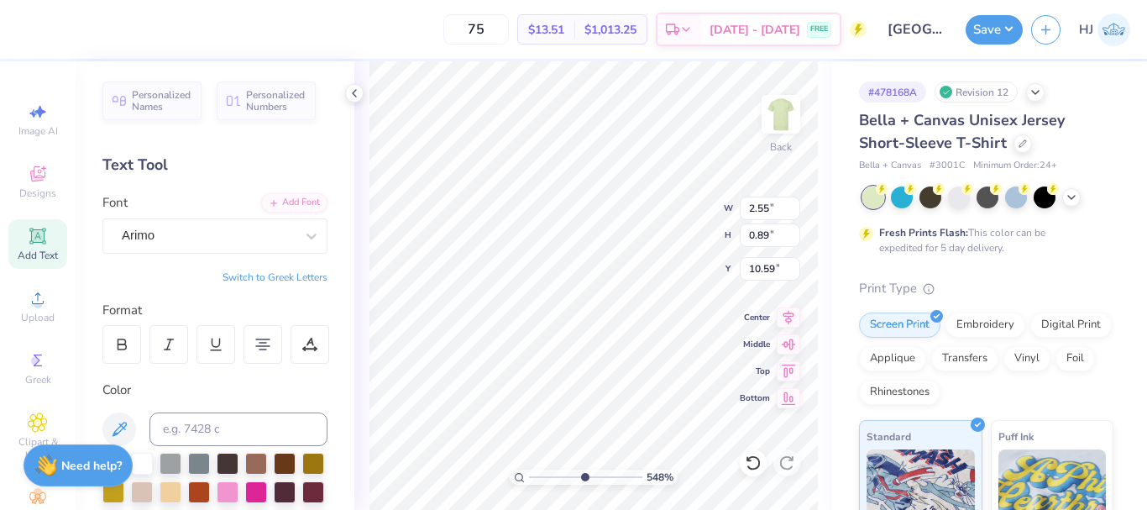
type input "5.47860533190648"
type textarea "BROTHERS U"
type input "5.47860533190648"
type textarea "BROTHERS UN"
type input "5.47860533190648"
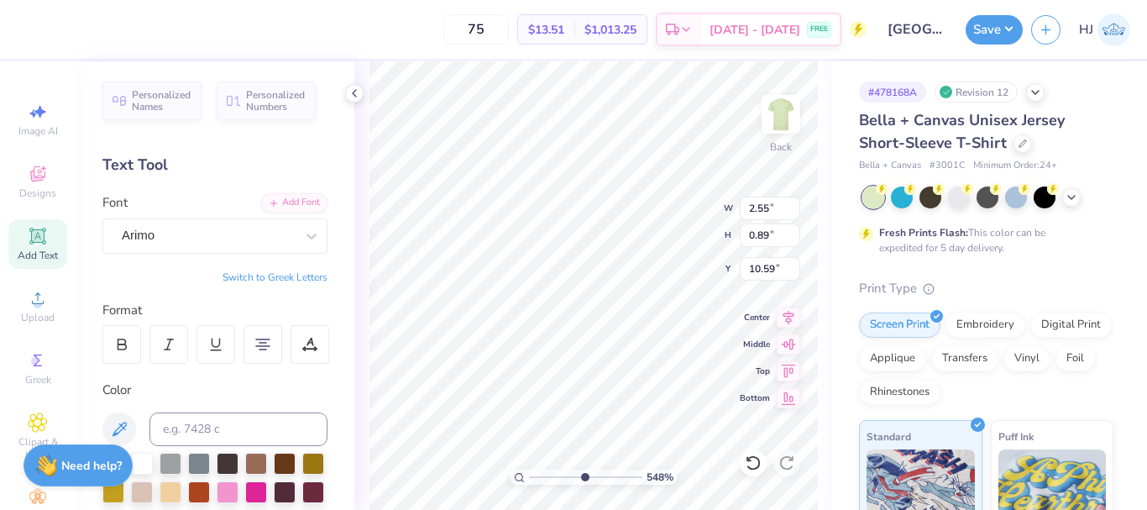
type textarea "BROTHERS UND"
type input "5.47860533190648"
type textarea "BROTHERS UNDE"
type input "5.47860533190648"
type textarea "BROTHERS UNDER"
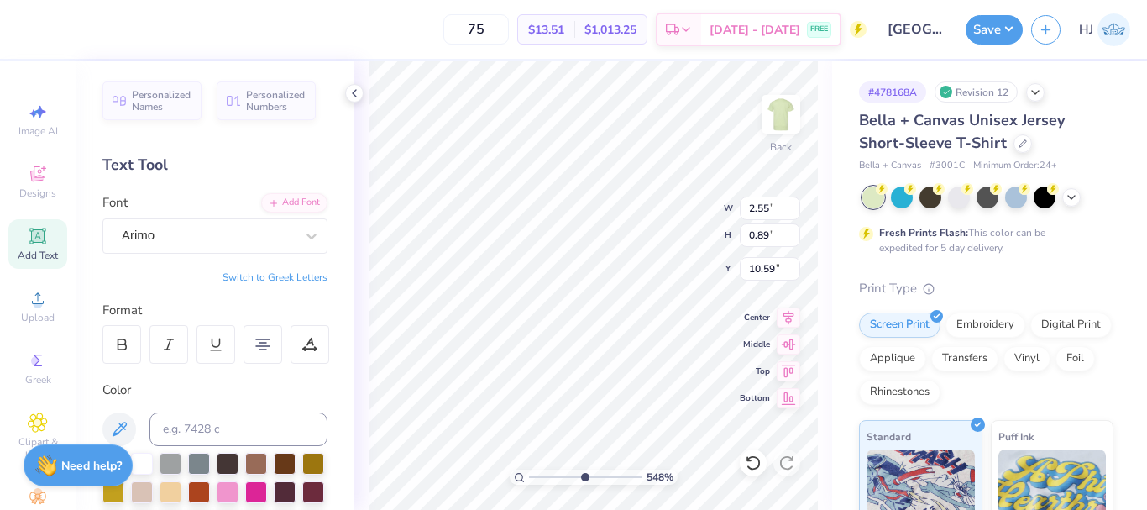
type input "5.47860533190648"
type textarea "BROTHERS UNDER"
type input "5.47860533190648"
type textarea "BROTHERS UNDER C"
type input "5.47860533190648"
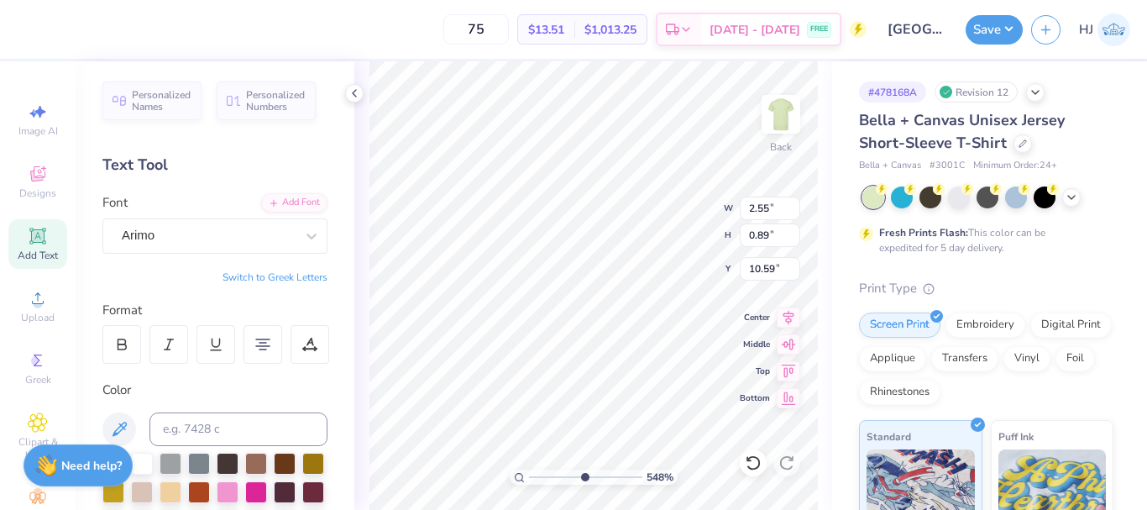
type textarea "BROTHERS UNDER CH"
type input "5.47860533190648"
type textarea "BROTHERS UNDER CHR"
type input "5.47860533190648"
type textarea "BROTHERS UNDER CHRI"
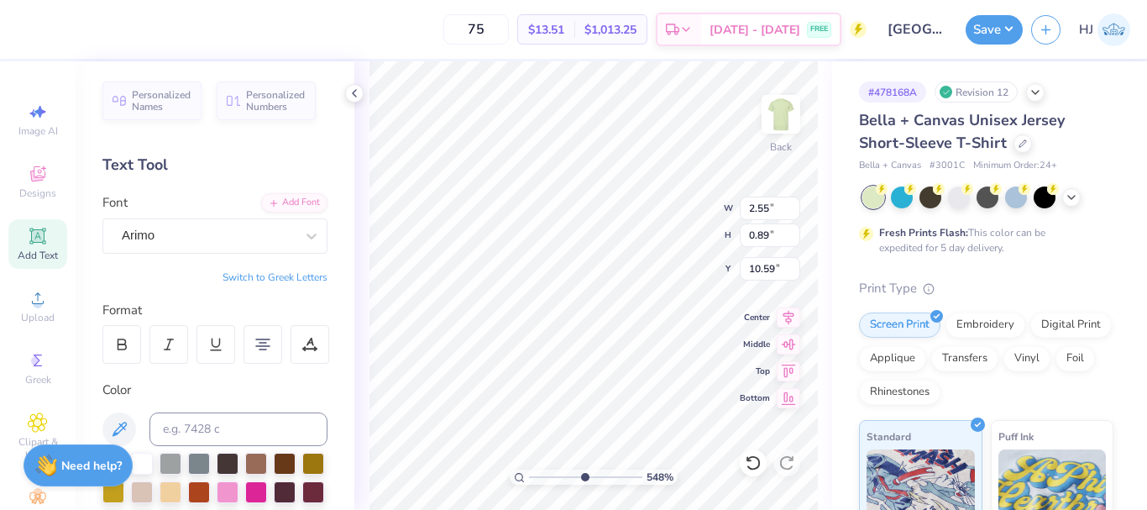
type input "5.47860533190648"
type textarea "BROTHERS UNDER CHRIS"
type input "5.47860533190648"
type textarea "BROTHERS UNDER CHRIST"
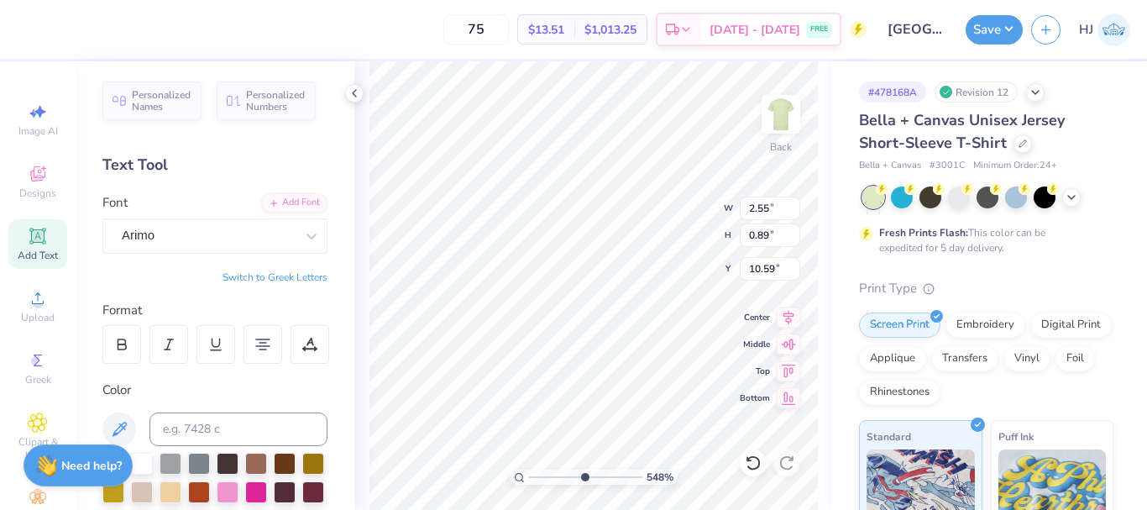
type input "5.47860533190648"
type input "3.44"
type input "0.88"
type input "10.60"
click at [129, 334] on div at bounding box center [121, 344] width 39 height 39
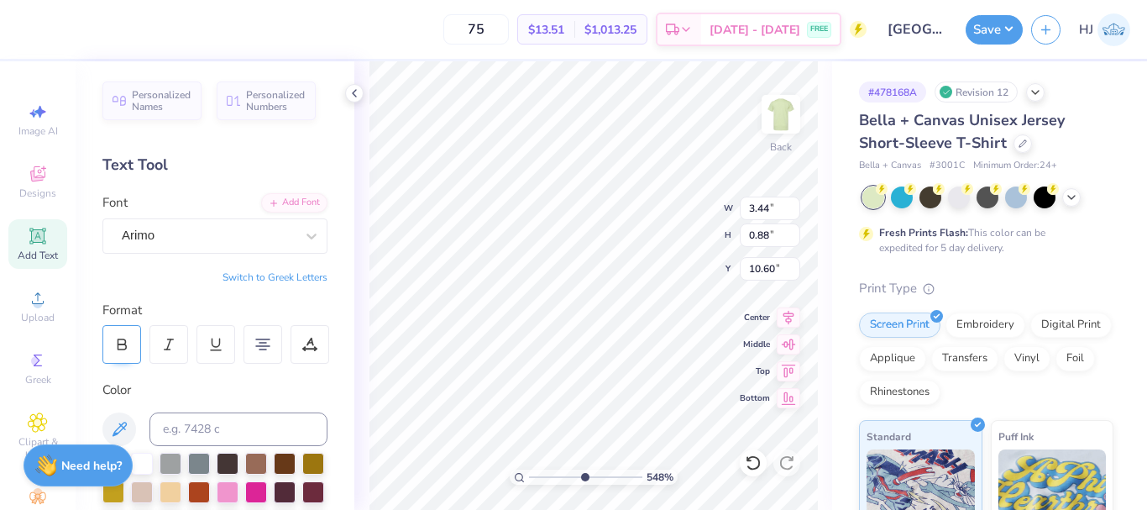
type input "5.47860533190648"
type input "3.45"
click at [121, 344] on icon at bounding box center [122, 346] width 8 height 5
type input "5.47860533190648"
type input "3.44"
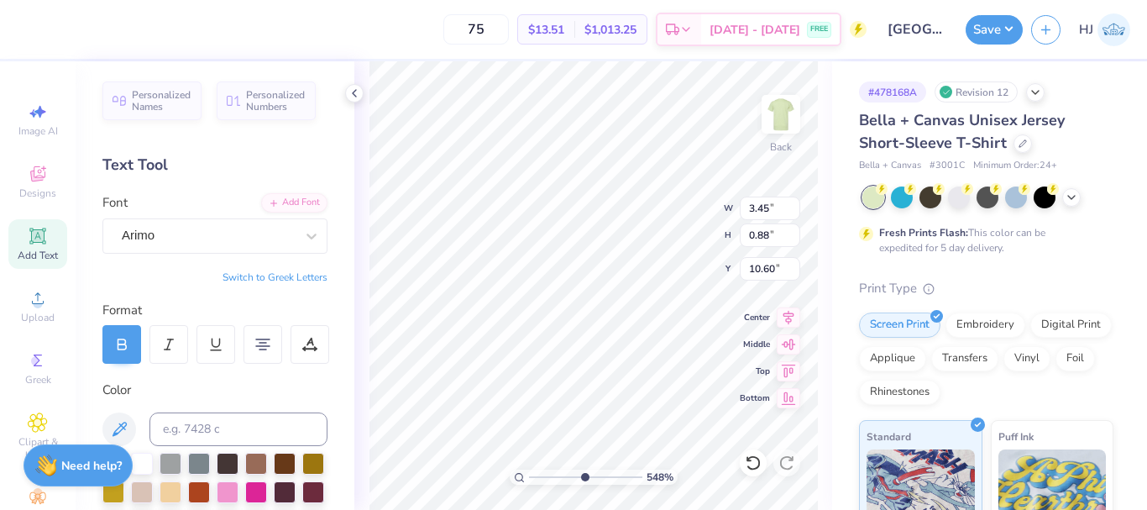
type input "11.37"
type input "5.47860533190648"
type input "2.53"
type input "0.65"
type input "11.60"
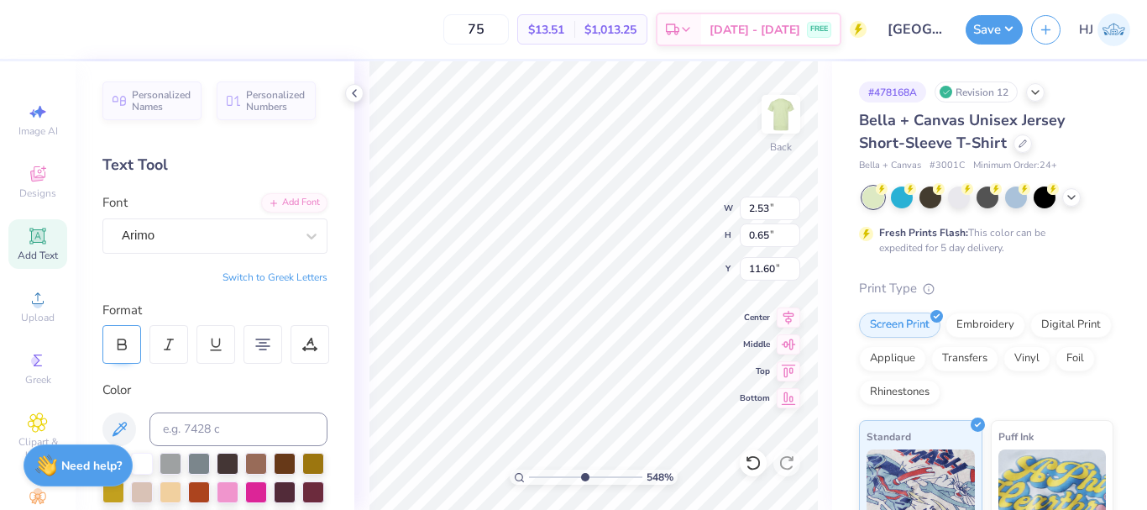
type input "5.47860533190648"
type input "10.96"
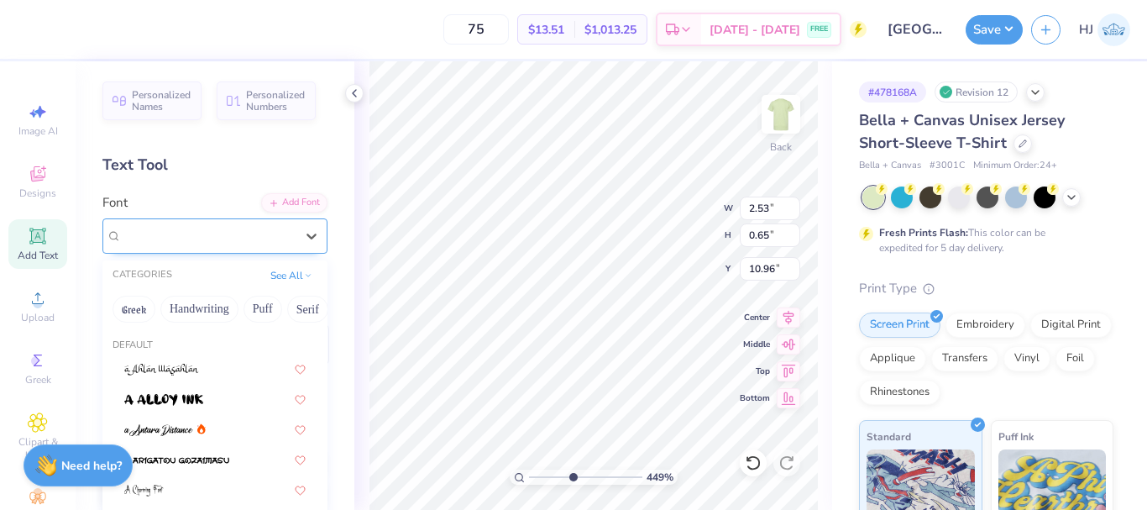
click at [223, 231] on div "Arimo" at bounding box center [208, 235] width 176 height 26
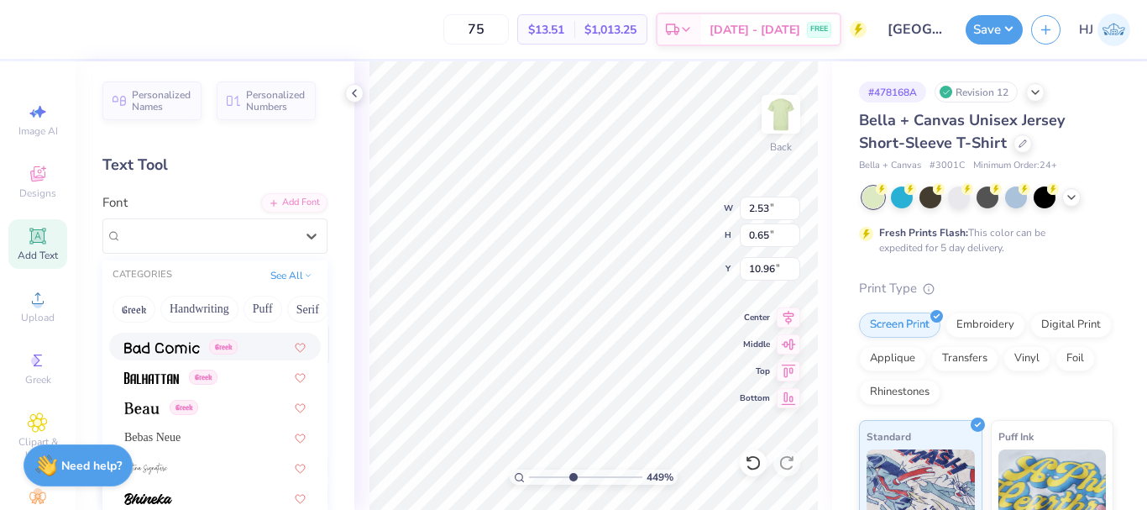
scroll to position [755, 0]
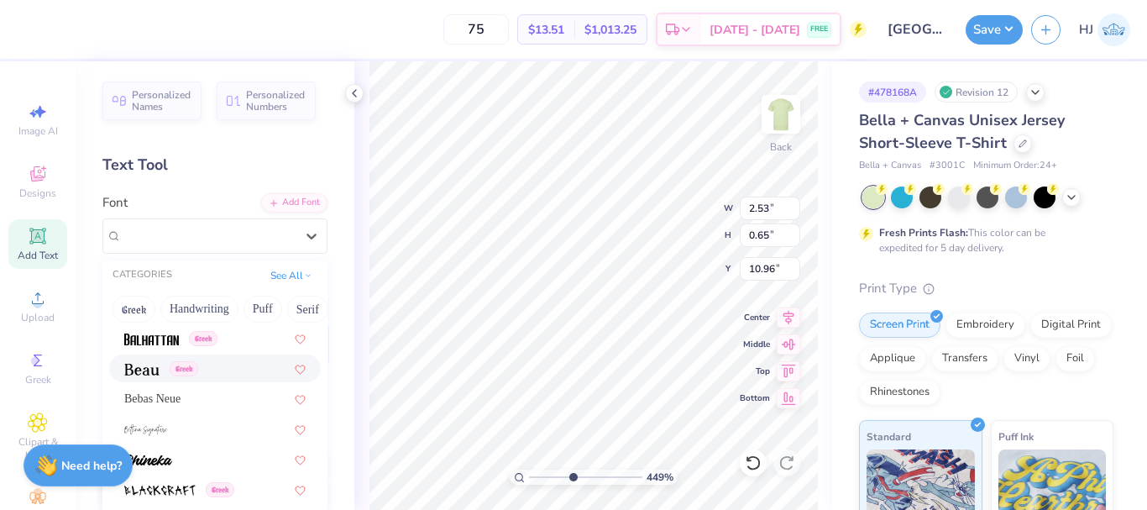
click at [141, 369] on img at bounding box center [141, 369] width 35 height 12
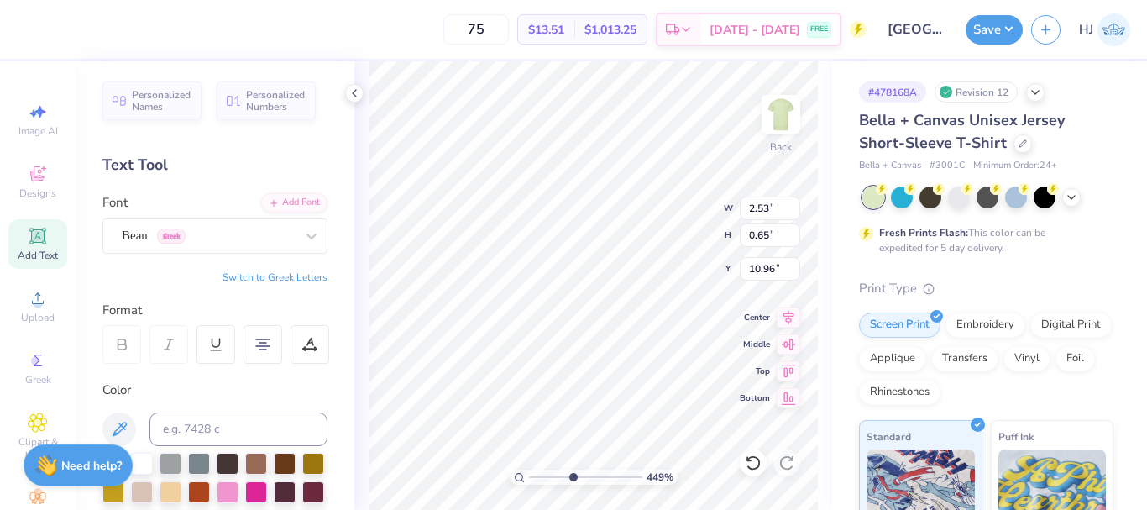
type input "4.48505384214065"
type input "2.29"
click at [224, 233] on div "Beau Greek" at bounding box center [208, 235] width 176 height 26
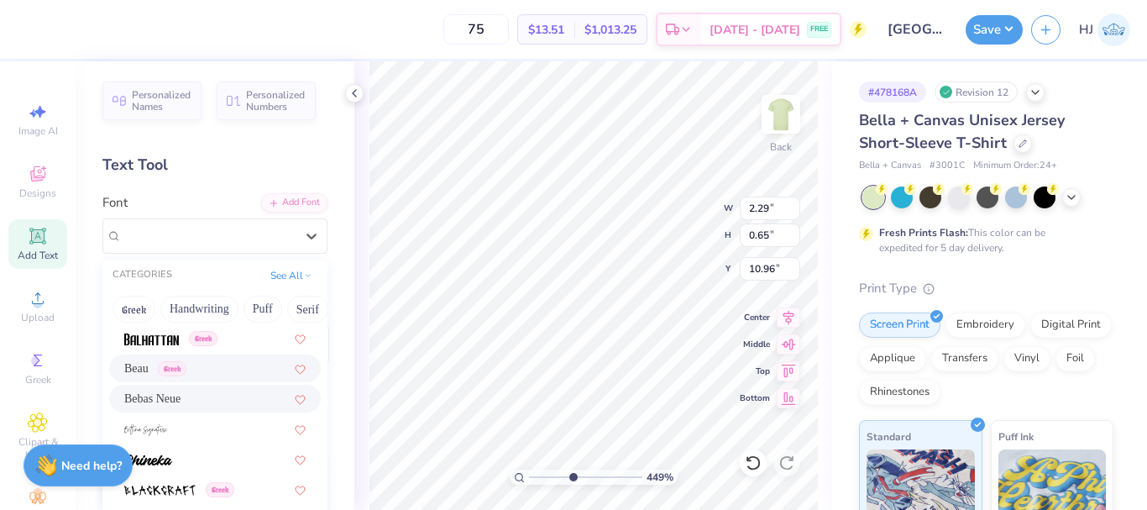
click at [196, 392] on div "Bebas Neue" at bounding box center [214, 398] width 181 height 18
type input "4.48505384214065"
type input "1.40"
type input "10.95"
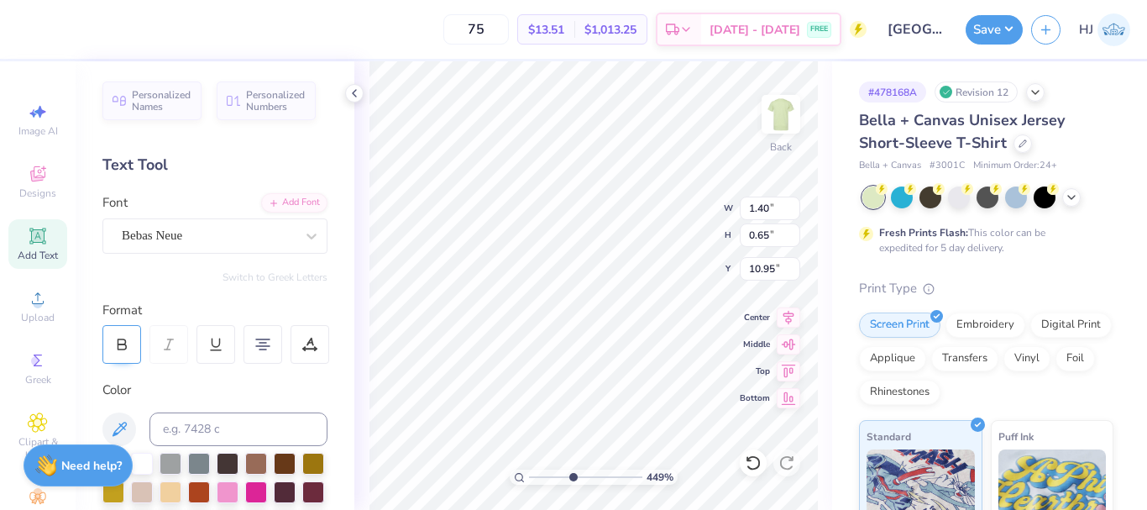
click at [120, 339] on icon at bounding box center [121, 344] width 15 height 15
type input "4.48505384214065"
type input "1.44"
click at [109, 334] on div at bounding box center [121, 344] width 39 height 39
type input "4.48505384214065"
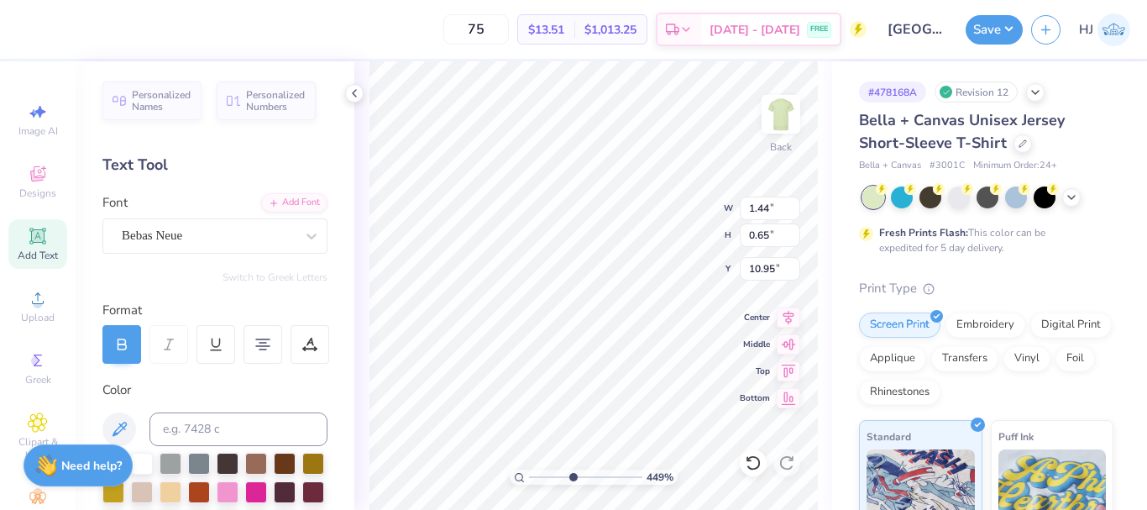
type input "1.40"
type input "4.48505384214065"
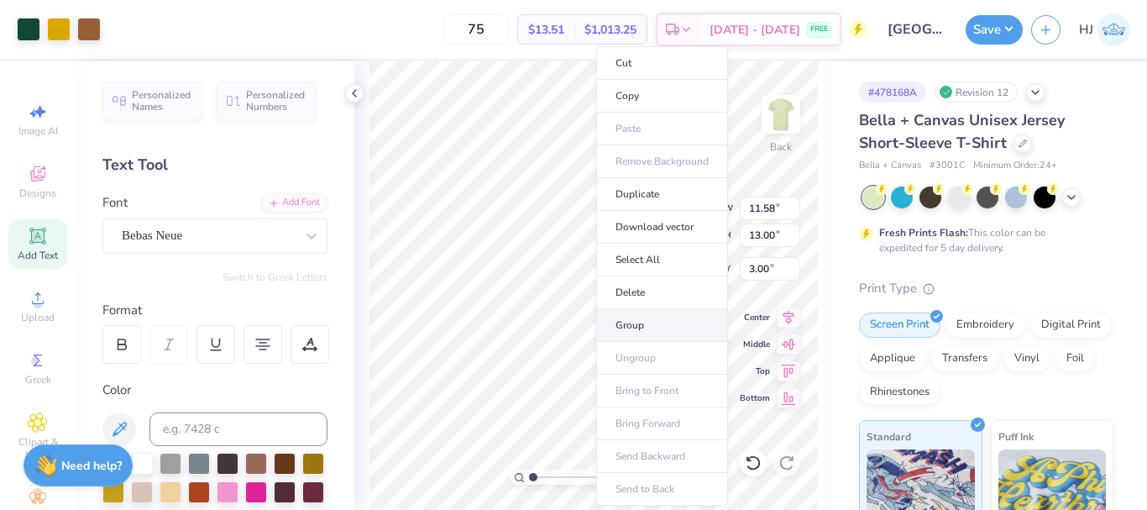
click at [633, 322] on li "Group" at bounding box center [662, 325] width 132 height 33
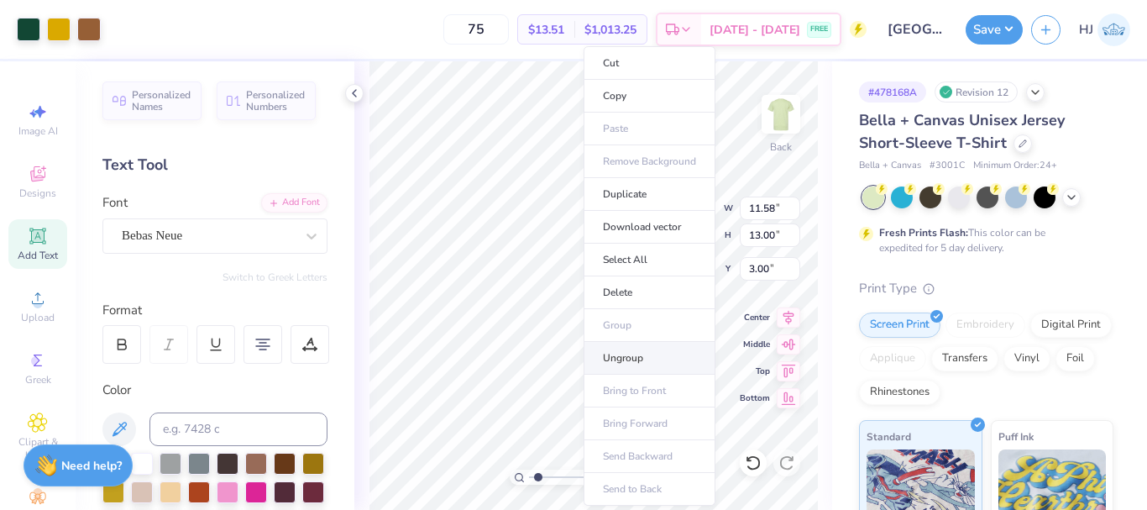
click at [632, 368] on li "Ungroup" at bounding box center [649, 358] width 132 height 33
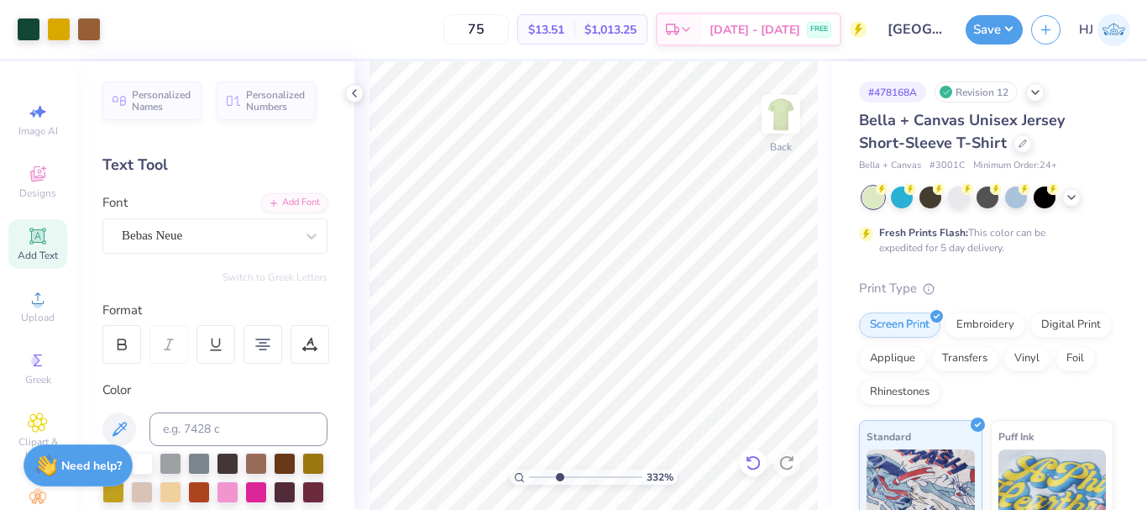
click at [750, 466] on icon at bounding box center [753, 462] width 17 height 17
click at [753, 464] on icon at bounding box center [753, 462] width 17 height 17
click at [749, 465] on icon at bounding box center [753, 462] width 17 height 17
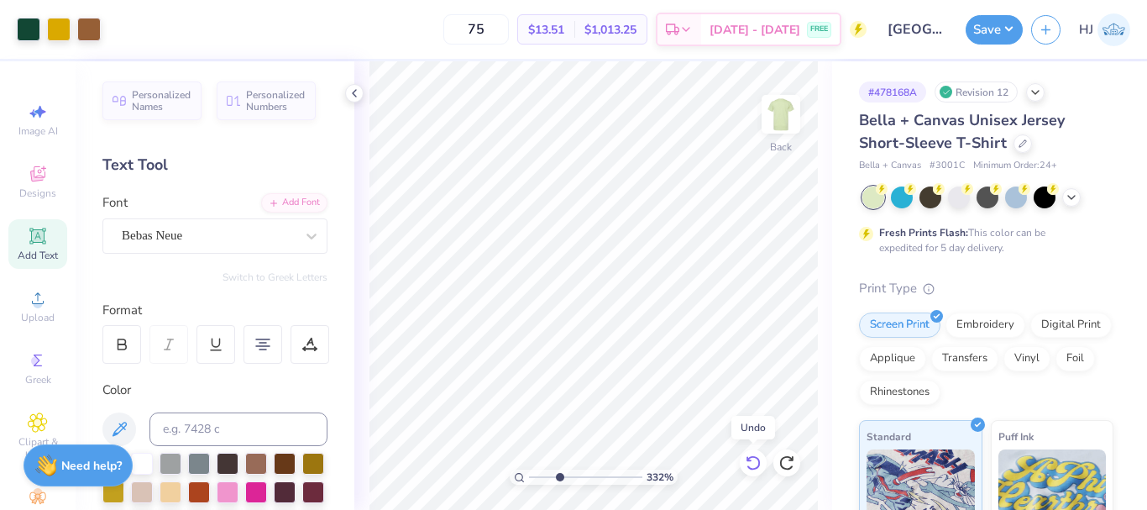
click at [749, 465] on icon at bounding box center [753, 462] width 17 height 17
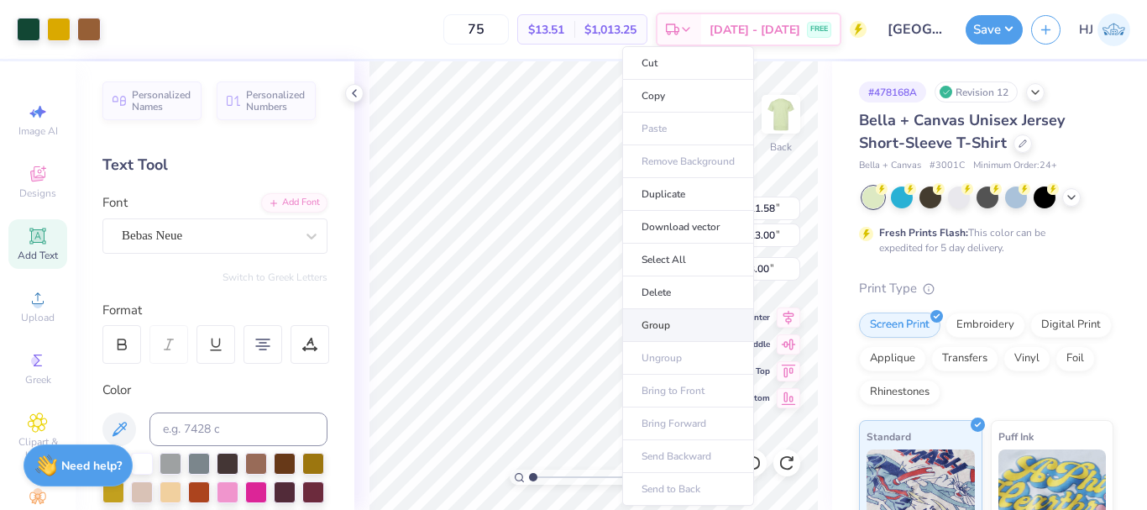
click at [665, 321] on li "Group" at bounding box center [688, 325] width 132 height 33
click at [691, 222] on li "Download vector" at bounding box center [682, 227] width 132 height 33
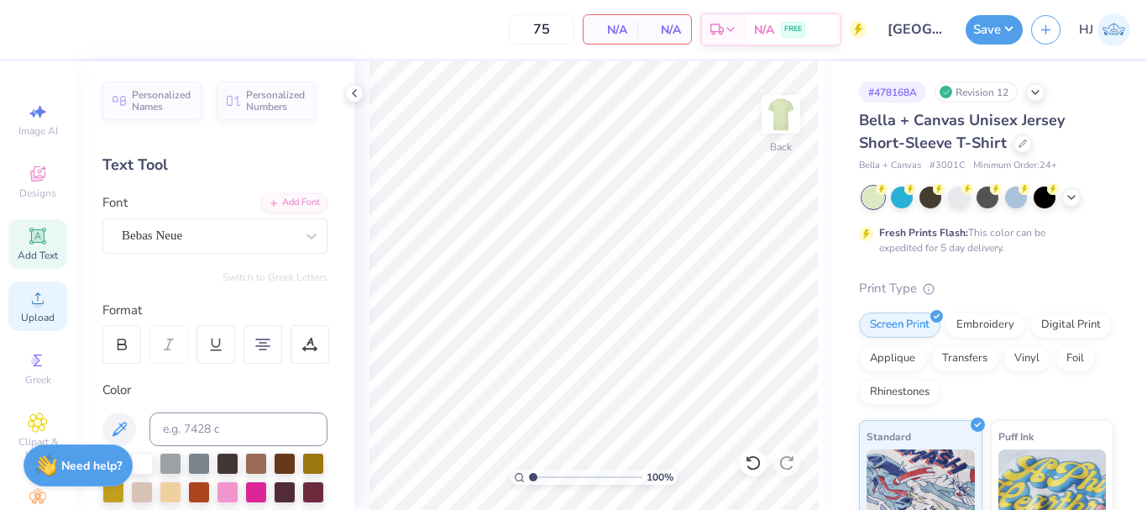
click at [34, 295] on icon at bounding box center [38, 298] width 20 height 20
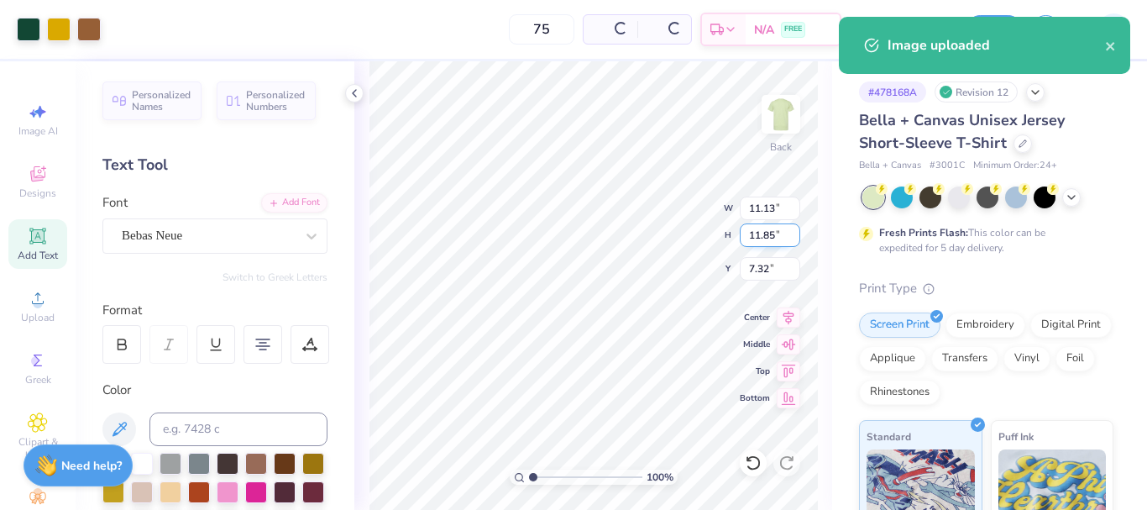
click at [771, 236] on input "11.85" at bounding box center [770, 235] width 60 height 24
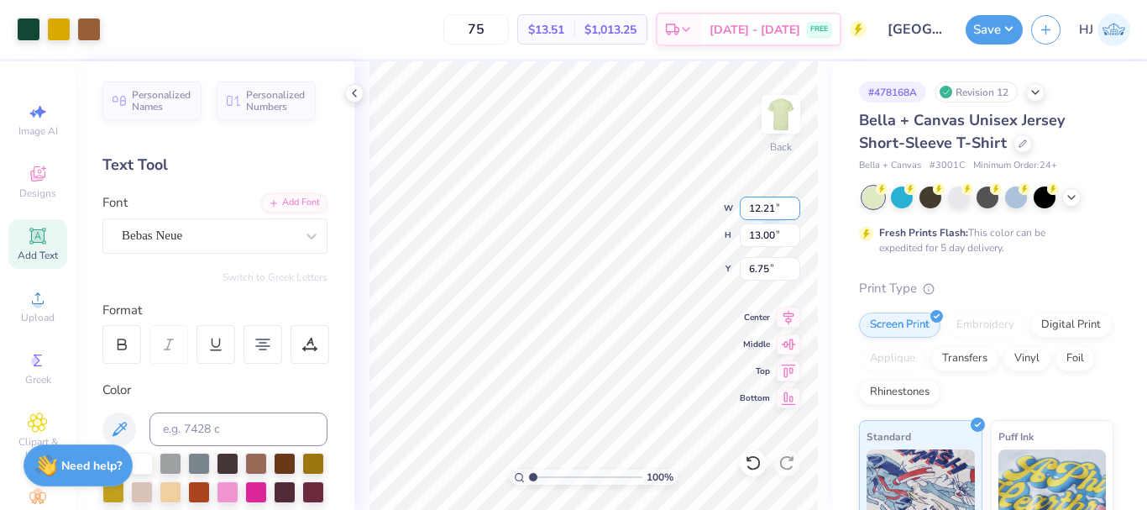
click at [769, 212] on input "12.21" at bounding box center [770, 208] width 60 height 24
click at [772, 274] on input "6.86" at bounding box center [770, 269] width 60 height 24
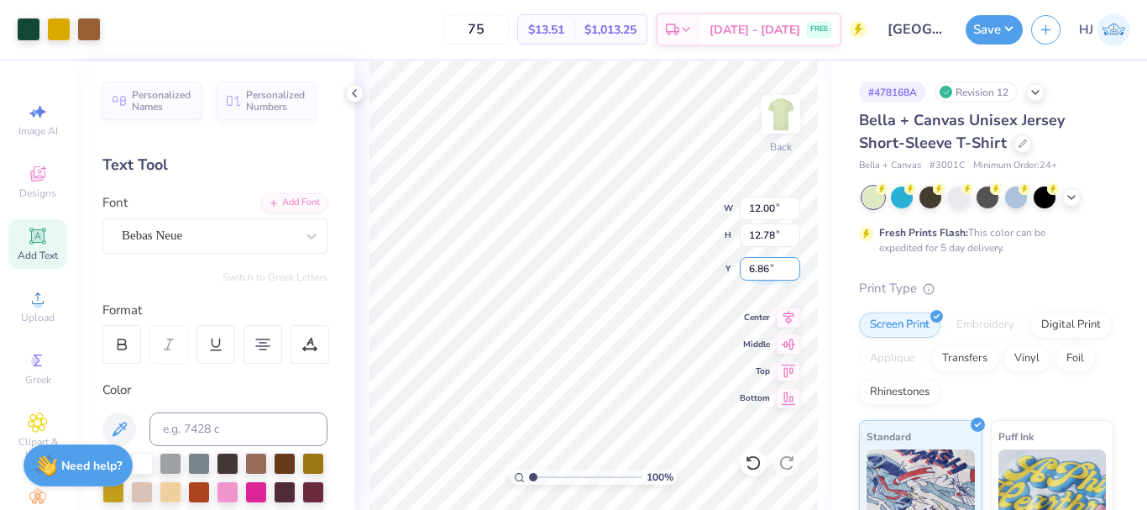
click at [772, 274] on input "6.86" at bounding box center [770, 269] width 60 height 24
click at [1016, 29] on button "Save" at bounding box center [993, 27] width 57 height 29
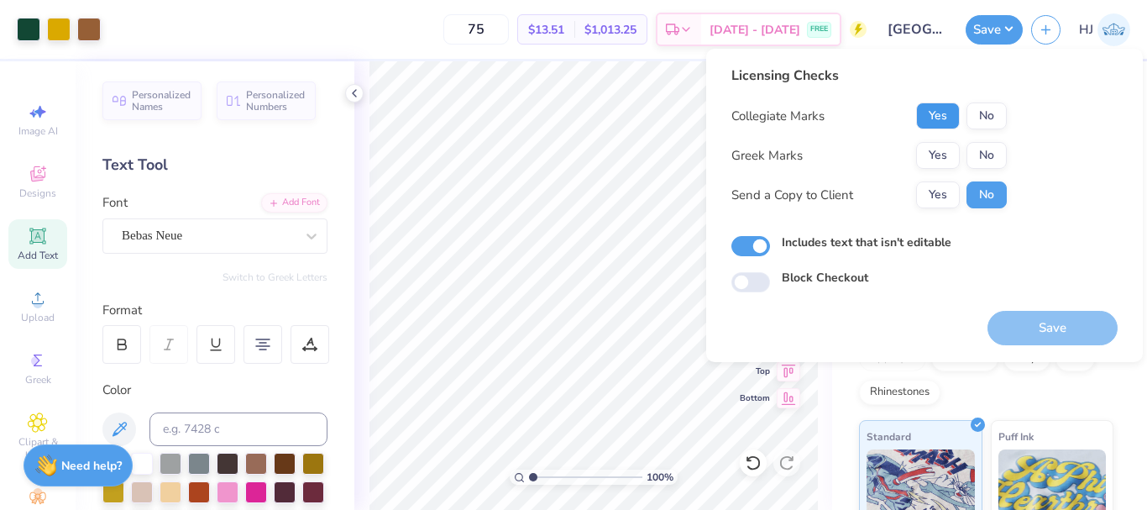
click at [938, 119] on button "Yes" at bounding box center [938, 115] width 44 height 27
click at [934, 154] on button "Yes" at bounding box center [938, 155] width 44 height 27
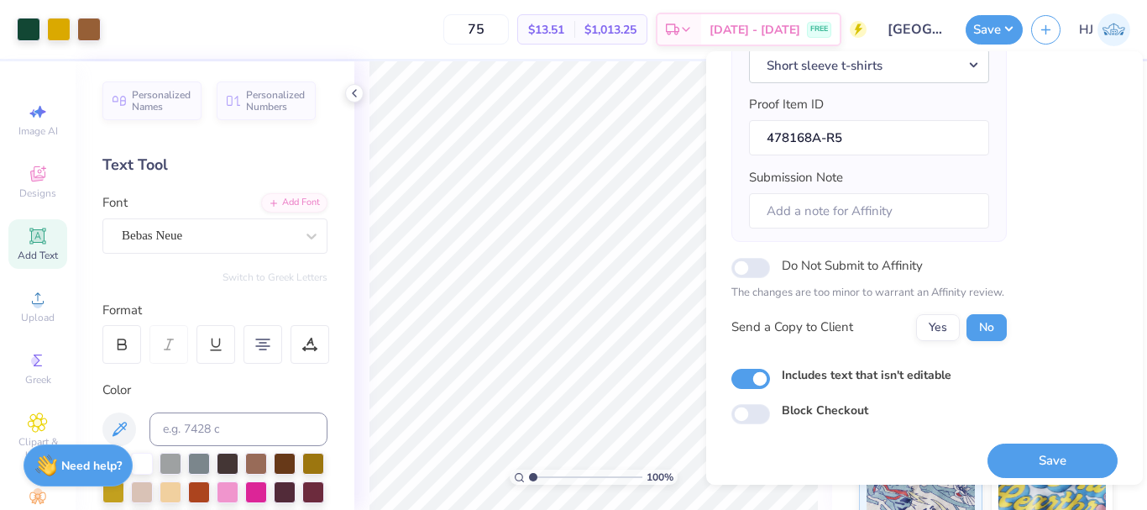
scroll to position [254, 0]
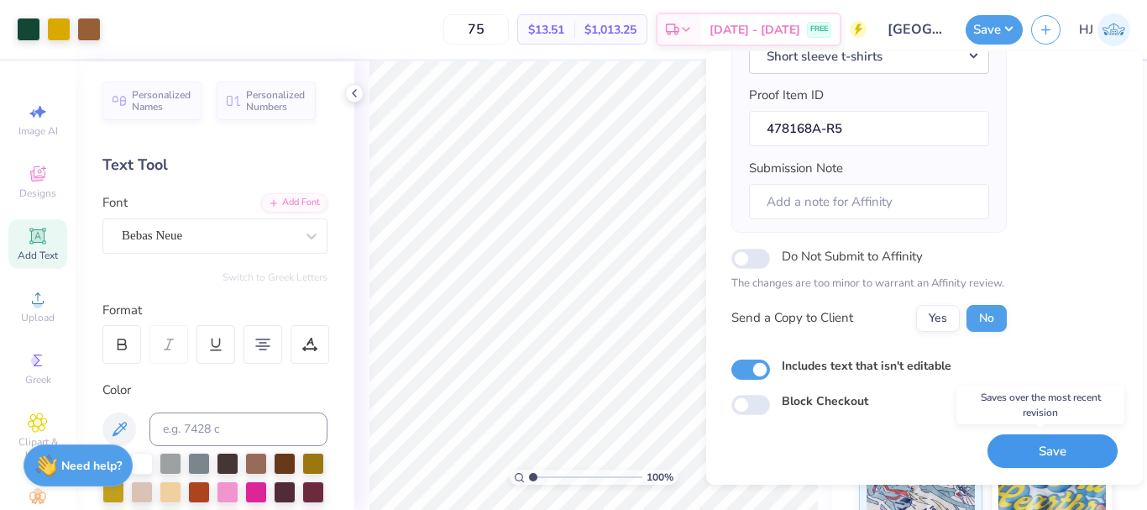
click at [1038, 445] on button "Save" at bounding box center [1052, 451] width 130 height 34
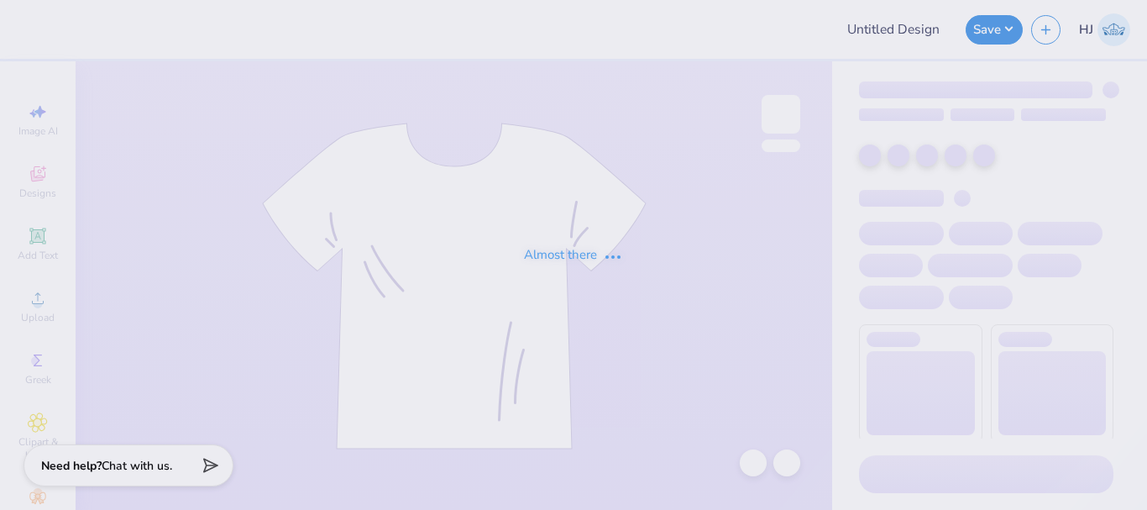
type input "[GEOGRAPHIC_DATA]"
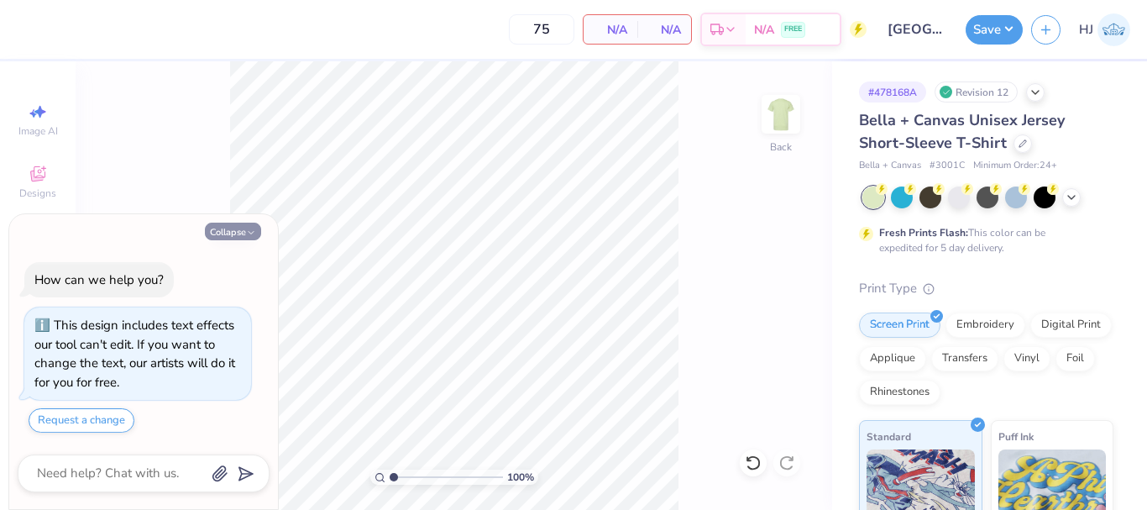
click at [229, 238] on button "Collapse" at bounding box center [233, 231] width 56 height 18
type textarea "x"
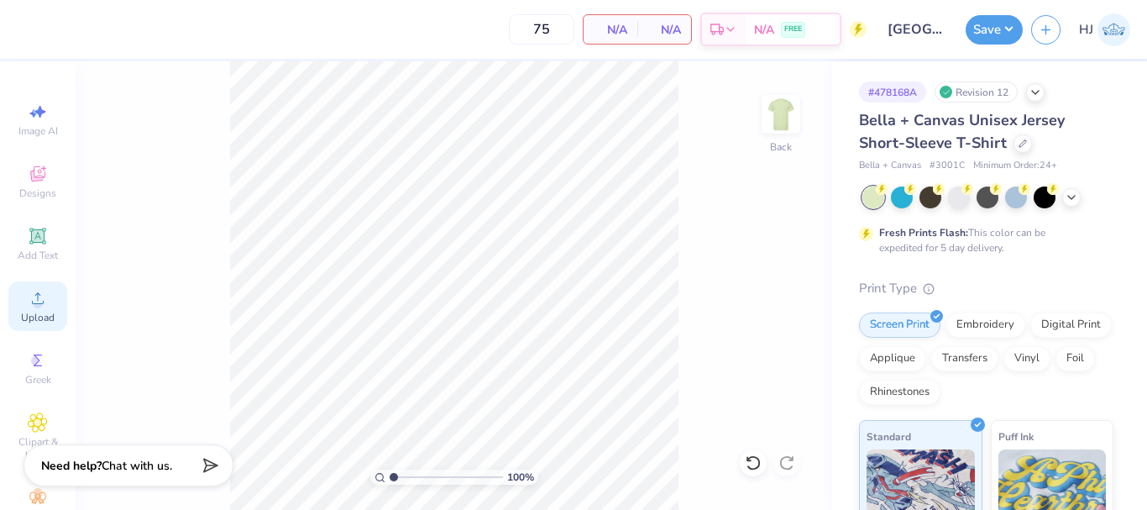
click at [30, 310] on div "Upload" at bounding box center [37, 306] width 59 height 50
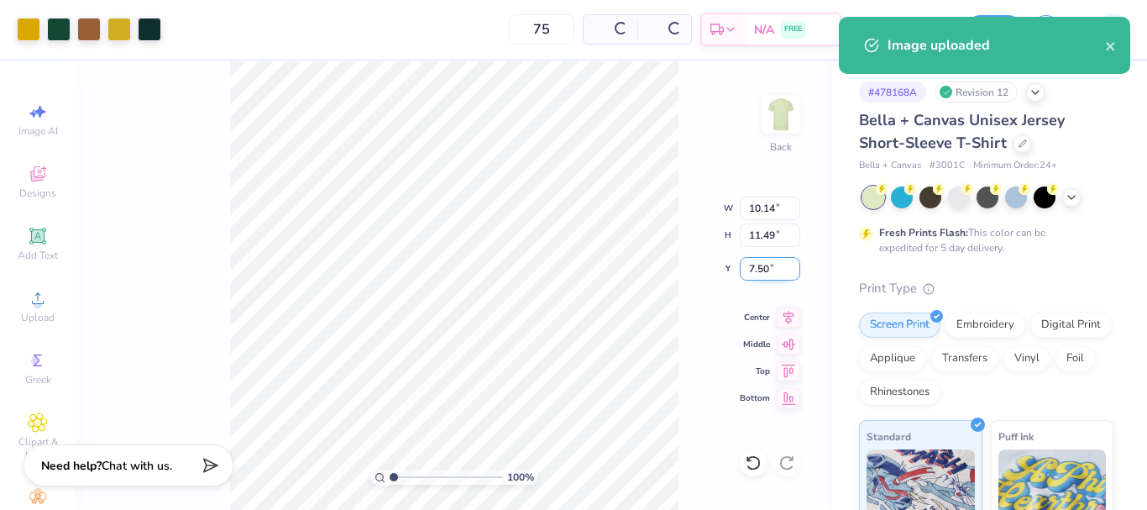
click at [766, 265] on input "7.50" at bounding box center [770, 269] width 60 height 24
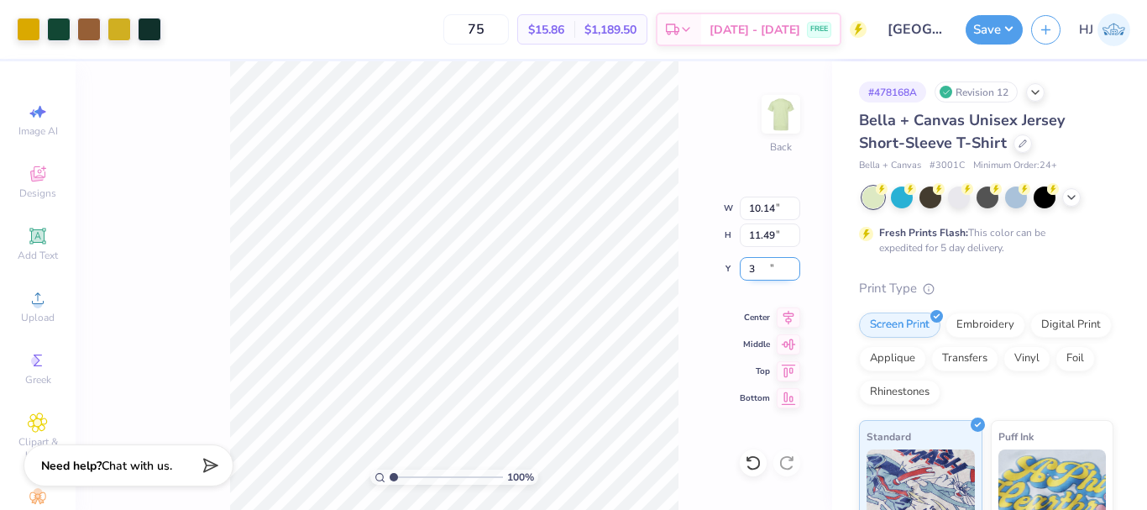
type input "3.00"
click at [766, 234] on input "11.49" at bounding box center [770, 235] width 60 height 24
click at [765, 207] on input "10.14" at bounding box center [770, 208] width 60 height 24
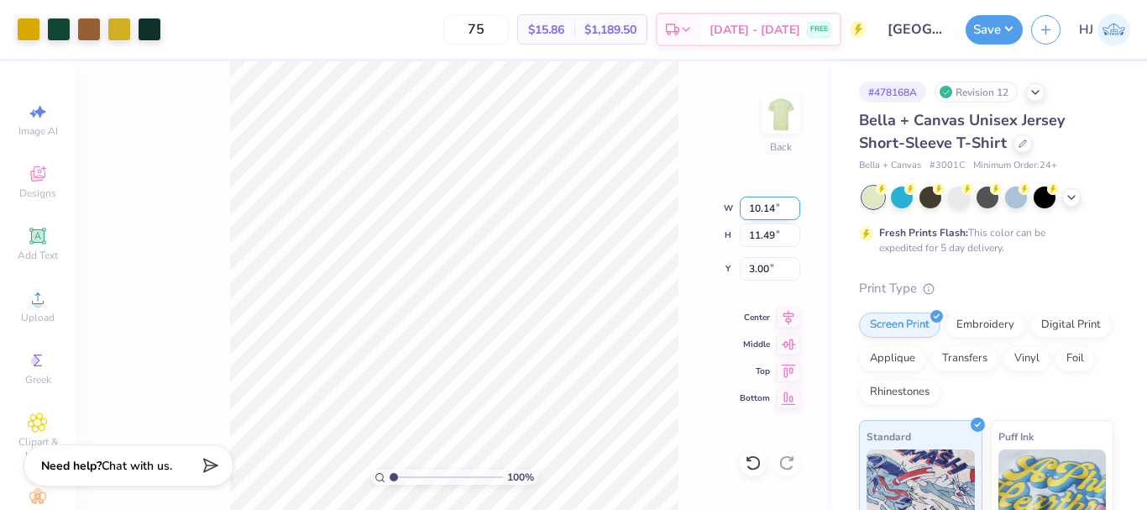
click at [765, 207] on input "10.14" at bounding box center [770, 208] width 60 height 24
type input "12.50"
type input "14.17"
click at [767, 273] on input "1.66" at bounding box center [770, 269] width 60 height 24
click at [767, 272] on input "1.66" at bounding box center [770, 269] width 60 height 24
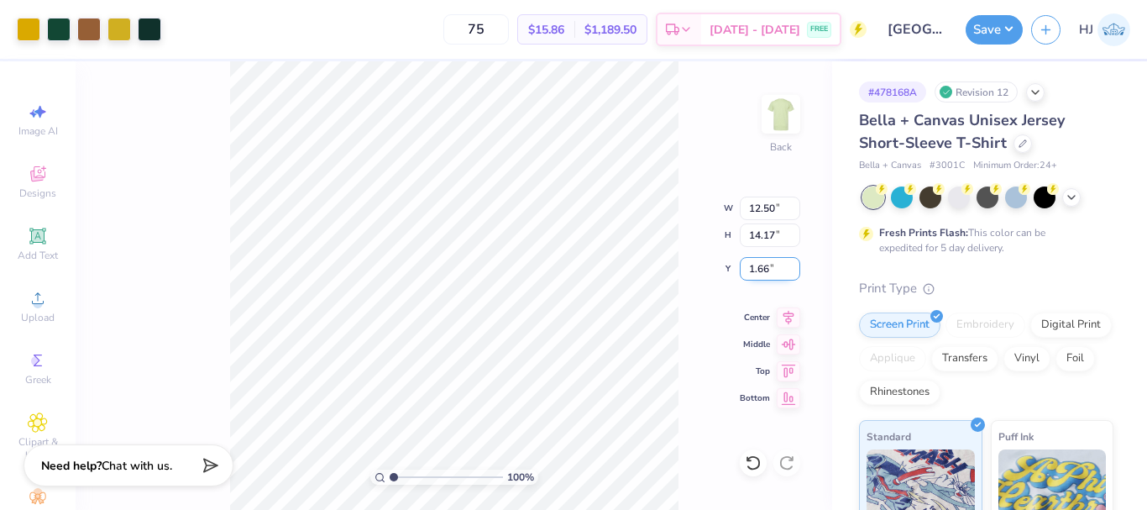
click at [767, 272] on input "1.66" at bounding box center [770, 269] width 60 height 24
type input "3.00"
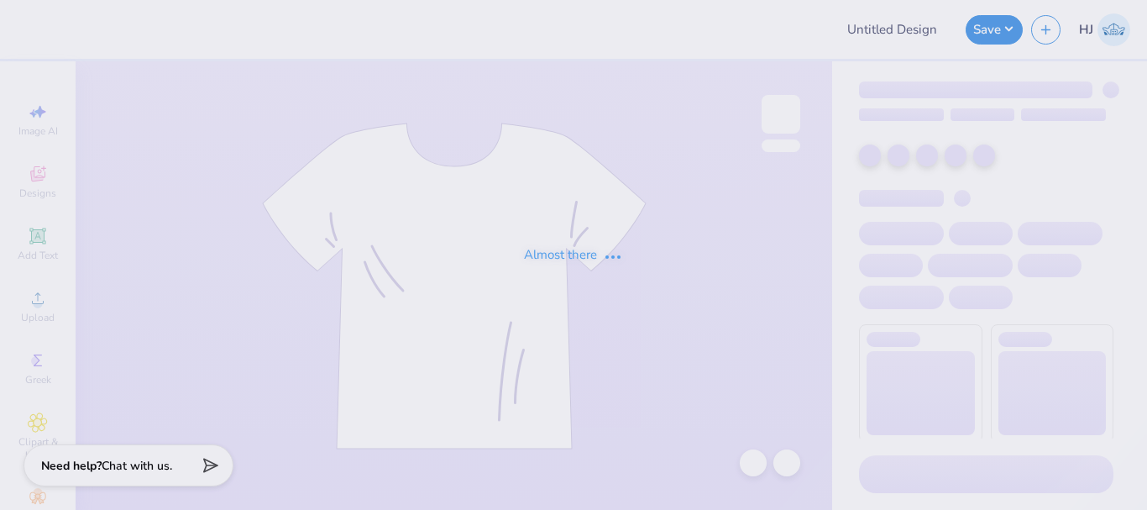
type input "[GEOGRAPHIC_DATA]"
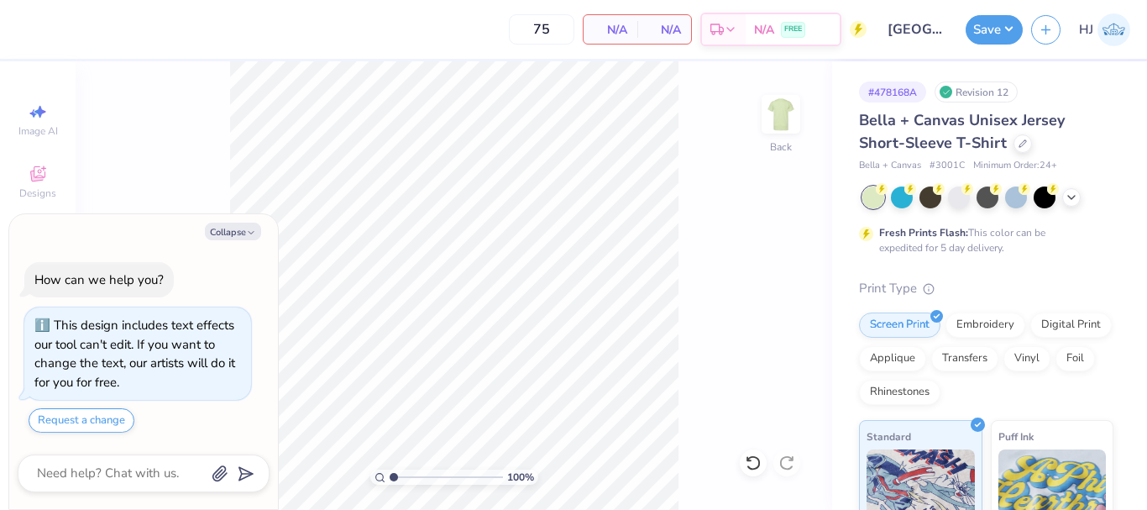
click at [218, 243] on div "Collapse How can we help you? This design includes text effects our tool can't …" at bounding box center [143, 361] width 269 height 295
click at [233, 225] on button "Collapse" at bounding box center [233, 231] width 56 height 18
type textarea "x"
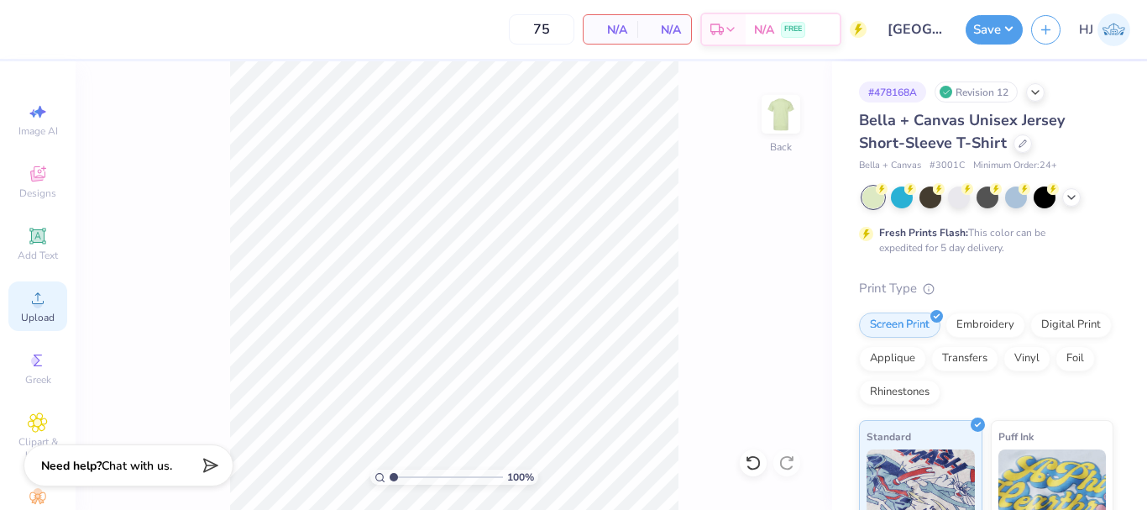
click at [33, 301] on circle at bounding box center [37, 303] width 9 height 9
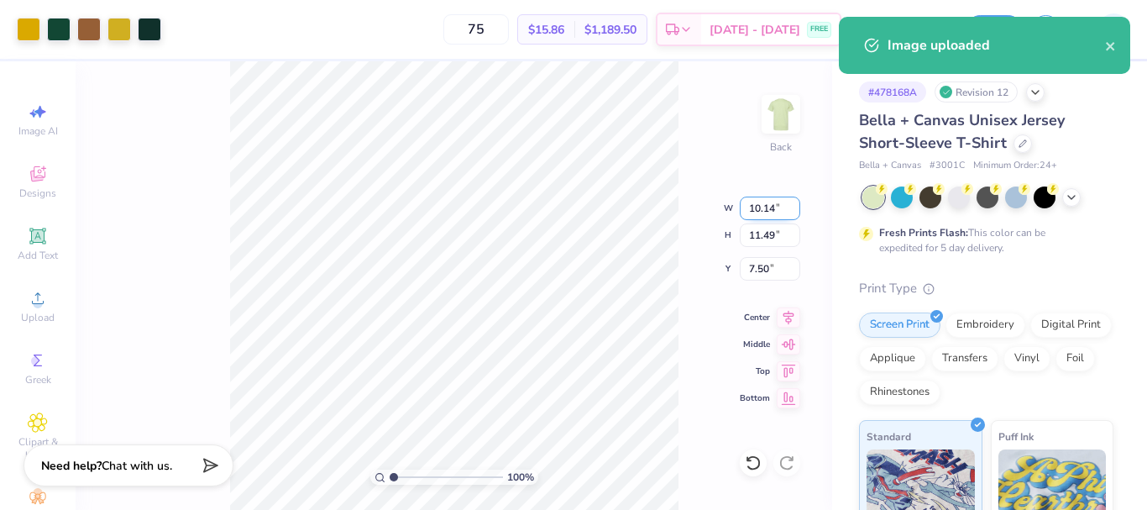
click at [771, 213] on input "10.14" at bounding box center [770, 208] width 60 height 24
type input "12.50"
type input "14.17"
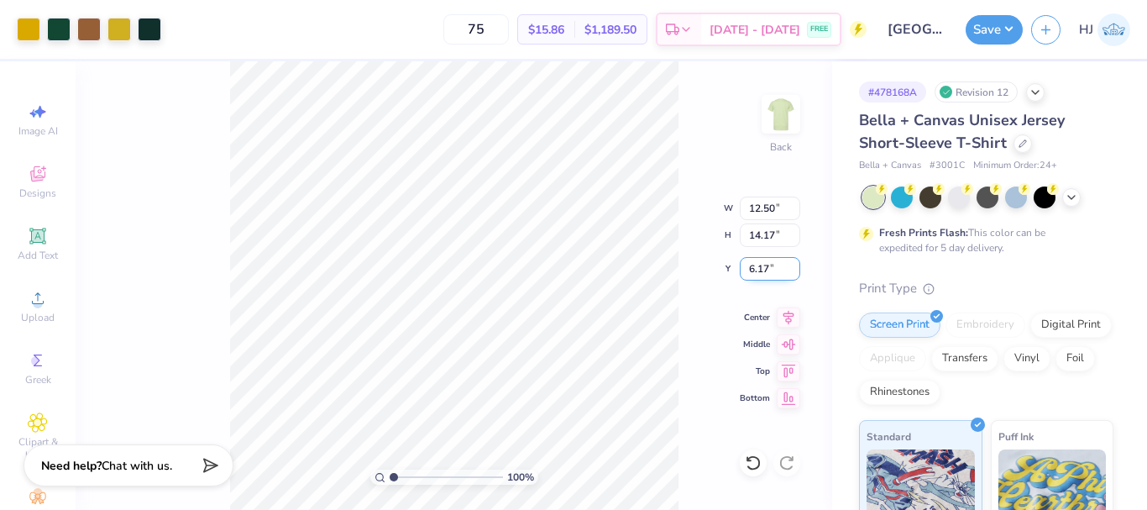
click at [774, 276] on input "6.17" at bounding box center [770, 269] width 60 height 24
type input "3.00"
click at [1017, 28] on button "Save" at bounding box center [993, 27] width 57 height 29
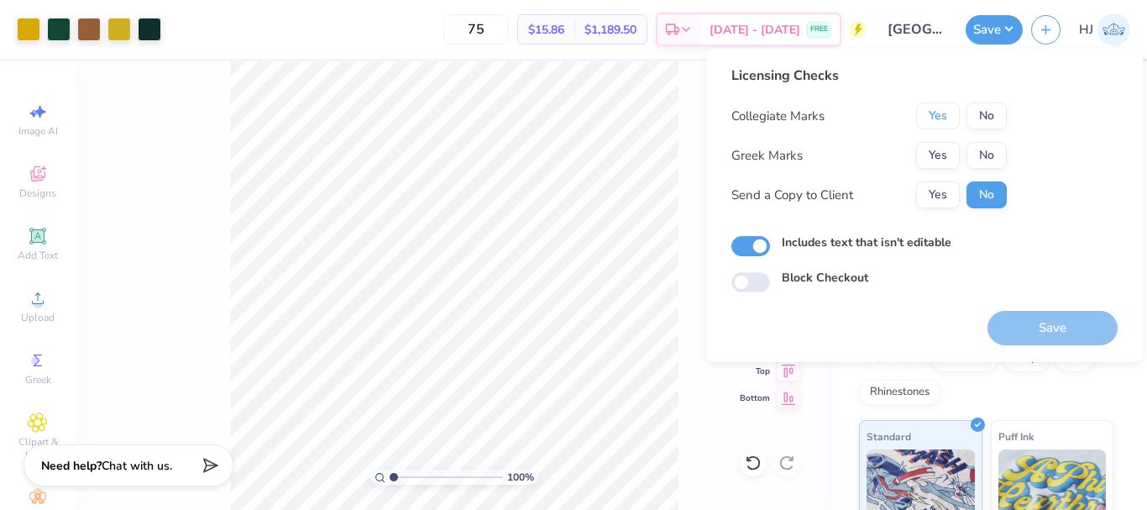
click at [941, 118] on button "Yes" at bounding box center [938, 115] width 44 height 27
click at [936, 147] on button "Yes" at bounding box center [938, 155] width 44 height 27
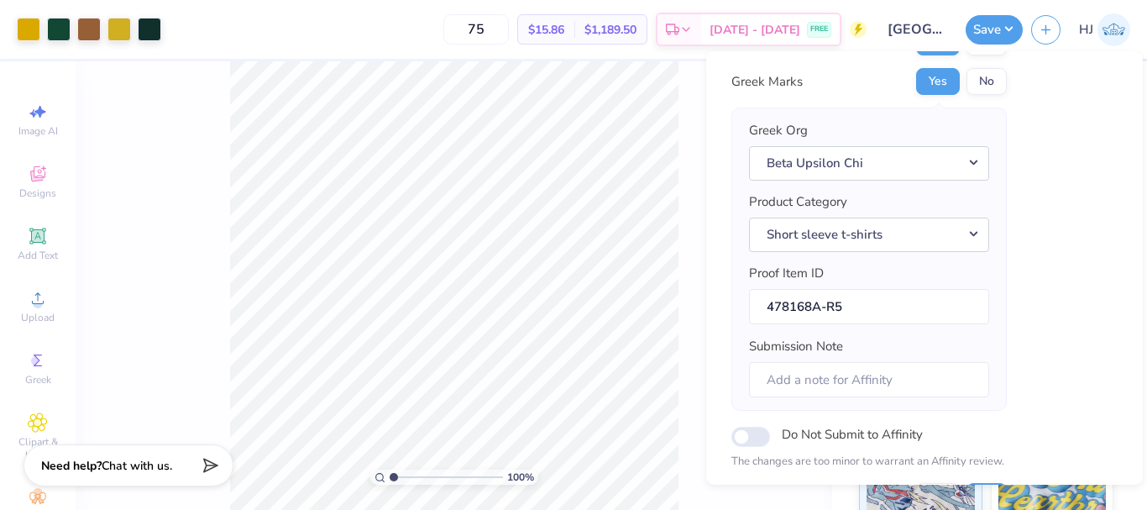
scroll to position [254, 0]
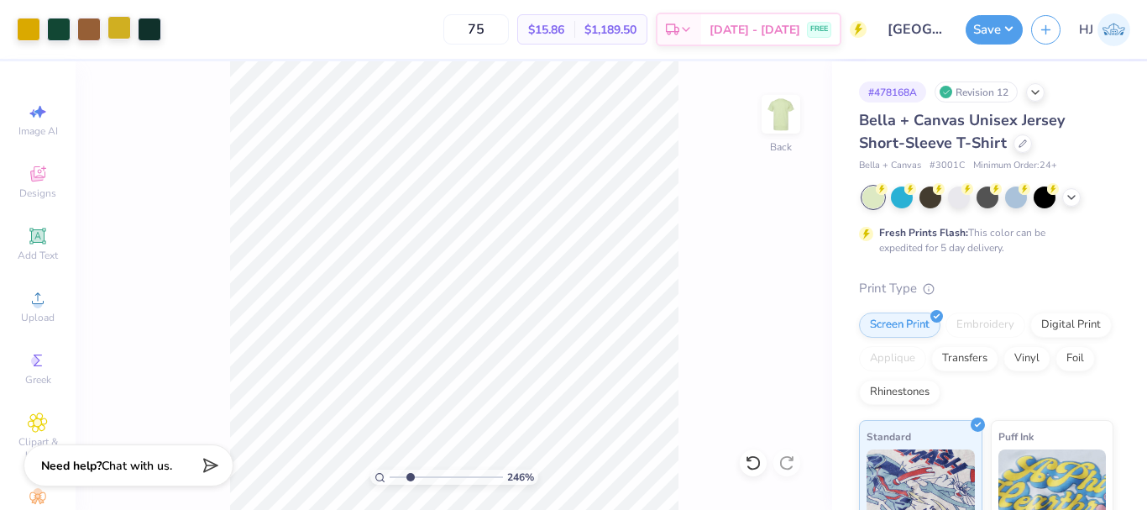
click at [128, 25] on div at bounding box center [119, 28] width 24 height 24
type input "2.46071092039641"
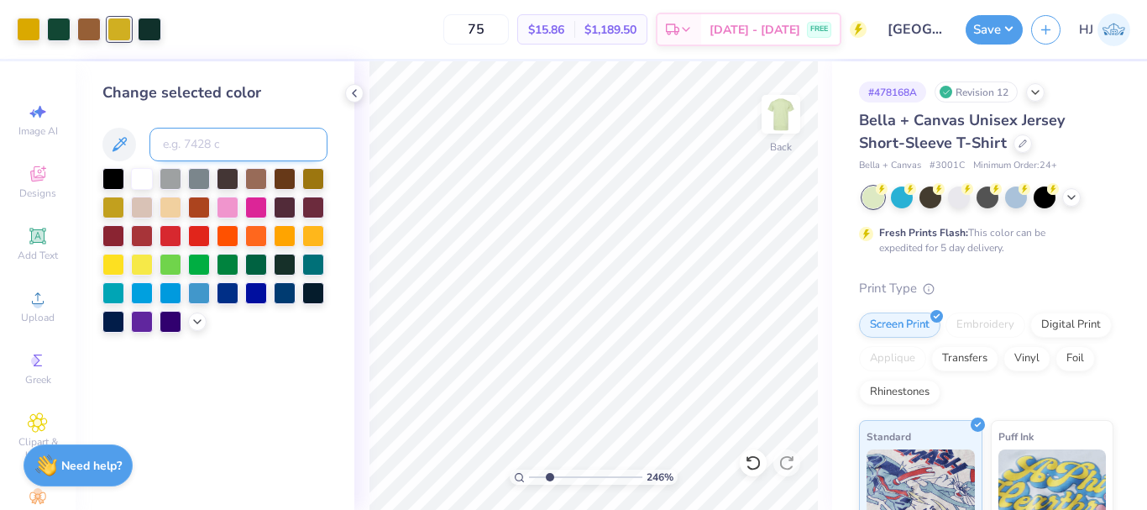
click at [204, 135] on input at bounding box center [238, 145] width 178 height 34
type input "110"
click at [131, 23] on div at bounding box center [119, 28] width 24 height 24
type input "2.46071092039641"
click at [229, 147] on input at bounding box center [238, 145] width 178 height 34
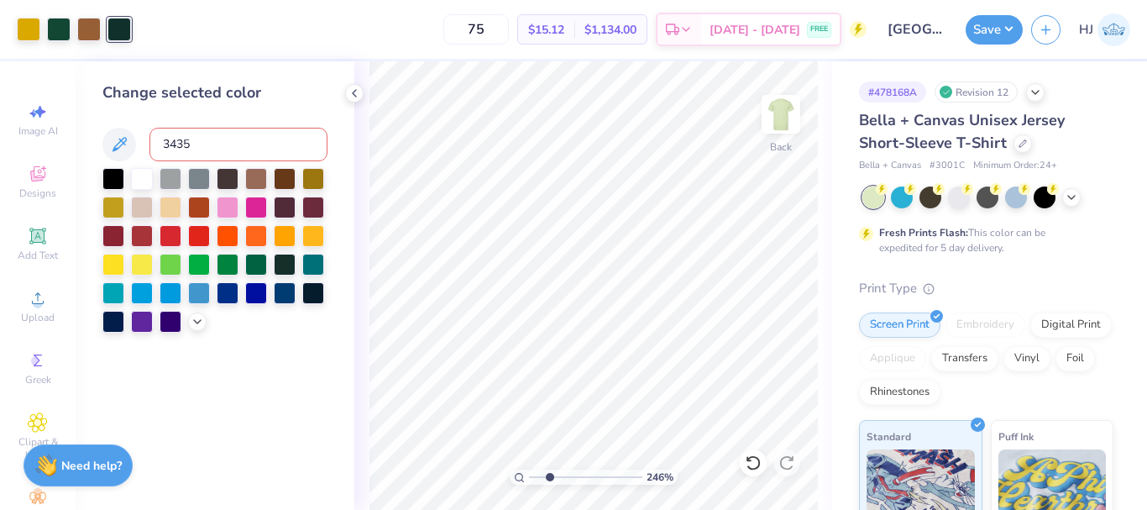
type input "3435"
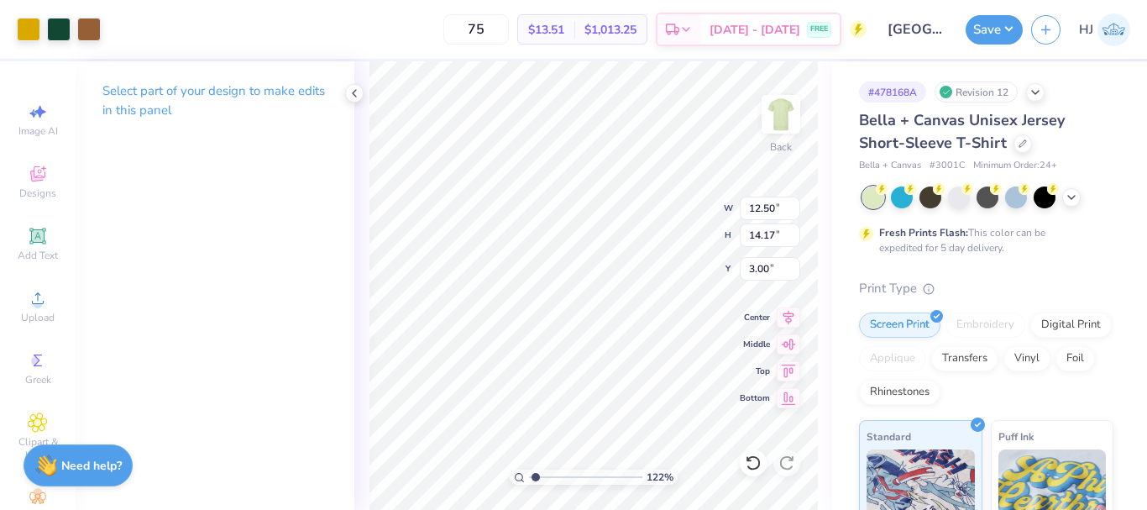
click at [118, 28] on div "75 $13.51 Per Item $1,013.25 Total Est. Delivery [DATE] - [DATE] FREE" at bounding box center [487, 29] width 757 height 59
click at [992, 23] on button "Save" at bounding box center [993, 27] width 57 height 29
click at [755, 465] on div "122 % Back" at bounding box center [593, 285] width 478 height 448
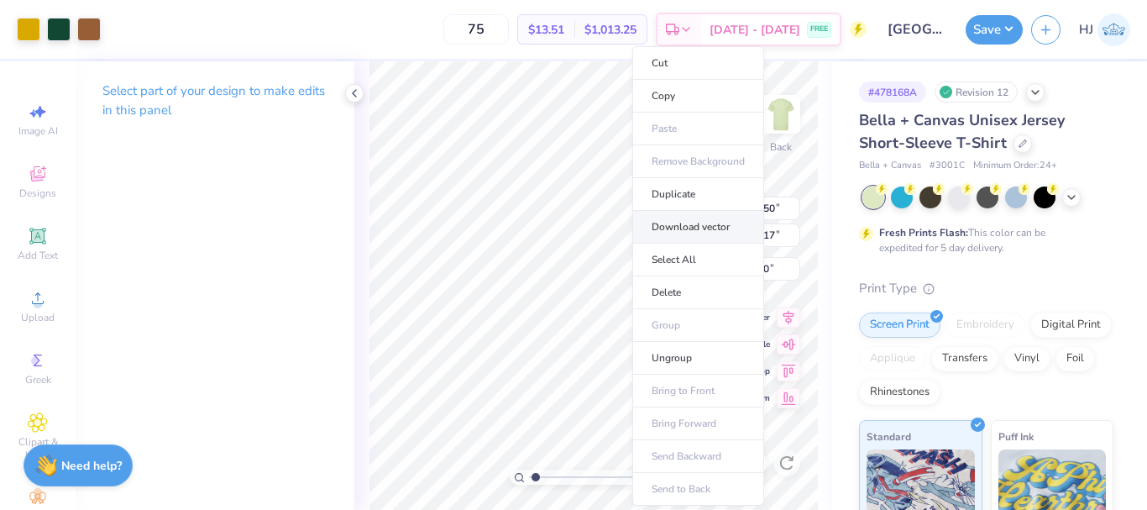
click at [705, 225] on li "Download vector" at bounding box center [698, 227] width 132 height 33
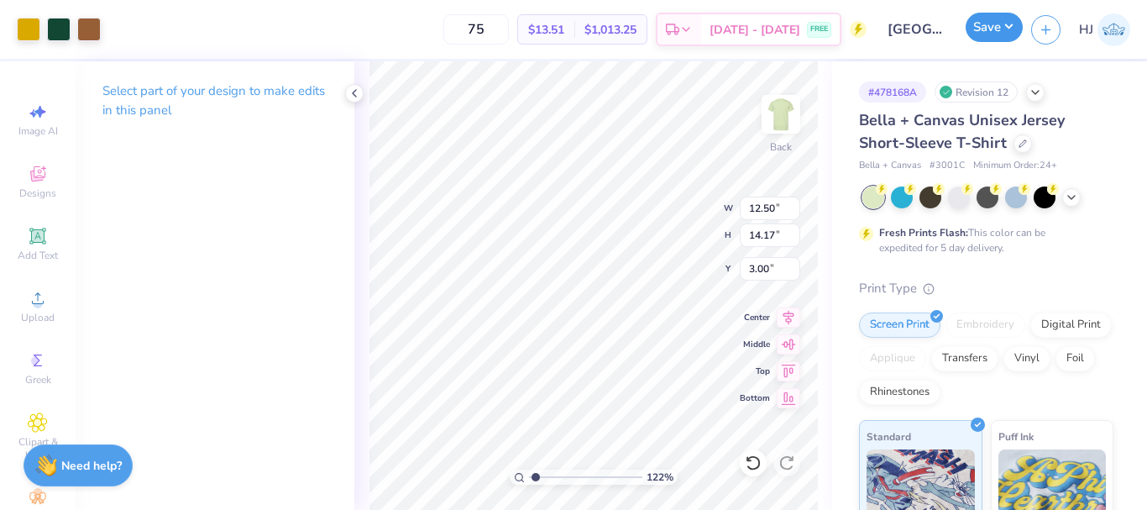
click at [1013, 25] on button "Save" at bounding box center [993, 27] width 57 height 29
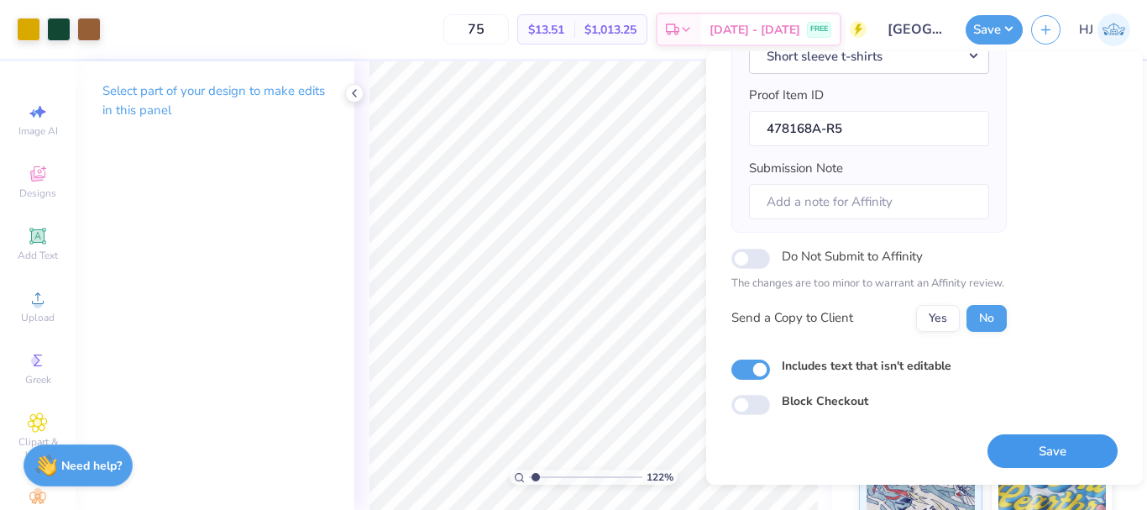
click at [1041, 446] on button "Save" at bounding box center [1052, 451] width 130 height 34
click at [1011, 30] on button "Save" at bounding box center [993, 27] width 57 height 29
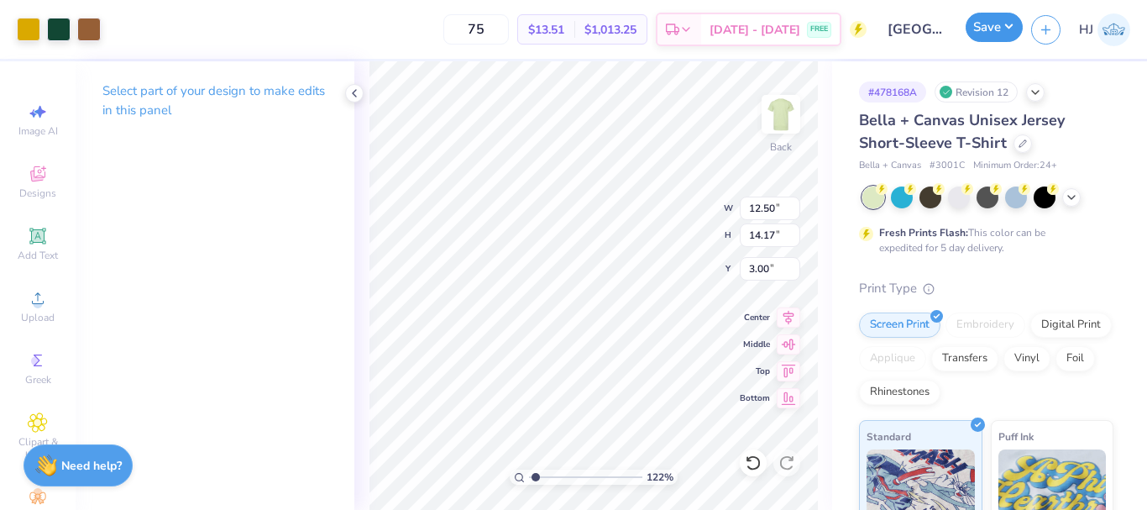
click at [1011, 33] on button "Save" at bounding box center [993, 27] width 57 height 29
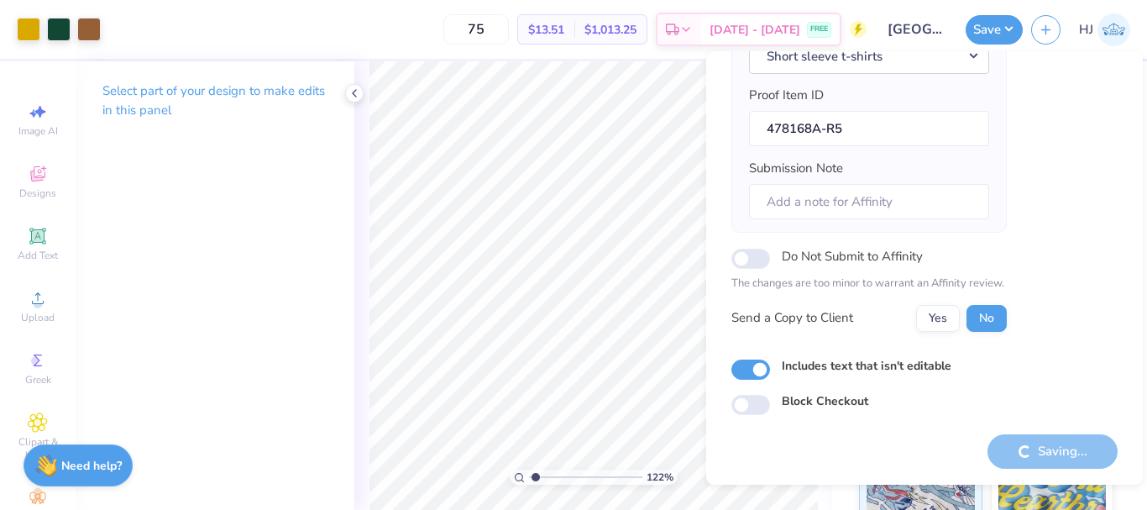
type input "1.22152498603932"
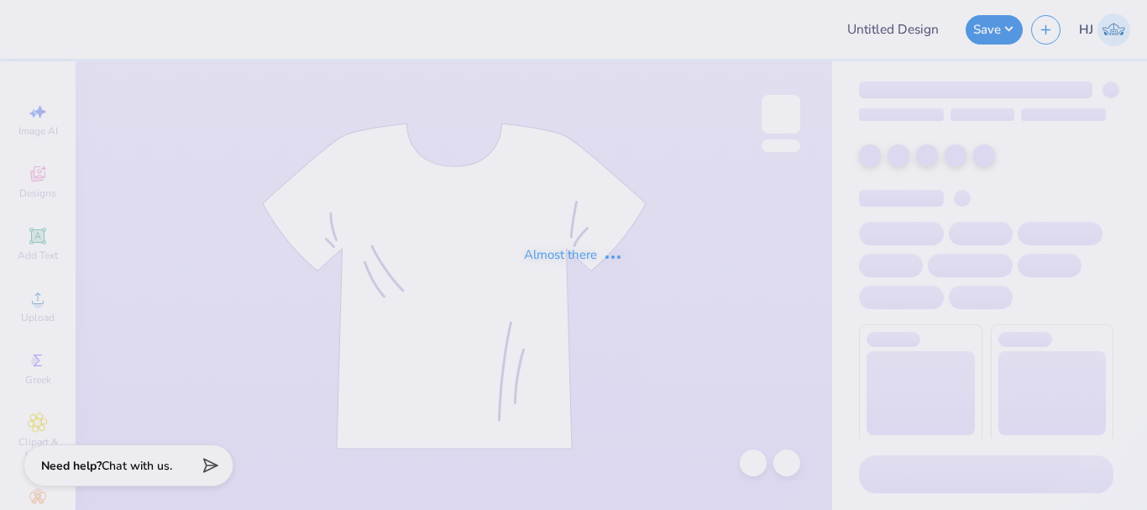
type input "The University of Texas at Austin : Grace Howard"
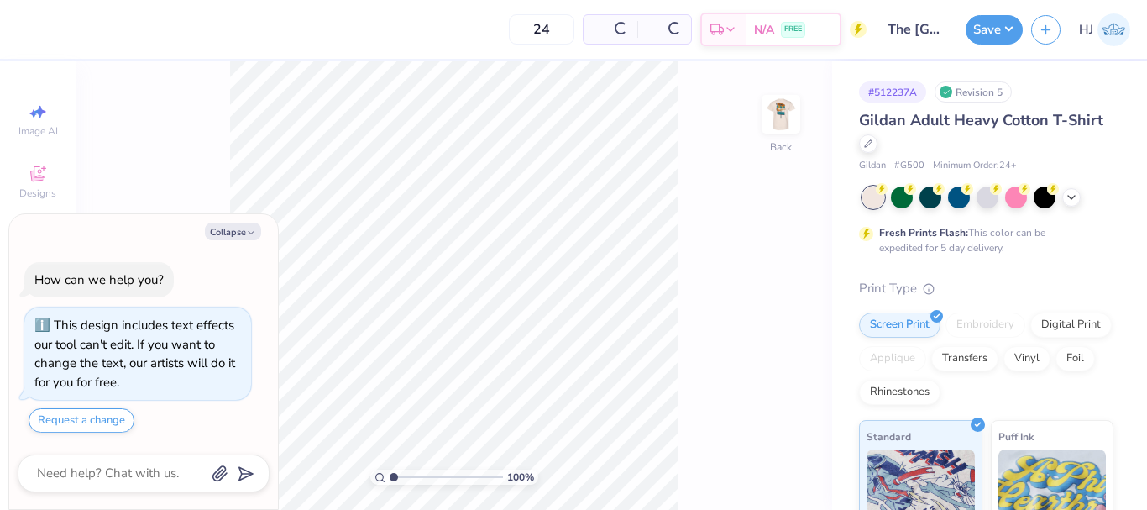
type textarea "x"
drag, startPoint x: 400, startPoint y: 478, endPoint x: 416, endPoint y: 478, distance: 15.9
type input "2.97"
click at [416, 478] on input "range" at bounding box center [445, 476] width 113 height 15
type textarea "x"
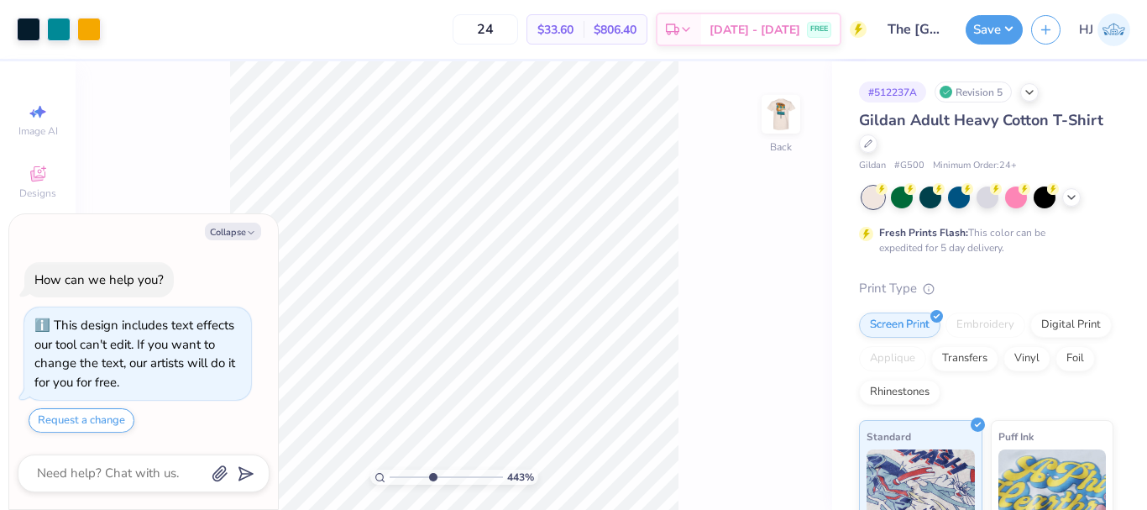
type input "4.89792731949146"
click at [702, 271] on div "490 % Back" at bounding box center [454, 285] width 756 height 448
type textarea "x"
type input "4.89792731949146"
type textarea "x"
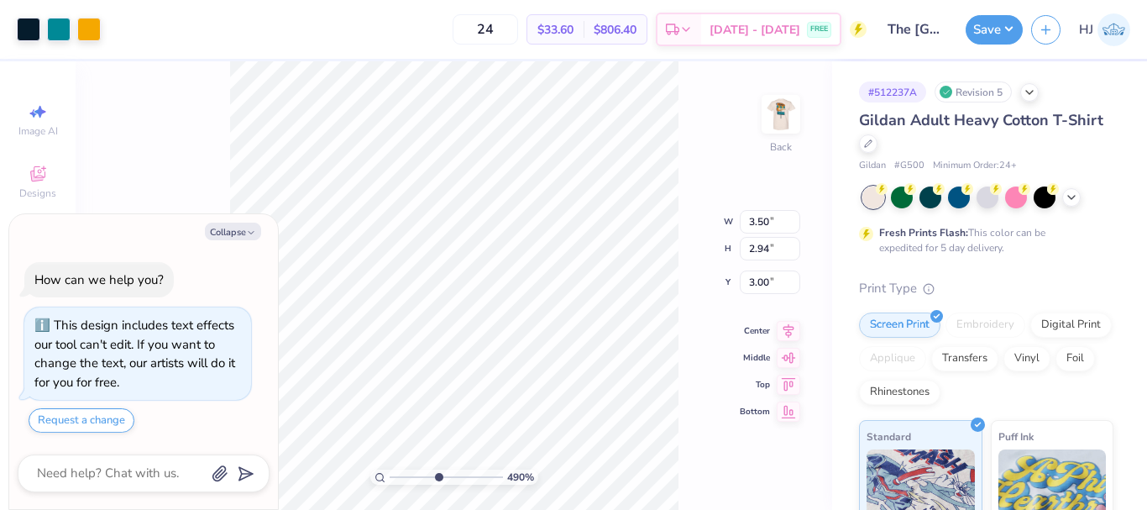
type input "4.89792731949146"
type textarea "x"
type input "4.89792731949146"
type input "0.20"
type input "0.31"
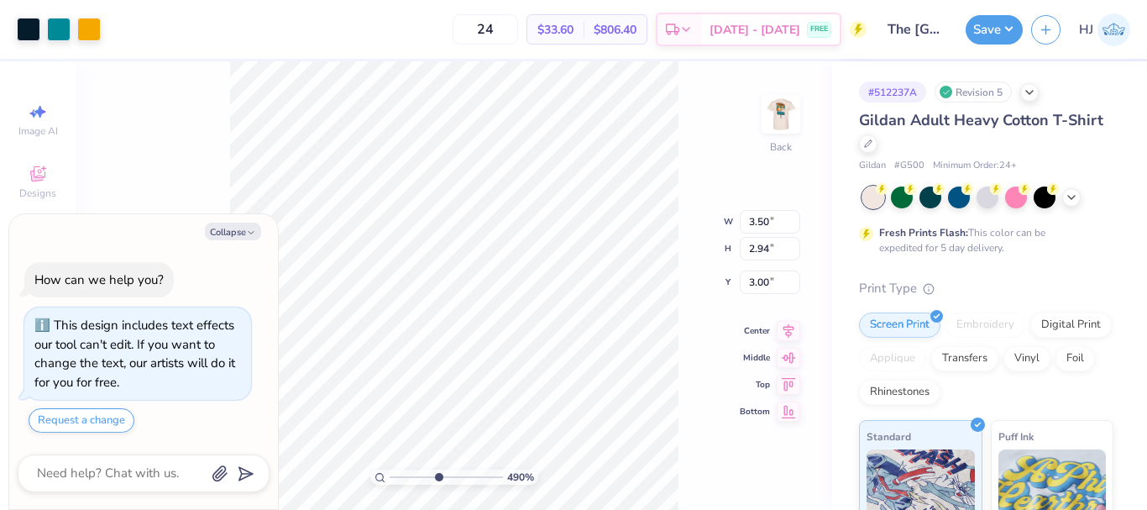
type input "4.92"
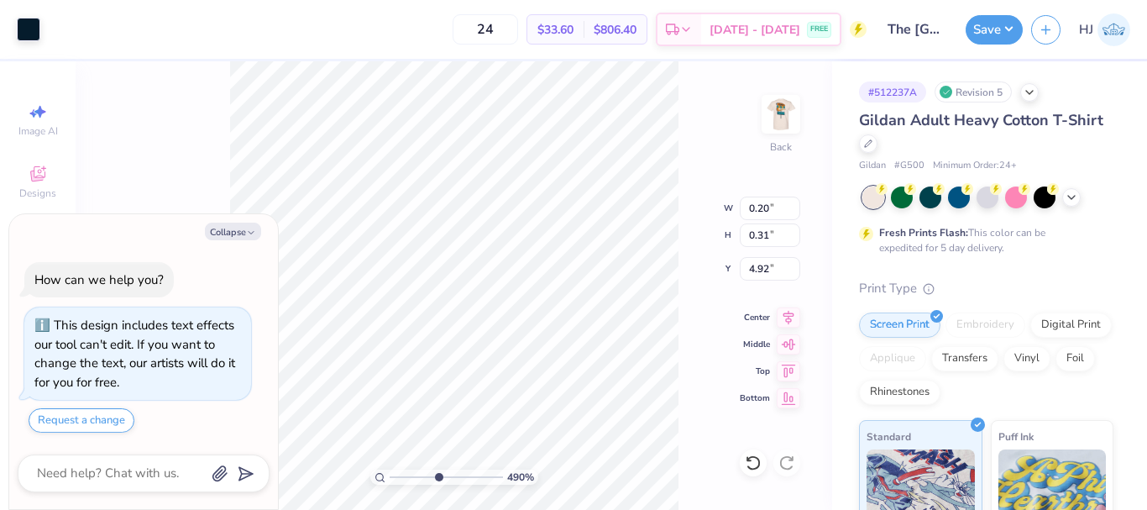
type textarea "x"
type input "4.89792731949146"
type textarea "x"
type input "4.89792731949146"
type textarea "x"
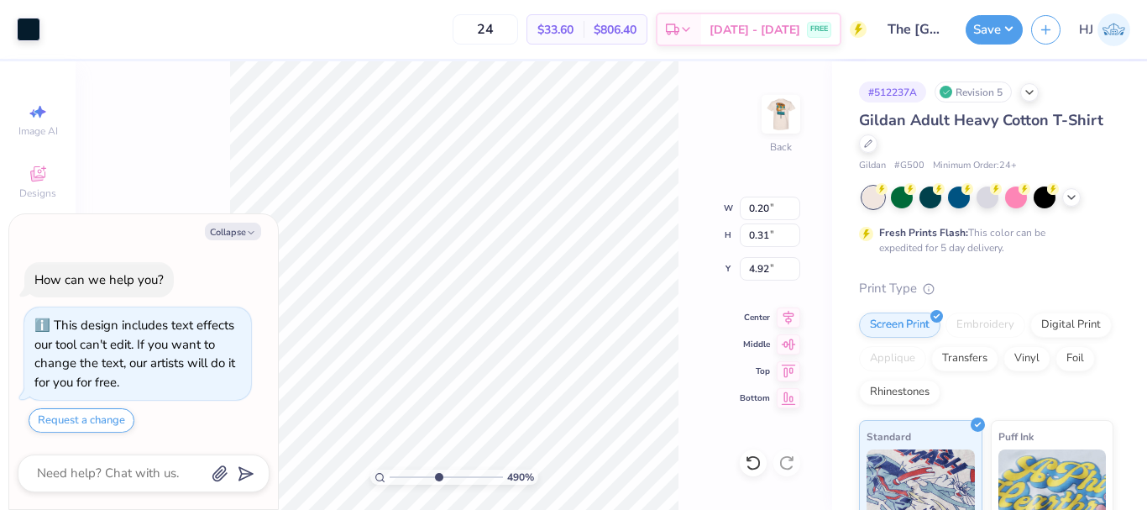
type input "4.89792731949146"
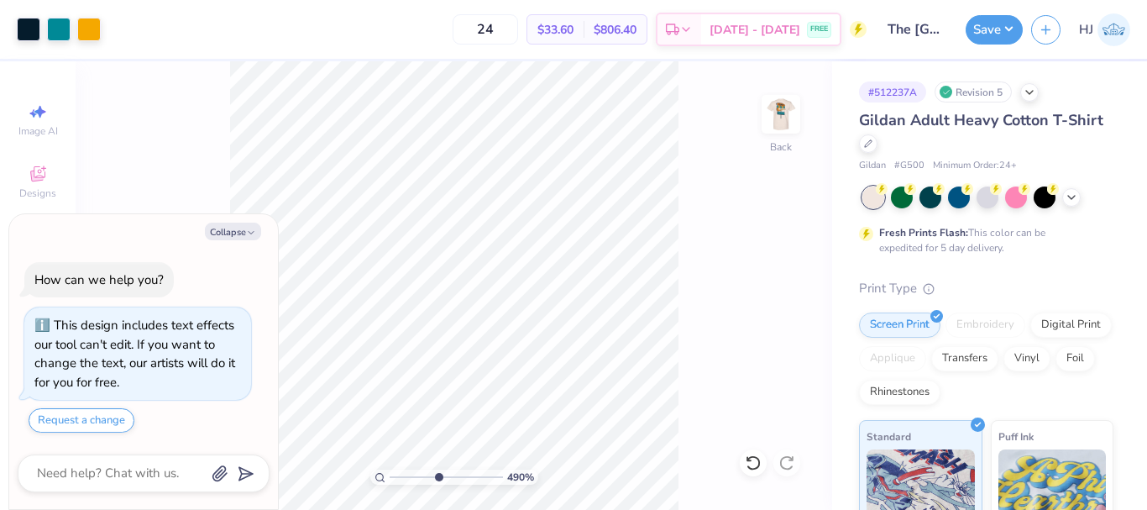
type textarea "x"
type input "4.89792731949146"
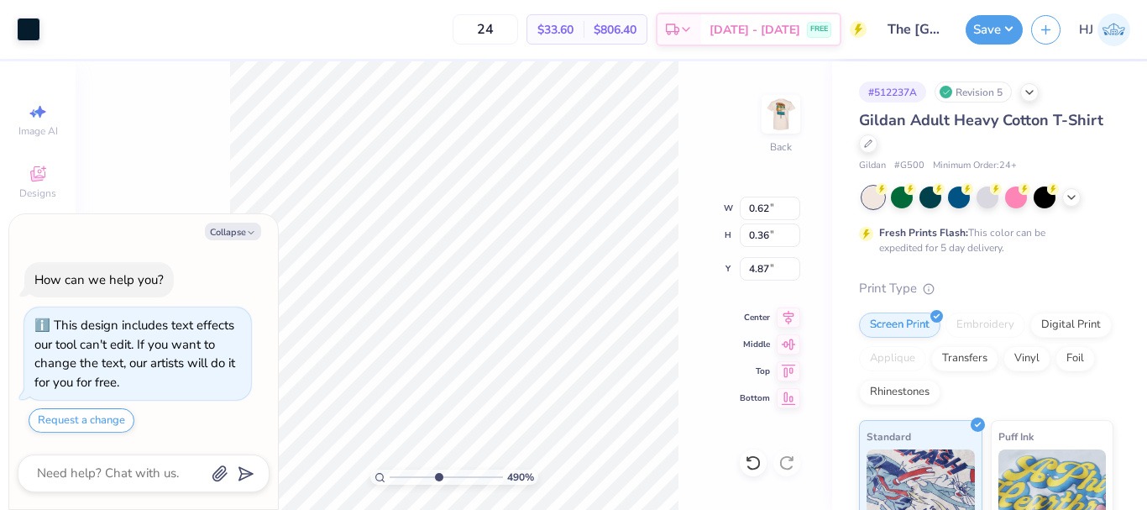
type textarea "x"
type input "4.89792731949146"
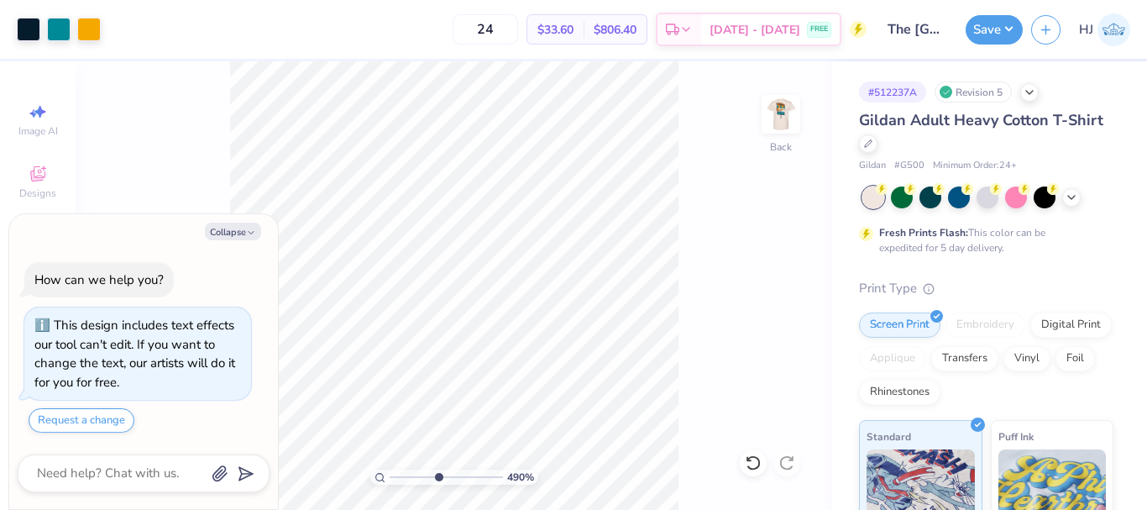
drag, startPoint x: 112, startPoint y: 26, endPoint x: 188, endPoint y: 97, distance: 104.0
click at [112, 27] on div "24 $33.60 Per Item $806.40 Total Est. Delivery Sep 12 - 15 FREE" at bounding box center [487, 29] width 757 height 59
type textarea "x"
type input "10"
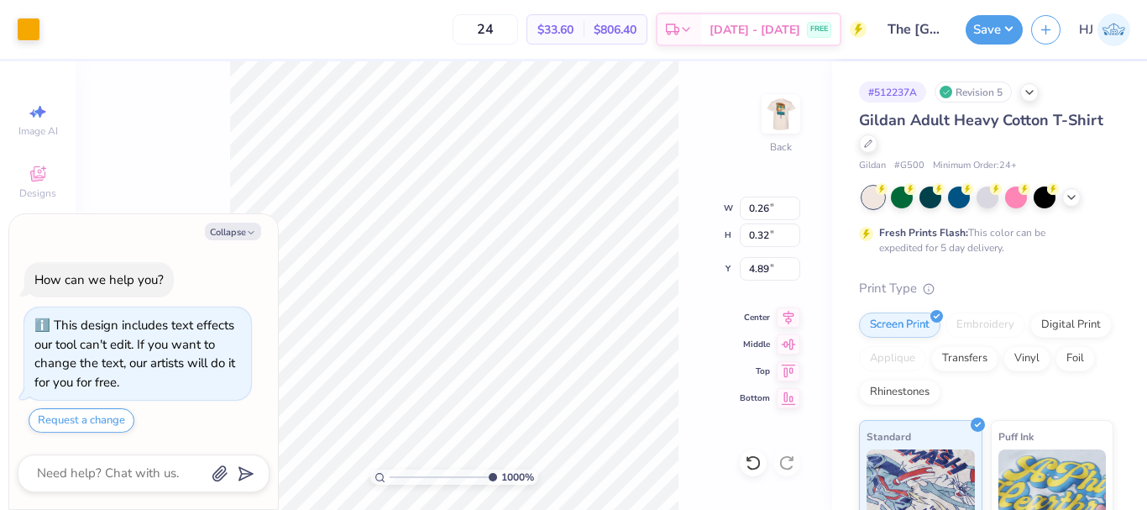
type textarea "x"
type input "4.96411413431099"
type textarea "x"
type input "4.96411413431099"
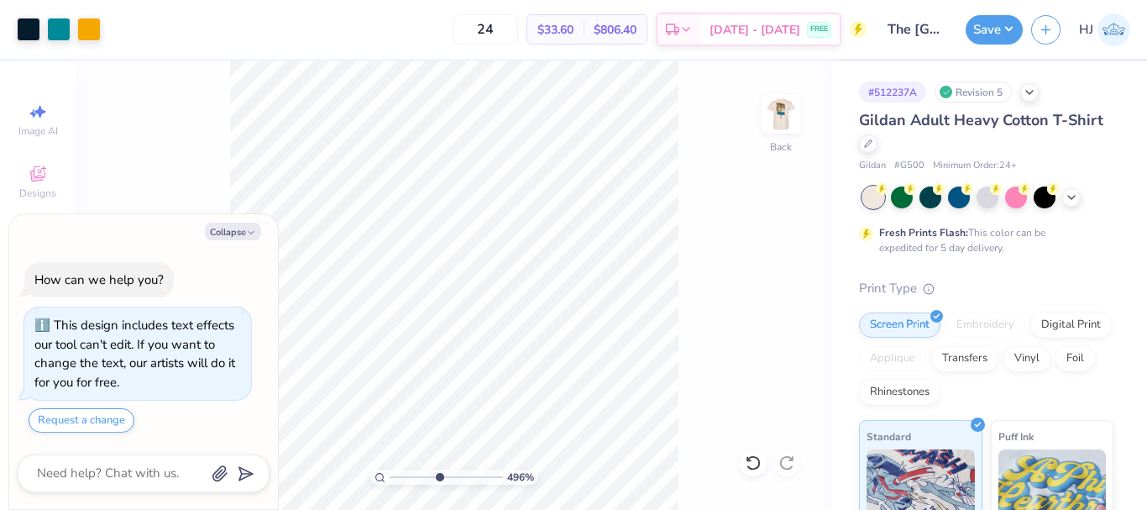
type textarea "x"
type input "5.48646907485496"
type textarea "x"
type input "5.48646907485496"
type textarea "x"
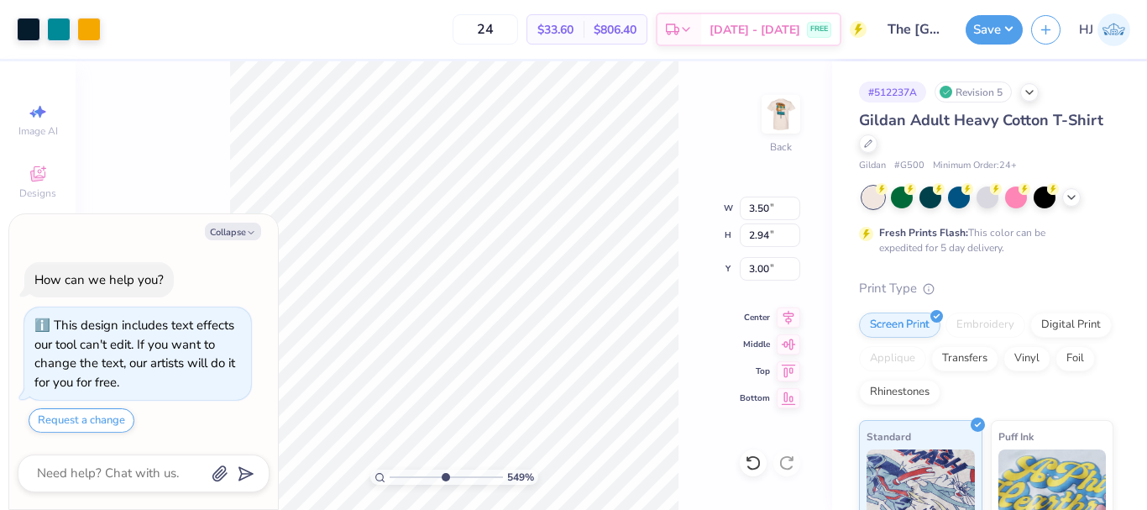
type input "5.48646907485496"
type textarea "x"
type input "5.48646907485496"
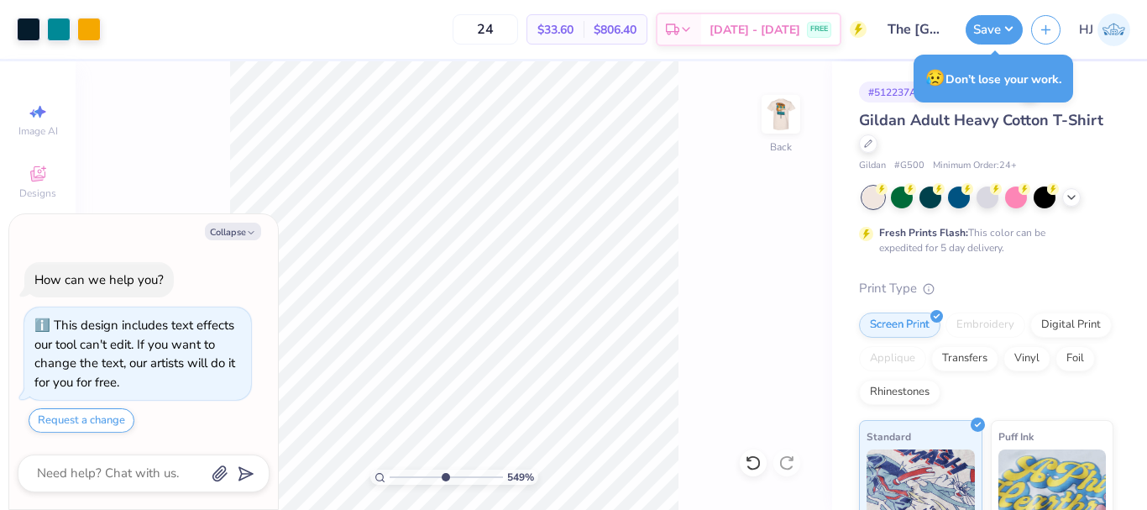
type textarea "x"
type input "5.48646907485496"
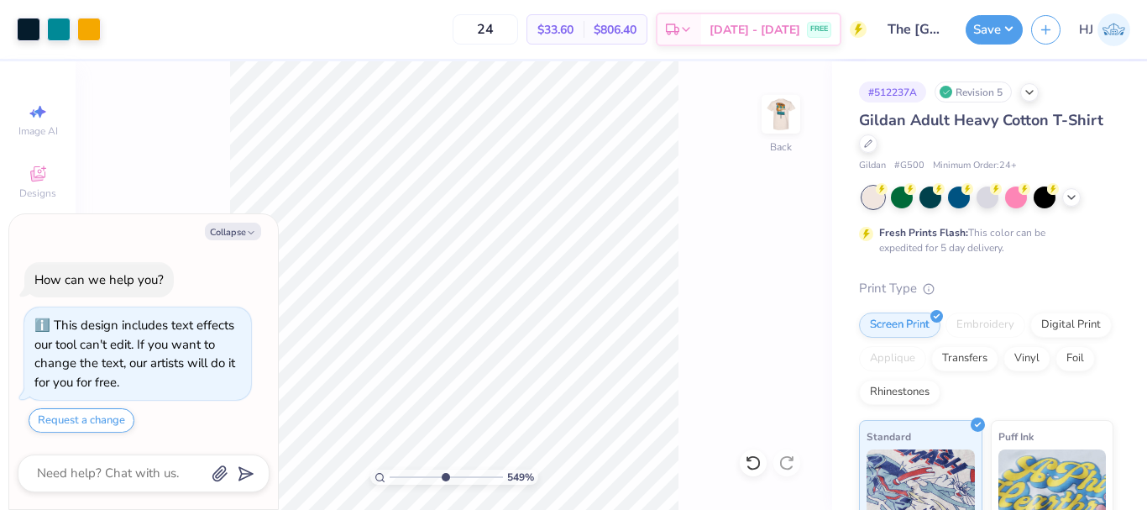
type textarea "x"
type input "5.48646907485496"
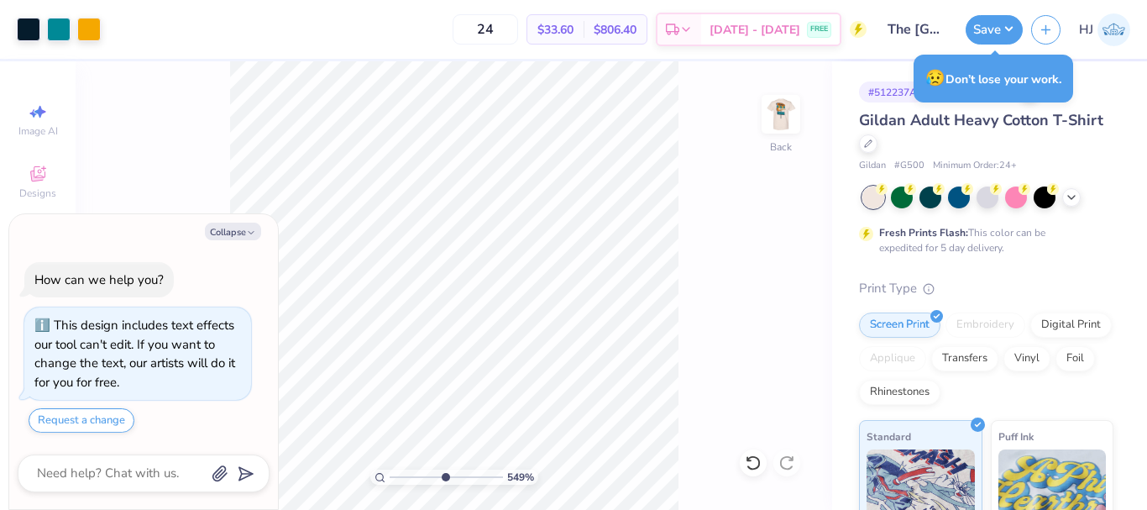
type textarea "x"
type input "5.48646907485496"
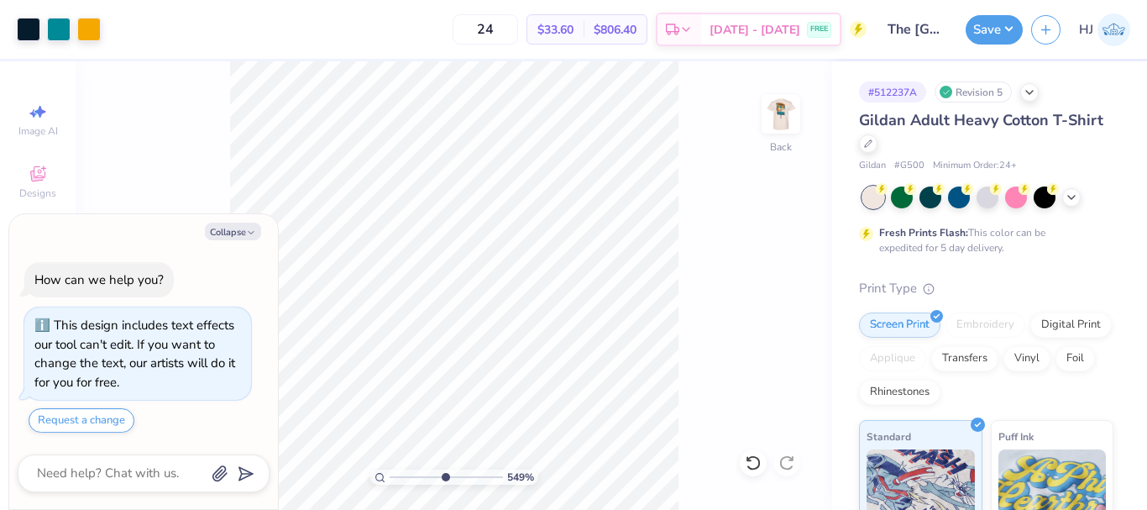
type textarea "x"
type input "5.48646907485496"
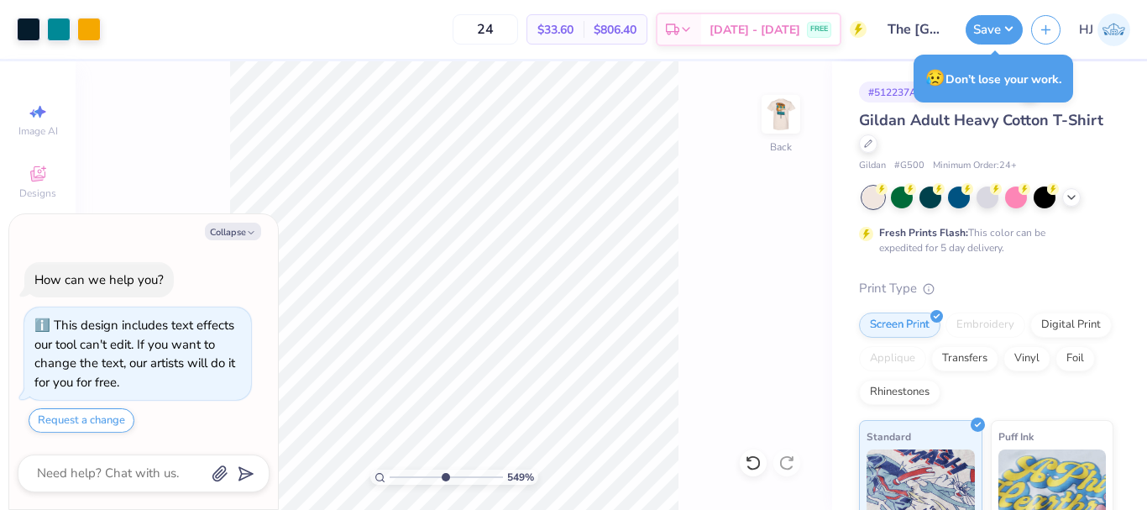
type textarea "x"
type input "5.48646907485496"
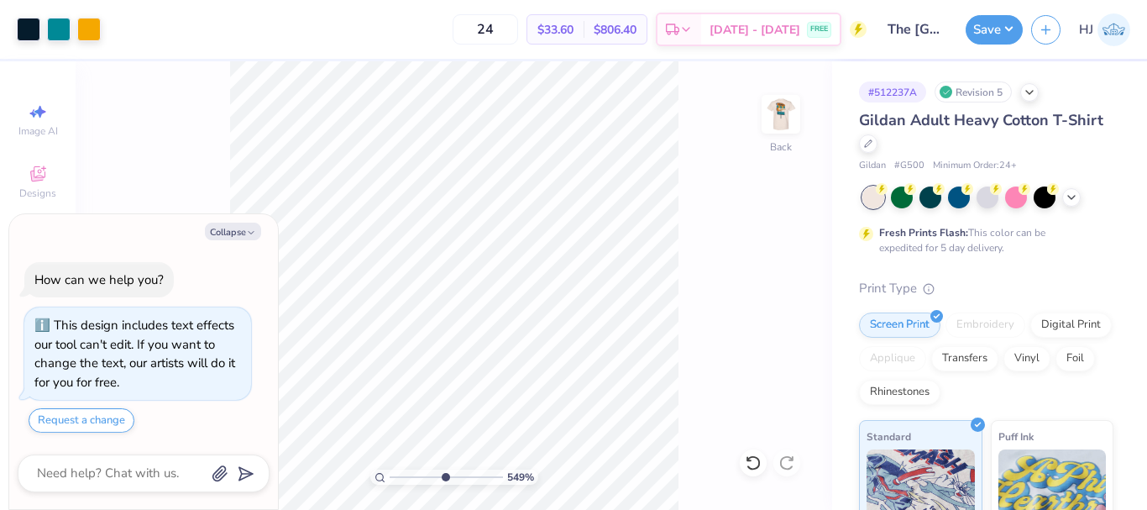
type textarea "x"
type input "5.48646907485496"
type textarea "x"
type input "1"
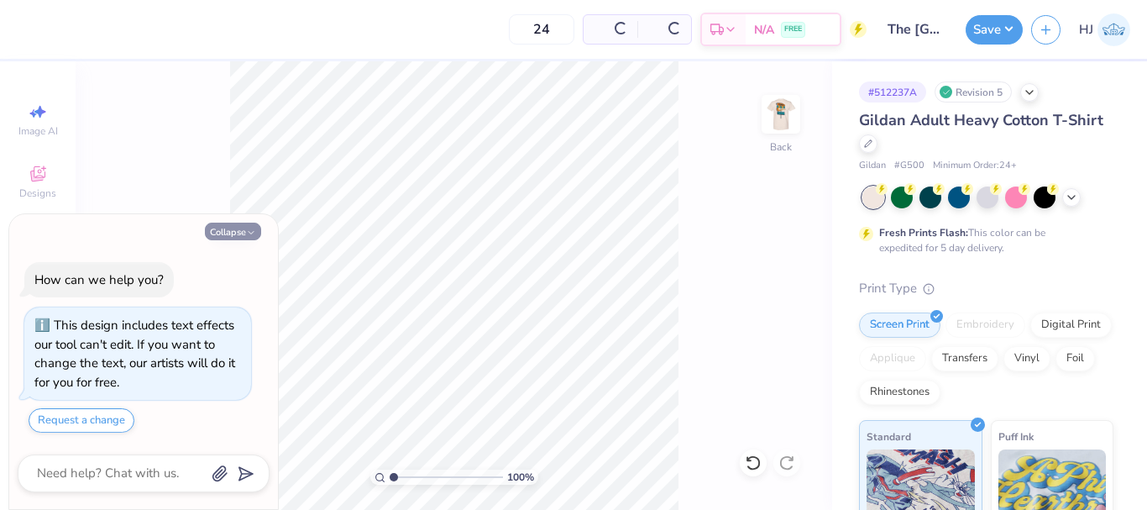
click at [232, 226] on button "Collapse" at bounding box center [233, 231] width 56 height 18
type textarea "x"
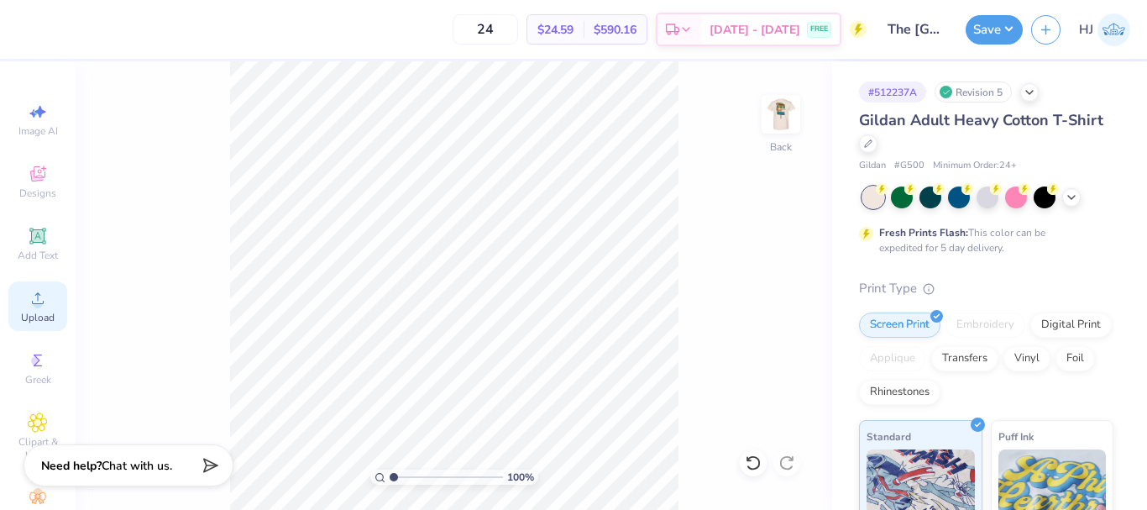
click at [33, 301] on circle at bounding box center [37, 303] width 9 height 9
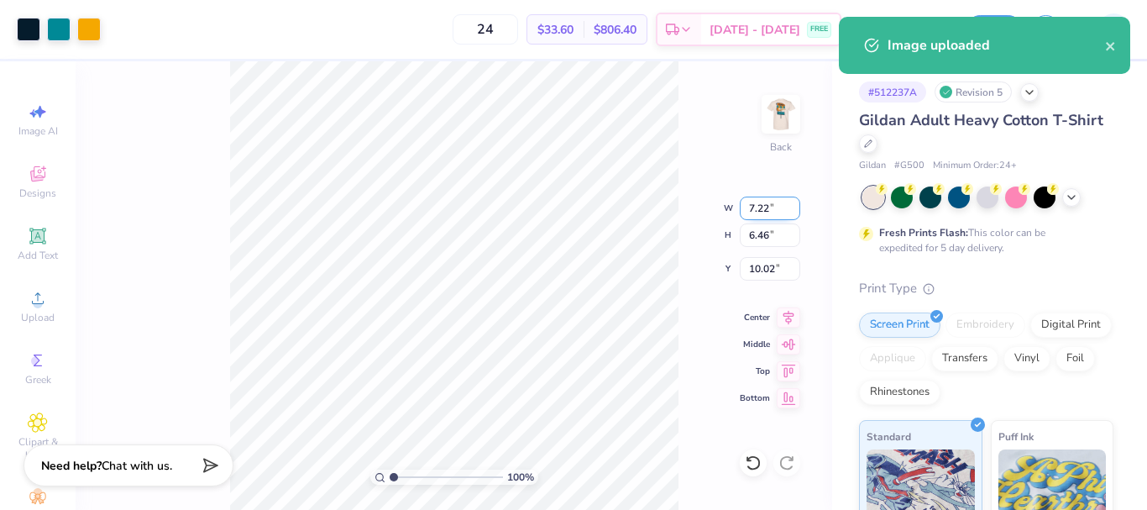
click at [766, 196] on input "7.22" at bounding box center [770, 208] width 60 height 24
type input "3.50"
type input "3.13"
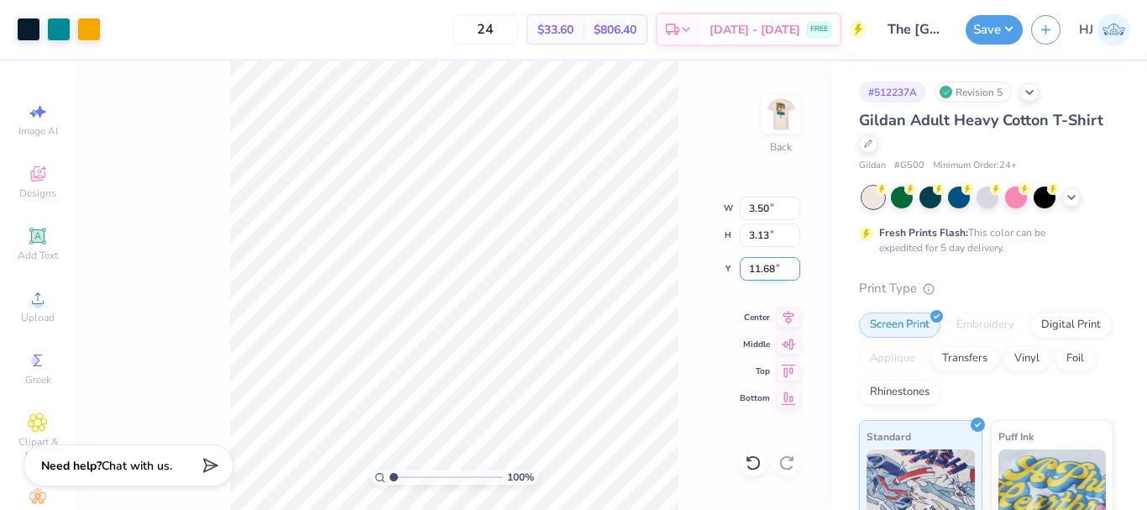
click at [760, 269] on input "11.68" at bounding box center [770, 269] width 60 height 24
type input "3.00"
click at [769, 108] on img at bounding box center [780, 114] width 67 height 67
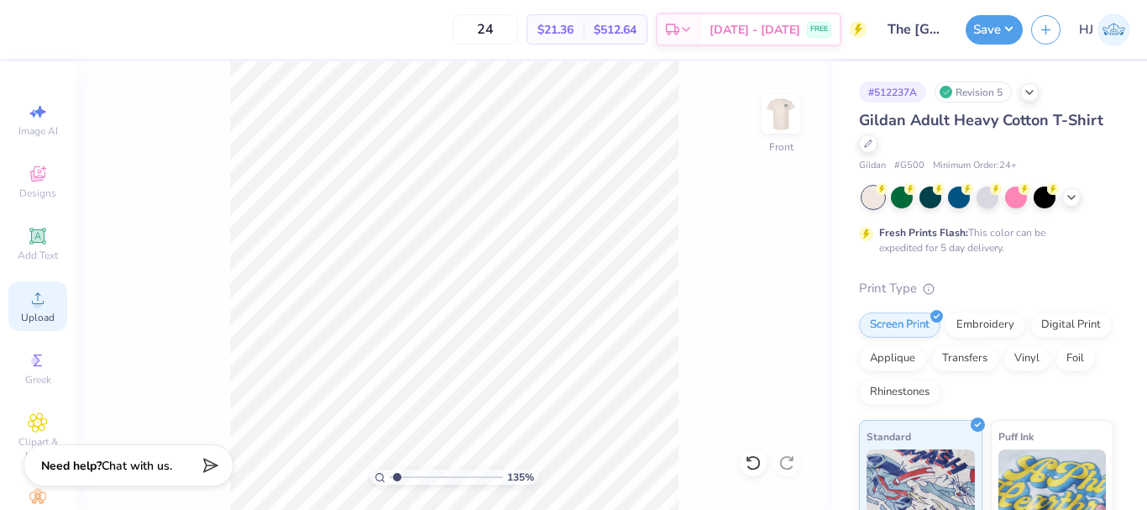
click at [39, 290] on icon at bounding box center [38, 298] width 20 height 20
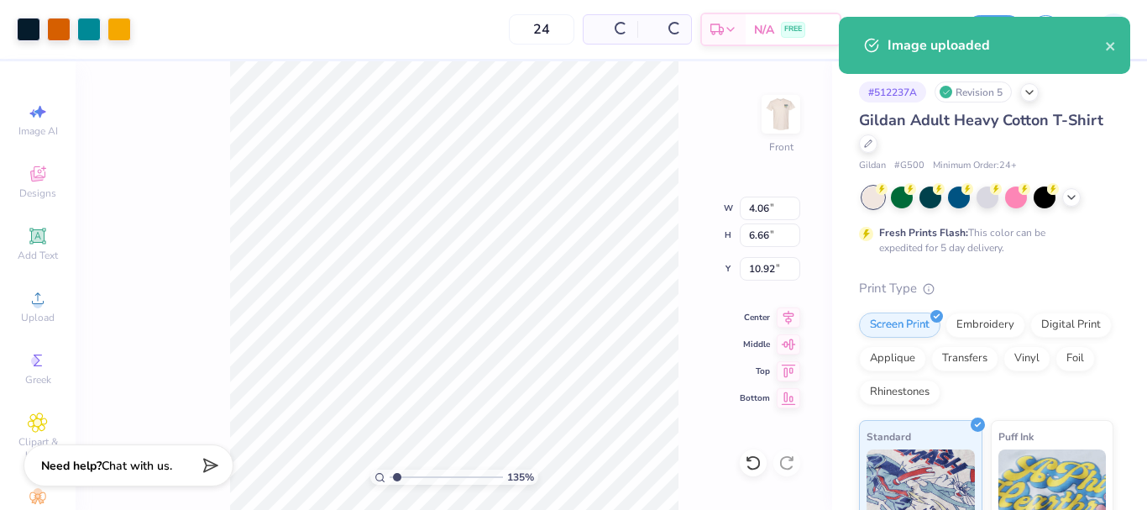
type input "1.35006143669128"
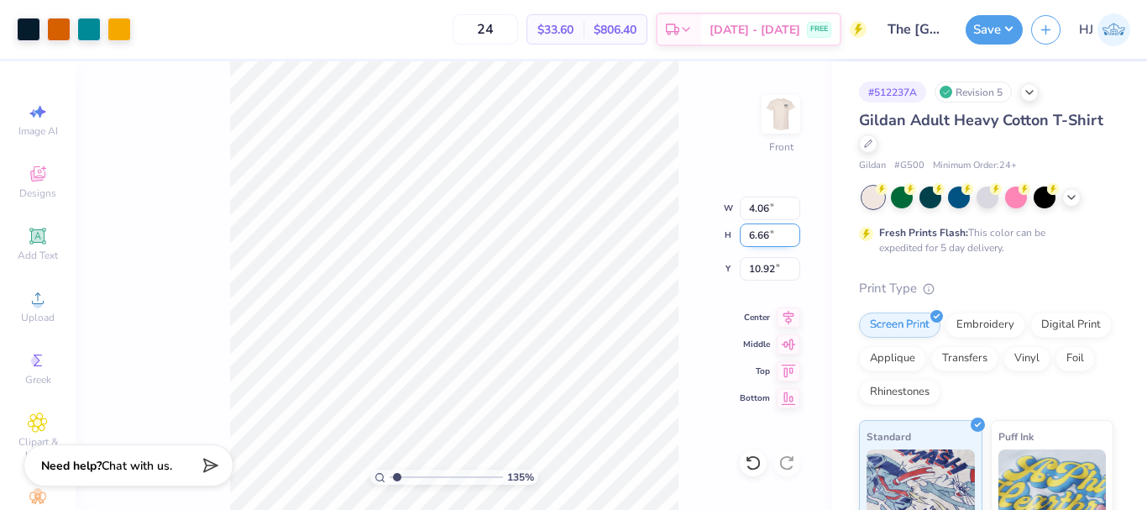
click at [760, 242] on input "6.66" at bounding box center [770, 235] width 60 height 24
type input "15"
type input "1.35006143669128"
type input "9.15"
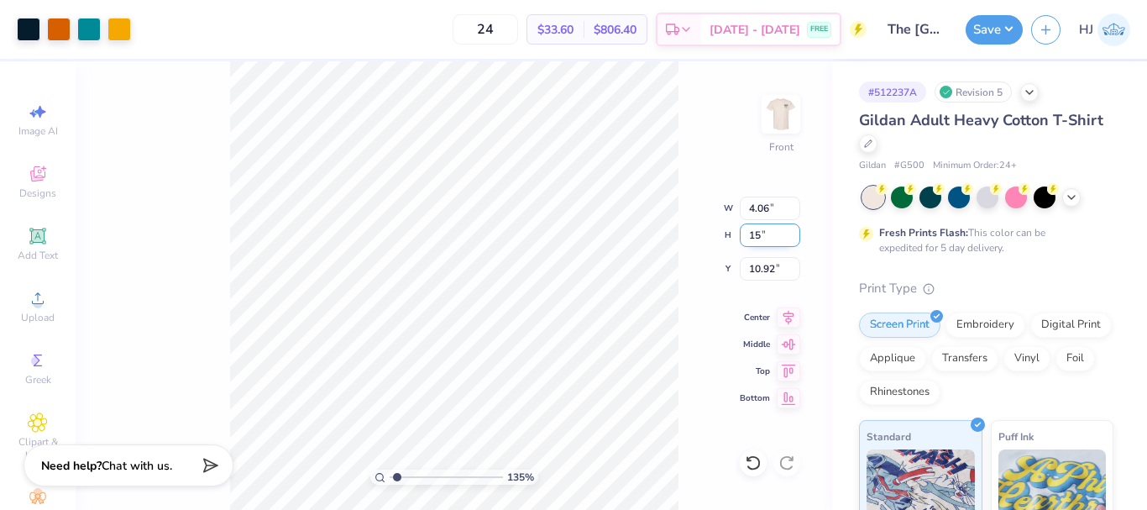
type input "15.00"
click at [776, 273] on input "6.75" at bounding box center [770, 269] width 60 height 24
type input "3.00"
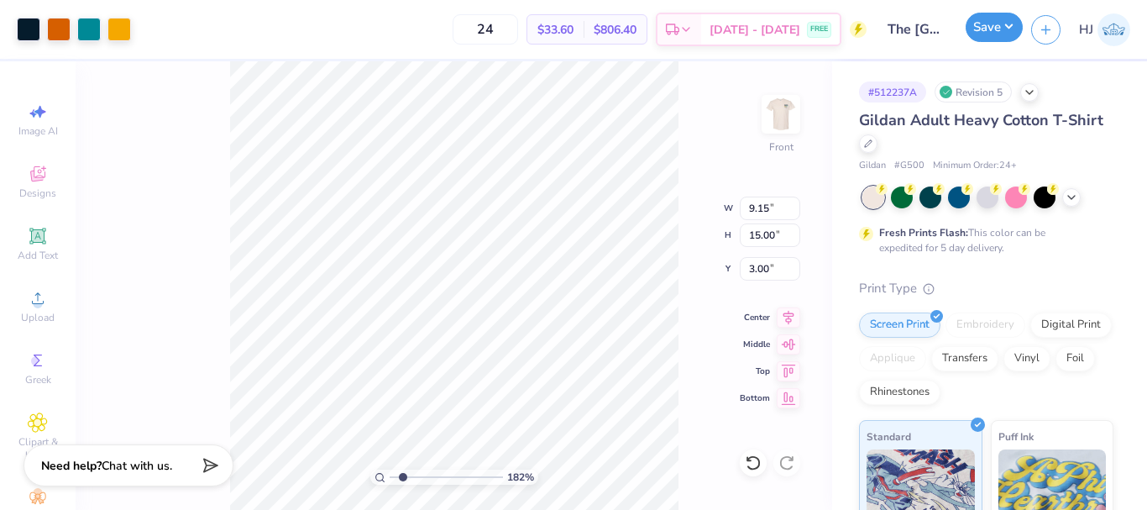
click at [1010, 39] on button "Save" at bounding box center [993, 27] width 57 height 29
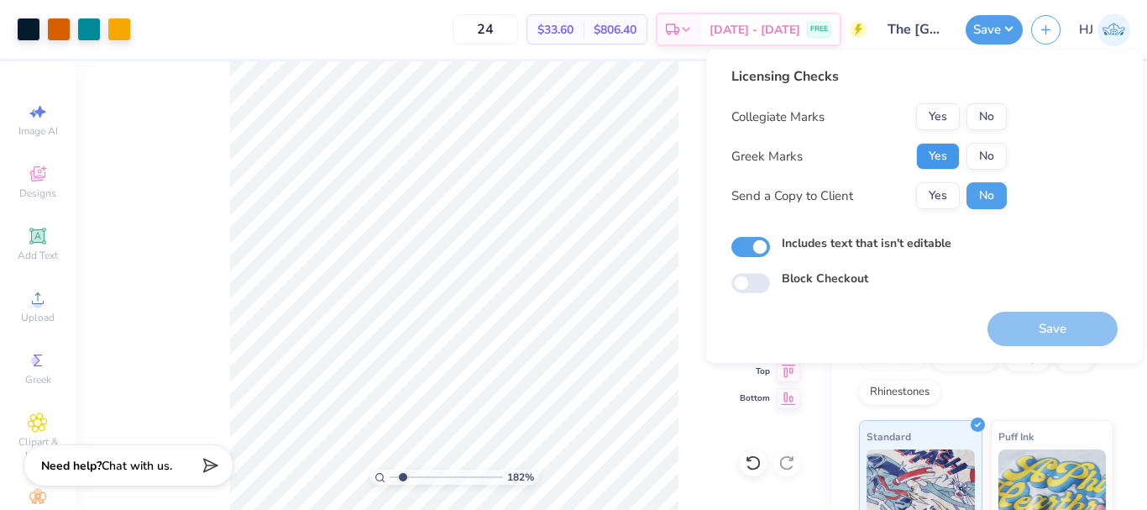
click at [928, 158] on button "Yes" at bounding box center [938, 156] width 44 height 27
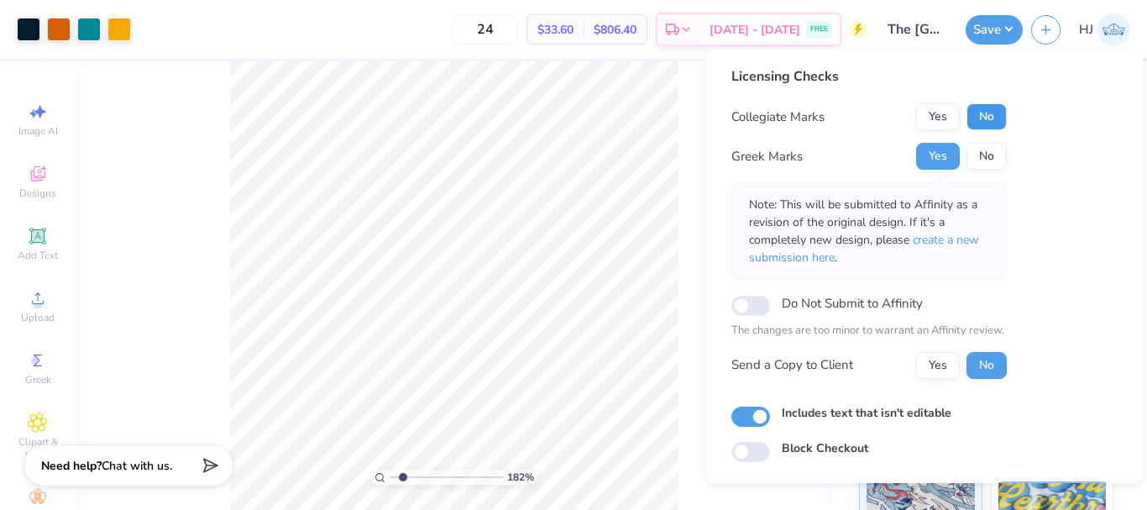
click at [985, 116] on button "No" at bounding box center [986, 116] width 40 height 27
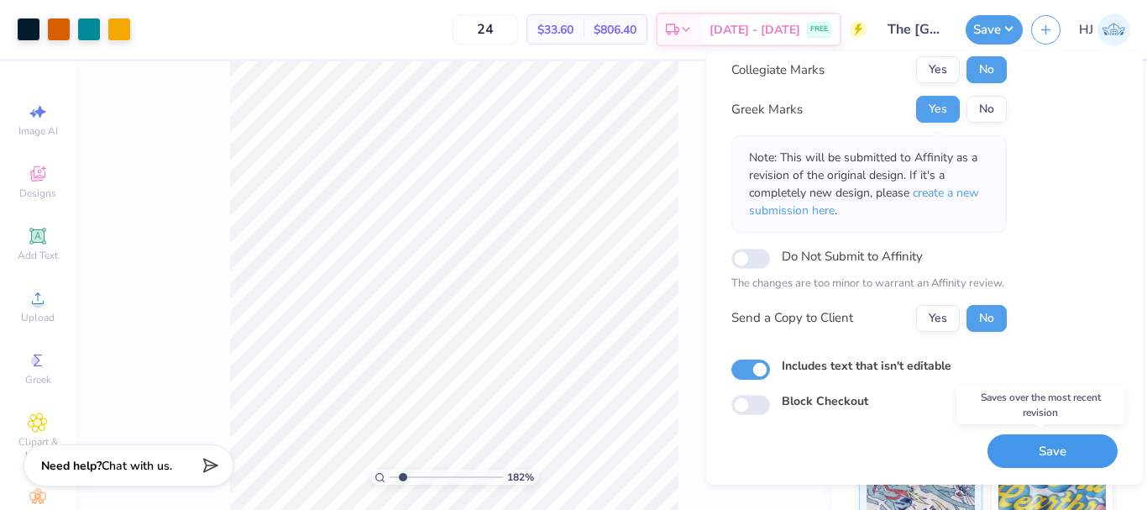
click at [1060, 450] on button "Save" at bounding box center [1052, 451] width 130 height 34
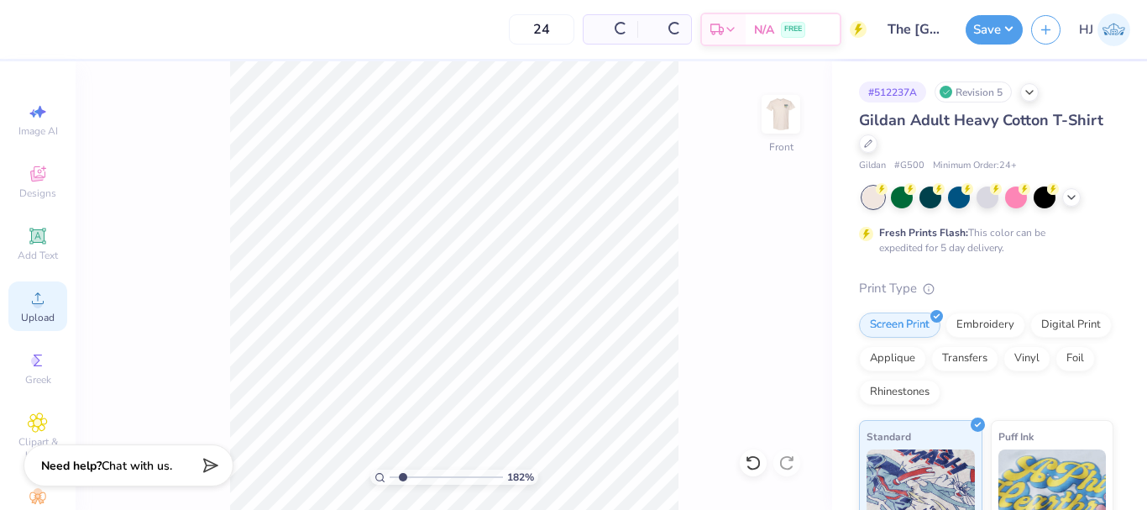
click at [34, 302] on circle at bounding box center [37, 303] width 9 height 9
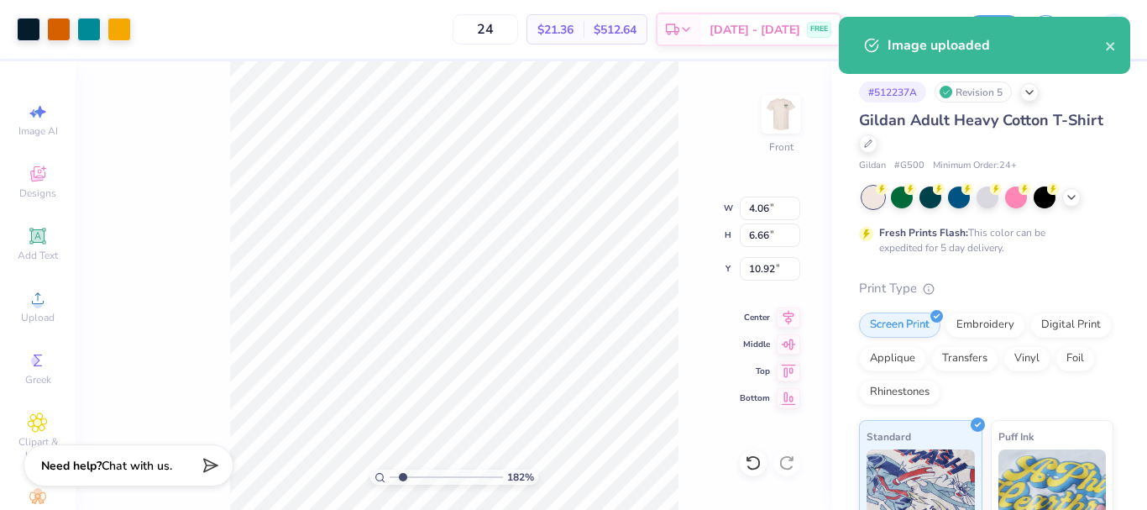
type input "1.82266588284093"
click at [776, 237] on input "6.66" at bounding box center [770, 235] width 60 height 24
type input "15"
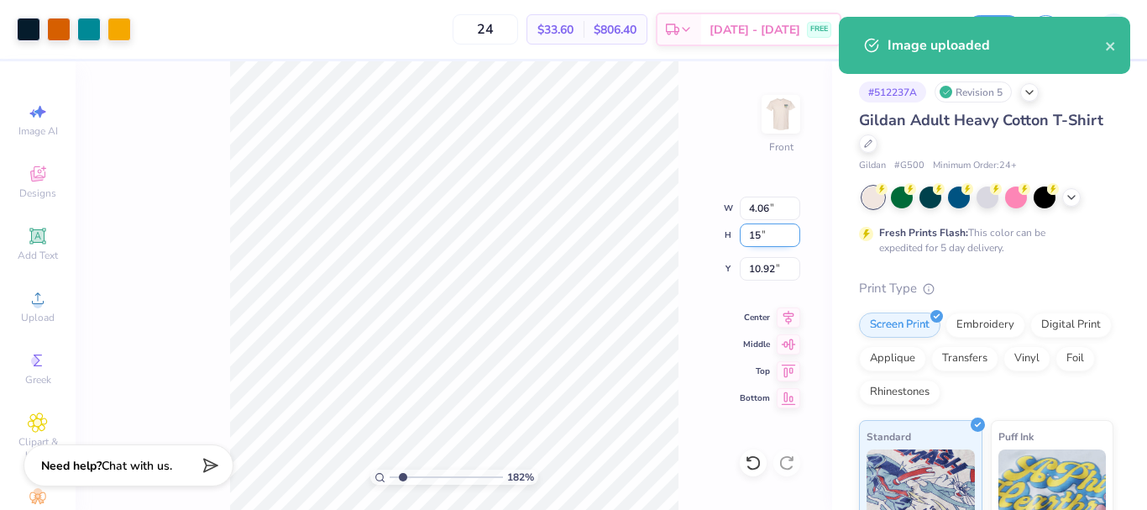
type input "1.82266588284093"
type input "9.15"
type input "15.00"
click at [764, 263] on input "6.75" at bounding box center [770, 269] width 60 height 24
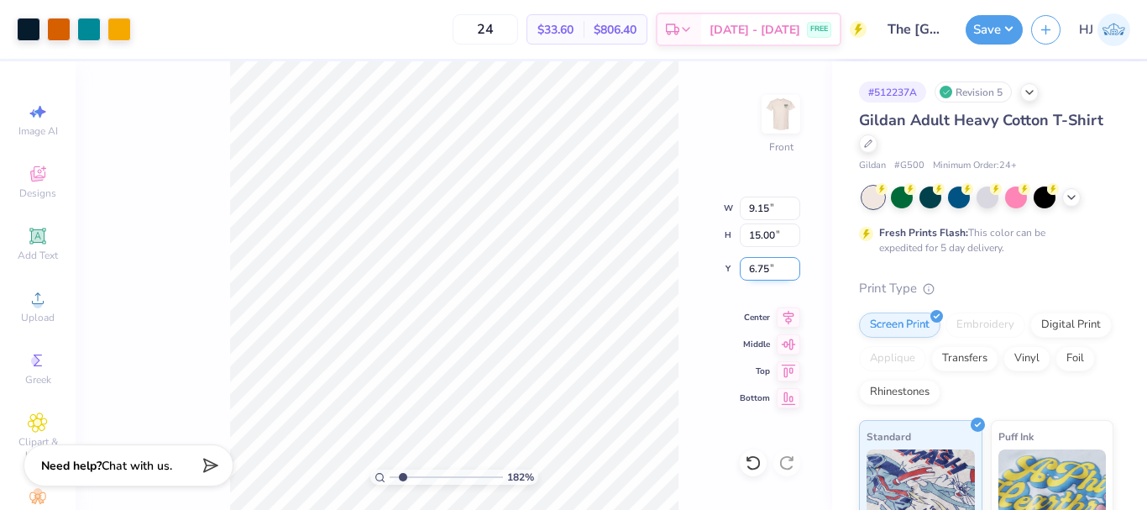
click at [764, 263] on input "6.75" at bounding box center [770, 269] width 60 height 24
type input "3"
type input "1.82266588284093"
type input "3.00"
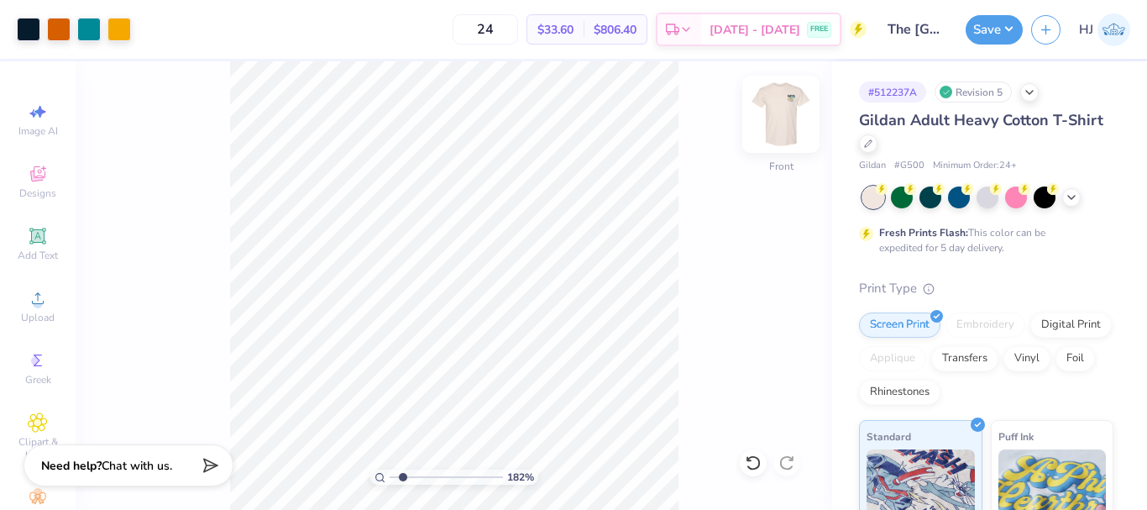
click at [776, 117] on img at bounding box center [780, 114] width 67 height 67
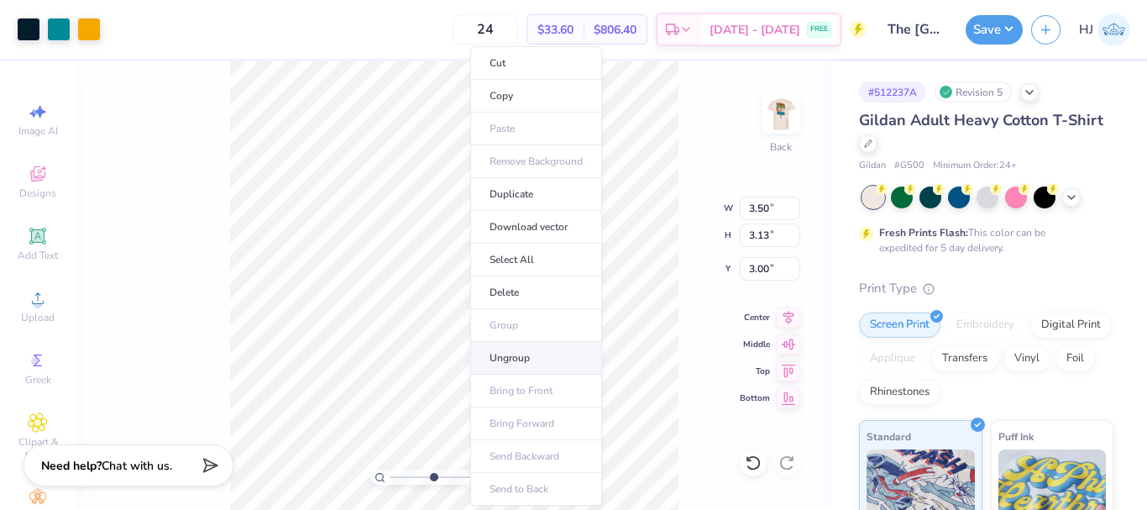
click at [505, 353] on li "Ungroup" at bounding box center [536, 358] width 132 height 33
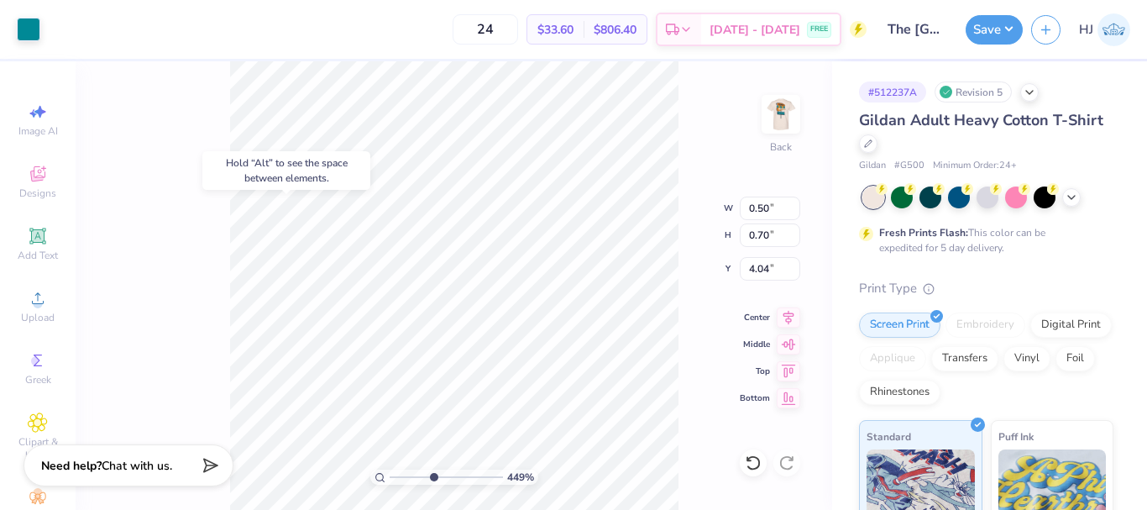
type input "4.48505384214065"
type input "4.57"
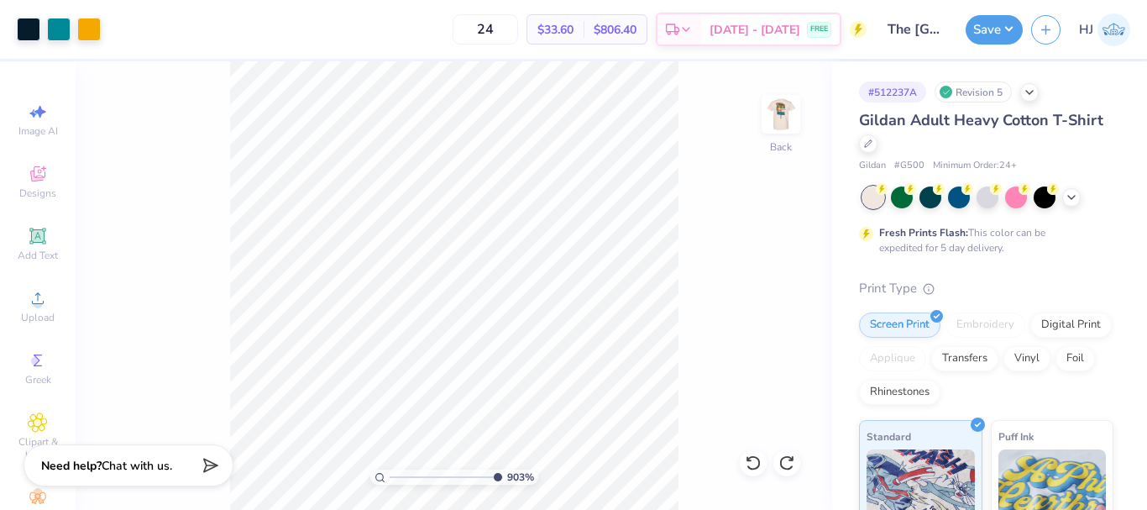
type input "10"
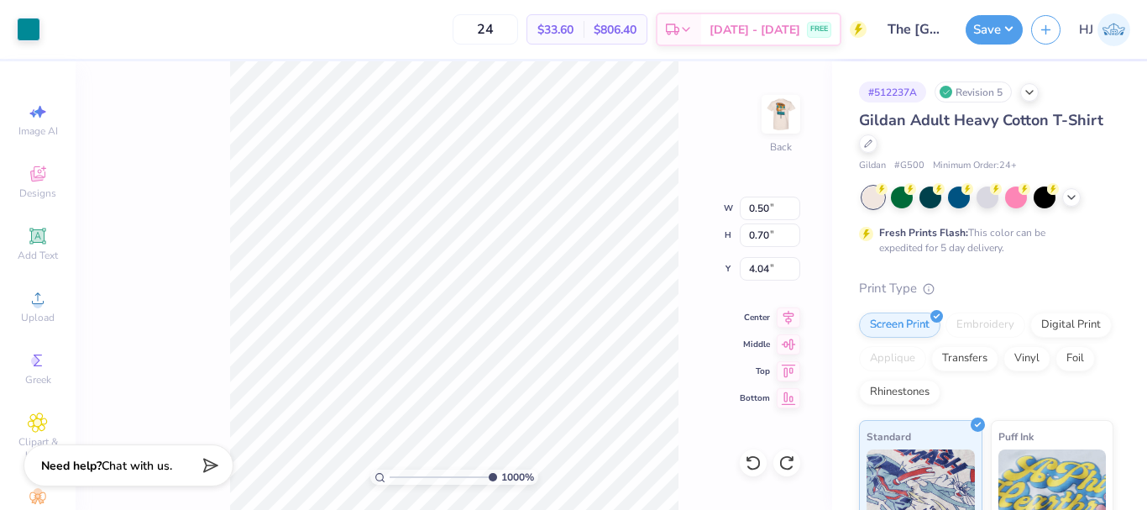
type input "4.27"
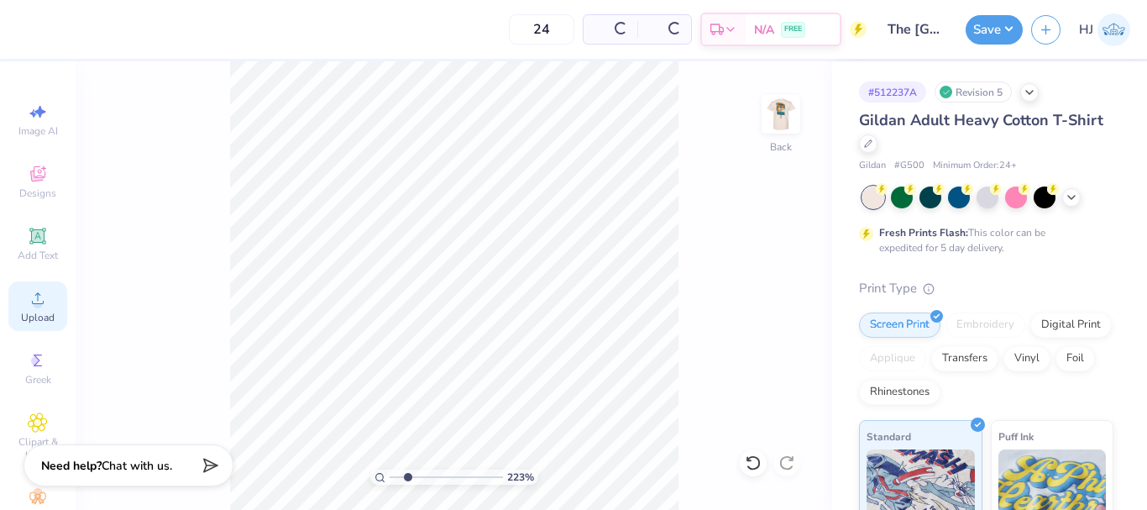
click at [41, 307] on icon at bounding box center [38, 298] width 20 height 20
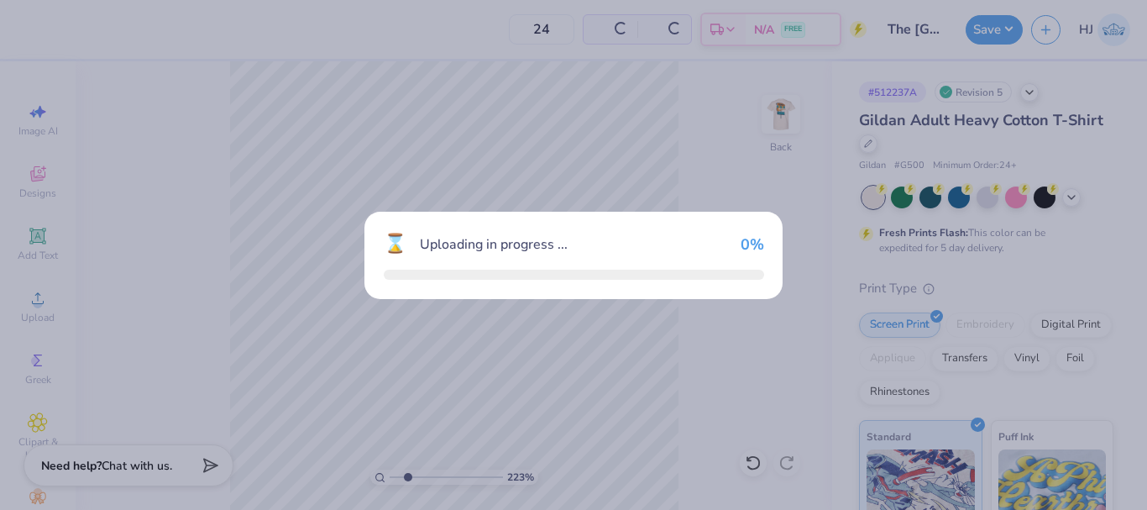
type input "2.22962763702902"
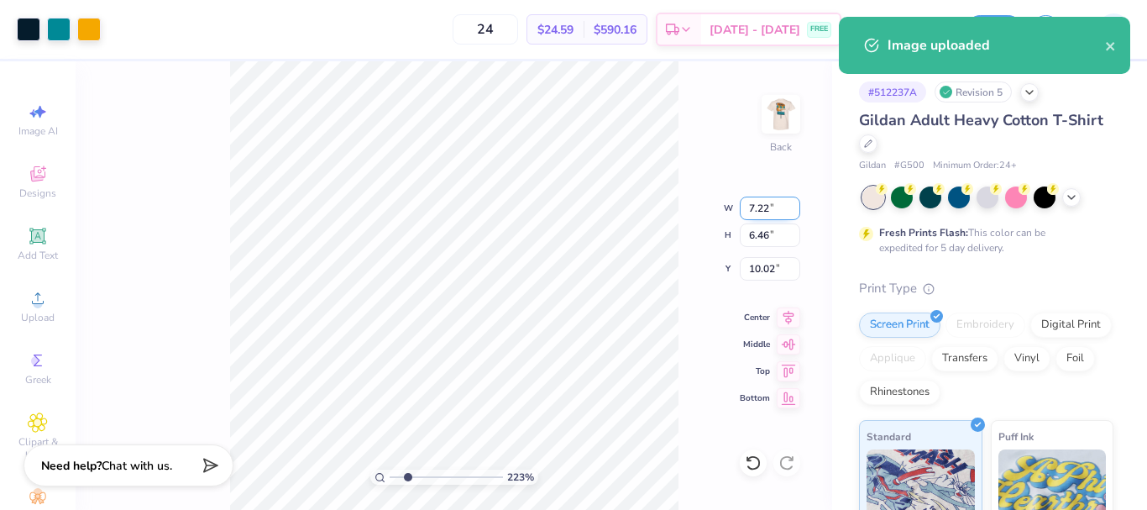
click at [760, 200] on input "7.22" at bounding box center [770, 208] width 60 height 24
type input "3.5"
type input "2.22962763702902"
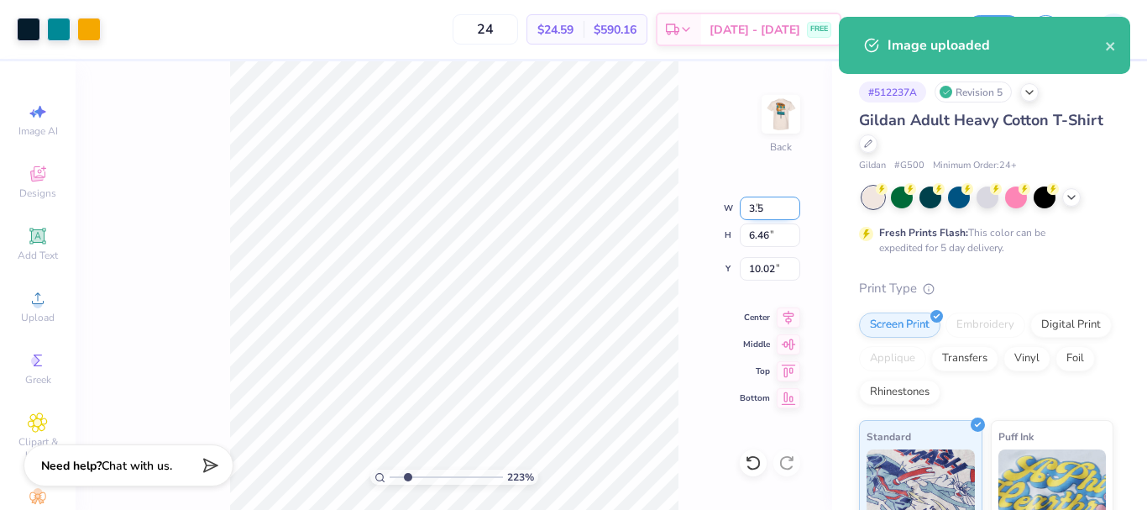
type input "3.50"
type input "3.13"
click at [757, 272] on input "11.68" at bounding box center [770, 269] width 60 height 24
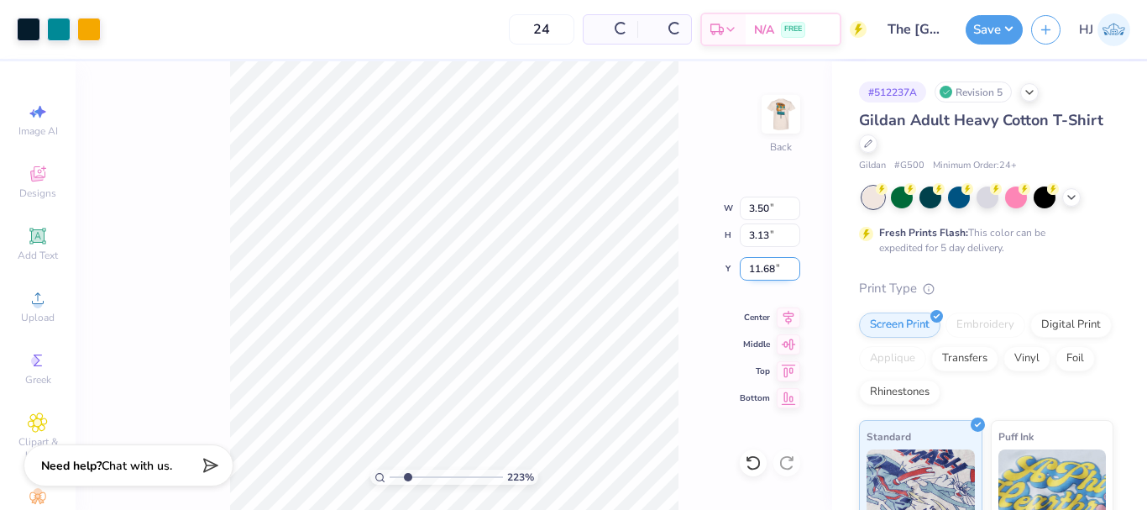
click at [757, 272] on input "11.68" at bounding box center [770, 269] width 60 height 24
type input "3"
type input "2.22962763702902"
type input "3.00"
click at [1010, 27] on button "Save" at bounding box center [993, 27] width 57 height 29
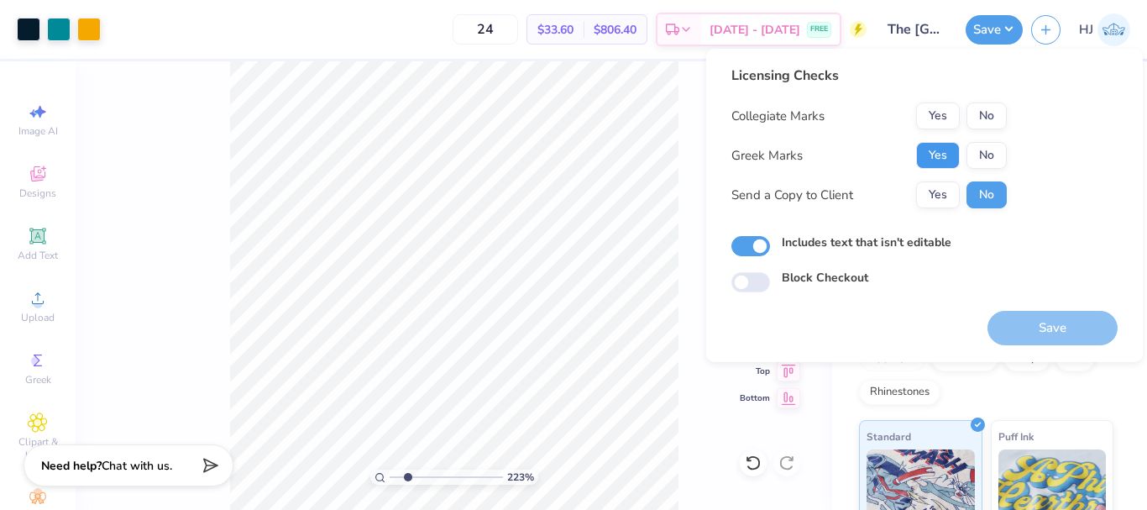
click at [942, 161] on button "Yes" at bounding box center [938, 155] width 44 height 27
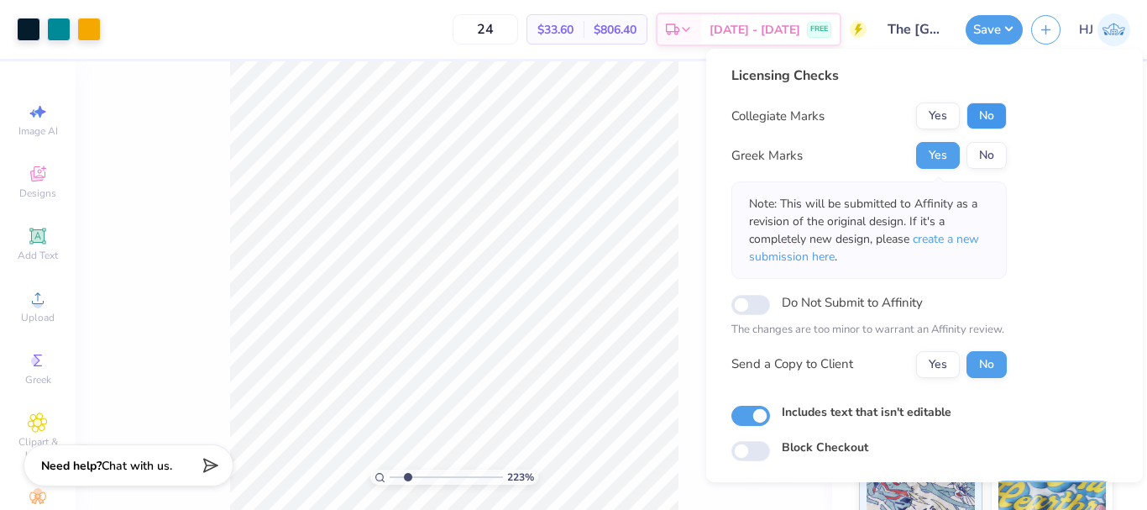
click at [991, 123] on button "No" at bounding box center [986, 115] width 40 height 27
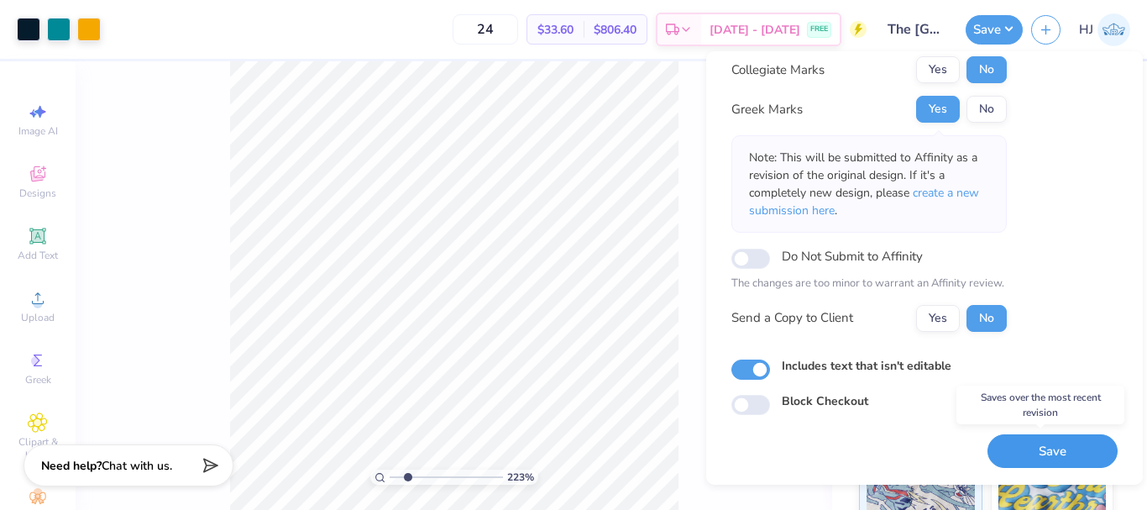
click at [1048, 454] on button "Save" at bounding box center [1052, 451] width 130 height 34
type input "2.22962763702902"
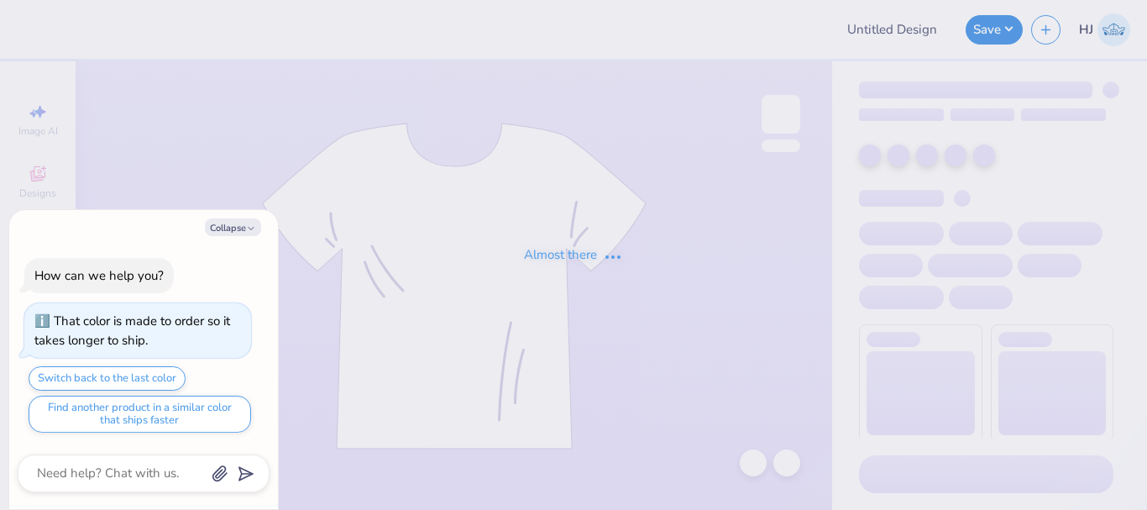
type input "SDT X DX"
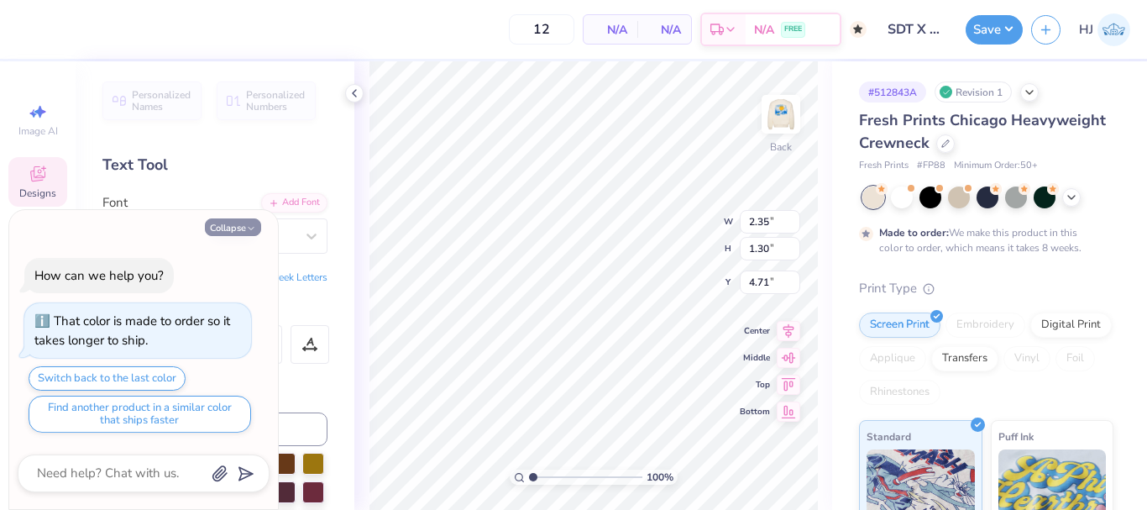
click at [243, 227] on button "Collapse" at bounding box center [233, 227] width 56 height 18
type textarea "x"
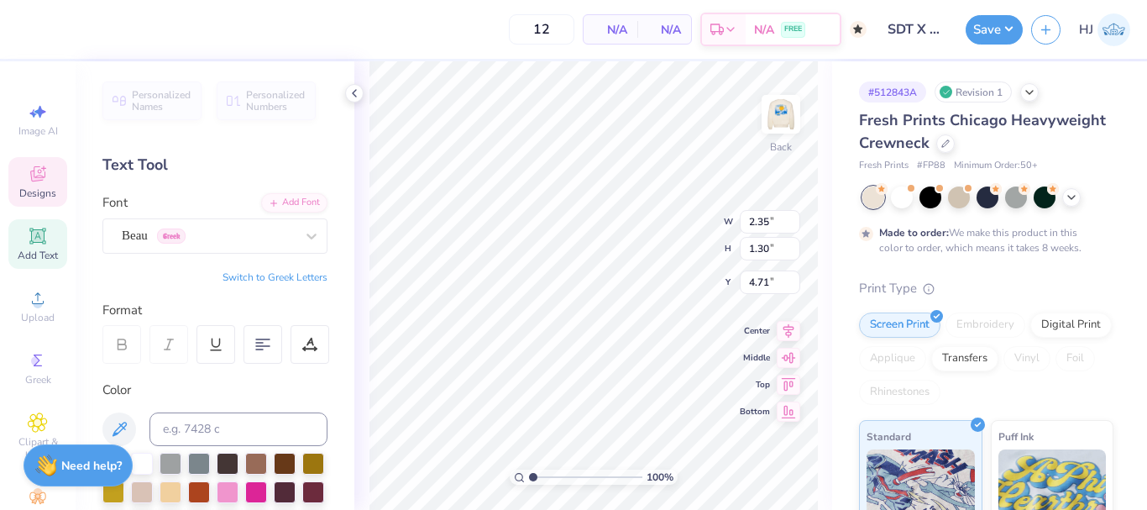
scroll to position [14, 2]
paste textarea "D"
type textarea "D"
paste textarea "D"
type textarea "DDX"
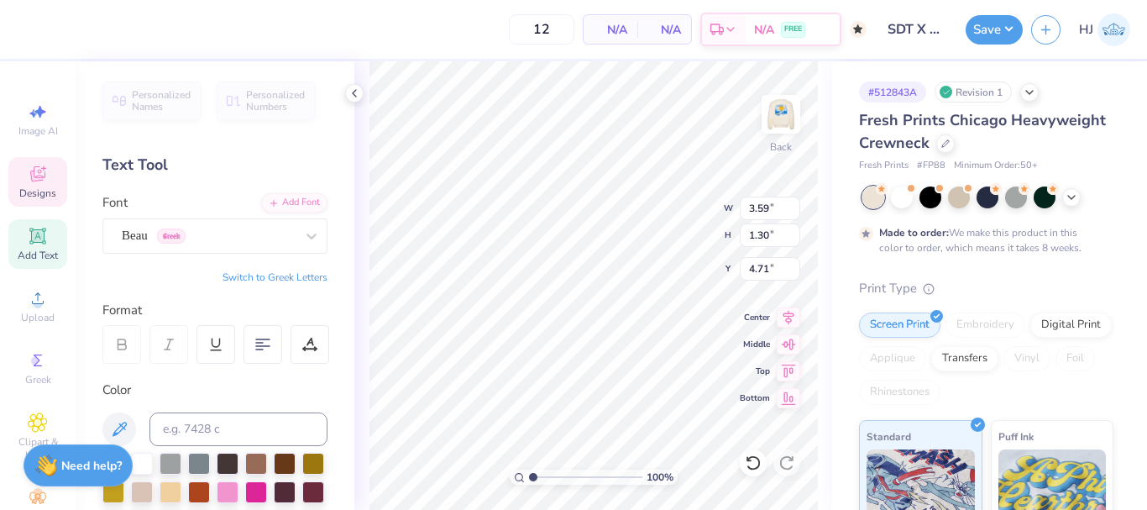
type input "3.59"
type input "2.01445811466782"
type textarea "X"
type input "2.01445811466782"
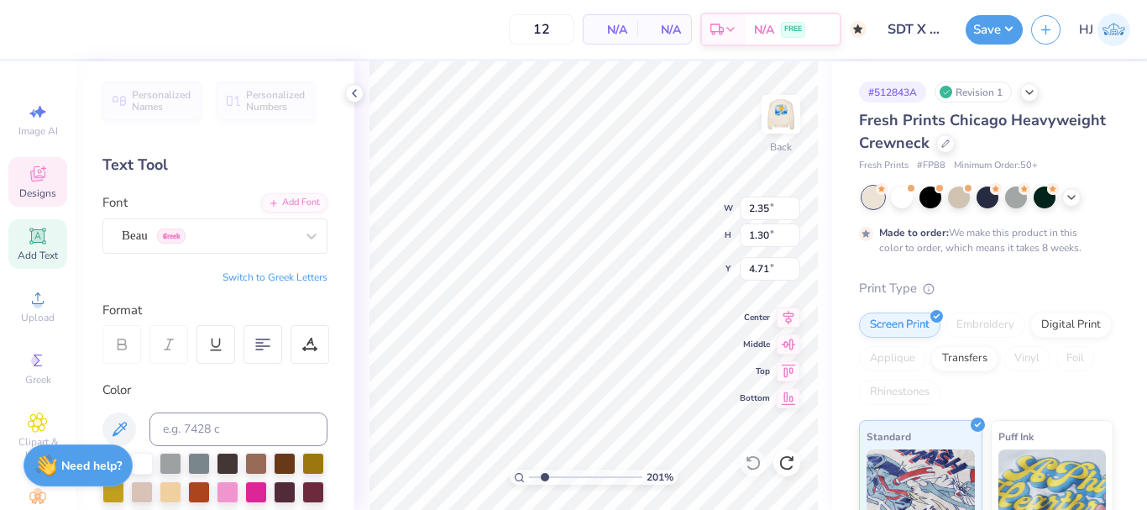
type input "1.16"
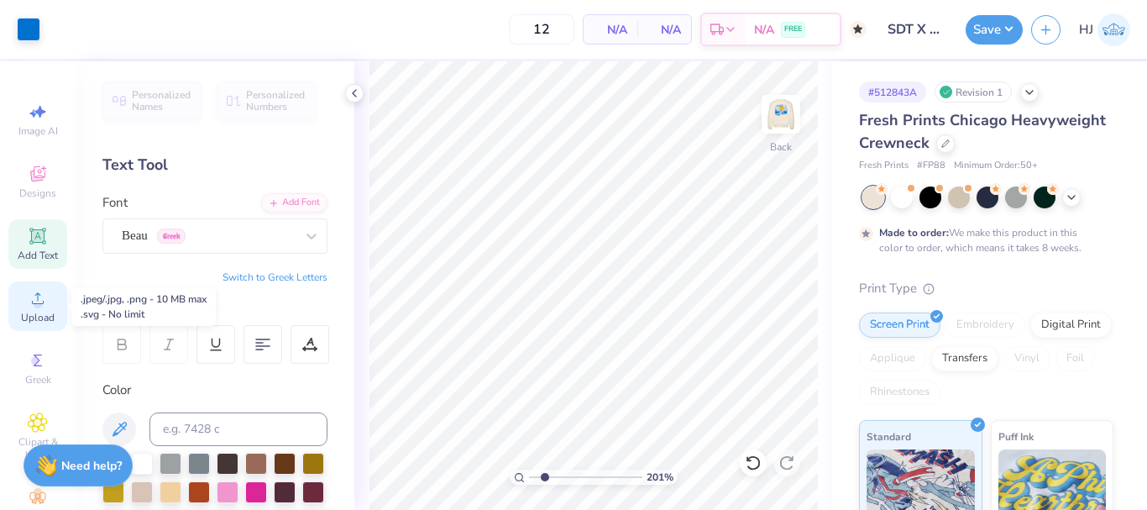
click at [34, 307] on circle at bounding box center [37, 303] width 9 height 9
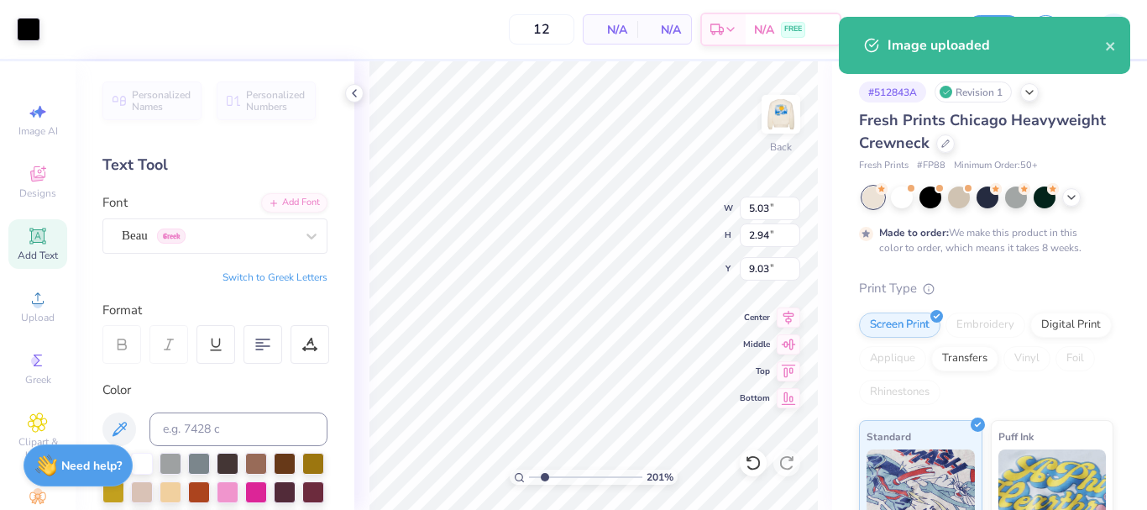
type input "2.01445811466782"
type input "6.01"
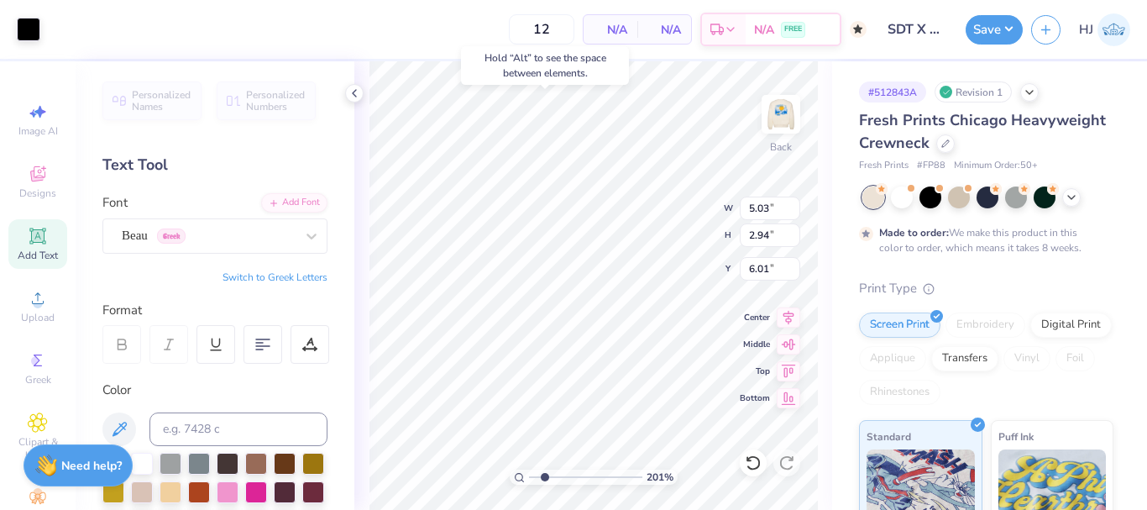
type input "2.01445811466782"
type input "1.16"
type input "1.30"
type input "4.71"
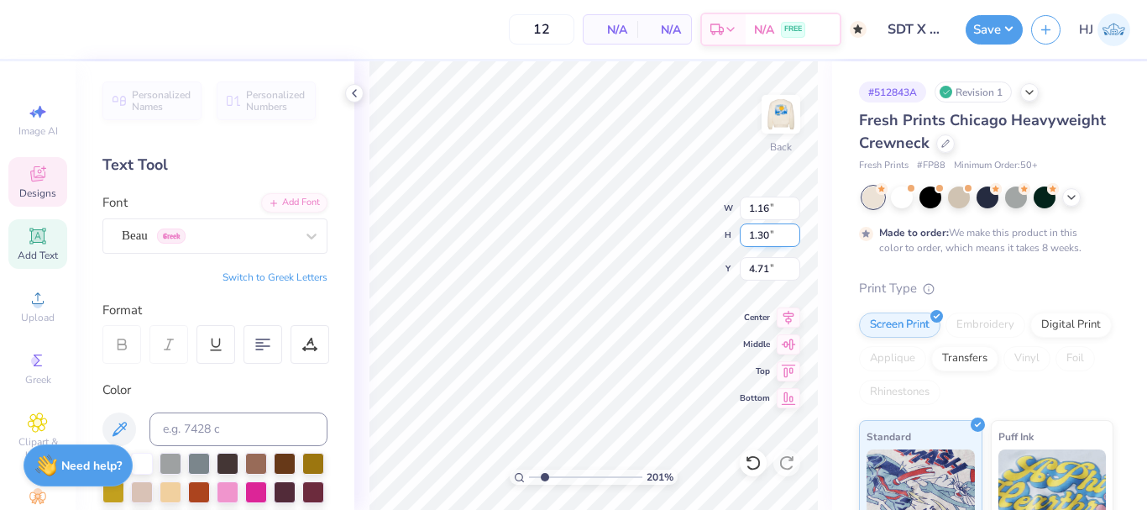
click at [763, 238] on input "1.30" at bounding box center [770, 235] width 60 height 24
type input "2.01445811466782"
type input "5.03"
type input "2.94"
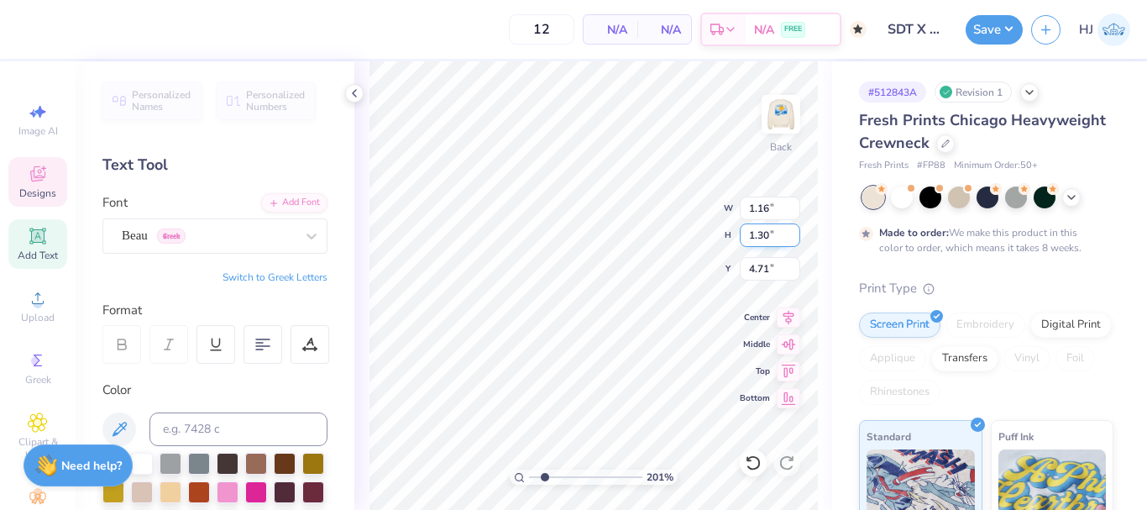
type input "6.01"
type input "2.01445811466782"
click at [764, 238] on input "2.94" at bounding box center [770, 235] width 60 height 24
paste input "1.30"
type input "1.30"
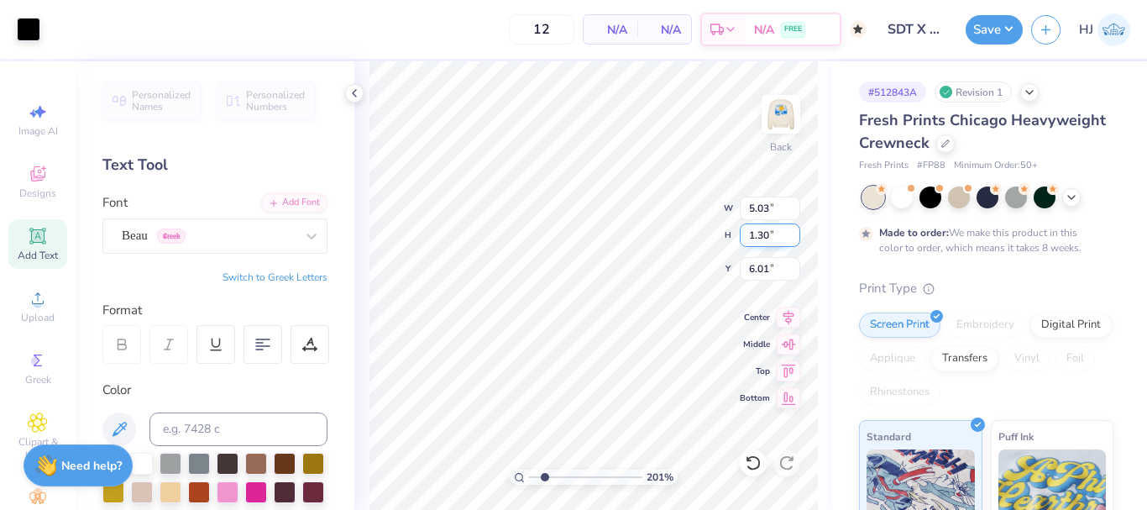
type input "2.01445811466782"
type input "2.23"
type input "6.83"
type input "4.48505384214065"
type input "6.14"
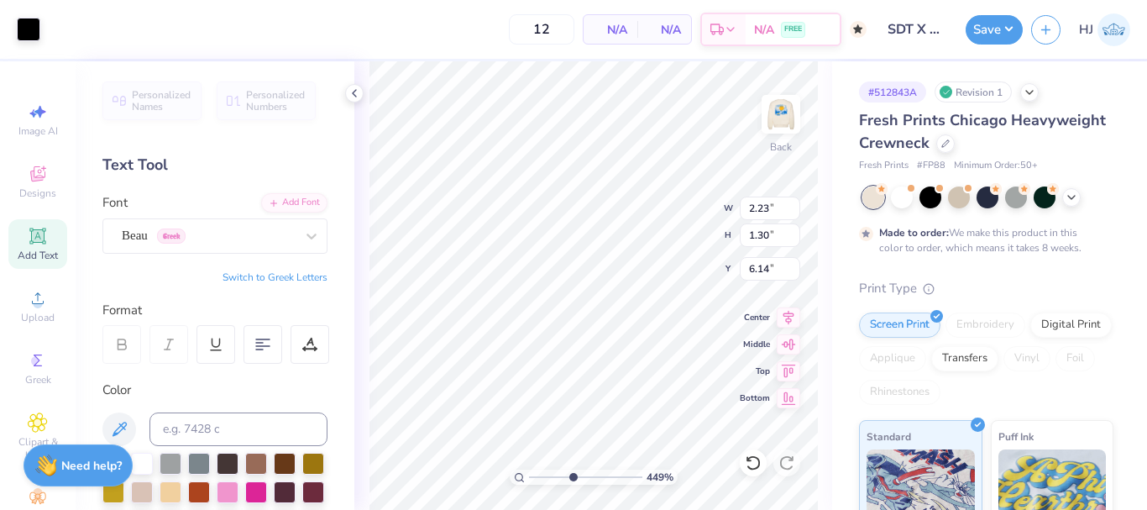
type input "4.48505384214065"
type input "1.16"
type input "4.71"
type input "4.48505384214065"
type input "4.84"
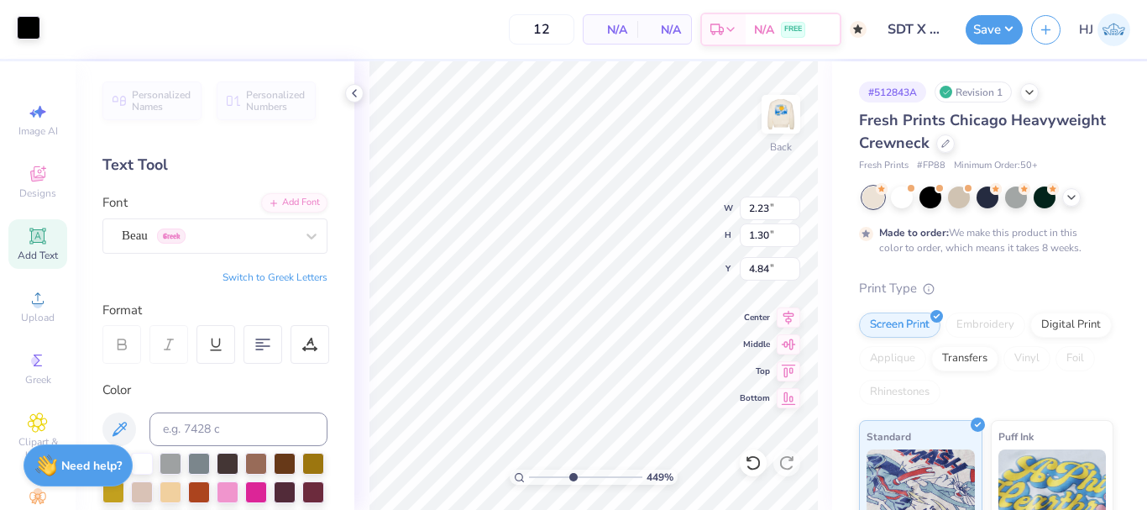
click at [31, 23] on div at bounding box center [29, 28] width 24 height 24
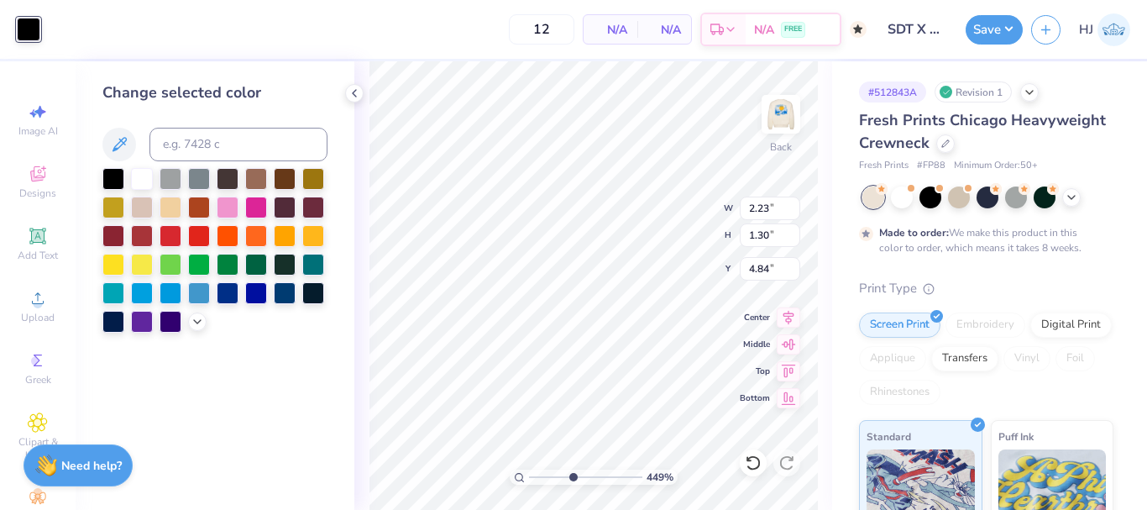
click at [123, 144] on icon at bounding box center [119, 144] width 14 height 14
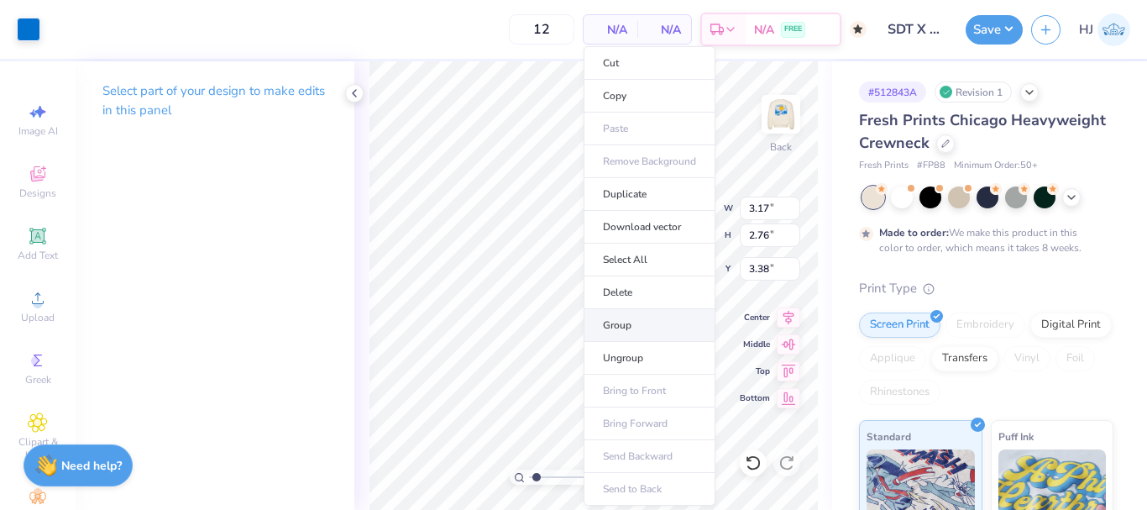
click at [627, 327] on li "Group" at bounding box center [649, 325] width 132 height 33
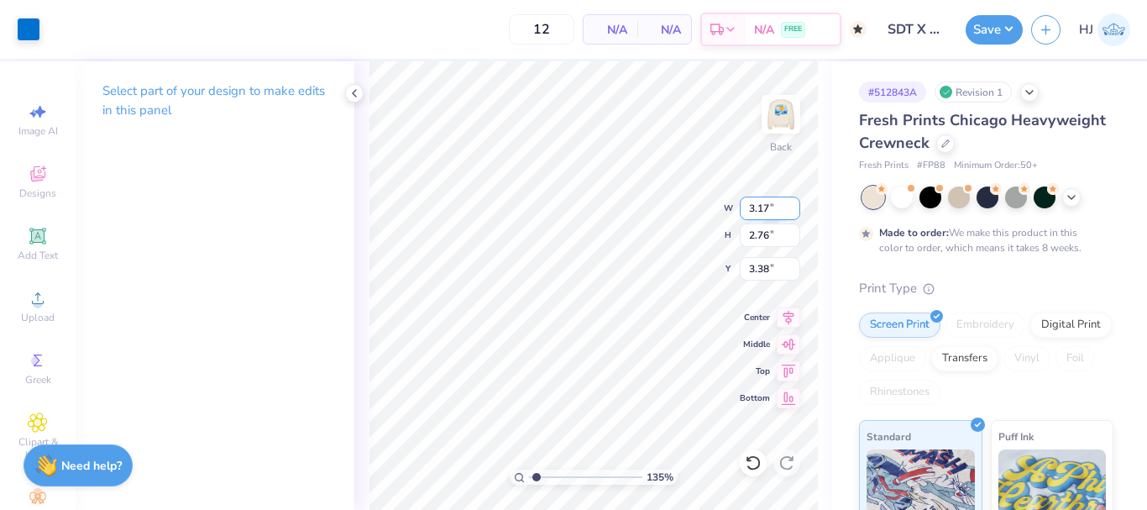
click at [771, 203] on input "3.17" at bounding box center [770, 208] width 60 height 24
click at [763, 210] on input "3.17" at bounding box center [770, 208] width 60 height 24
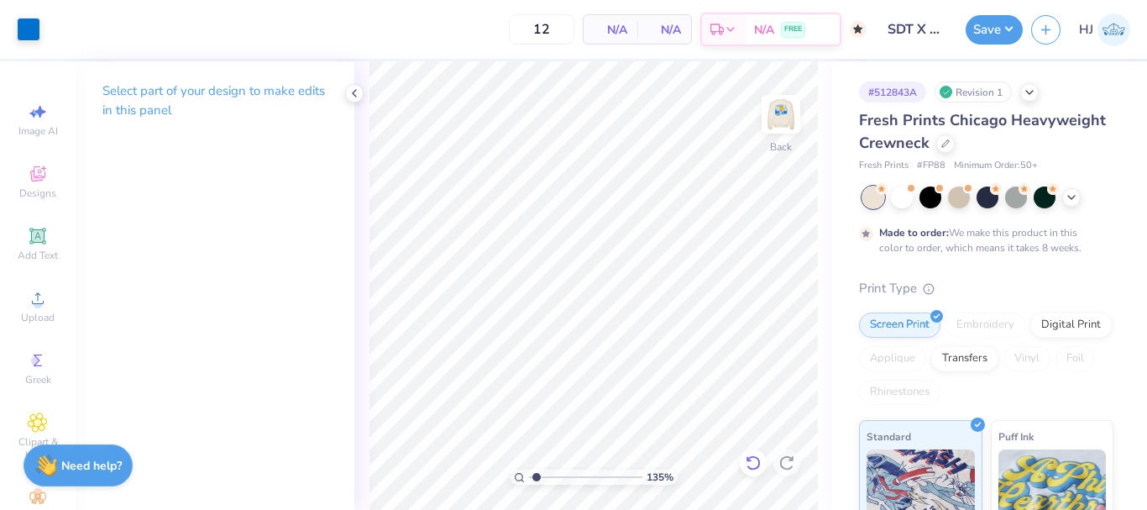
click at [755, 464] on icon at bounding box center [753, 462] width 17 height 17
type input "1.35006143669128"
type input "3.17"
type input "1.33"
type input "3.38"
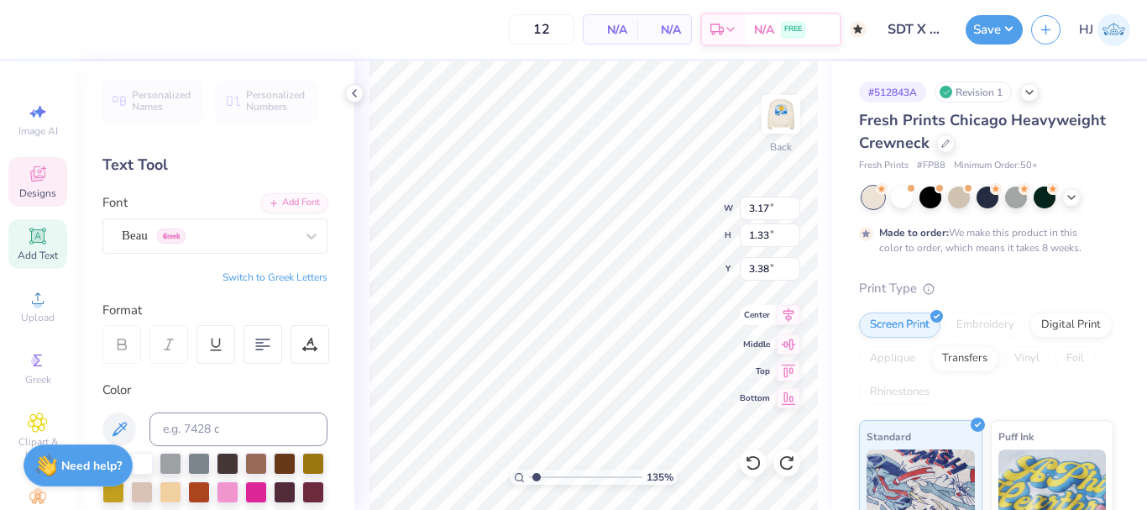
click at [781, 307] on icon at bounding box center [788, 315] width 24 height 20
click at [792, 318] on icon at bounding box center [788, 315] width 24 height 20
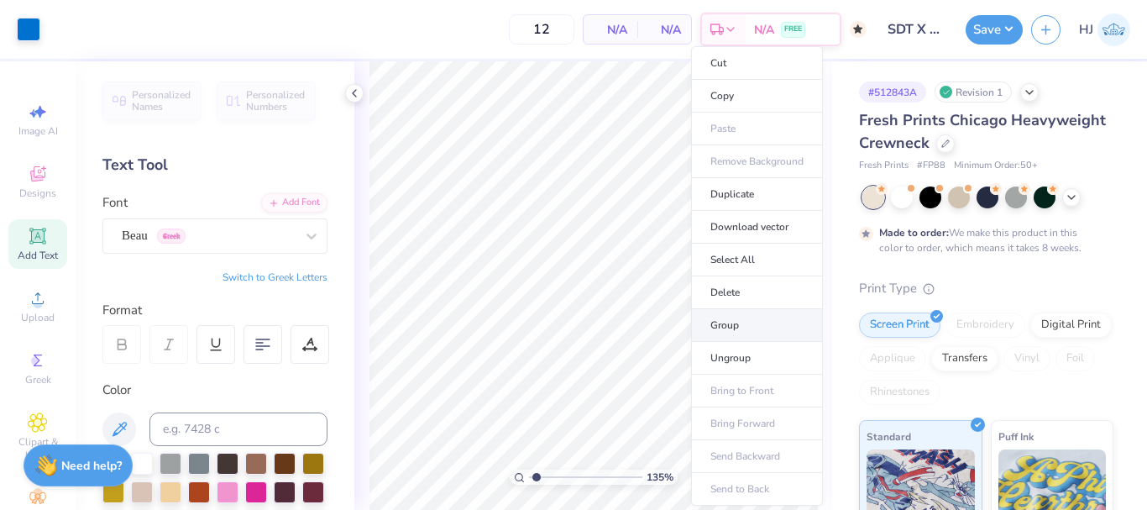
click at [734, 330] on li "Group" at bounding box center [757, 325] width 132 height 33
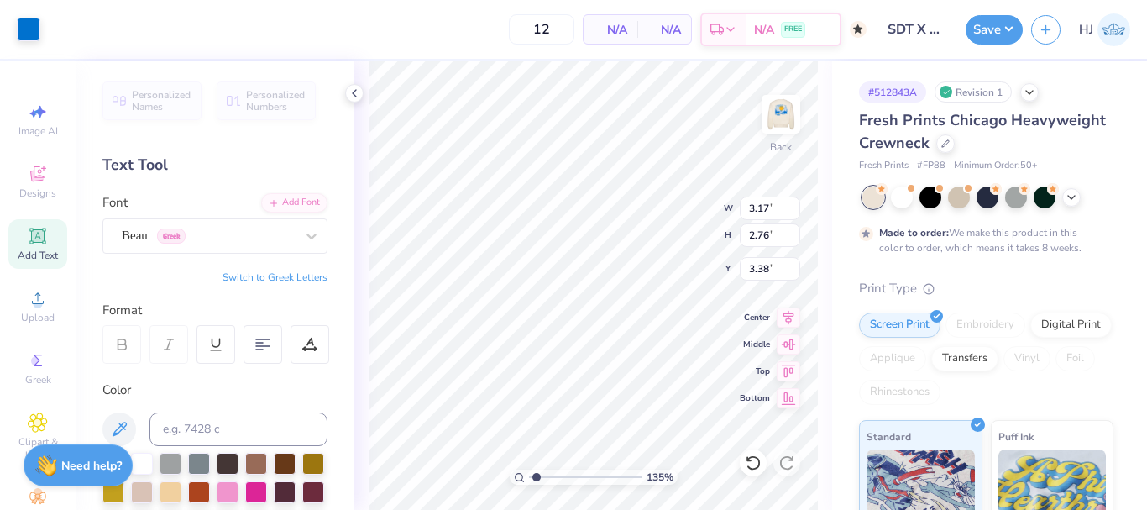
type input "1.35006143669128"
type input "3.00"
click at [766, 207] on input "3.17" at bounding box center [770, 208] width 60 height 24
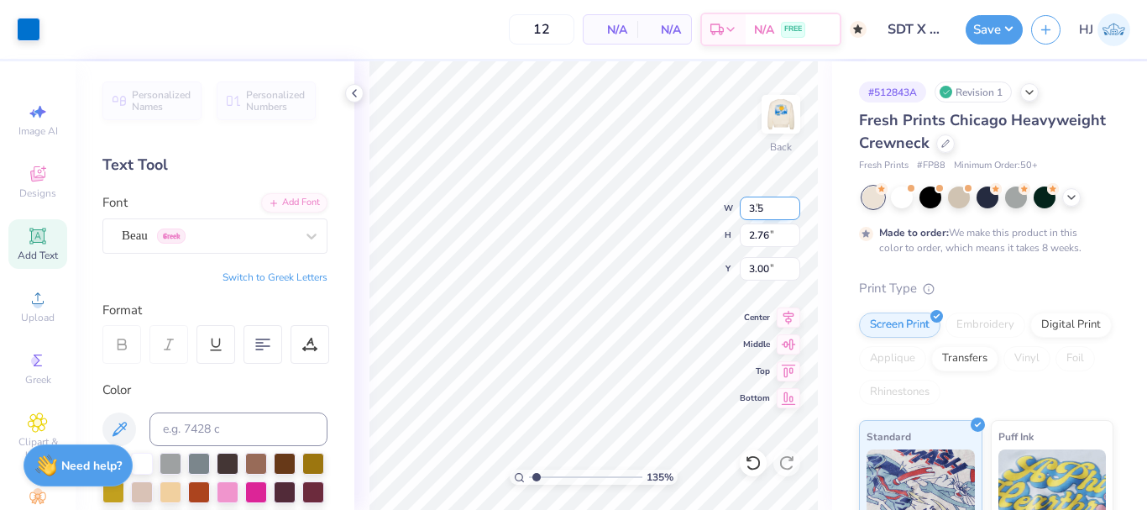
type input "3.5"
type input "1.35006143669128"
type input "3.50"
type input "3.05"
type input "2.86"
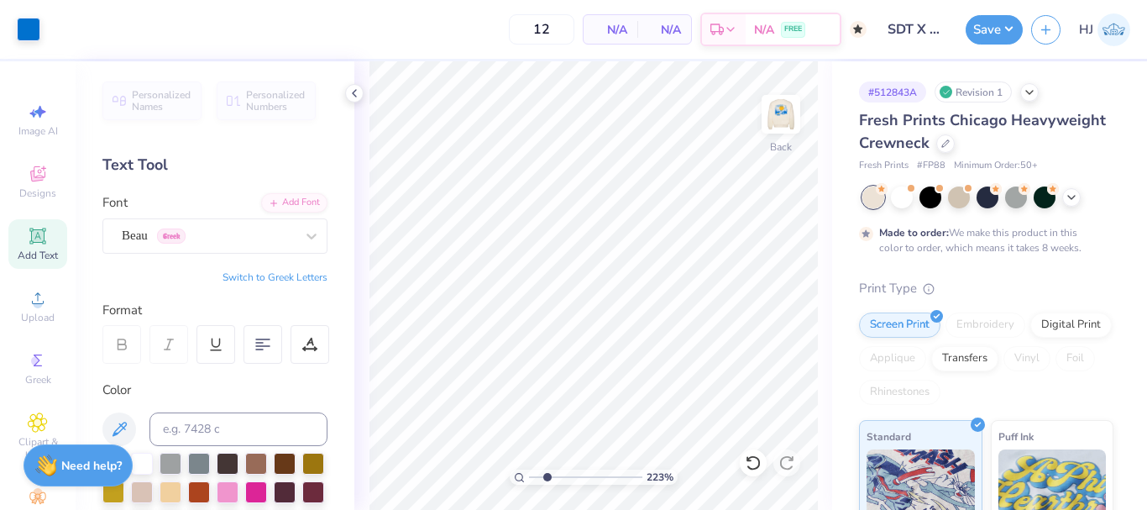
type input "2.22643191709162"
click at [782, 268] on input "2.86" at bounding box center [770, 269] width 60 height 24
type input "3"
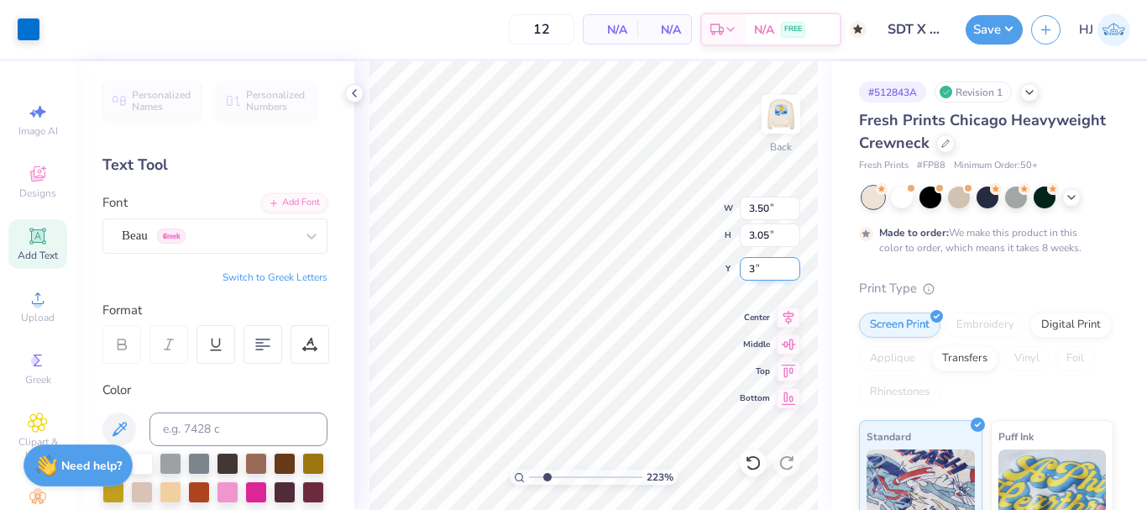
type input "2.22643191709162"
type input "3.00"
click at [649, 209] on div "223 % Back W 3.50 3.50 " H 3.05 3.05 " Y 3.00 3.00 " Center Middle Top Bottom" at bounding box center [593, 285] width 478 height 448
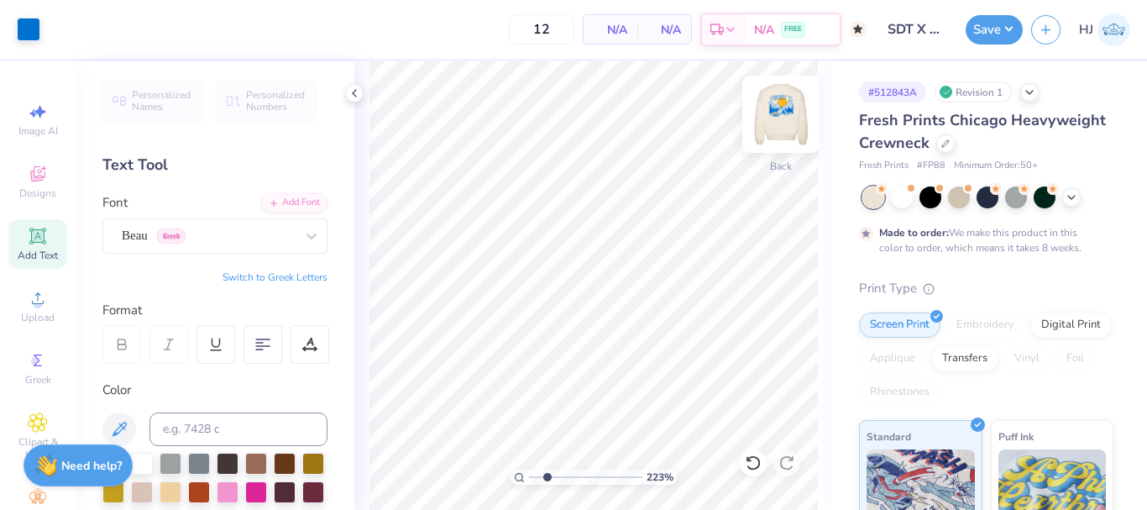
click at [781, 102] on img at bounding box center [780, 114] width 67 height 67
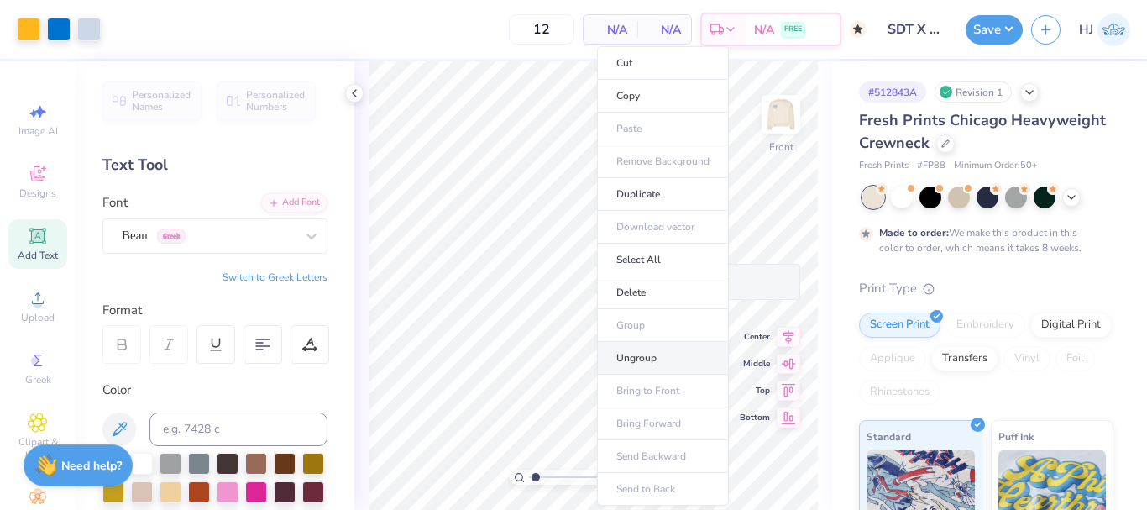
type input "1.22152498603933"
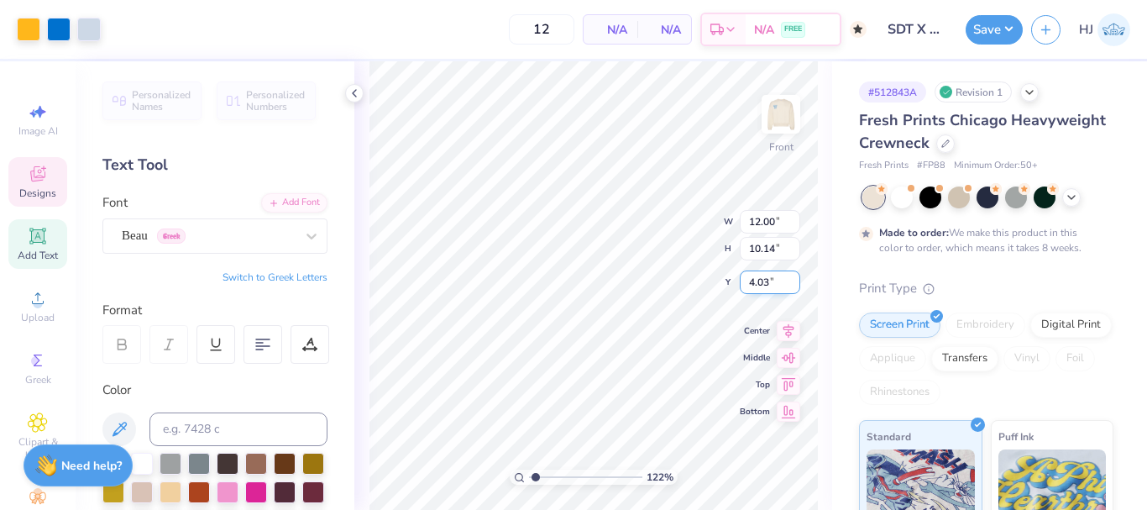
click at [771, 277] on input "4.03" at bounding box center [770, 282] width 60 height 24
type input "3"
type input "1.22152498603933"
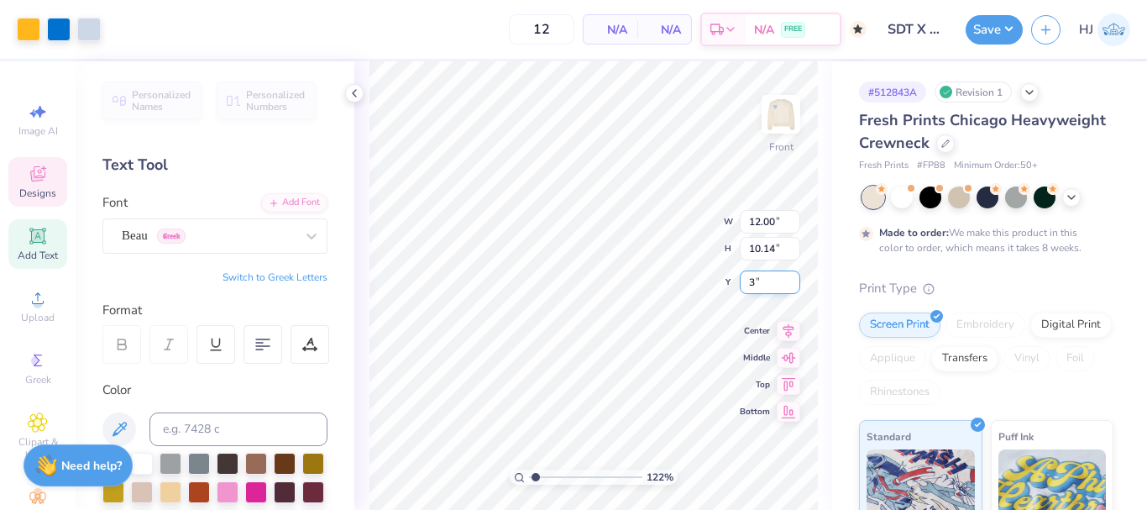
type input "3.00"
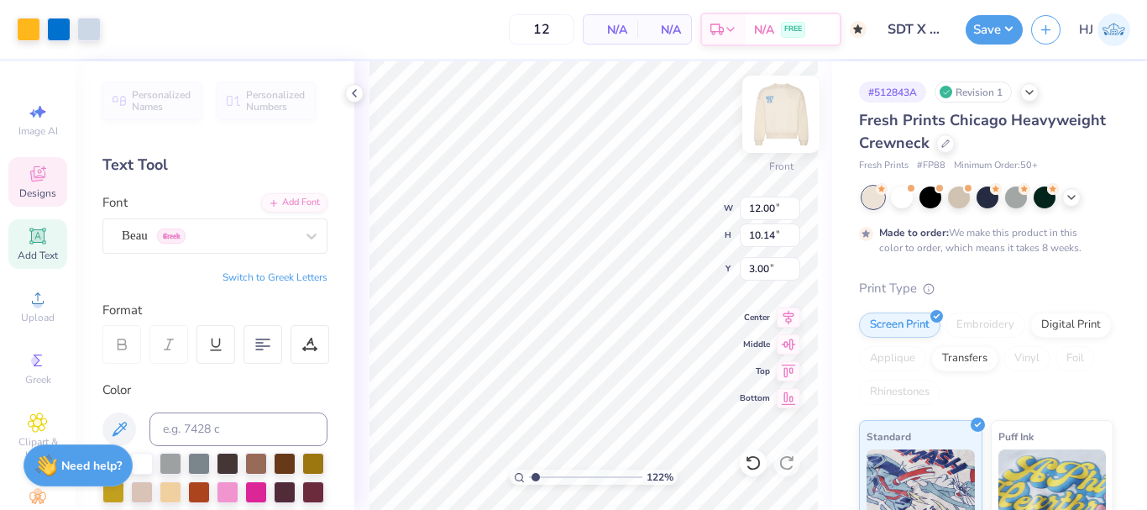
click at [785, 126] on img at bounding box center [780, 114] width 67 height 67
click at [774, 123] on img at bounding box center [780, 114] width 67 height 67
drag, startPoint x: 779, startPoint y: 132, endPoint x: 100, endPoint y: 46, distance: 684.5
click at [779, 131] on img at bounding box center [781, 114] width 34 height 34
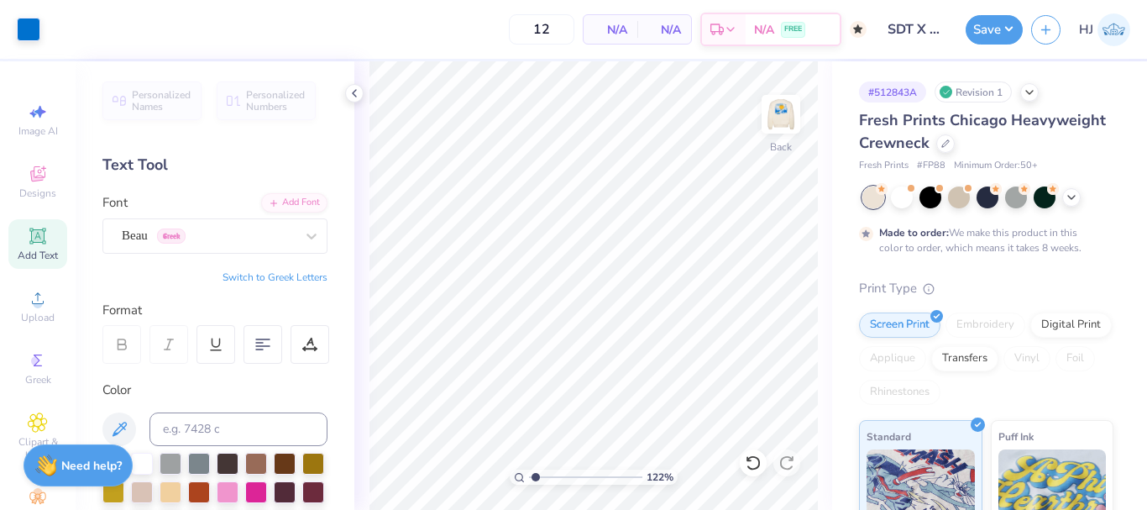
click at [46, 28] on div "Art colors 12 N/A Per Item N/A Total Est. Delivery N/A FREE Design Title SDT X …" at bounding box center [573, 29] width 1147 height 59
click at [1001, 23] on button "Save" at bounding box center [993, 27] width 57 height 29
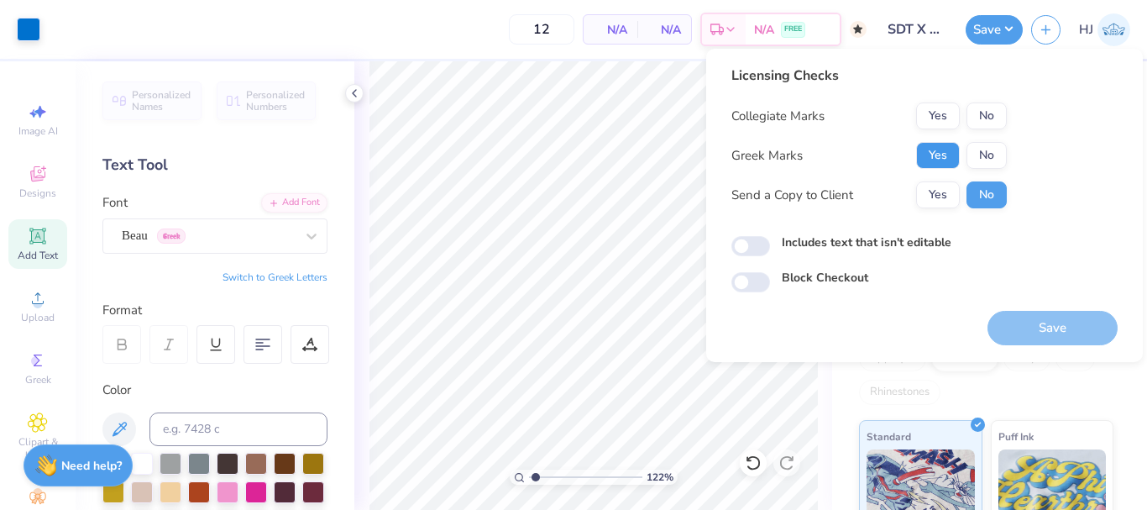
click at [939, 159] on button "Yes" at bounding box center [938, 155] width 44 height 27
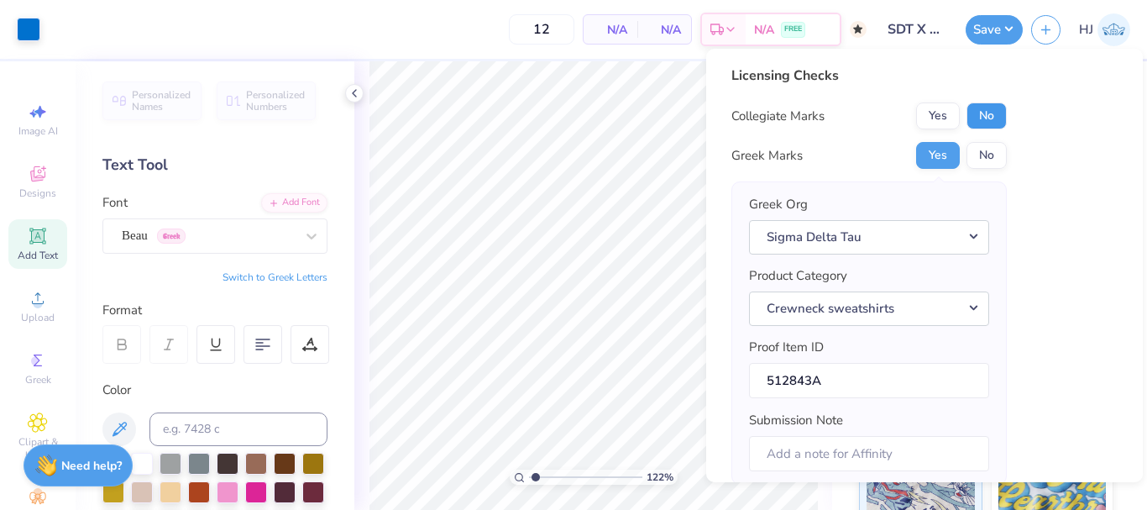
click at [990, 117] on button "No" at bounding box center [986, 115] width 40 height 27
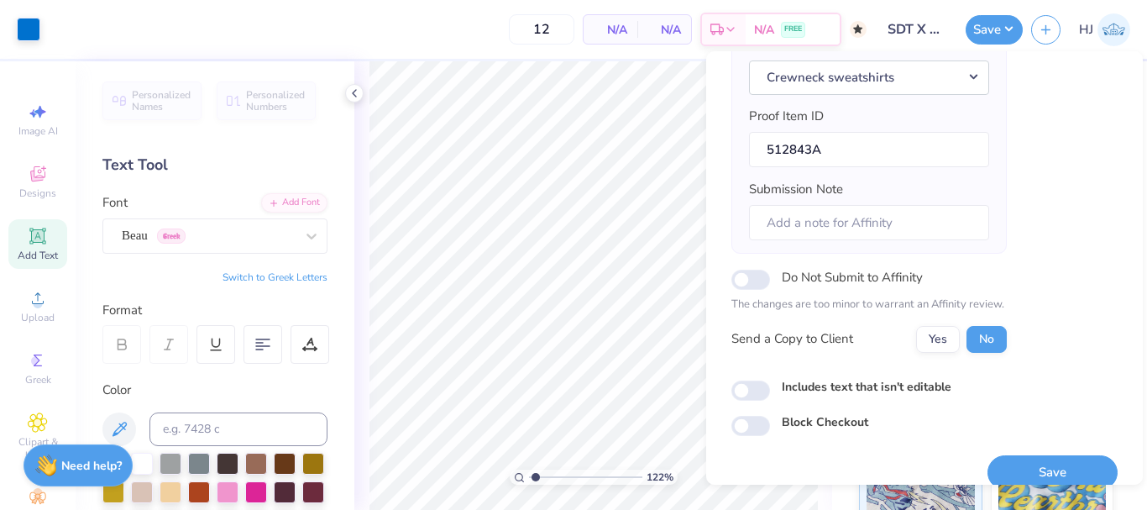
scroll to position [254, 0]
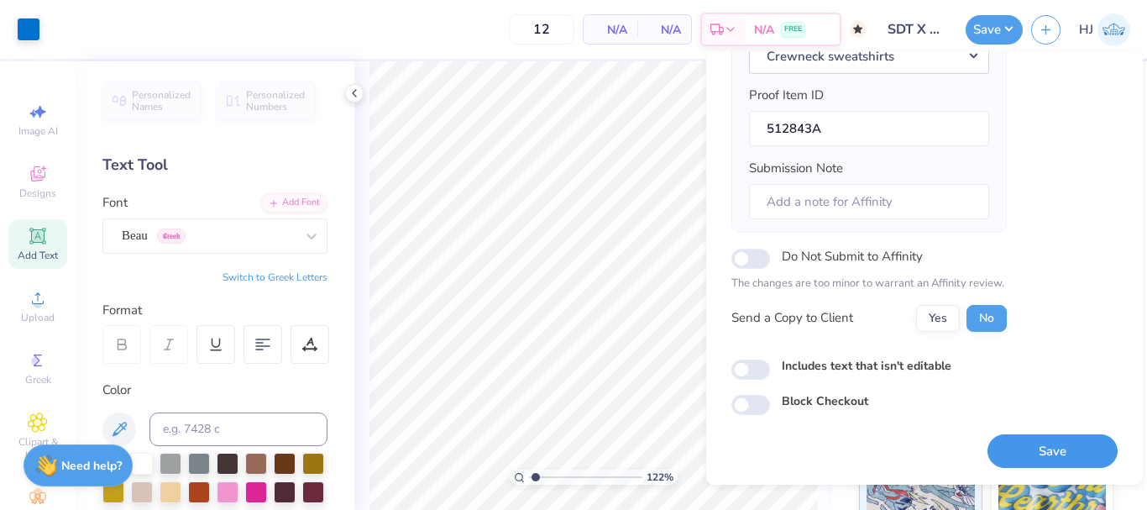
click at [1052, 443] on button "Save" at bounding box center [1052, 451] width 130 height 34
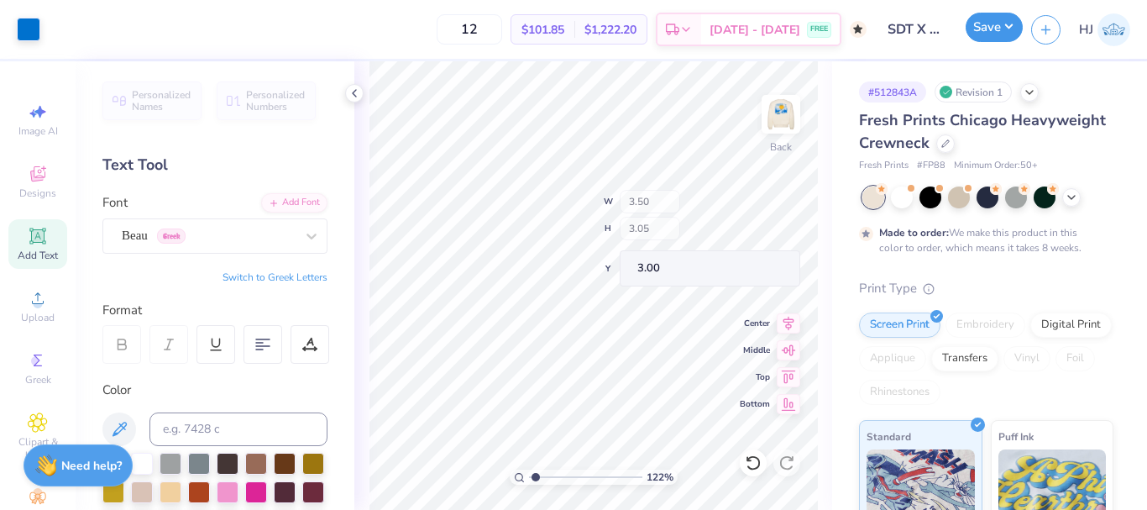
click at [1009, 32] on button "Save" at bounding box center [993, 27] width 57 height 29
type input "1.22152498603933"
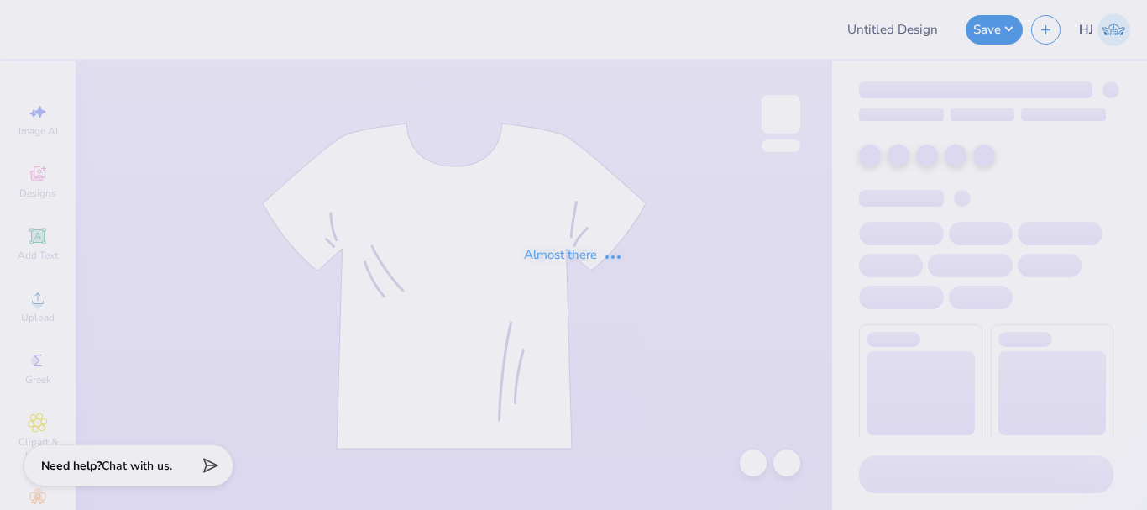
type input "dsp match tank"
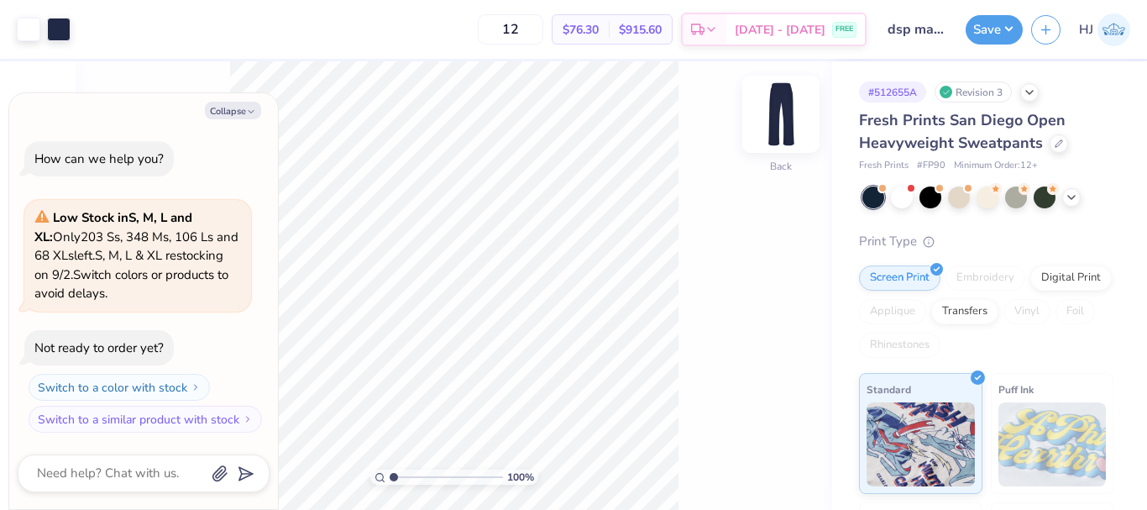
click at [765, 113] on img at bounding box center [780, 114] width 67 height 67
click at [795, 101] on img at bounding box center [780, 114] width 67 height 67
click at [219, 112] on button "Collapse" at bounding box center [233, 111] width 56 height 18
type textarea "x"
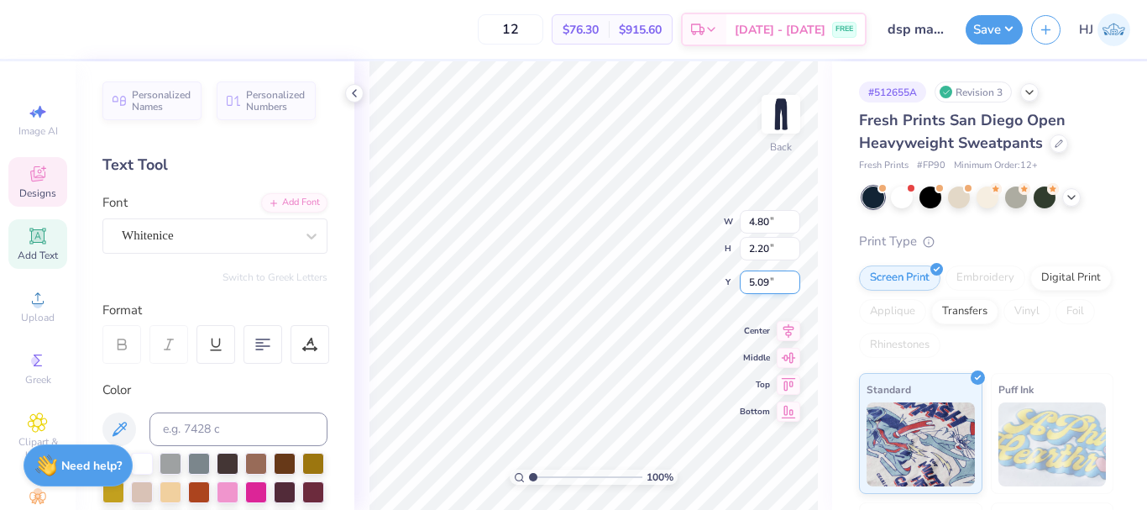
click at [766, 285] on input "5.09" at bounding box center [770, 282] width 60 height 24
type input "6.00"
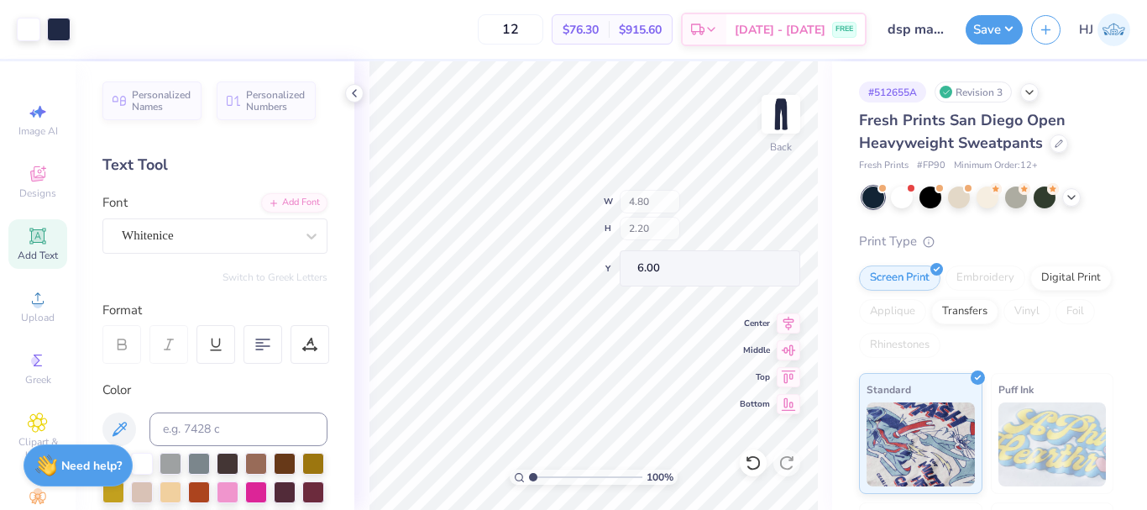
click at [654, 237] on div "100 % Back W 4.80 H 2.20 Y 6.00 Center Middle Top Bottom" at bounding box center [593, 285] width 478 height 448
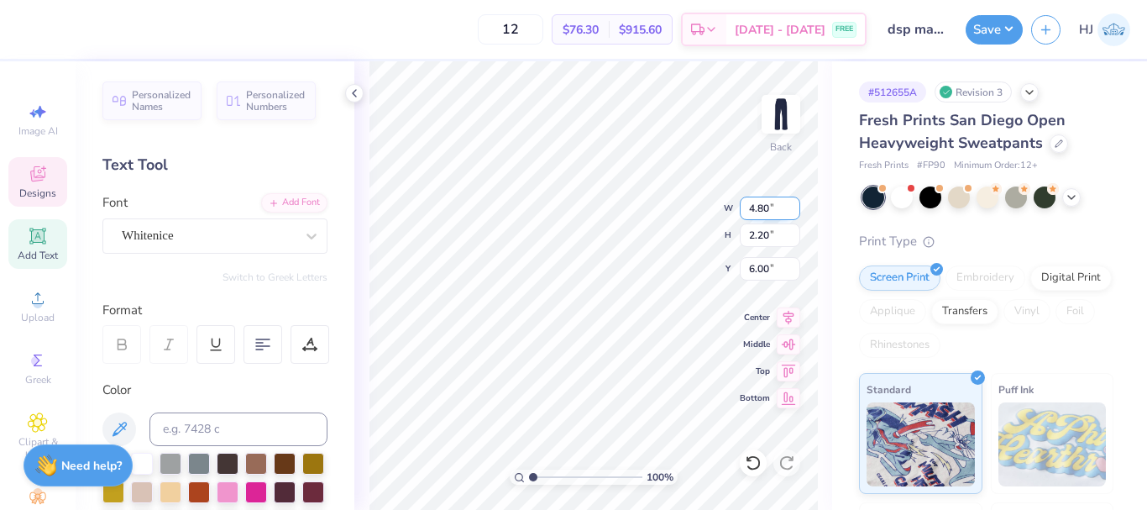
click at [766, 204] on input "4.80" at bounding box center [770, 208] width 60 height 24
click at [772, 207] on input "4.80" at bounding box center [770, 208] width 60 height 24
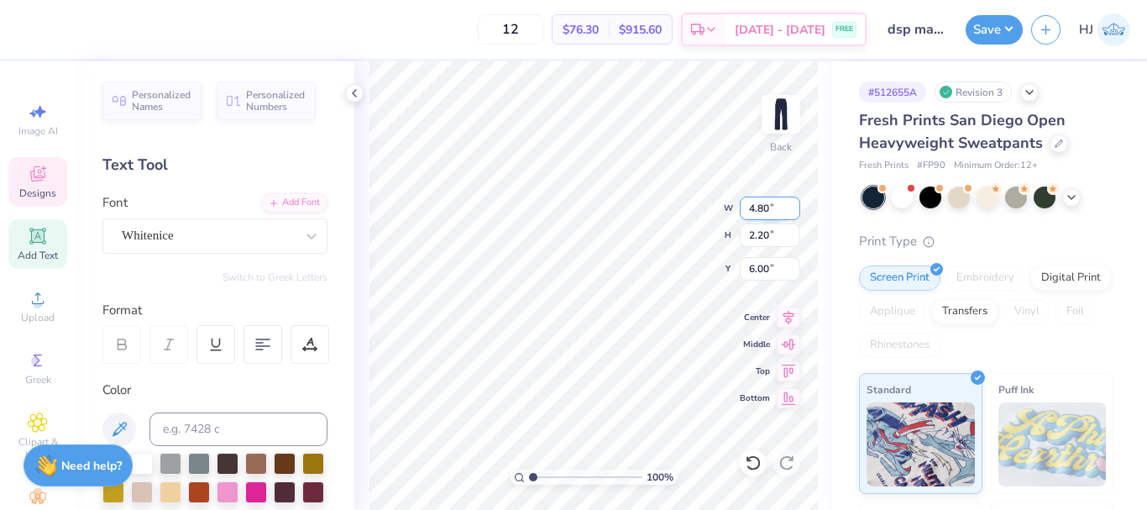
click at [772, 207] on input "4.80" at bounding box center [770, 208] width 60 height 24
type input "3.50"
type input "1.60"
click at [761, 268] on input "6.30" at bounding box center [770, 269] width 60 height 24
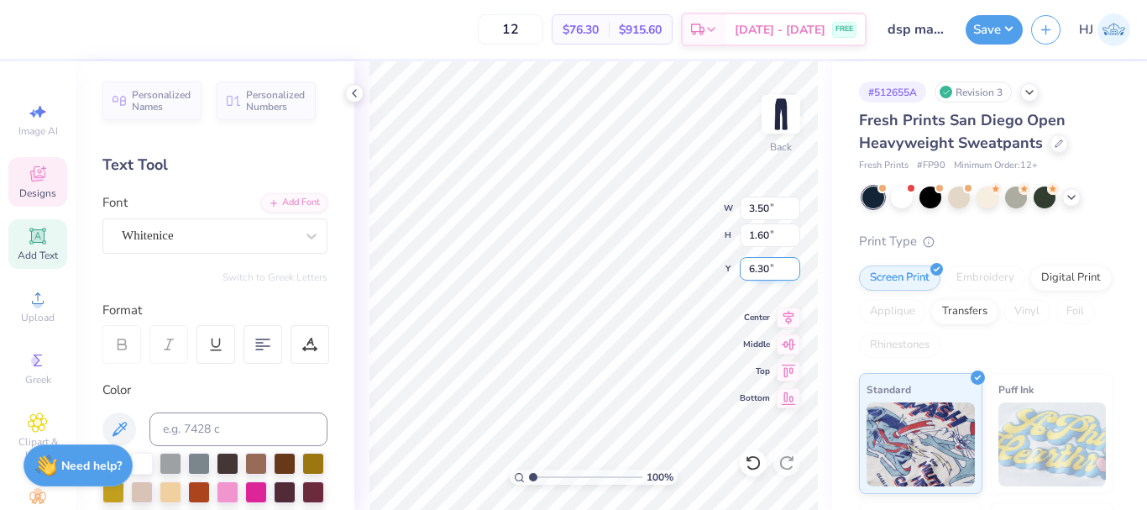
click at [761, 268] on input "6.30" at bounding box center [770, 269] width 60 height 24
type input "6.00"
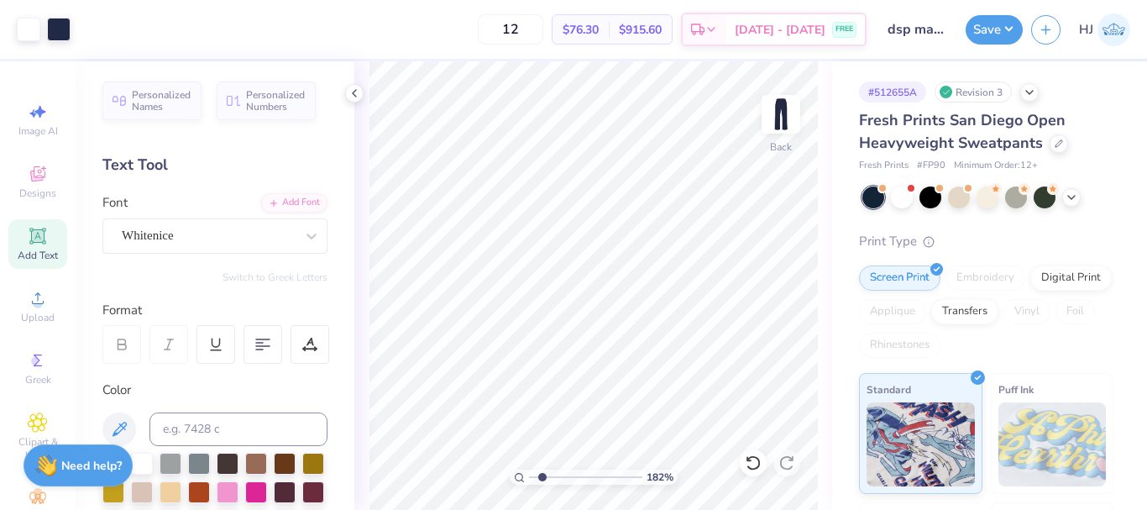
type input "1.82266588284093"
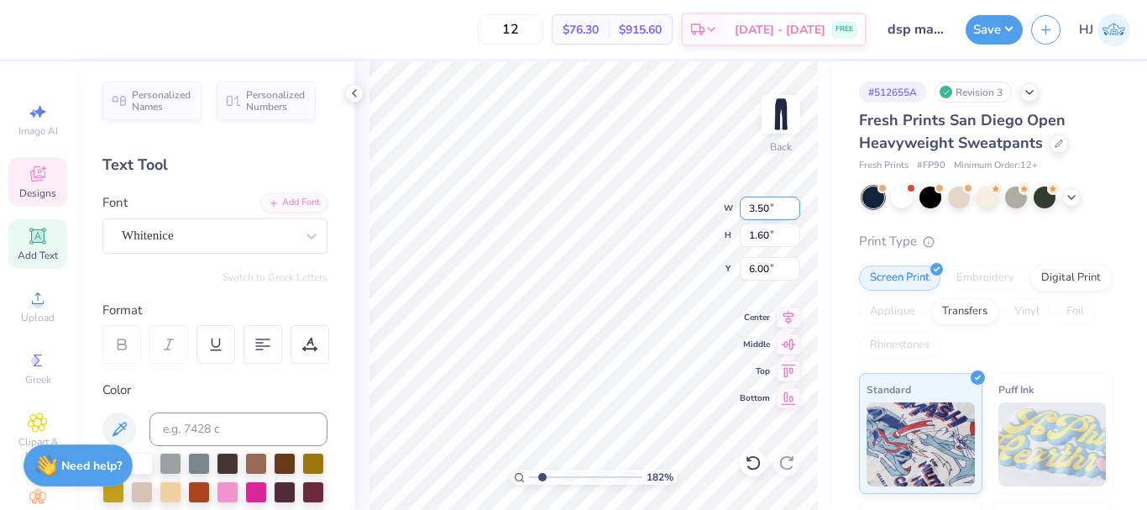
click at [761, 211] on input "3.50" at bounding box center [770, 208] width 60 height 24
type input "4.5"
type input "1.82266588284093"
type input "4.50"
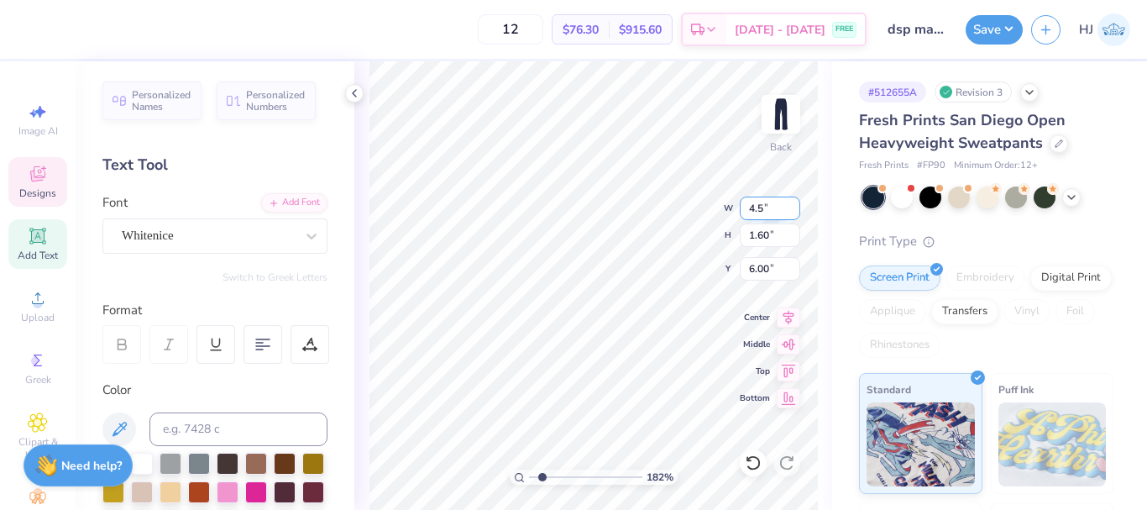
type input "2.06"
click at [756, 272] on input "5.77" at bounding box center [770, 269] width 60 height 24
type input "6"
type input "1.82266588284093"
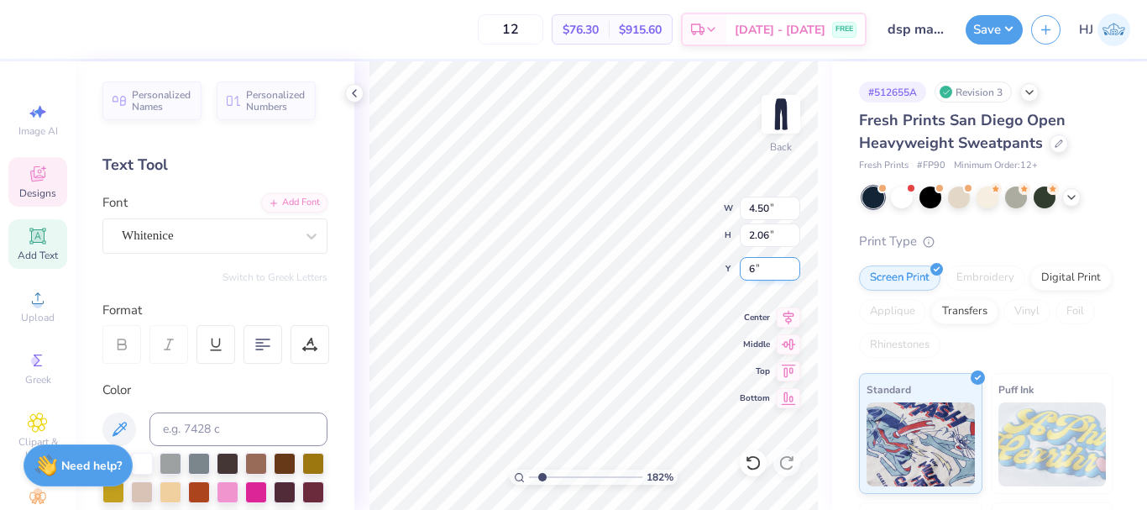
type input "6.00"
click at [347, 91] on div at bounding box center [354, 93] width 18 height 18
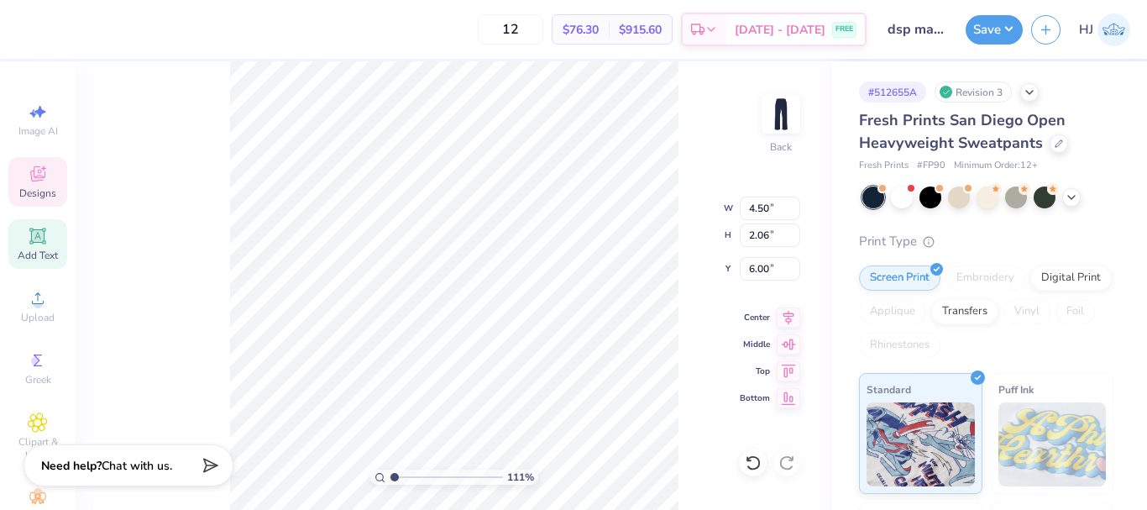
type input "1"
click at [1003, 29] on button "Save" at bounding box center [993, 27] width 57 height 29
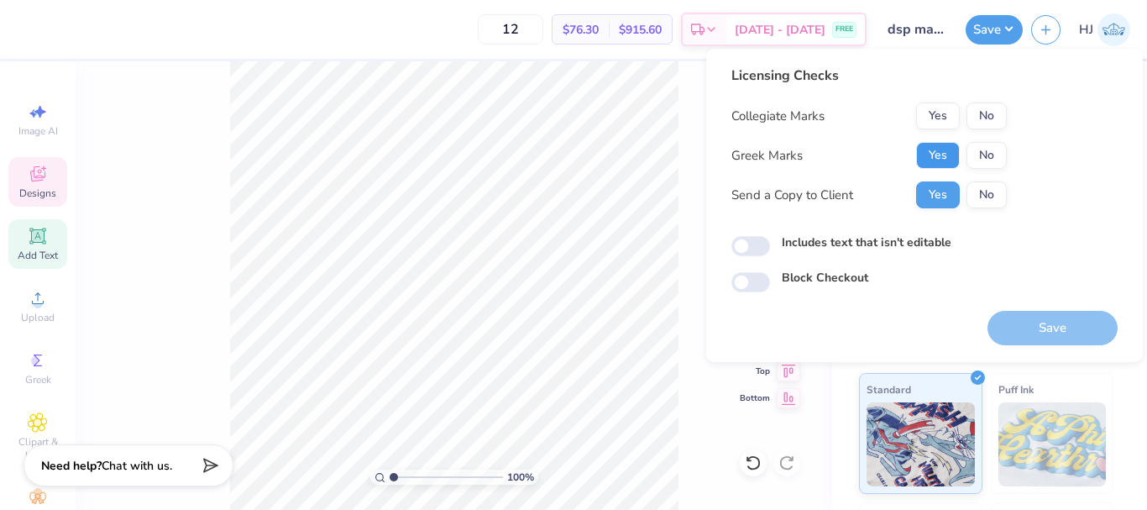
click at [950, 149] on button "Yes" at bounding box center [938, 155] width 44 height 27
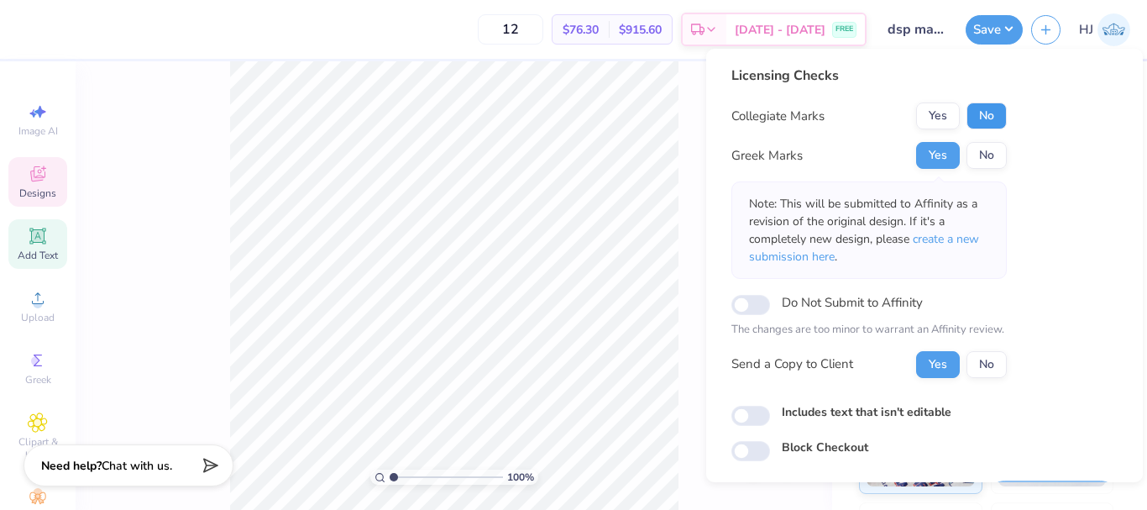
click at [991, 125] on button "No" at bounding box center [986, 115] width 40 height 27
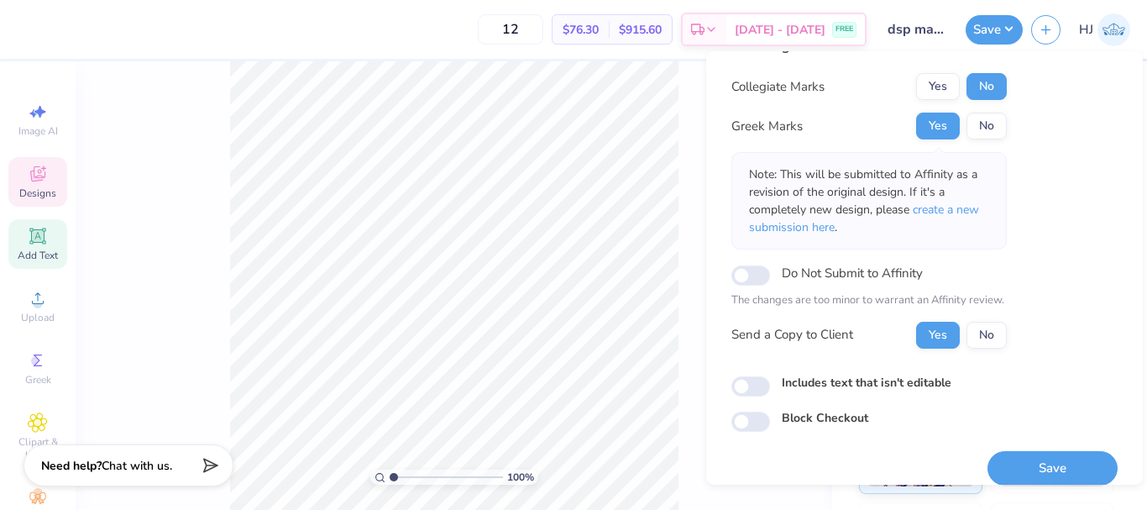
scroll to position [49, 0]
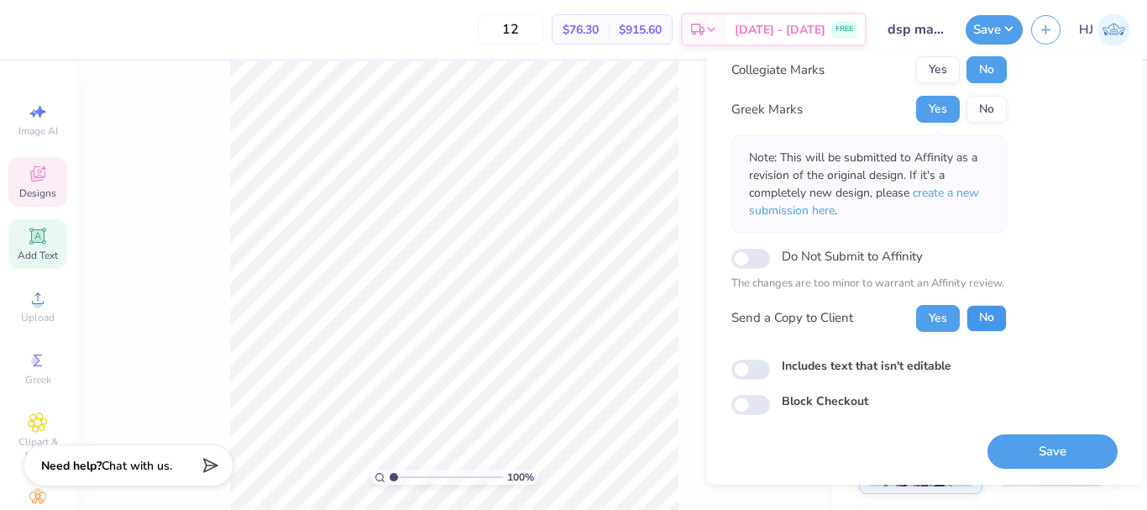
click at [993, 320] on button "No" at bounding box center [986, 318] width 40 height 27
click at [1042, 450] on button "Save" at bounding box center [1052, 451] width 130 height 34
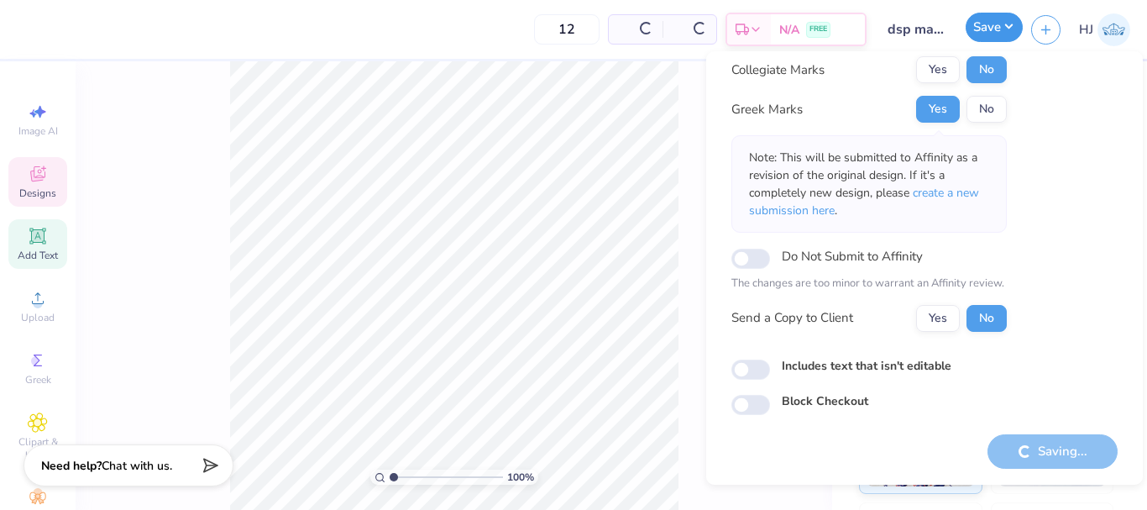
click at [1008, 29] on button "Save" at bounding box center [993, 27] width 57 height 29
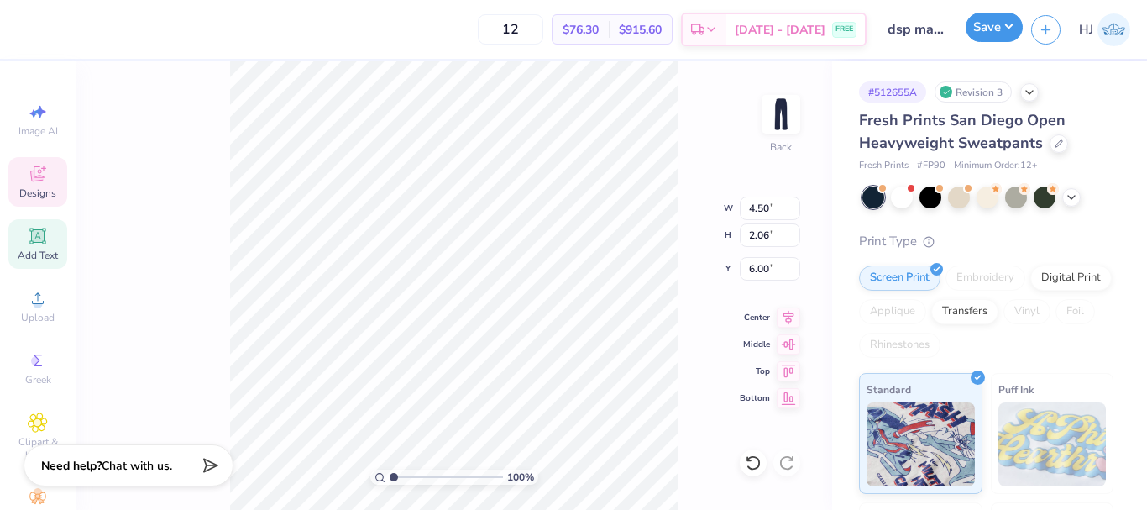
click at [1008, 29] on button "Save" at bounding box center [993, 27] width 57 height 29
